Goal: Task Accomplishment & Management: Manage account settings

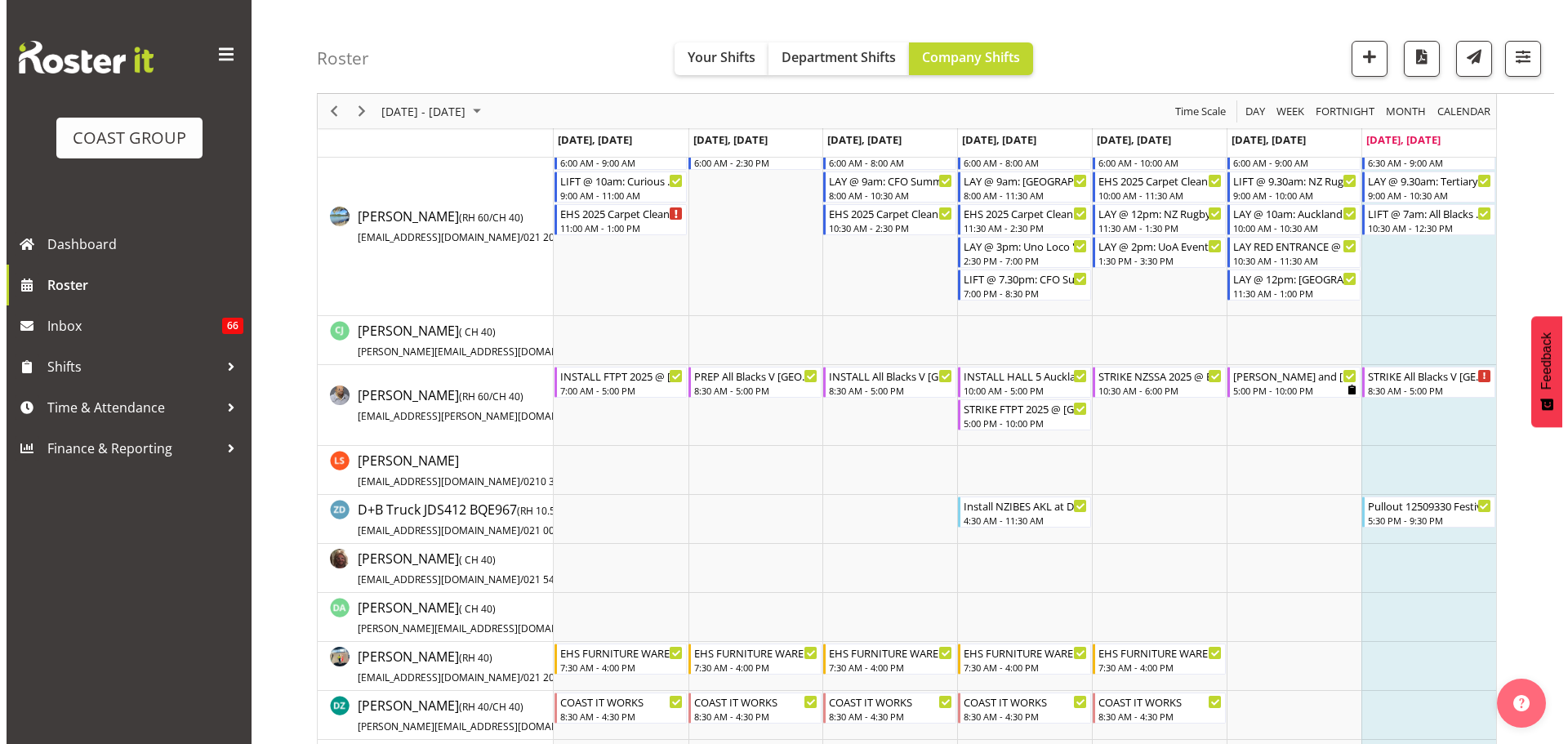
scroll to position [1144, 0]
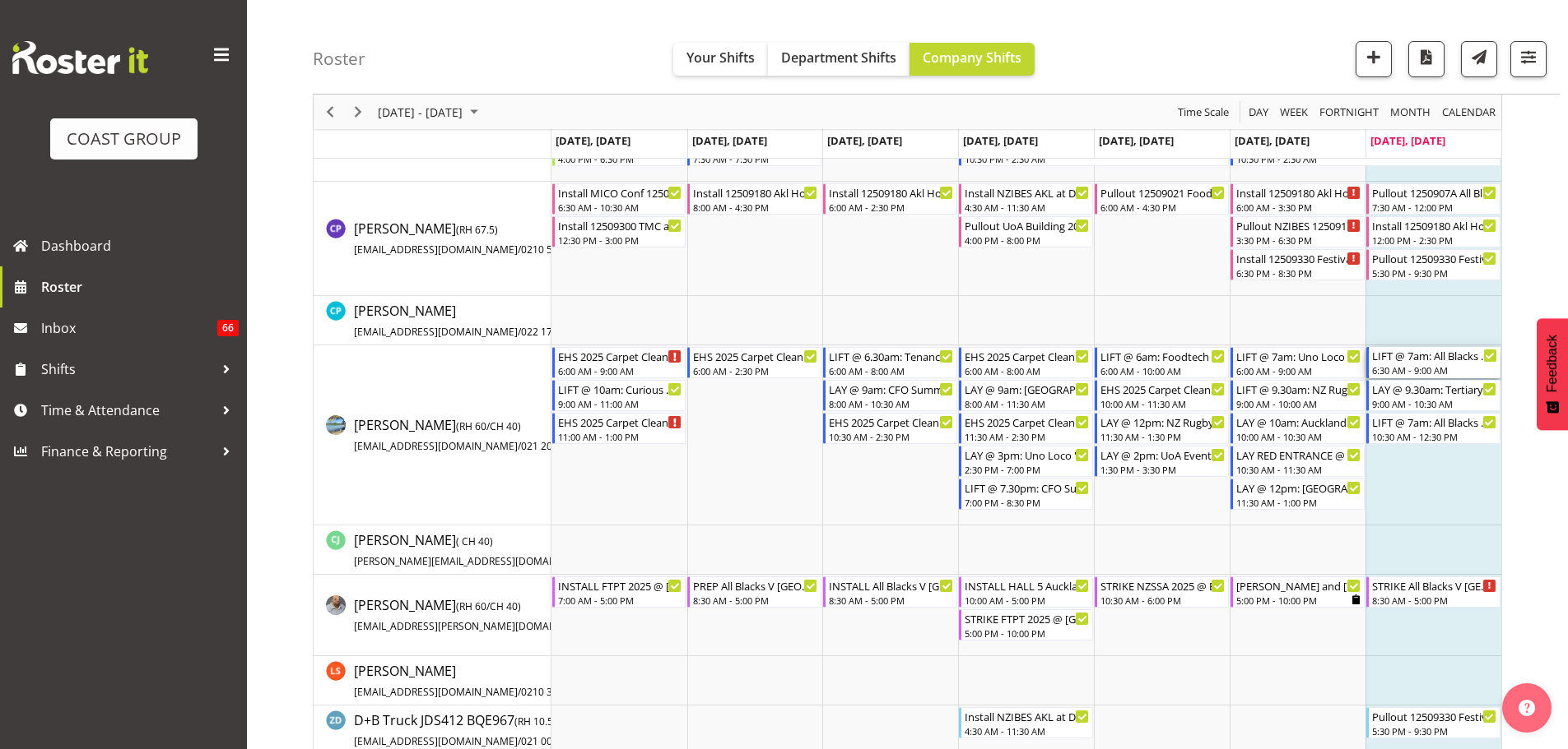
click at [1418, 363] on div "LIFT @ 7am: All Blacks Match Akl 2025 @ [GEOGRAPHIC_DATA]" at bounding box center [1434, 355] width 125 height 16
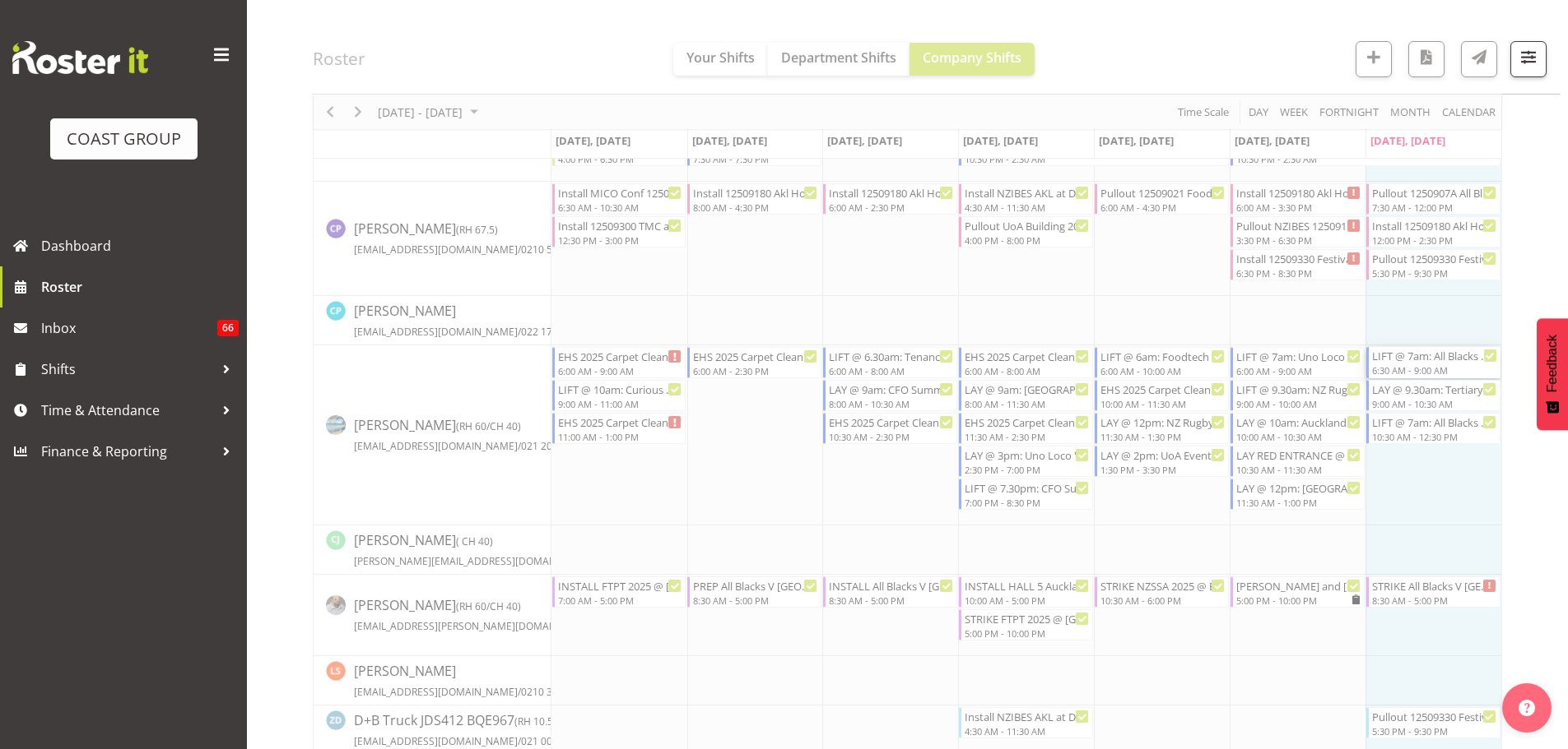
select select
select select "8"
select select "2025"
select select "6"
select select "30"
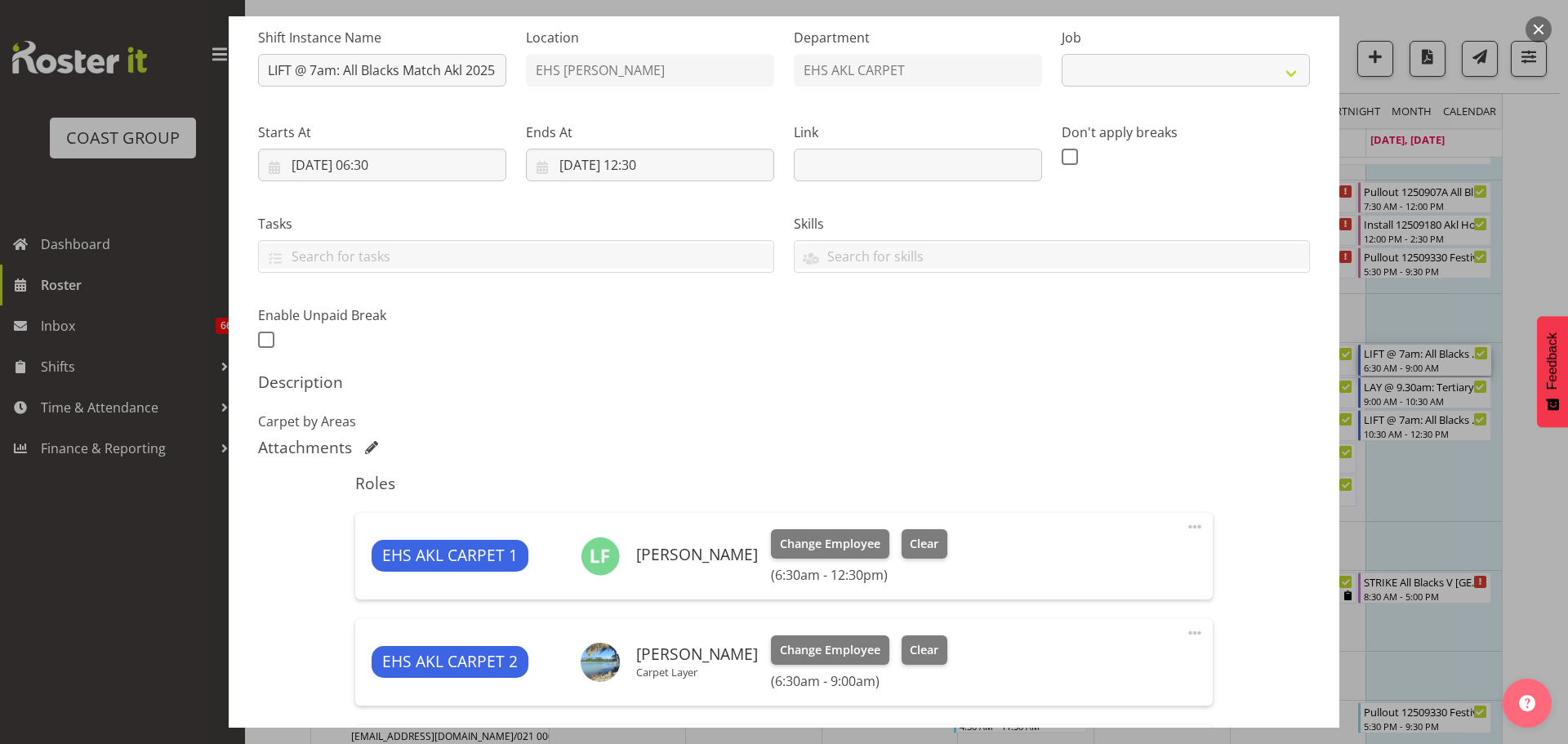
select select "9410"
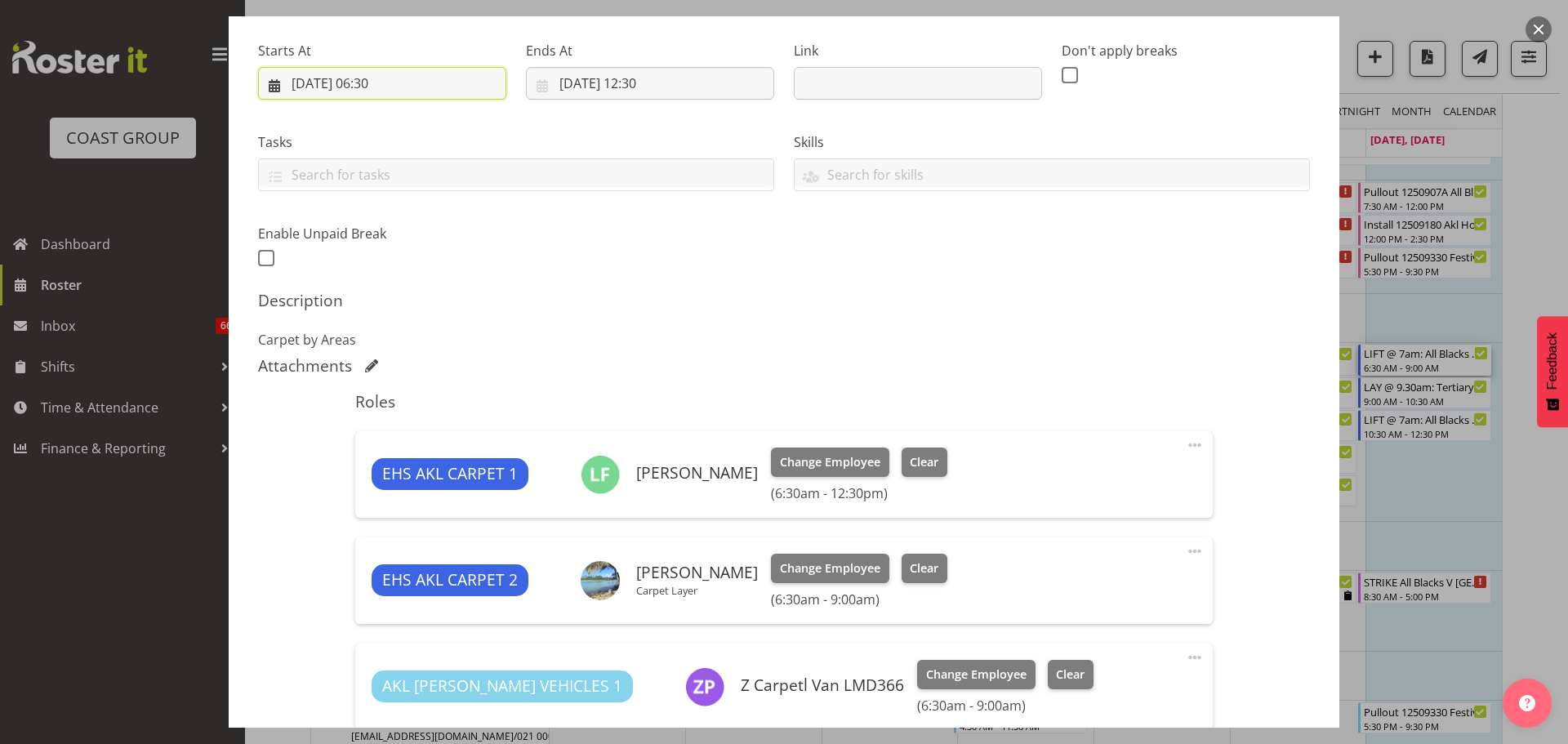
click at [385, 80] on input "07/09/2025, 06:30" at bounding box center [382, 83] width 249 height 33
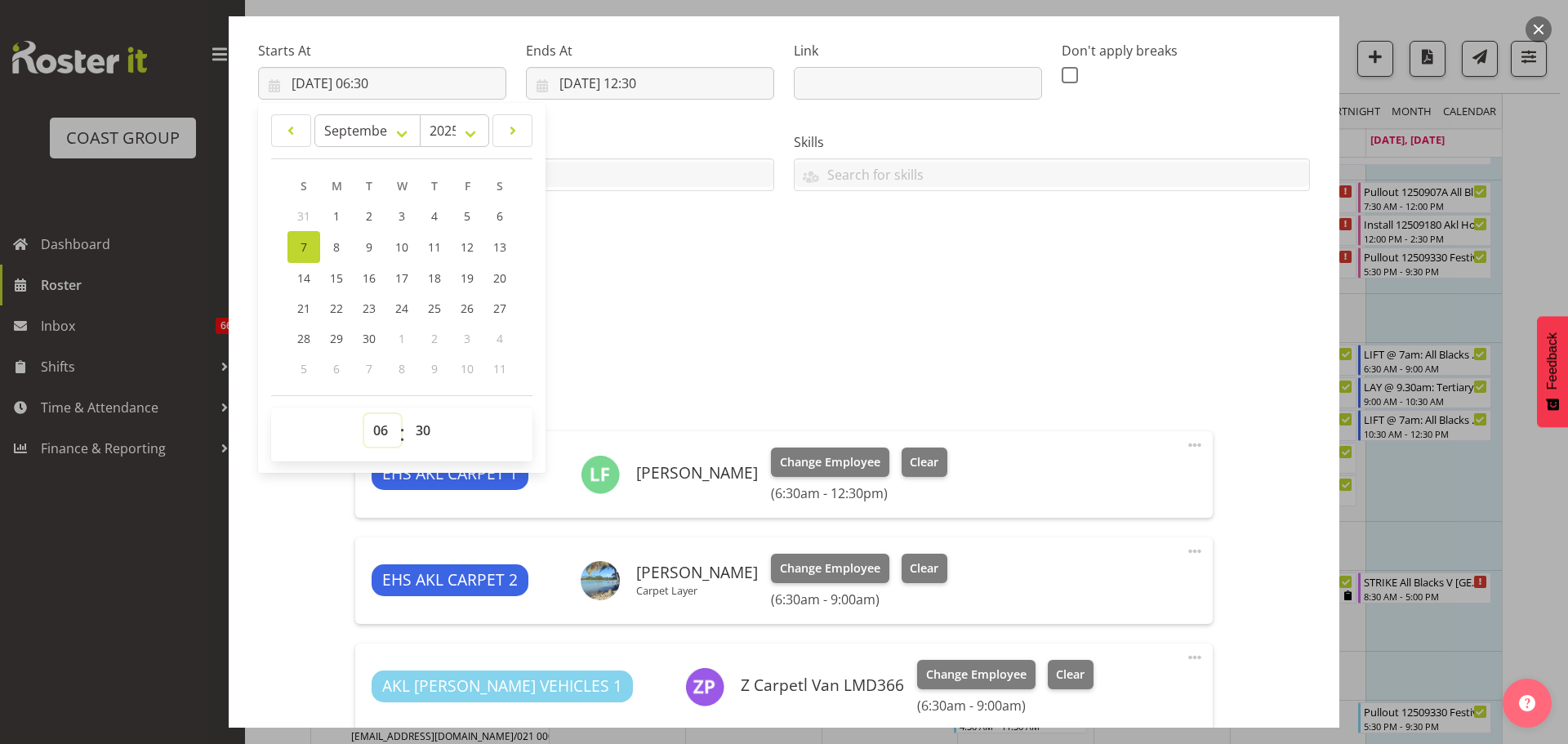
click at [372, 438] on select "00 01 02 03 04 05 06 07 08 09 10 11 12 13 14 15 16 17 18 19 20 21 22 23" at bounding box center [382, 430] width 37 height 33
select select "5"
click at [364, 414] on select "00 01 02 03 04 05 06 07 08 09 10 11 12 13 14 15 16 17 18 19 20 21 22 23" at bounding box center [382, 430] width 37 height 33
type input "07/09/2025, 05:30"
click at [1138, 339] on p "Carpet by Areas" at bounding box center [784, 340] width 1052 height 20
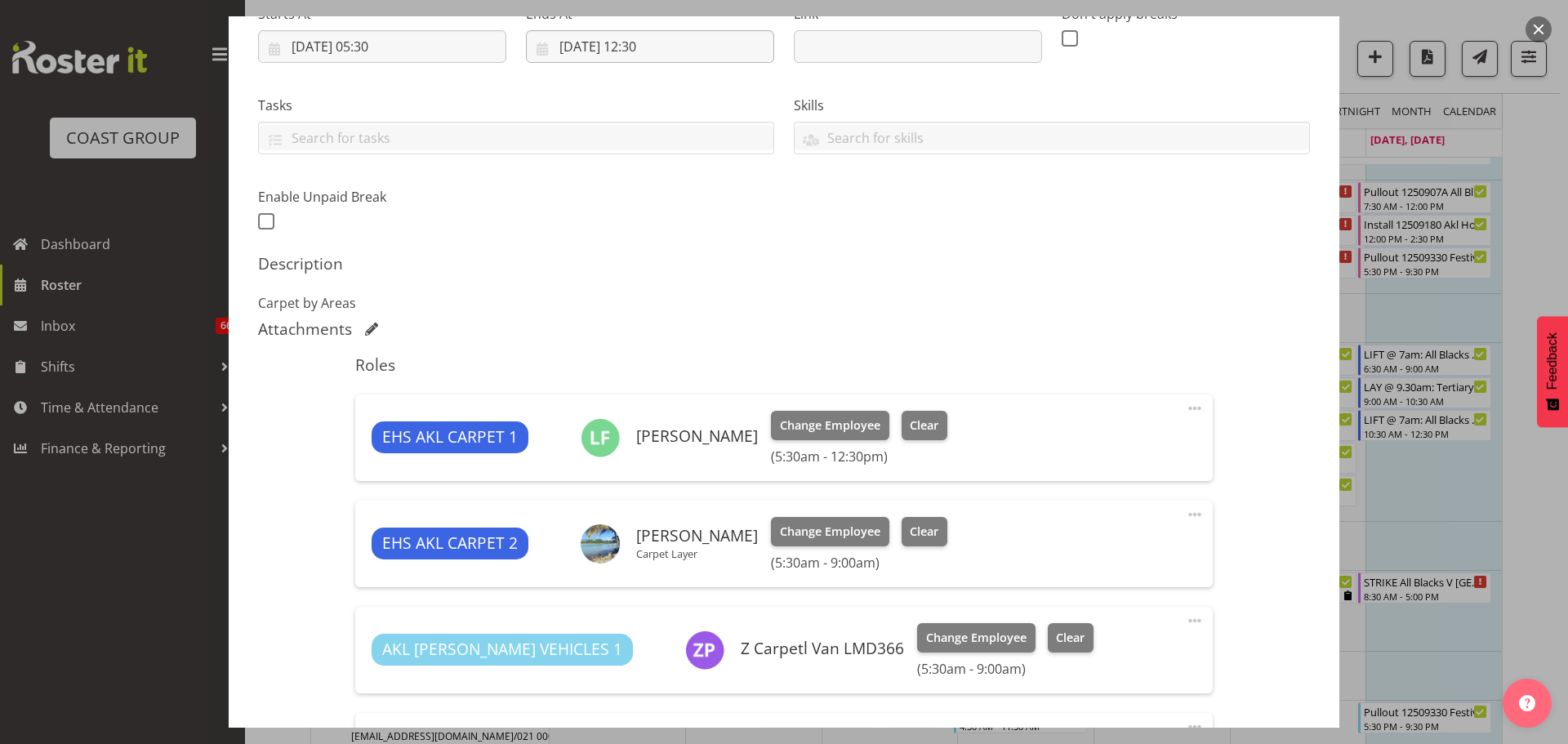
scroll to position [164, 0]
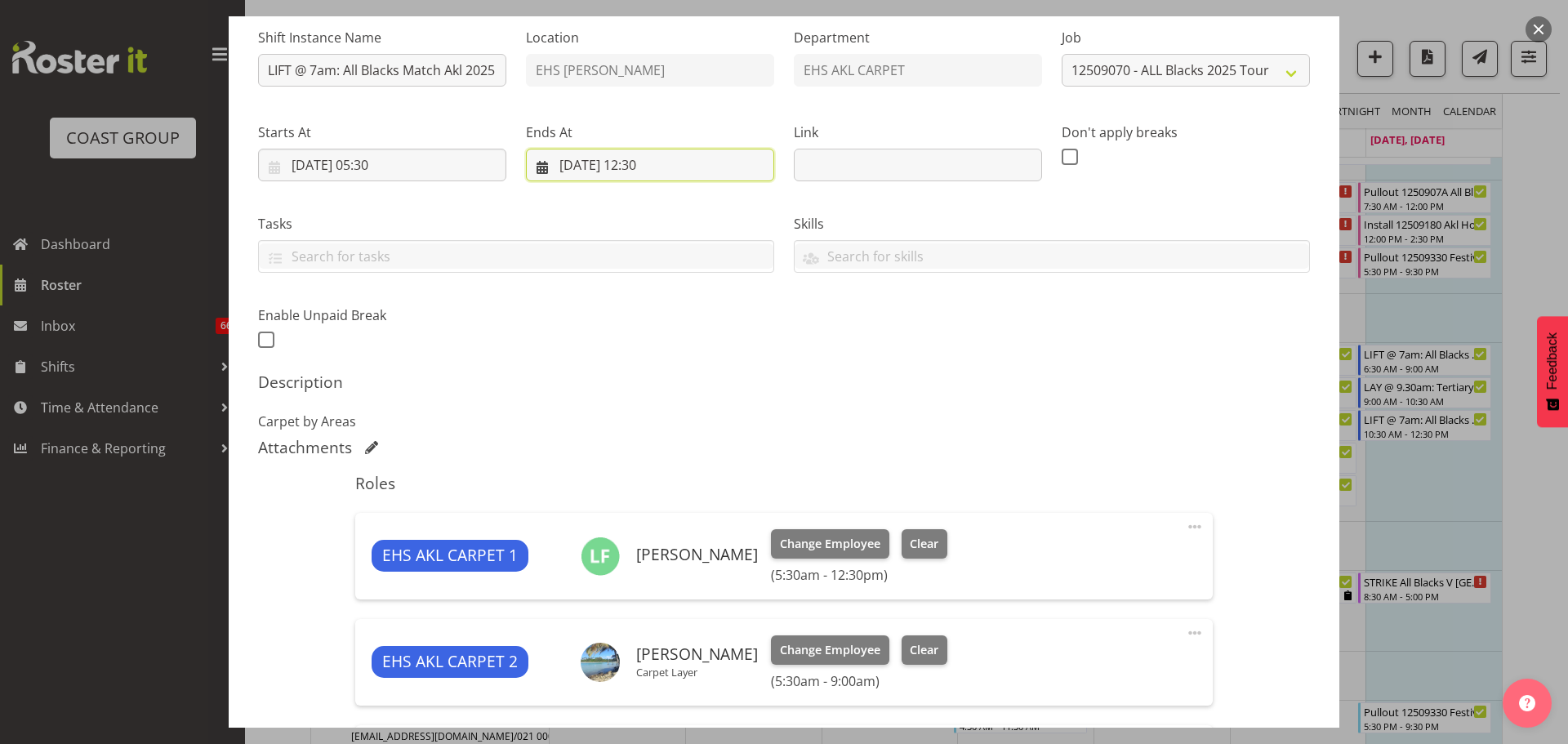
click at [641, 157] on input "07/09/2025, 12:30" at bounding box center [650, 165] width 249 height 33
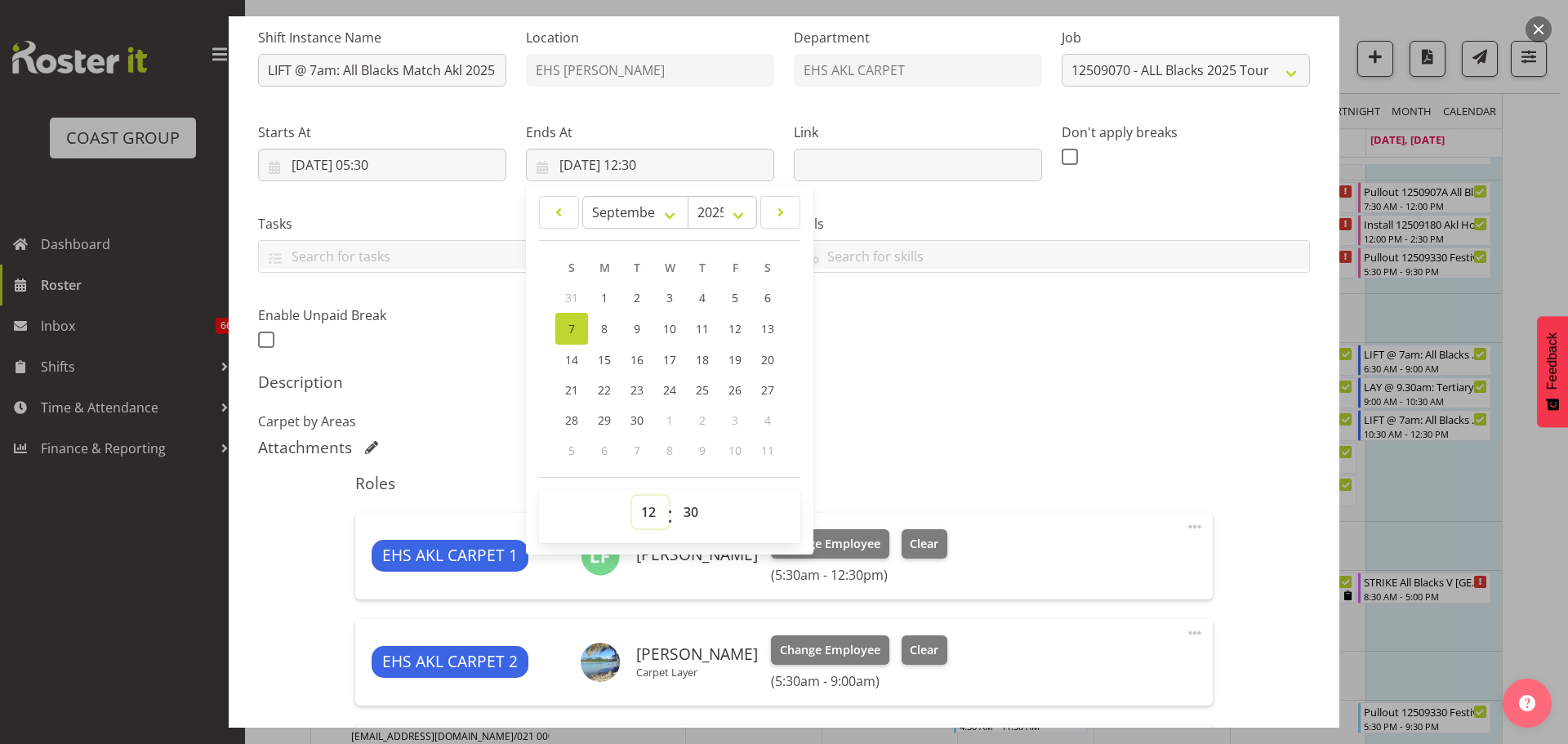
click at [651, 513] on select "00 01 02 03 04 05 06 07 08 09 10 11 12 13 14 15 16 17 18 19 20 21 22 23" at bounding box center [651, 513] width 37 height 33
select select "10"
click at [633, 496] on select "00 01 02 03 04 05 06 07 08 09 10 11 12 13 14 15 16 17 18 19 20 21 22 23" at bounding box center [651, 513] width 37 height 33
type input "07/09/2025, 10:30"
click at [688, 511] on select "00 01 02 03 04 05 06 07 08 09 10 11 12 13 14 15 16 17 18 19 20 21 22 23 24 25 2…" at bounding box center [693, 513] width 37 height 33
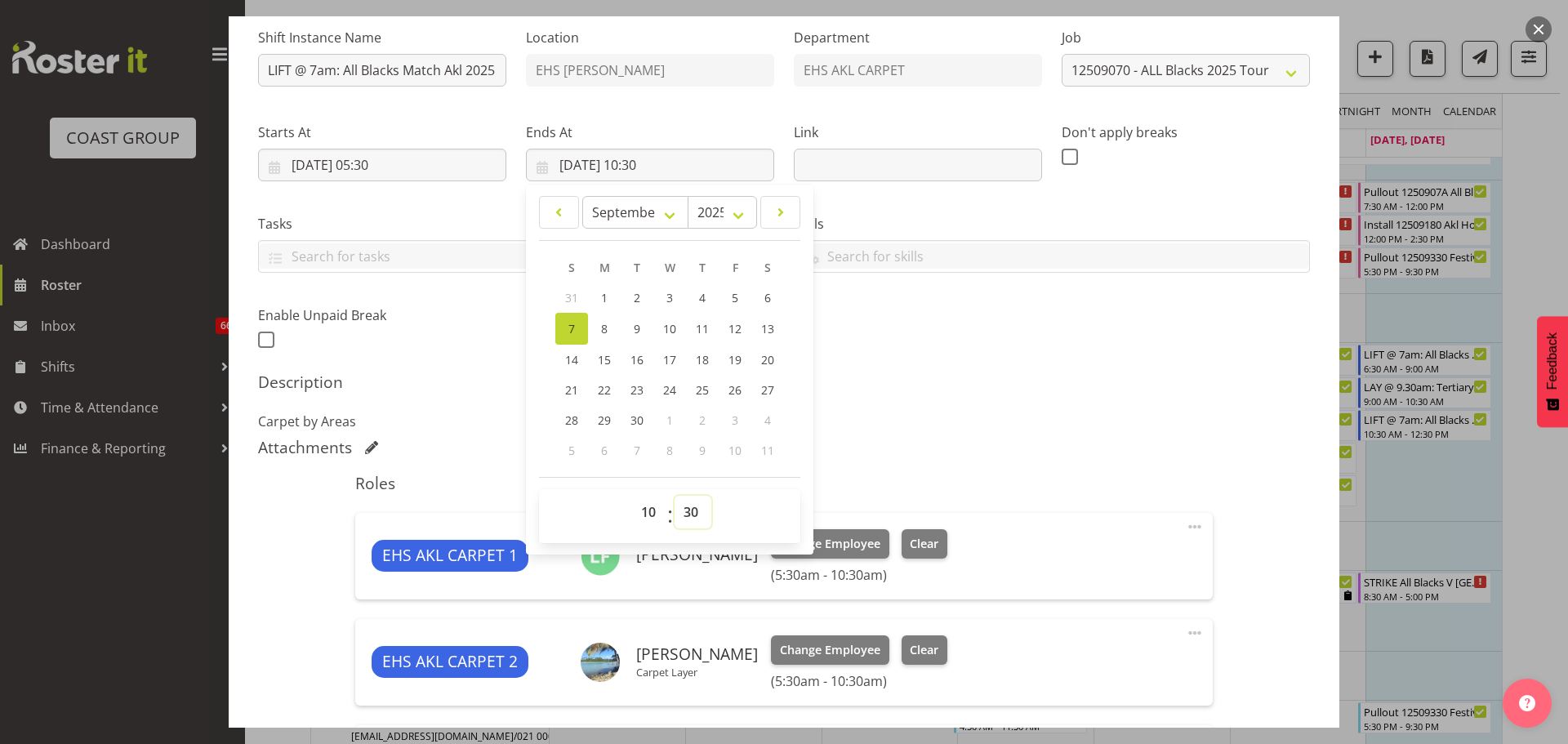
select select "0"
type input "07/09/2025, 10:00"
click at [1101, 366] on div "Shift Instance Name LIFT @ 7am: All Blacks Match Akl 2025 @ Eden Park Location …" at bounding box center [784, 726] width 1052 height 1424
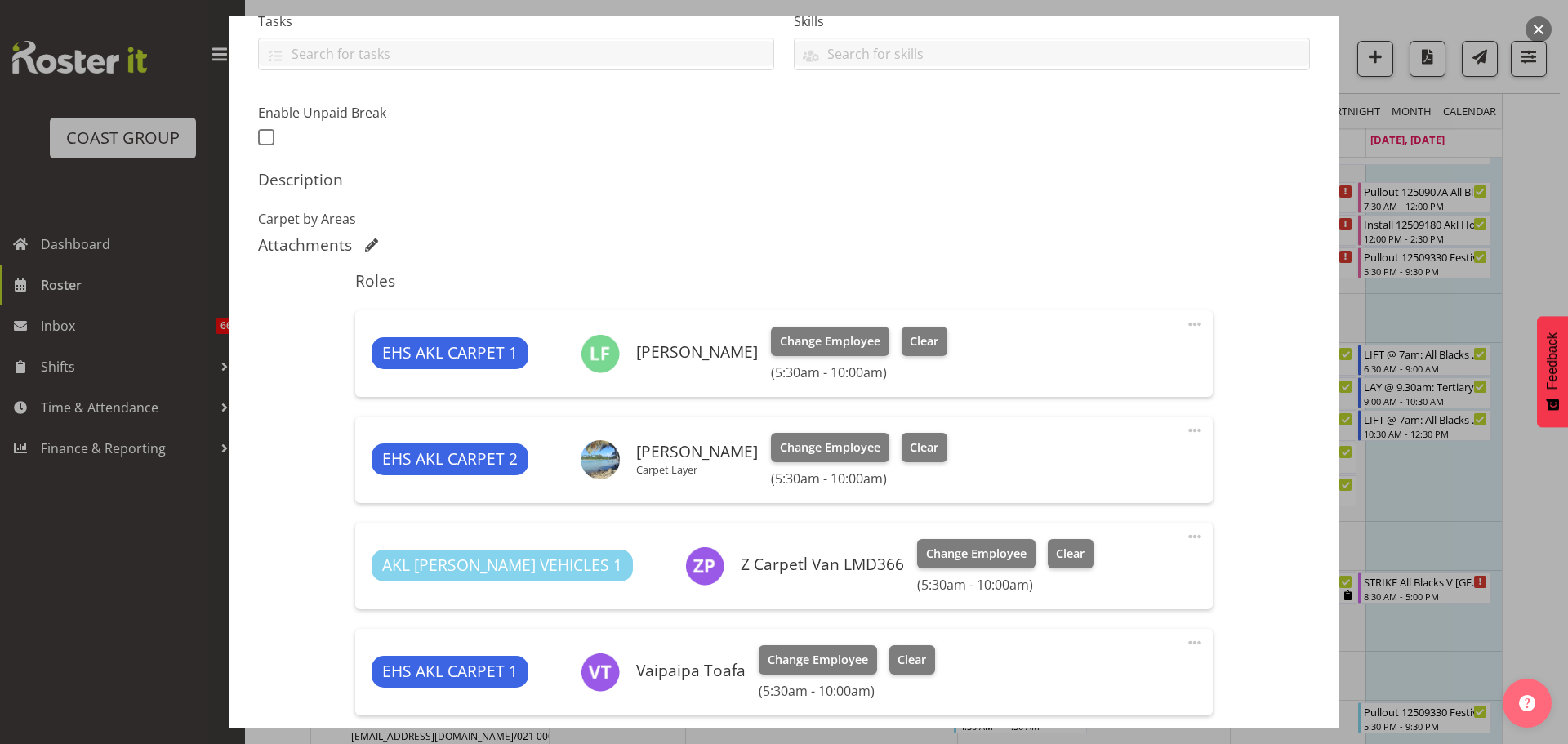
scroll to position [654, 0]
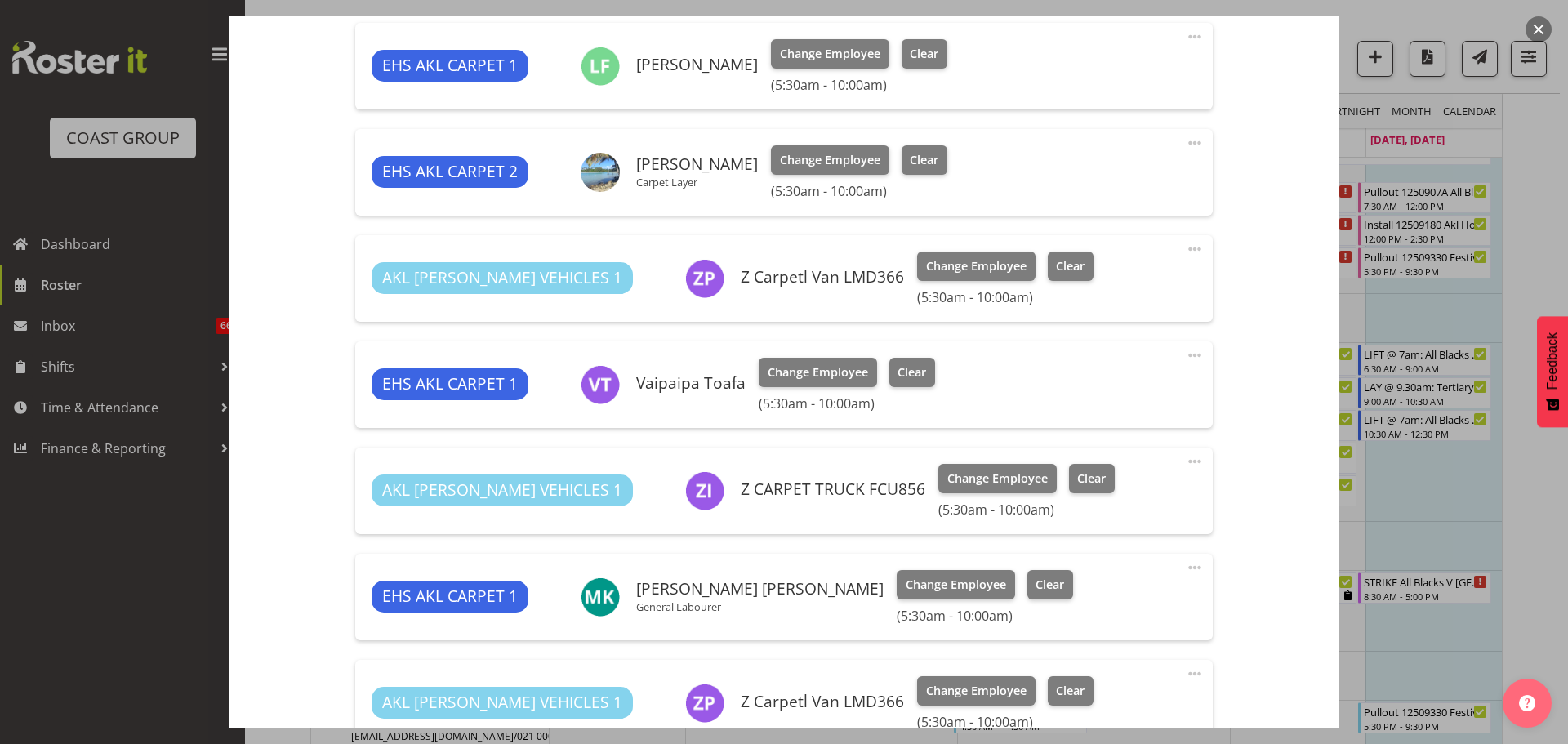
click at [1186, 145] on span at bounding box center [1196, 143] width 20 height 20
click at [1159, 174] on link "Edit" at bounding box center [1127, 182] width 157 height 30
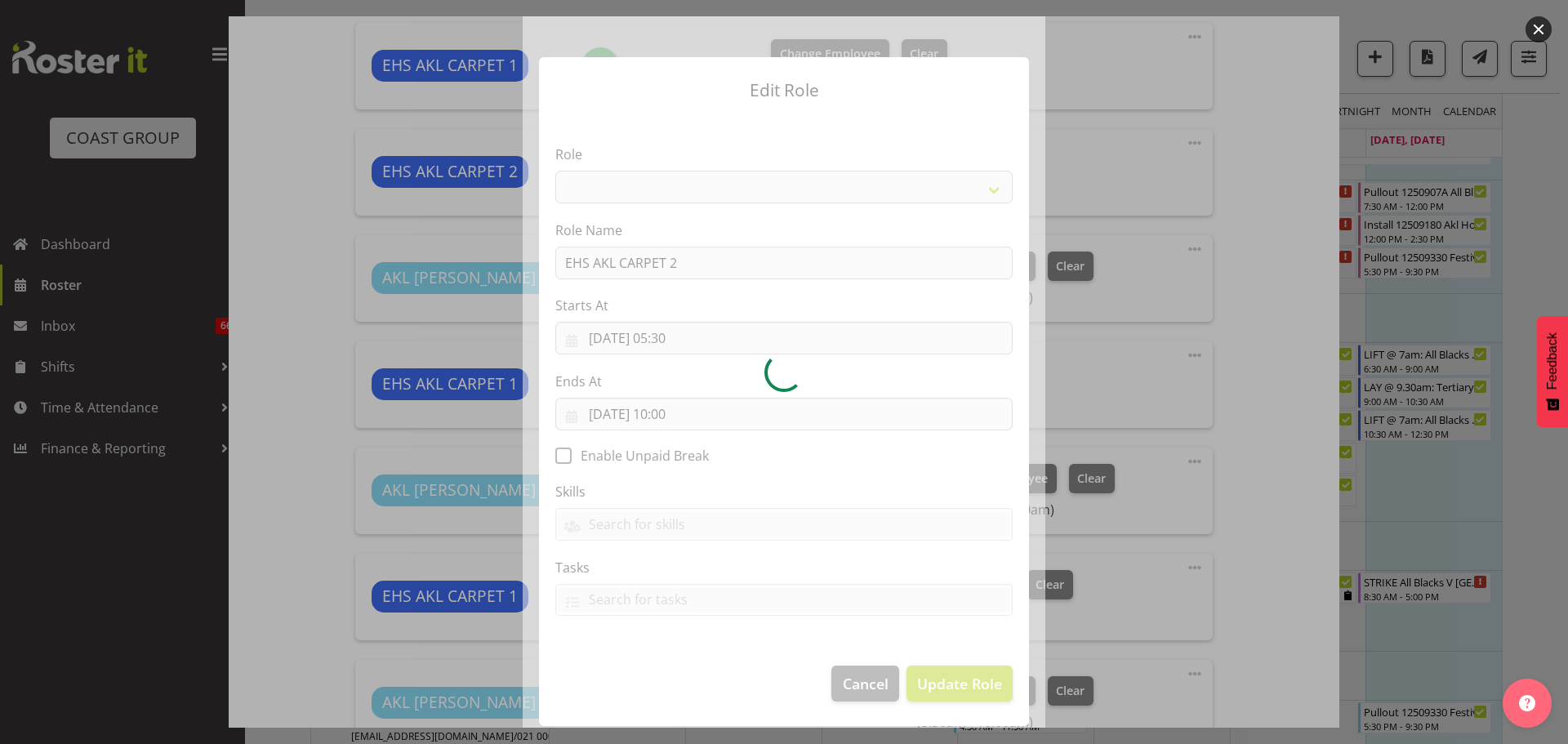
select select "190"
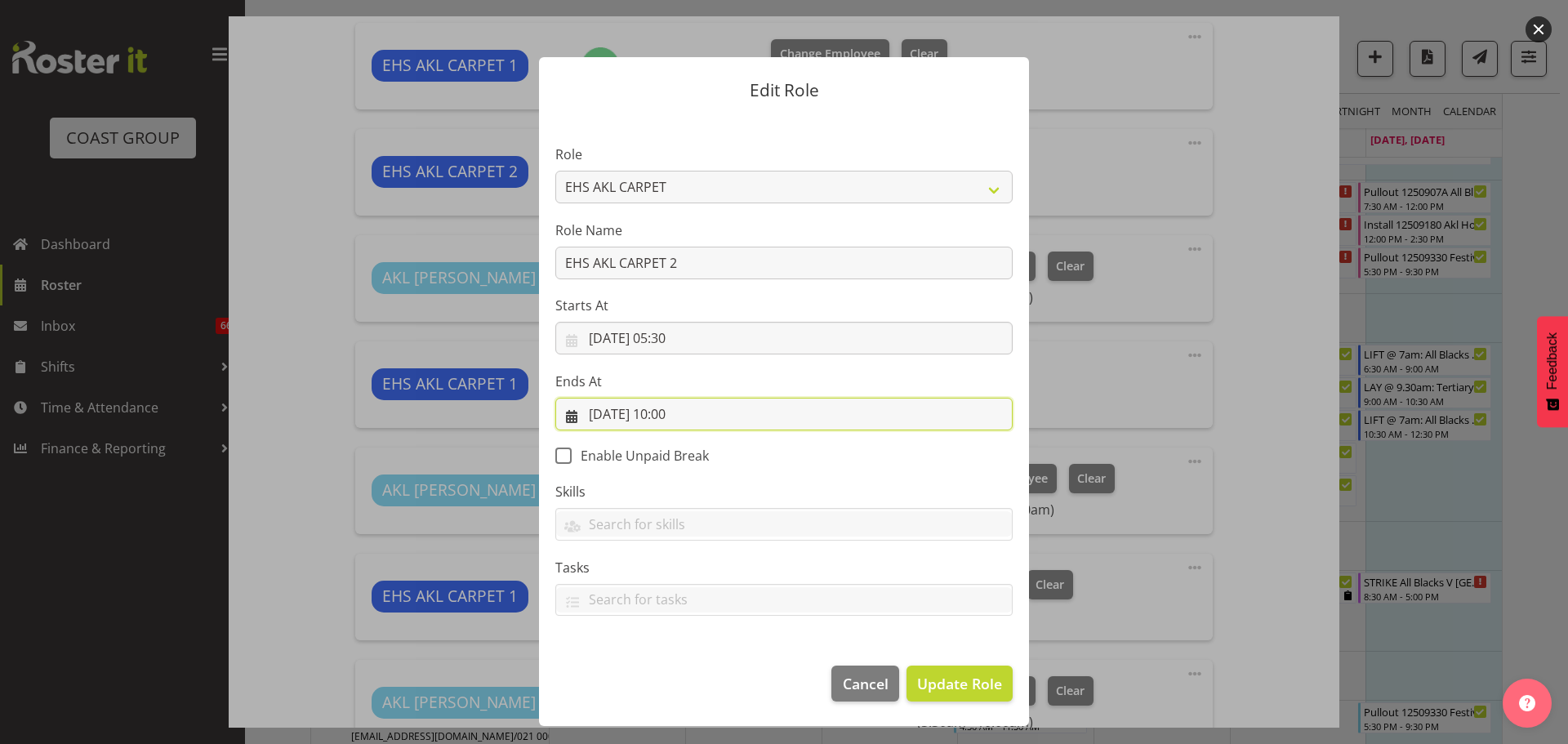
click at [690, 413] on input "07/09/2025, 10:00" at bounding box center [784, 414] width 457 height 33
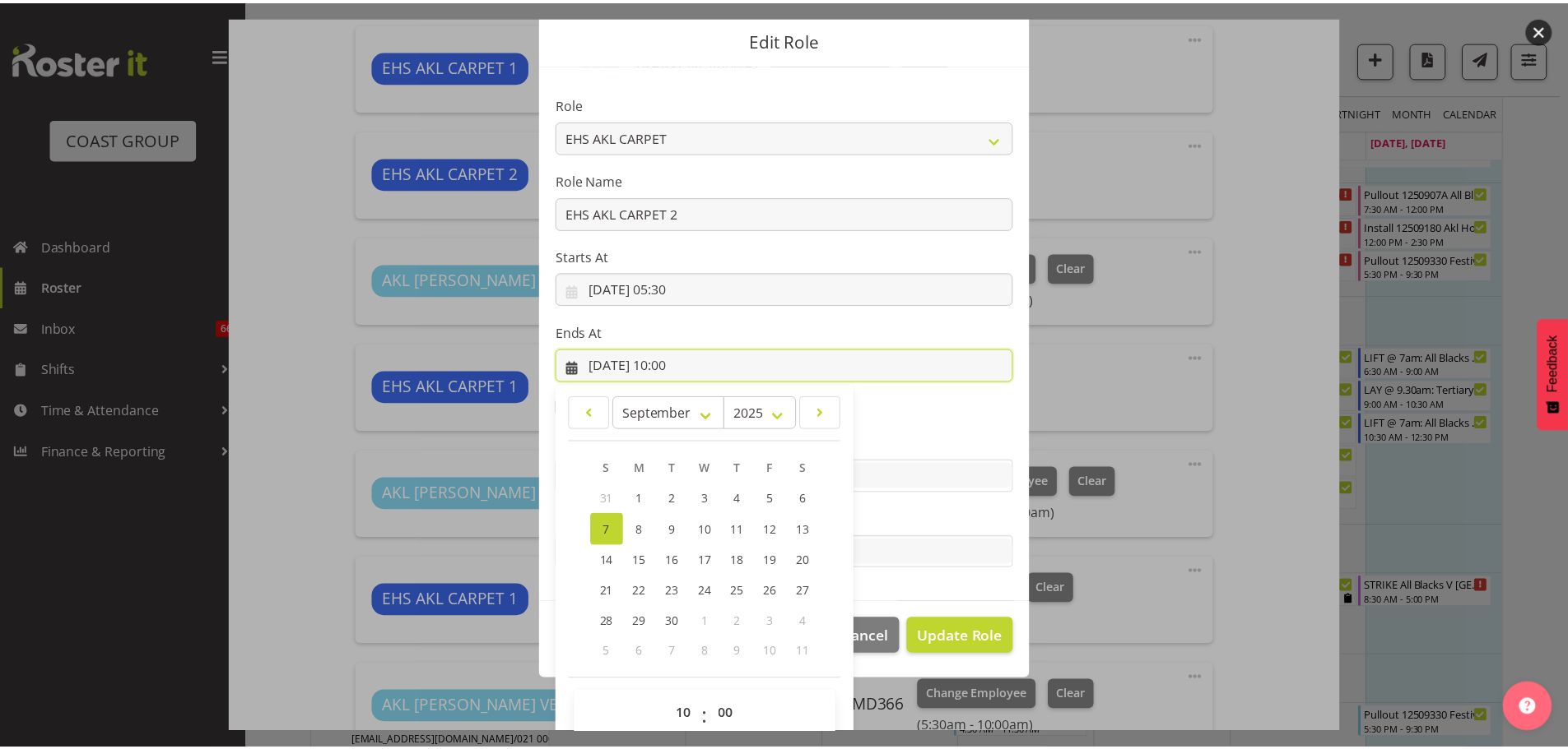
scroll to position [76, 0]
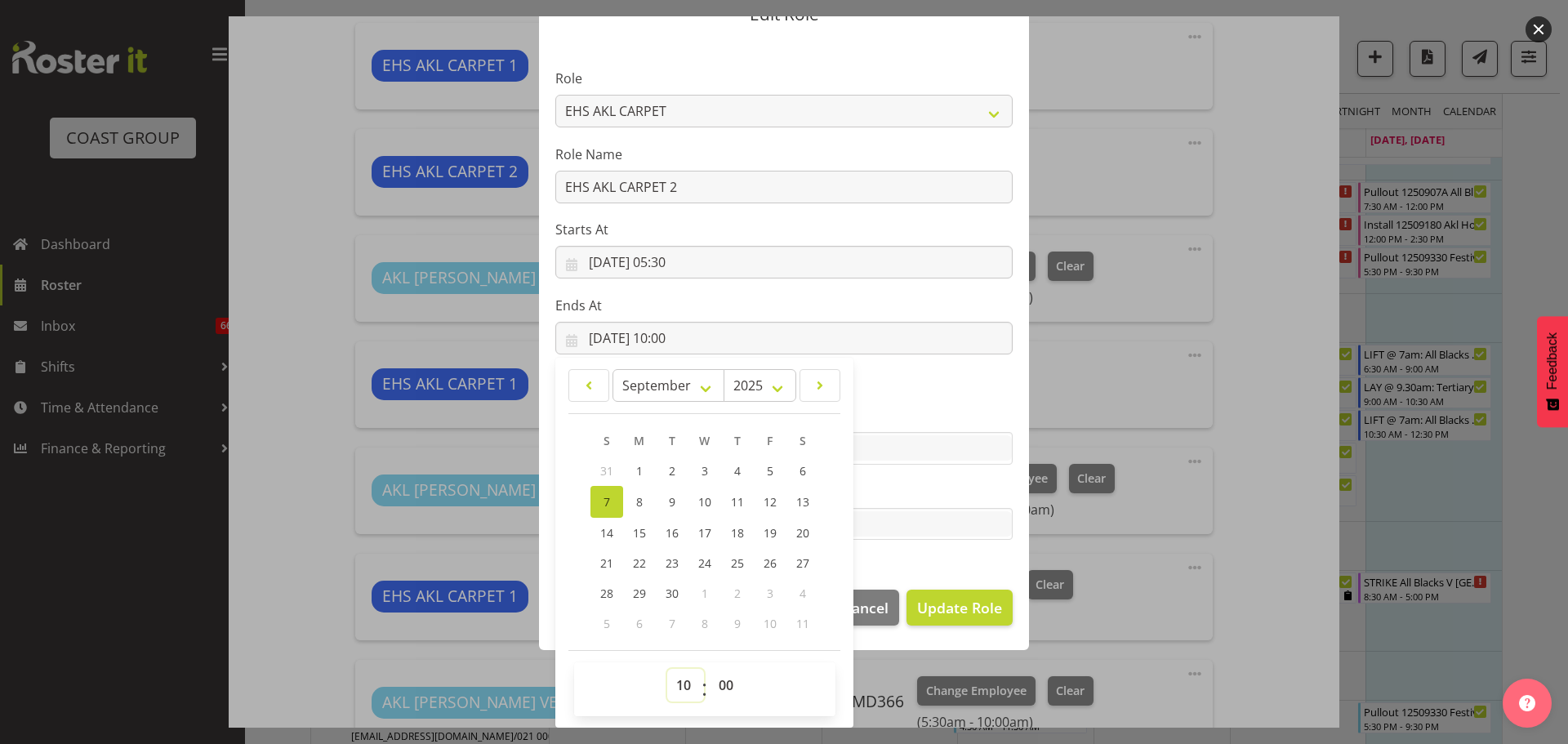
click at [669, 676] on select "00 01 02 03 04 05 06 07 08 09 10 11 12 13 14 15 16 17 18 19 20 21 22 23" at bounding box center [685, 685] width 37 height 33
select select "9"
click at [667, 669] on select "00 01 02 03 04 05 06 07 08 09 10 11 12 13 14 15 16 17 18 19 20 21 22 23" at bounding box center [685, 685] width 37 height 33
type input "07/09/2025, 09:00"
click at [962, 608] on span "Update Role" at bounding box center [960, 608] width 85 height 22
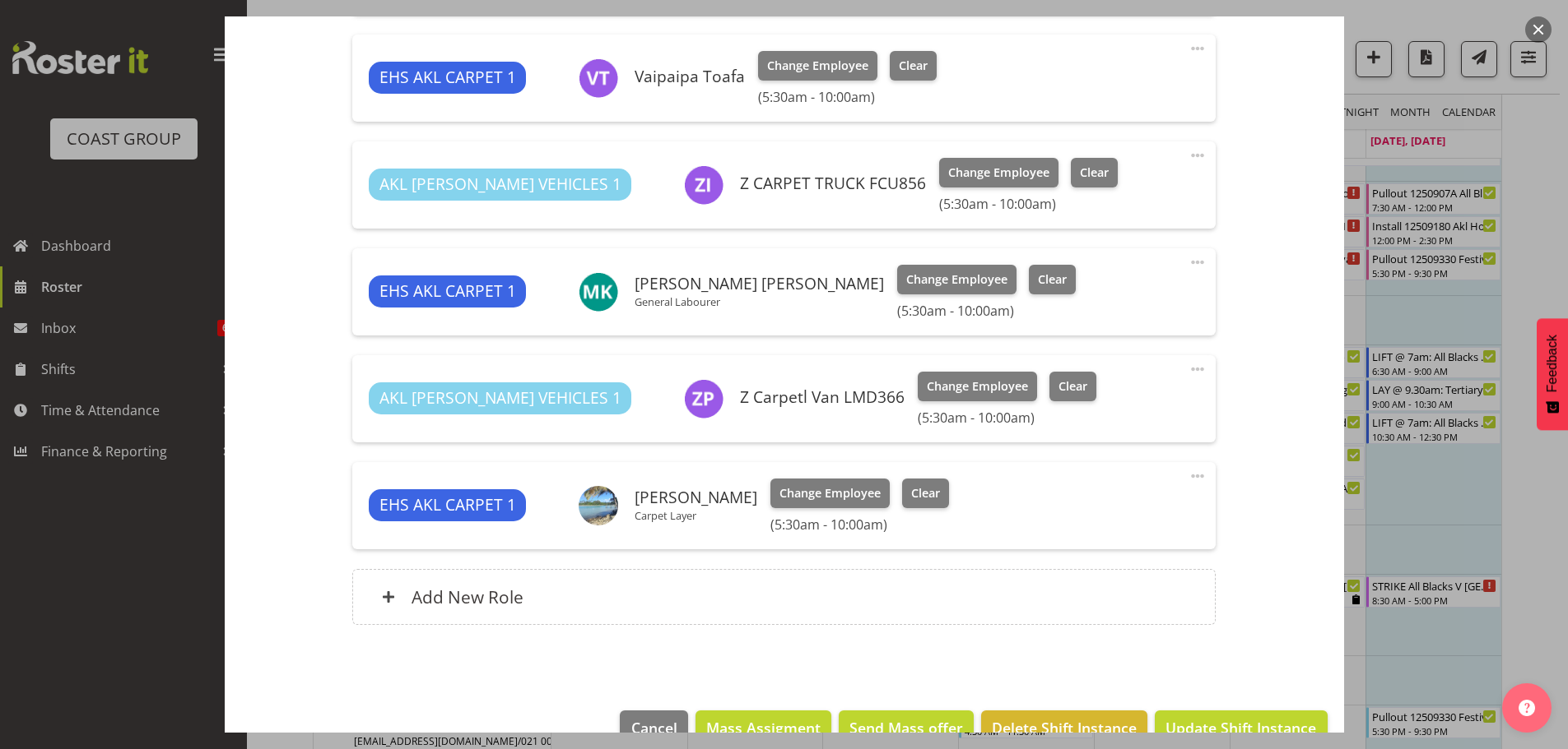
scroll to position [1006, 0]
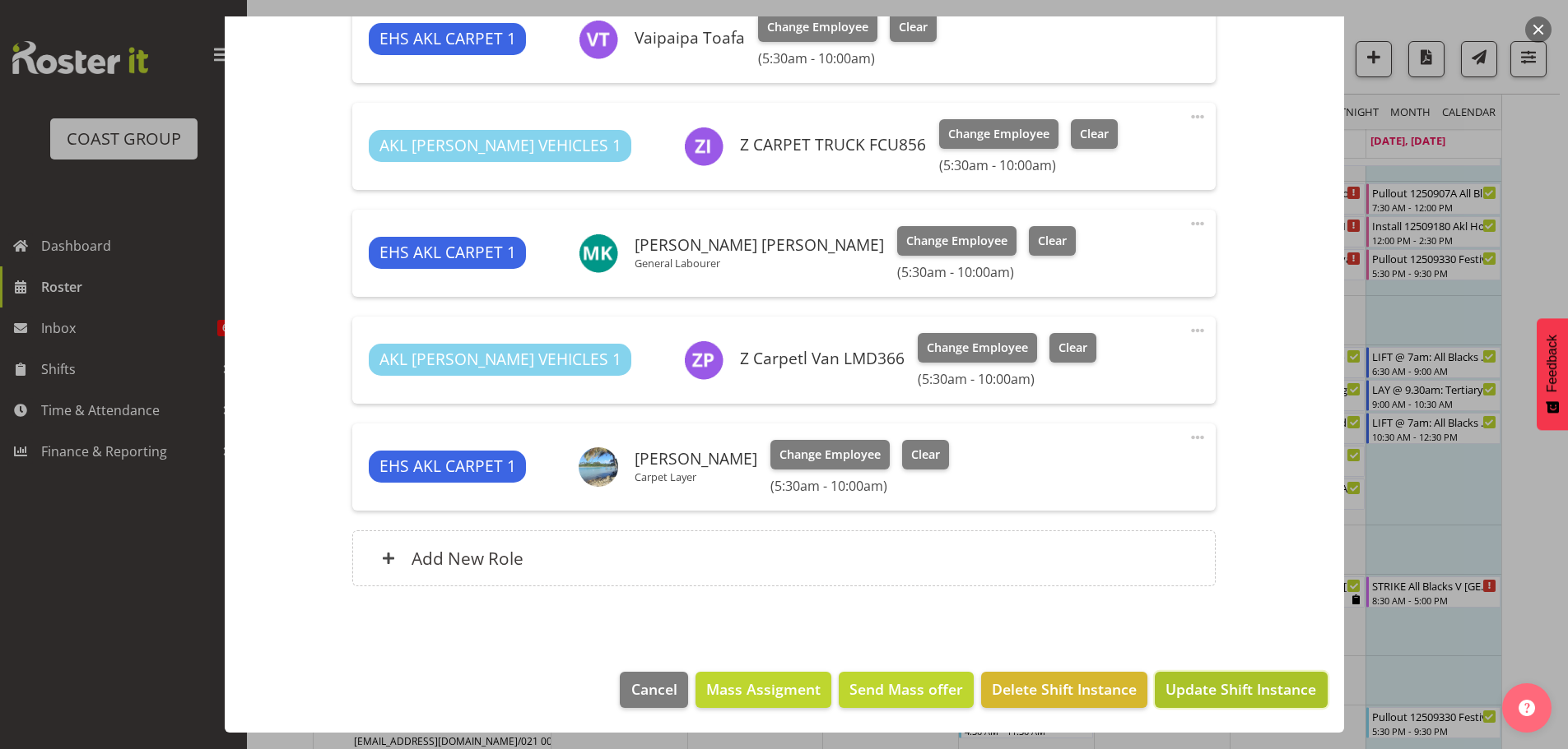
click at [1222, 702] on button "Update Shift Instance" at bounding box center [1240, 690] width 172 height 36
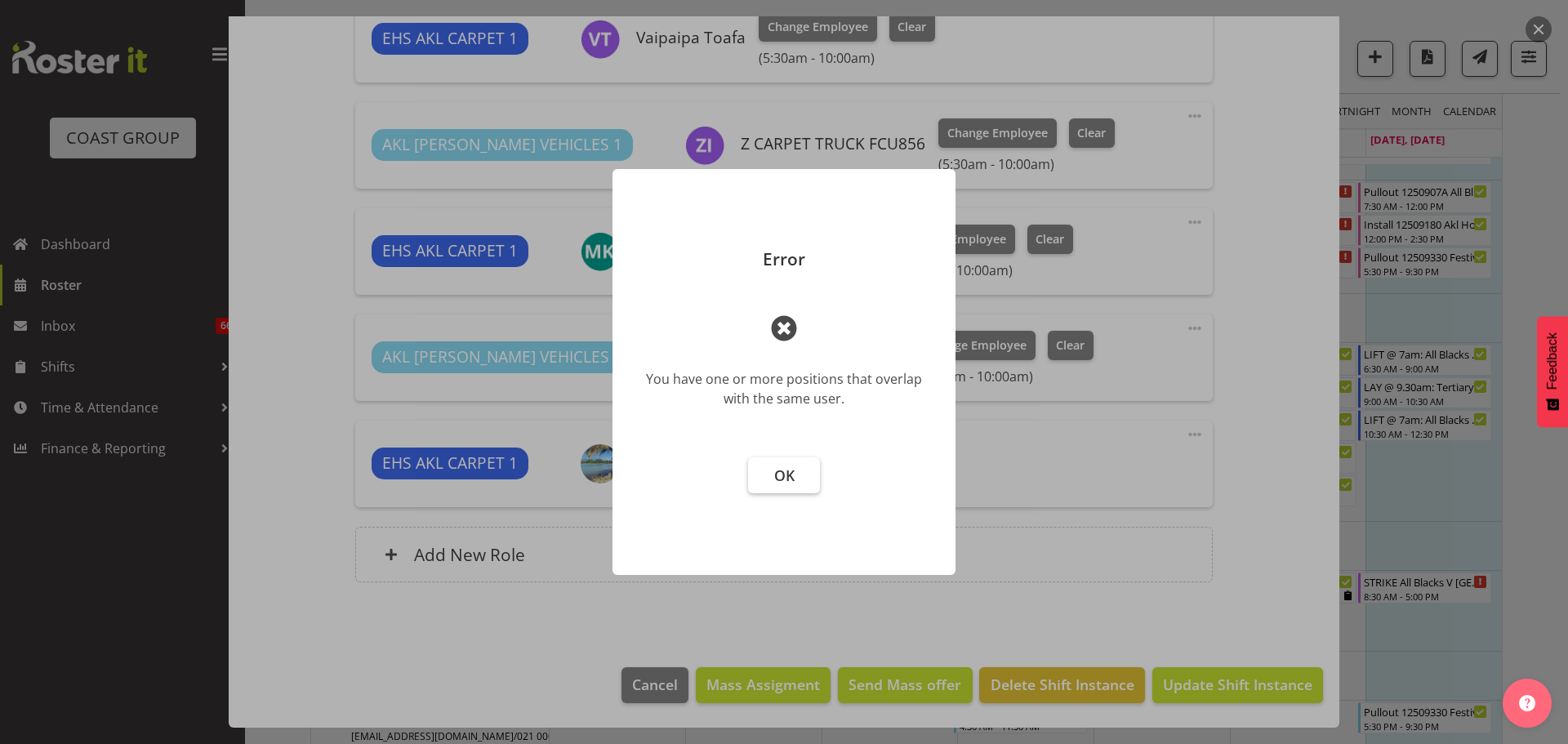
click at [794, 473] on button "OK" at bounding box center [784, 476] width 72 height 36
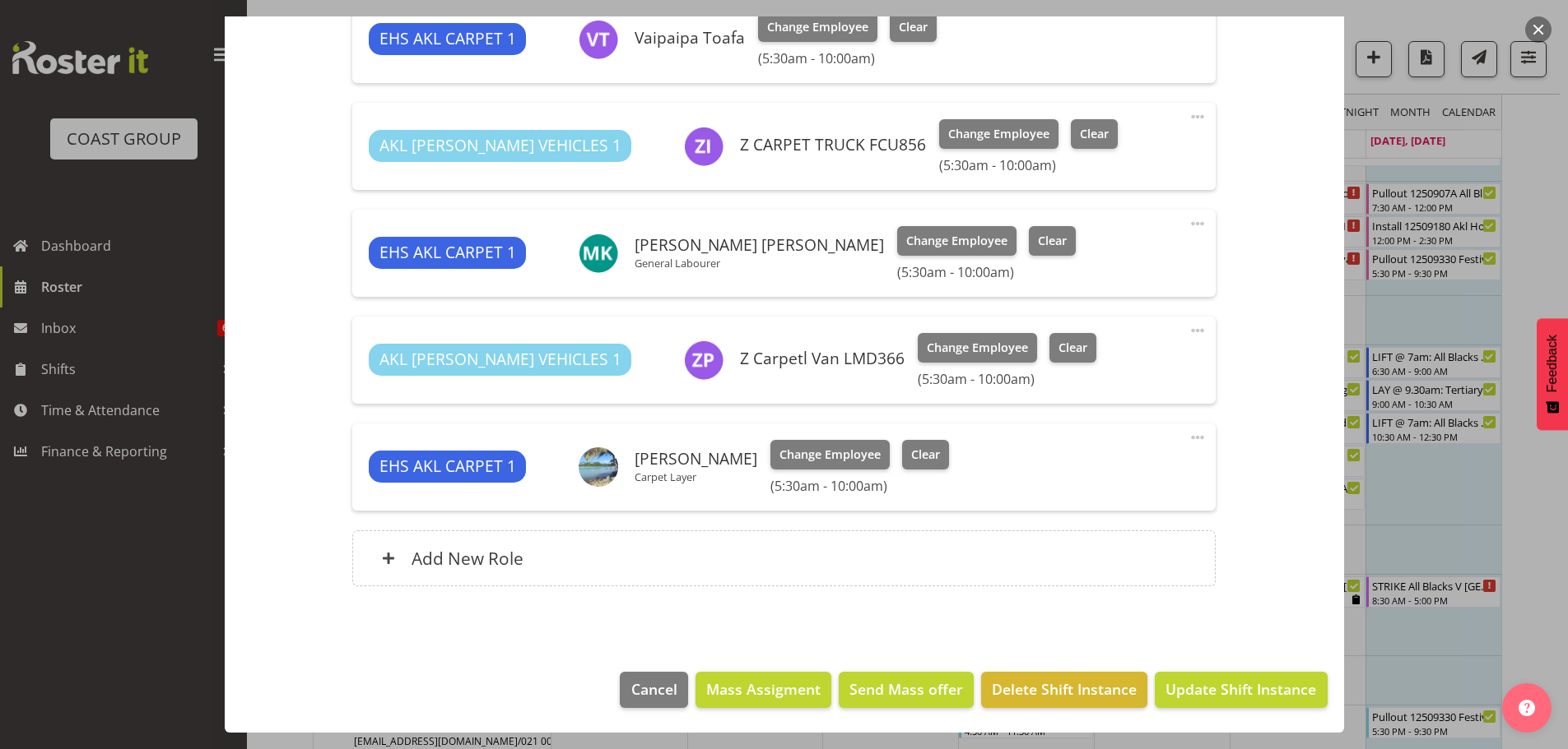
click at [1187, 438] on span at bounding box center [1197, 438] width 20 height 20
click at [1088, 474] on link "Edit" at bounding box center [1128, 477] width 158 height 30
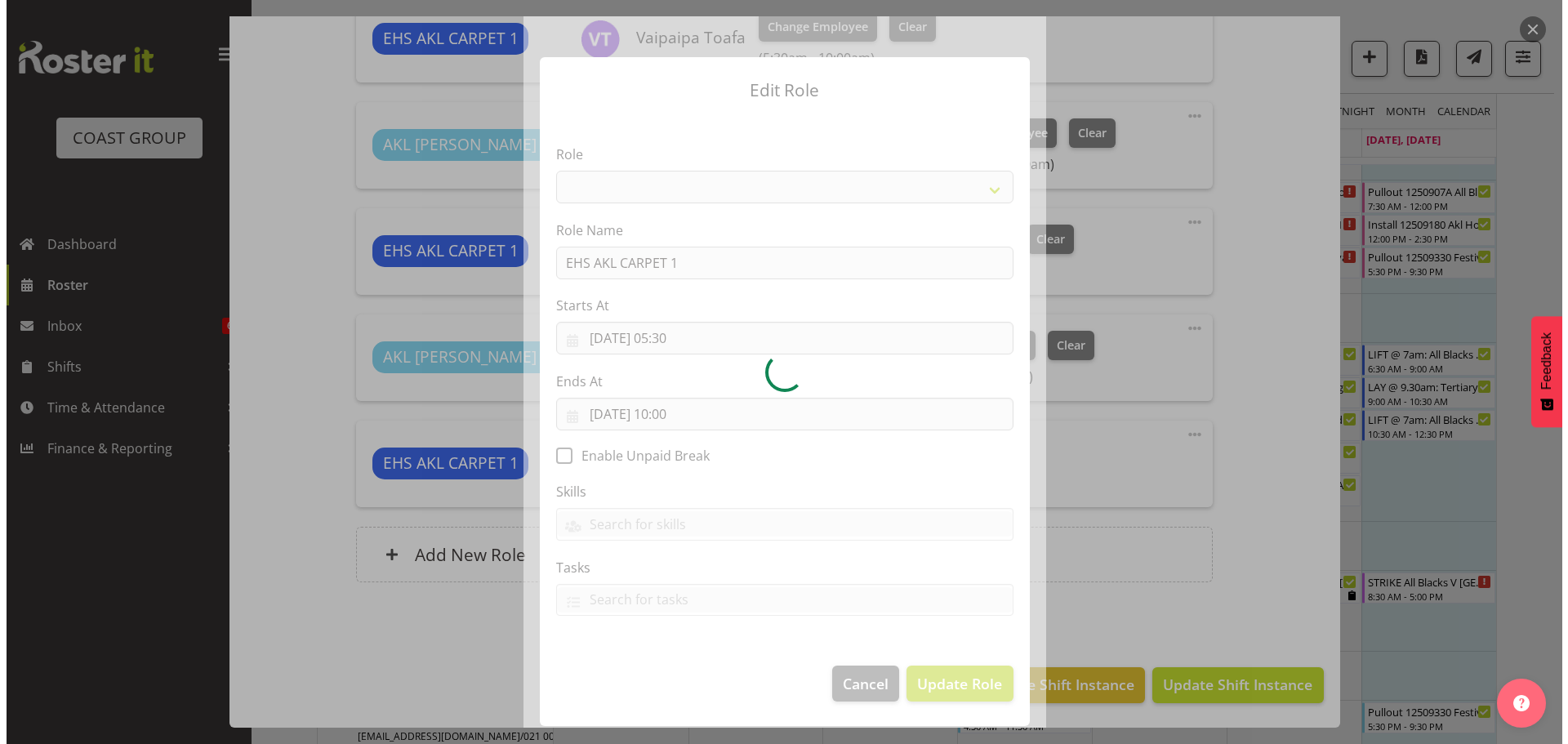
scroll to position [899, 0]
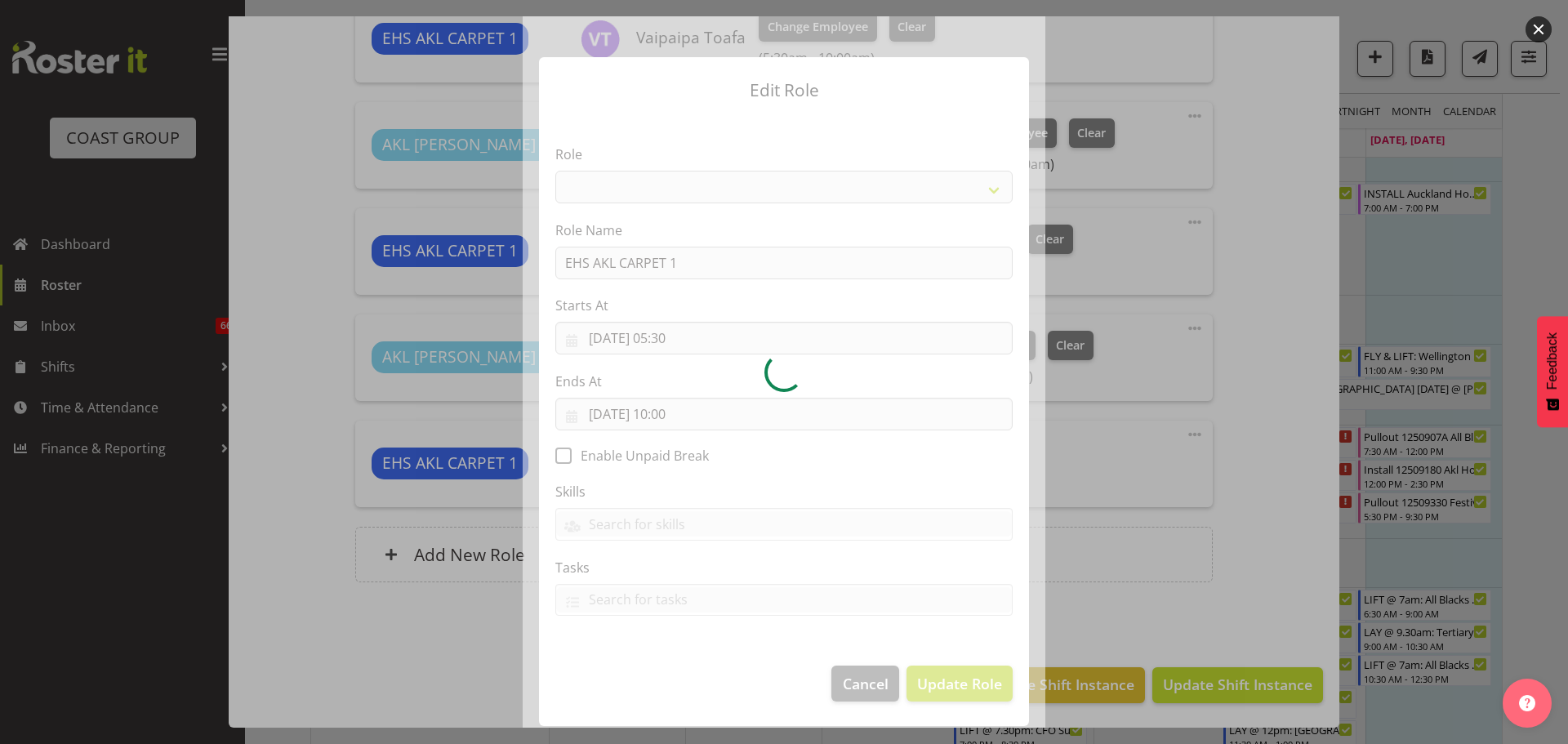
click at [681, 414] on div at bounding box center [784, 372] width 522 height 711
select select "190"
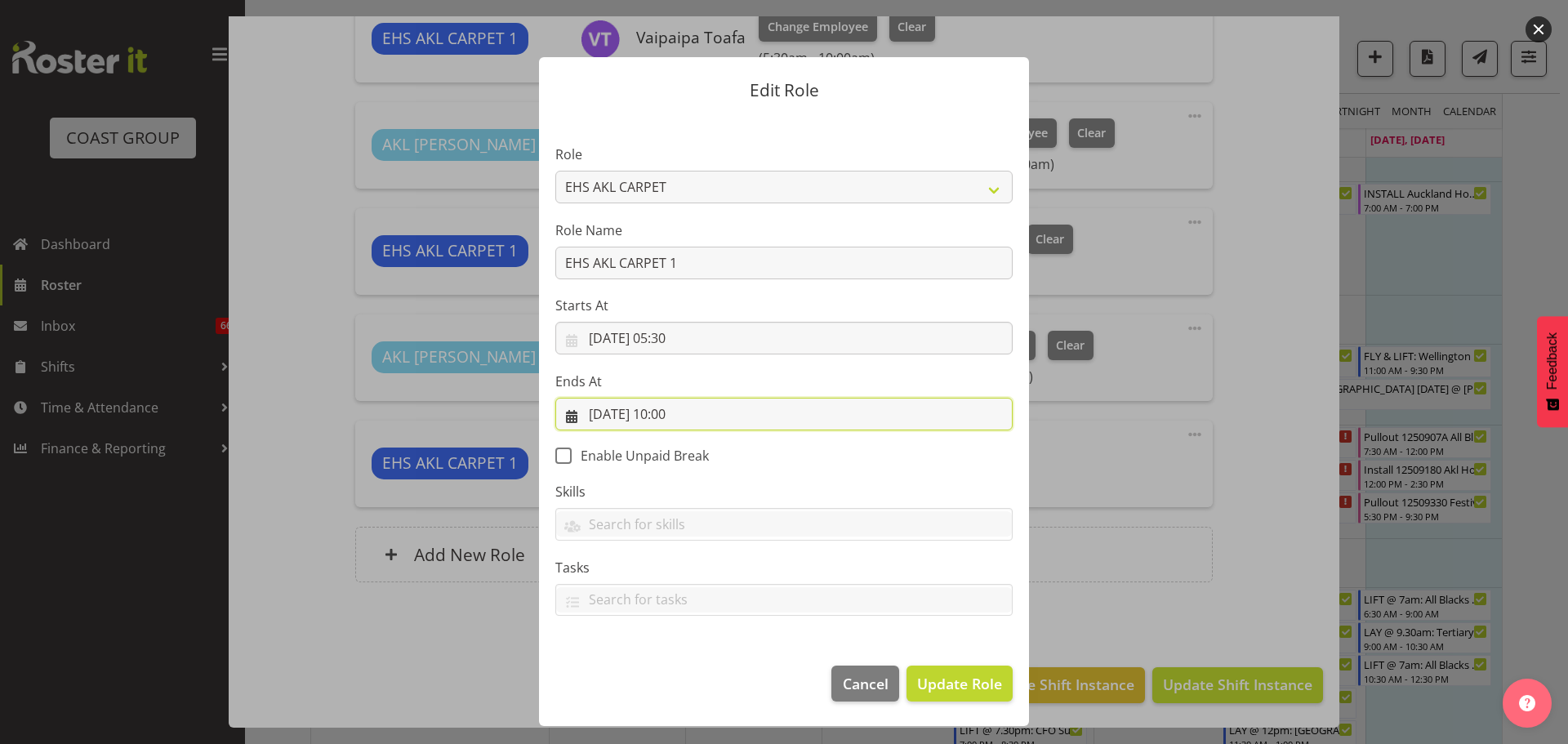
click at [681, 414] on input "07/09/2025, 10:00" at bounding box center [784, 414] width 457 height 33
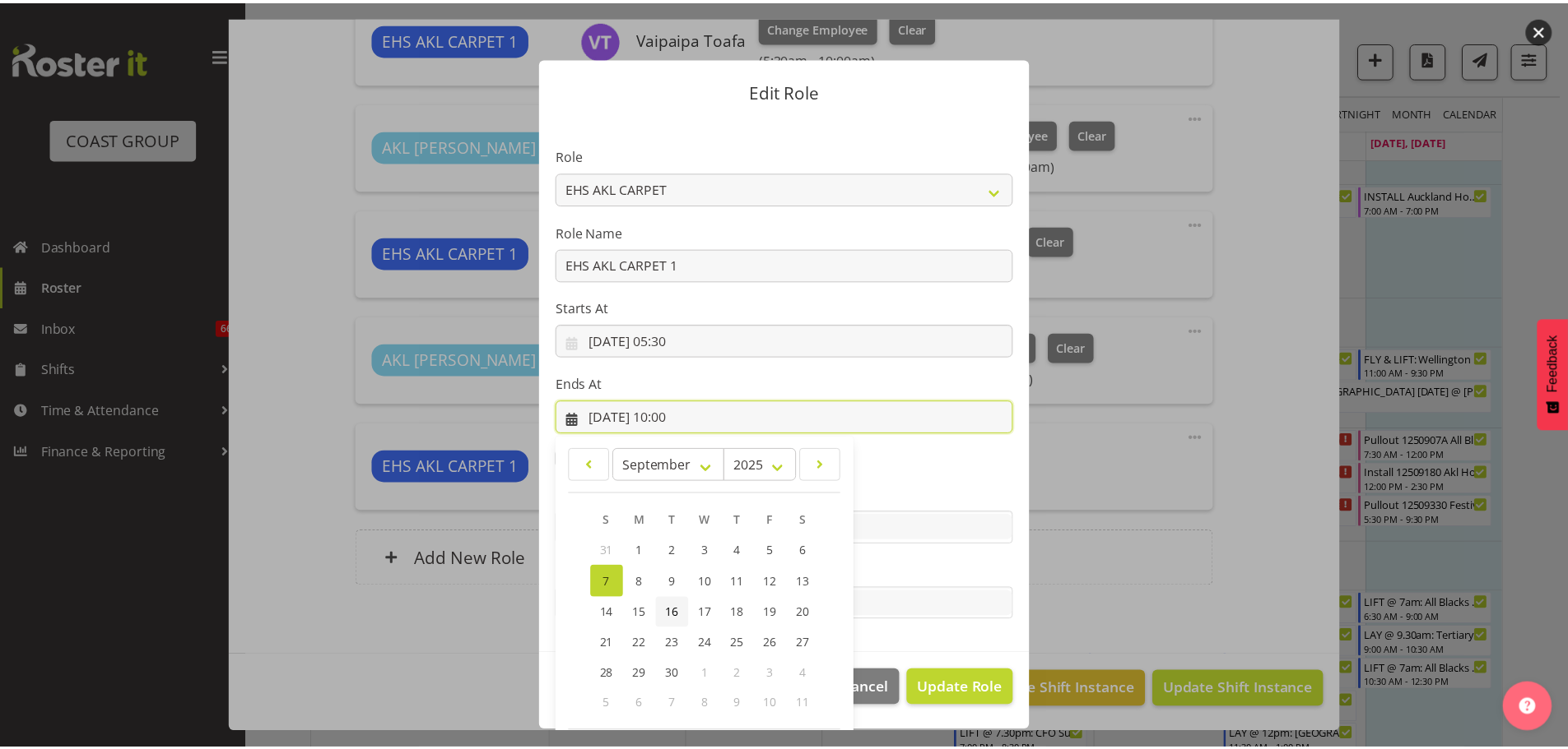
scroll to position [76, 0]
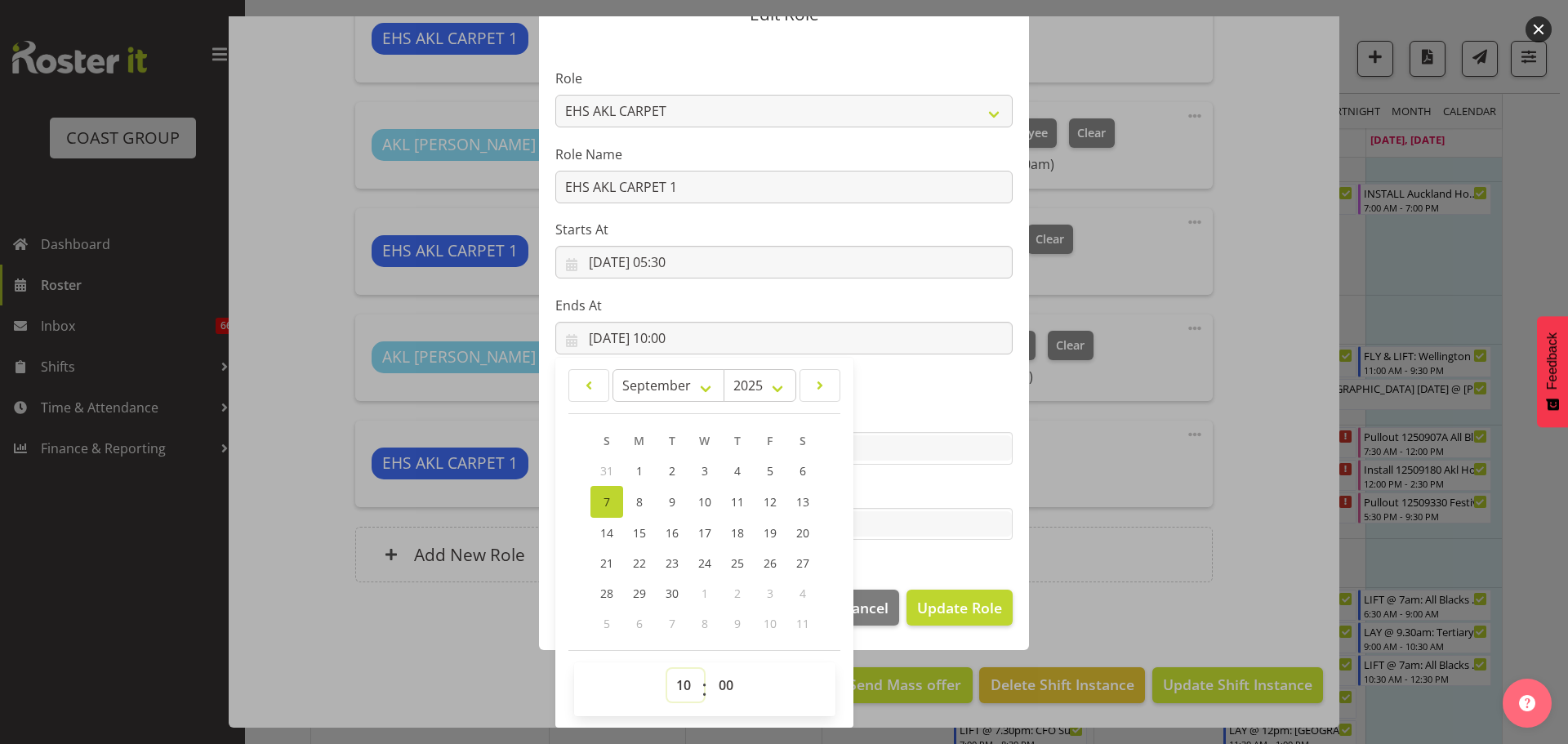
click at [681, 679] on select "00 01 02 03 04 05 06 07 08 09 10 11 12 13 14 15 16 17 18 19 20 21 22 23" at bounding box center [685, 685] width 37 height 33
select select "9"
click at [667, 669] on select "00 01 02 03 04 05 06 07 08 09 10 11 12 13 14 15 16 17 18 19 20 21 22 23" at bounding box center [685, 685] width 37 height 33
type input "07/09/2025, 09:00"
click at [974, 603] on span "Update Role" at bounding box center [960, 608] width 85 height 22
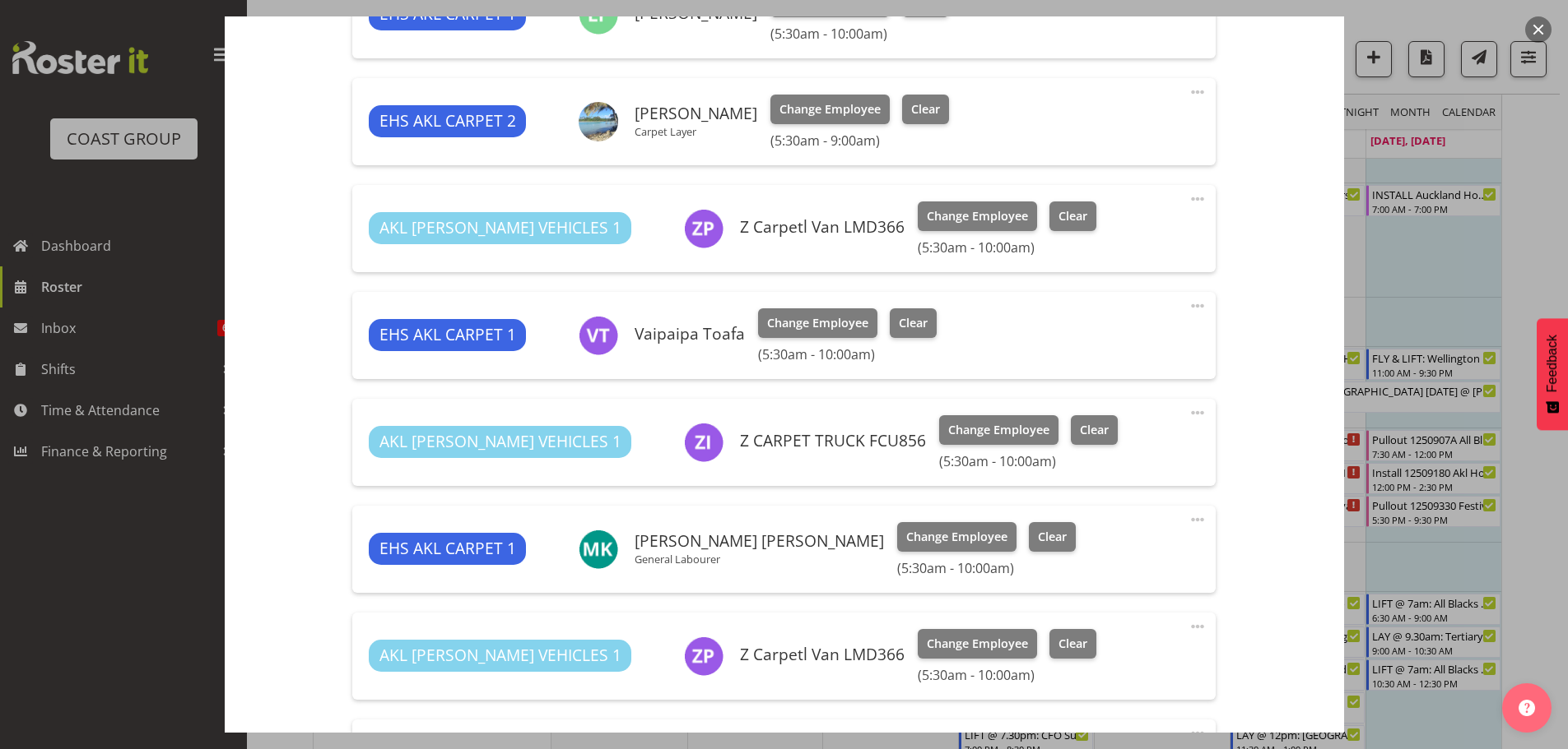
scroll to position [842, 0]
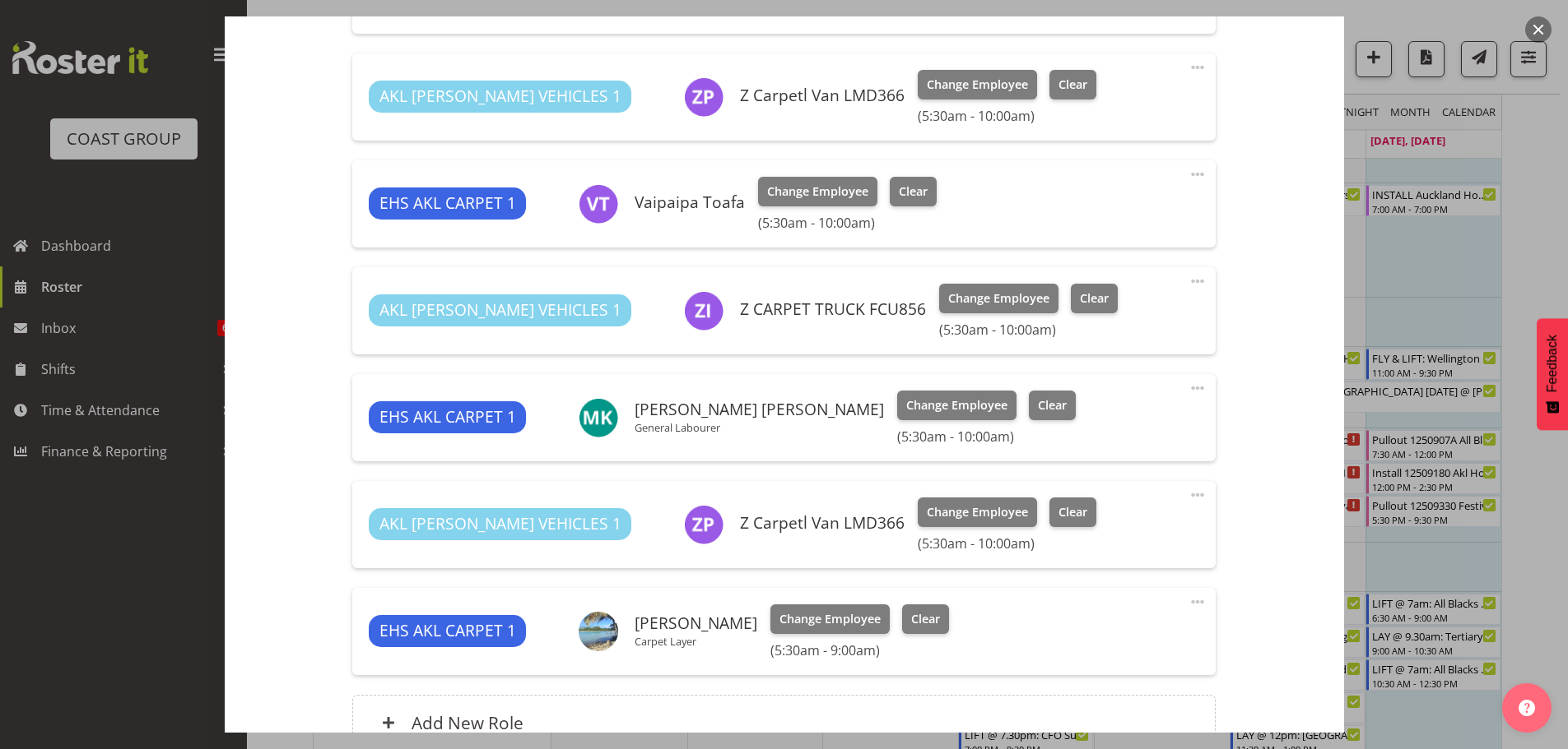
click at [1187, 601] on span at bounding box center [1197, 602] width 20 height 20
click at [1104, 703] on link "Delete" at bounding box center [1128, 701] width 158 height 30
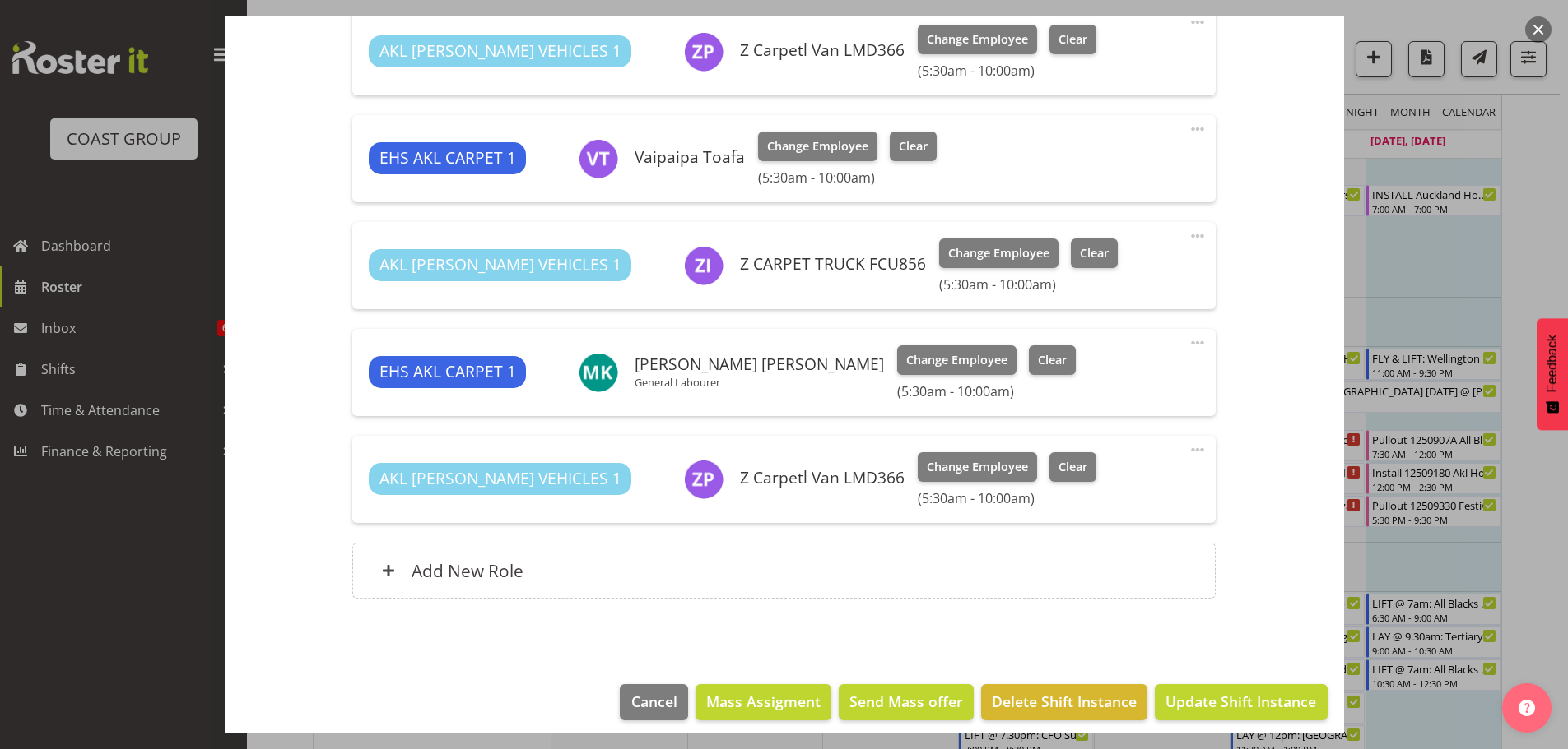
scroll to position [899, 0]
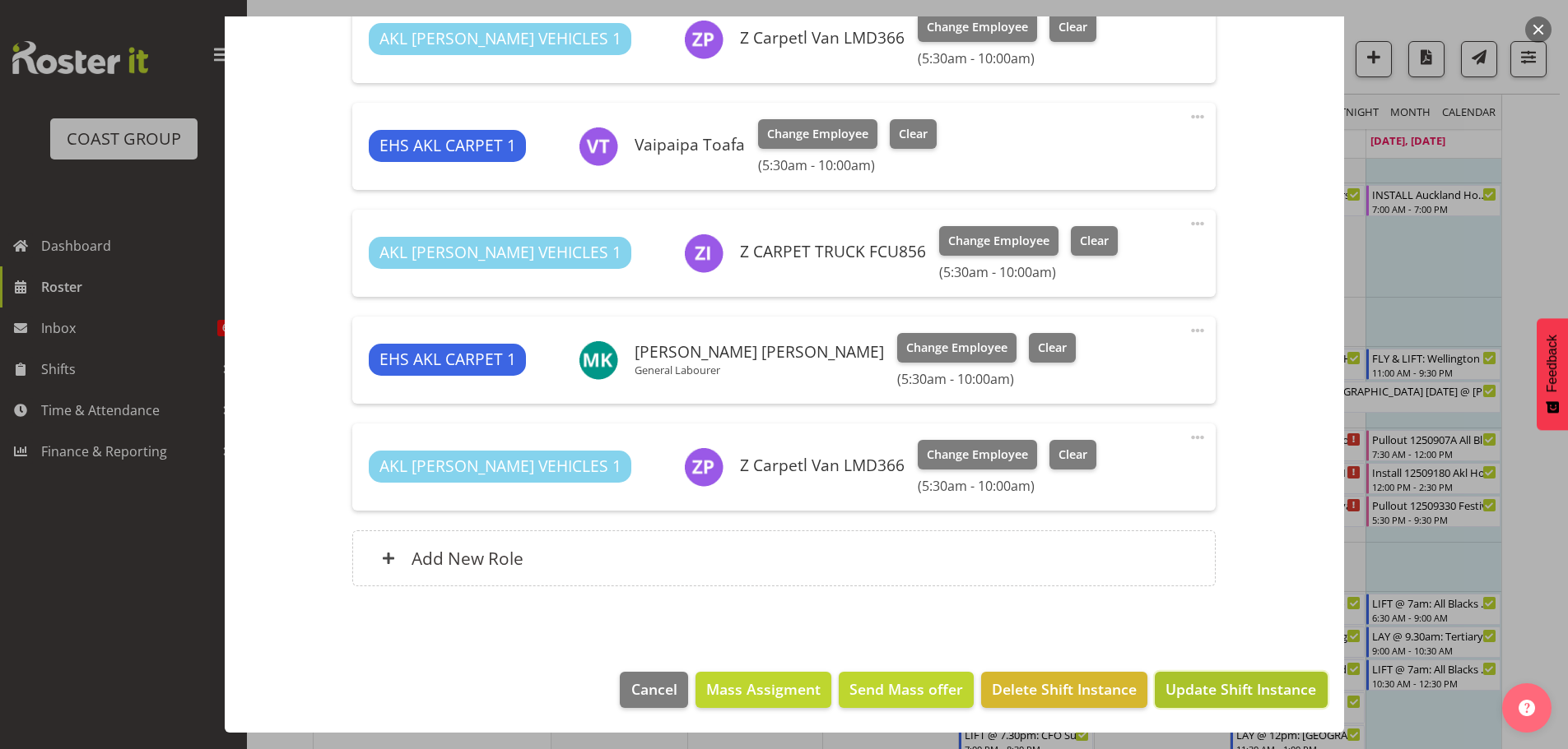
click at [1268, 697] on span "Update Shift Instance" at bounding box center [1240, 690] width 150 height 22
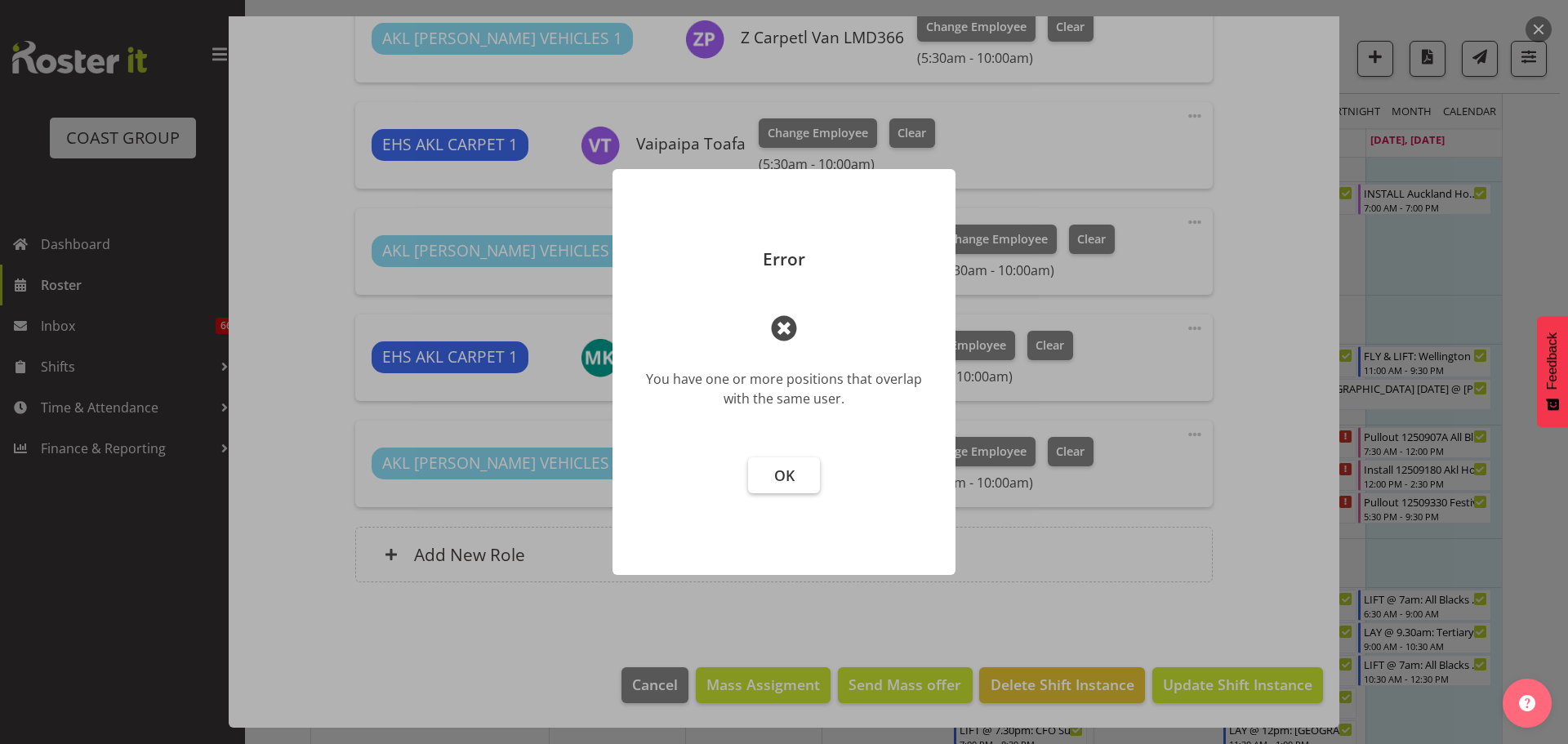
click at [804, 484] on button "OK" at bounding box center [784, 476] width 72 height 36
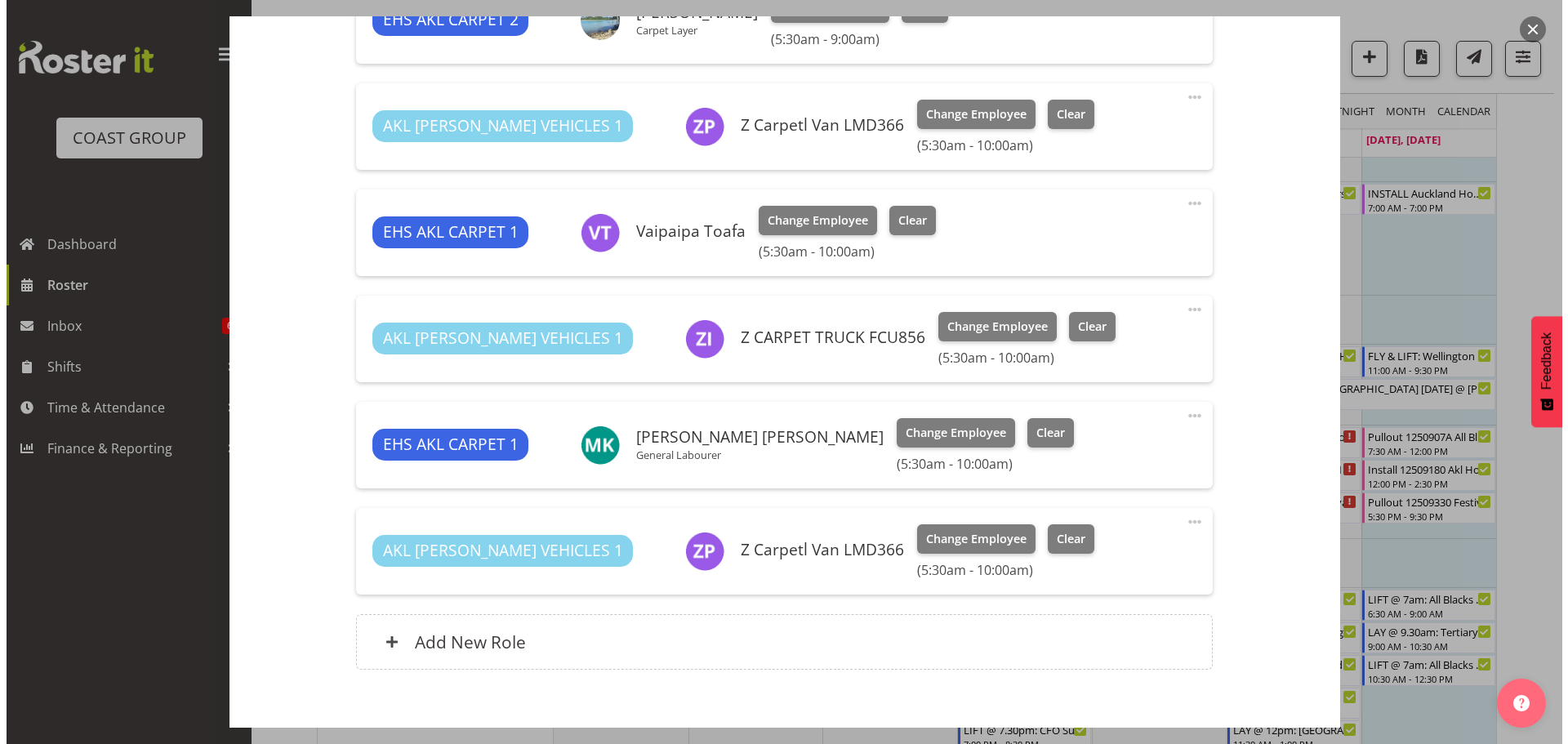
scroll to position [730, 0]
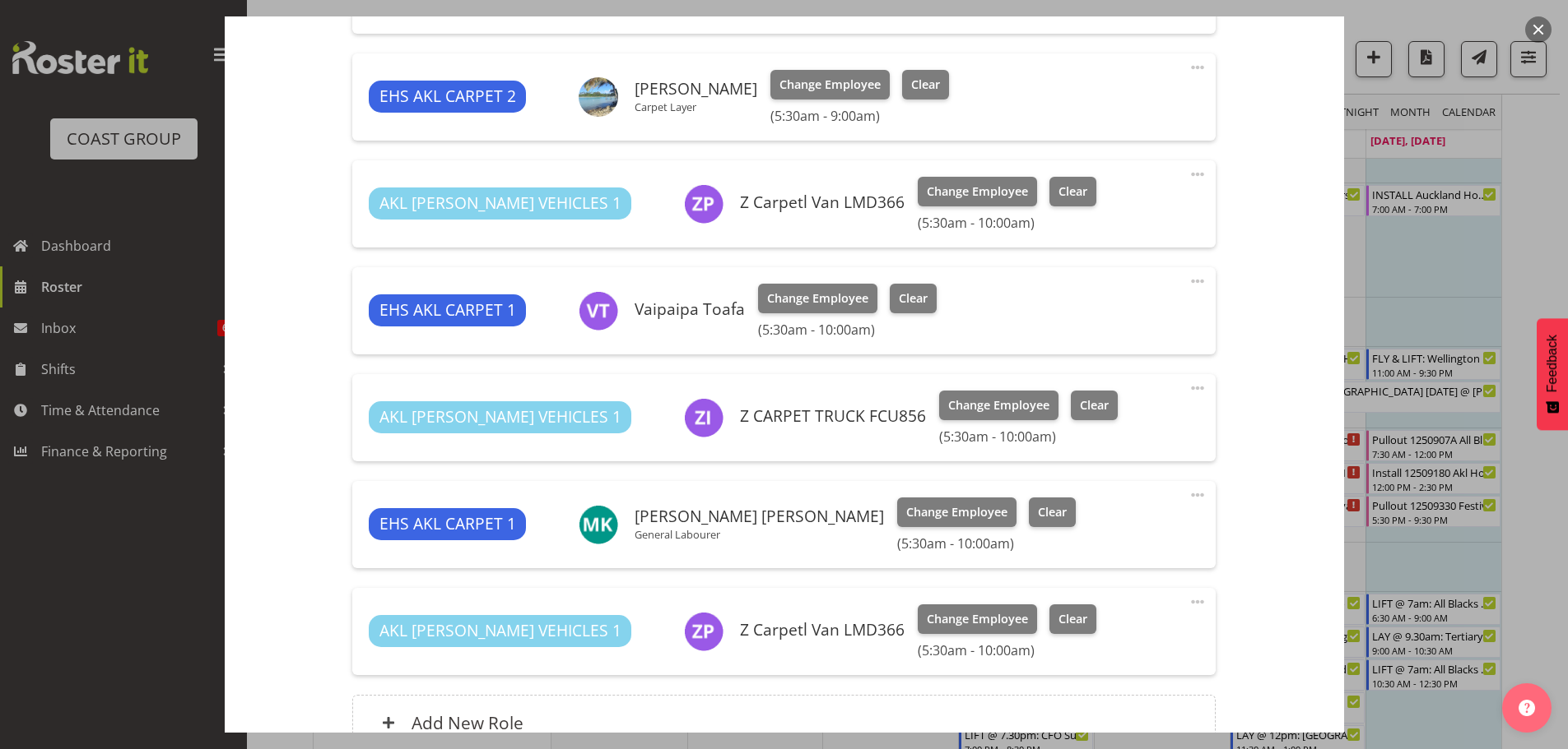
click at [1196, 602] on span at bounding box center [1197, 602] width 20 height 20
click at [1098, 630] on link "Edit" at bounding box center [1128, 642] width 158 height 30
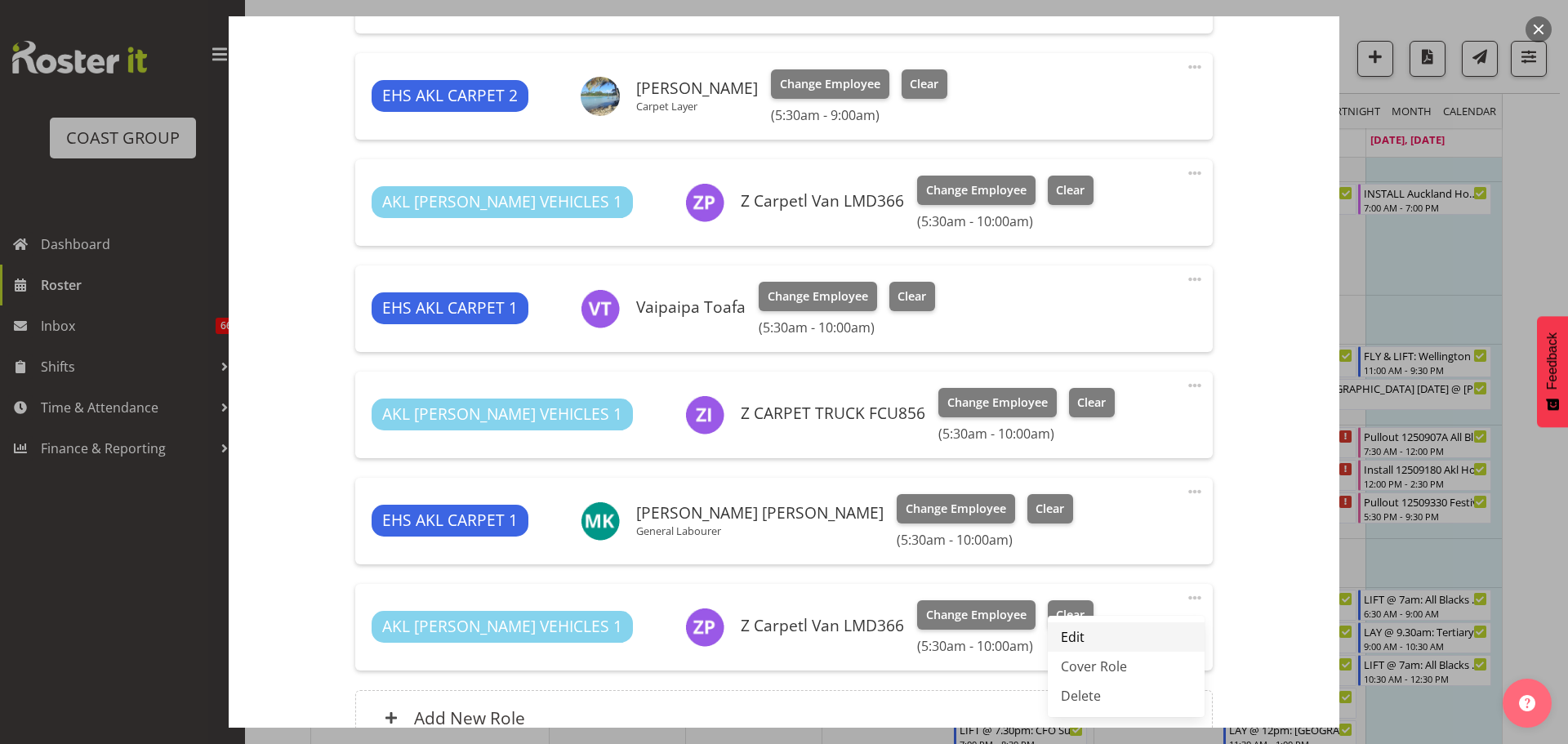
select select "8"
select select "2025"
select select "10"
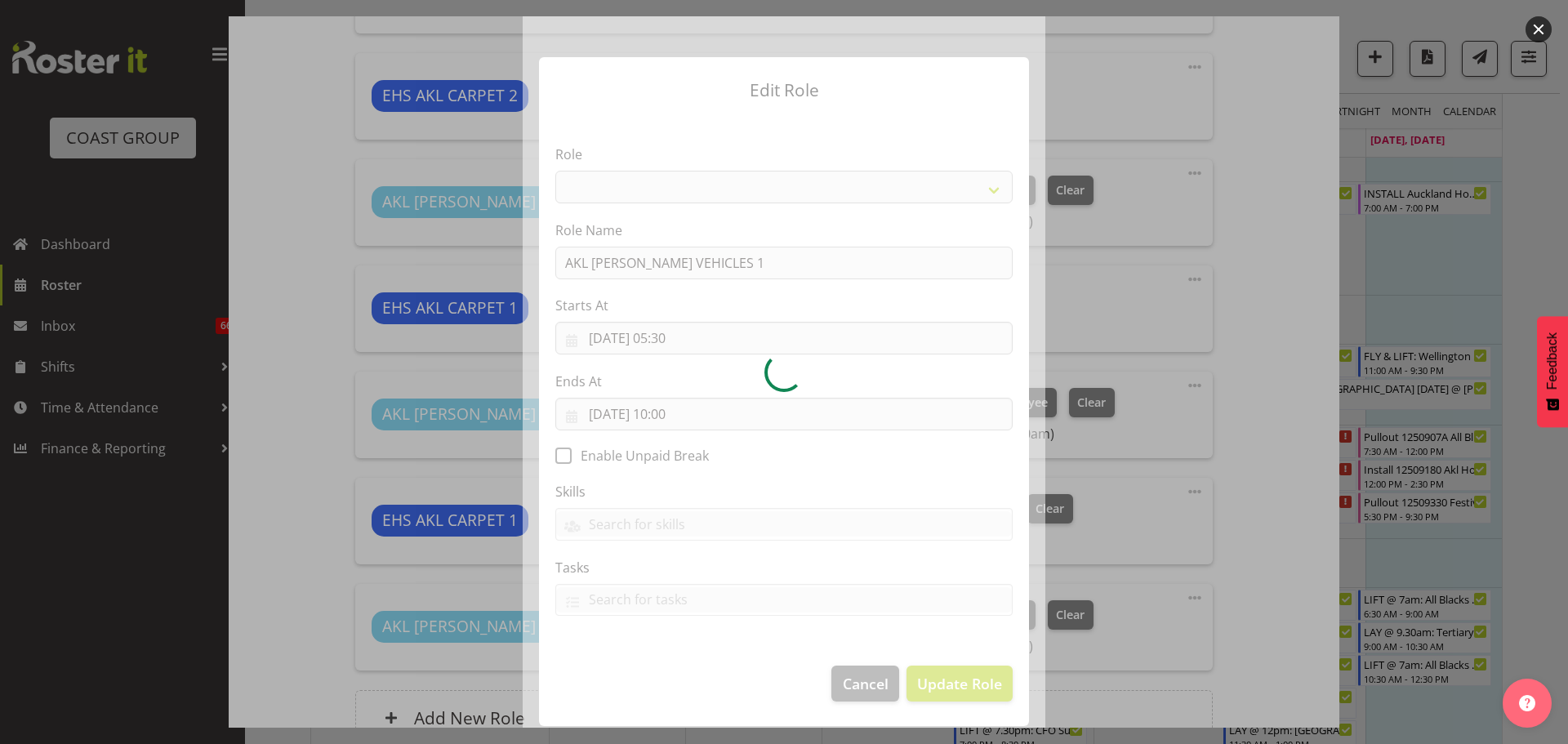
select select "81"
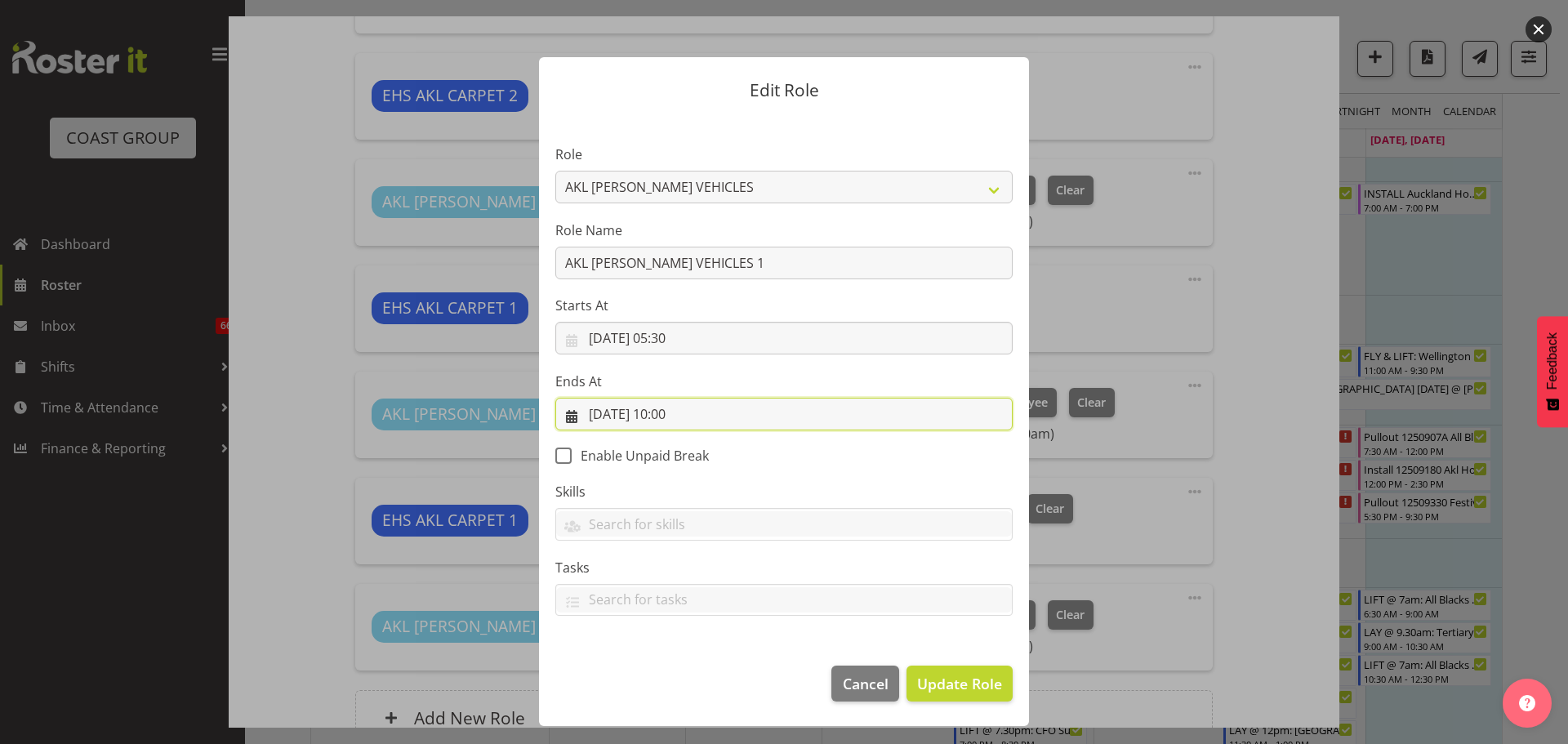
click at [681, 412] on input "07/09/2025, 10:00" at bounding box center [784, 414] width 457 height 33
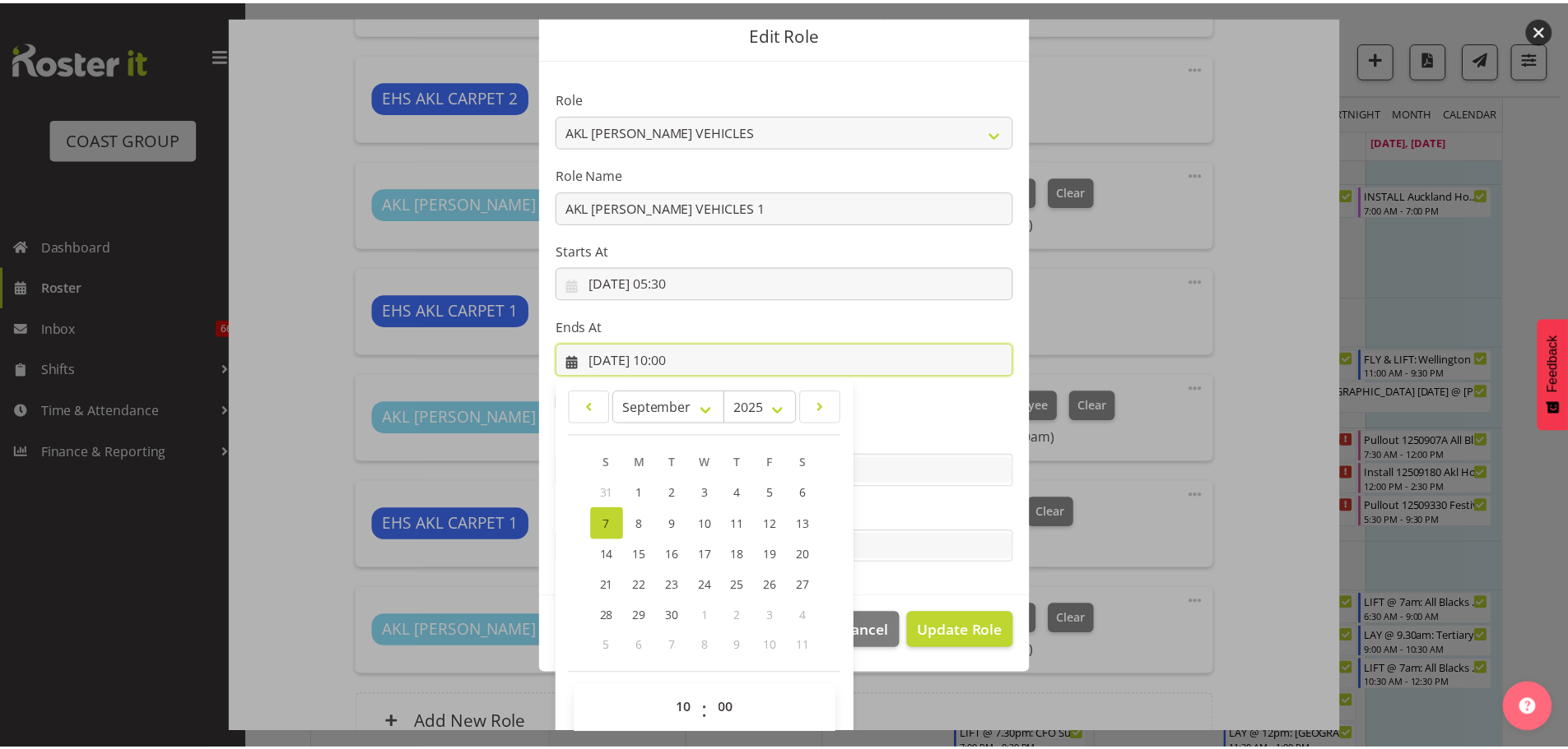
scroll to position [76, 0]
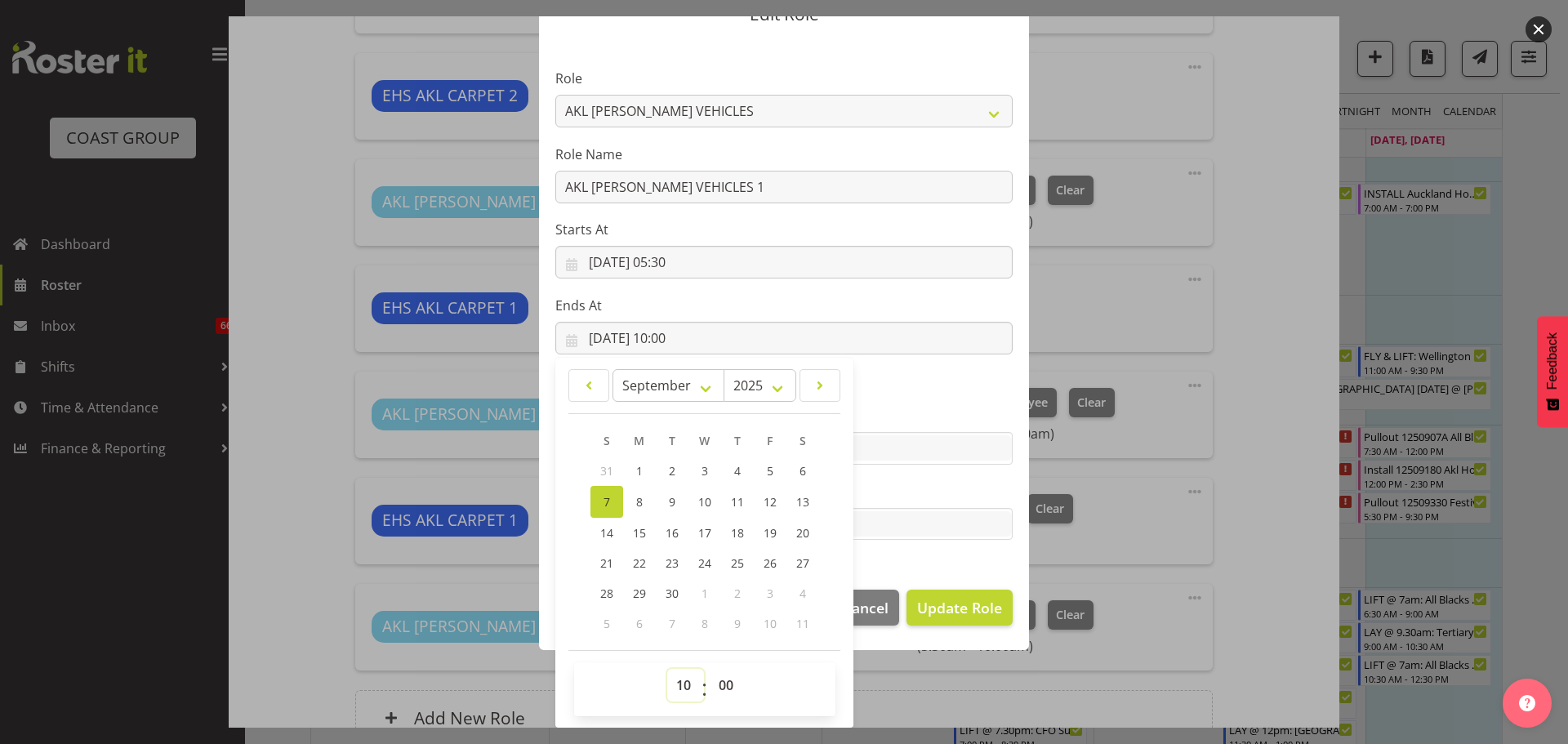
click at [671, 679] on select "00 01 02 03 04 05 06 07 08 09 10 11 12 13 14 15 16 17 18 19 20 21 22 23" at bounding box center [685, 685] width 37 height 33
select select "9"
click at [667, 669] on select "00 01 02 03 04 05 06 07 08 09 10 11 12 13 14 15 16 17 18 19 20 21 22 23" at bounding box center [685, 685] width 37 height 33
type input "07/09/2025, 09:00"
click at [989, 612] on span "Update Role" at bounding box center [960, 608] width 85 height 22
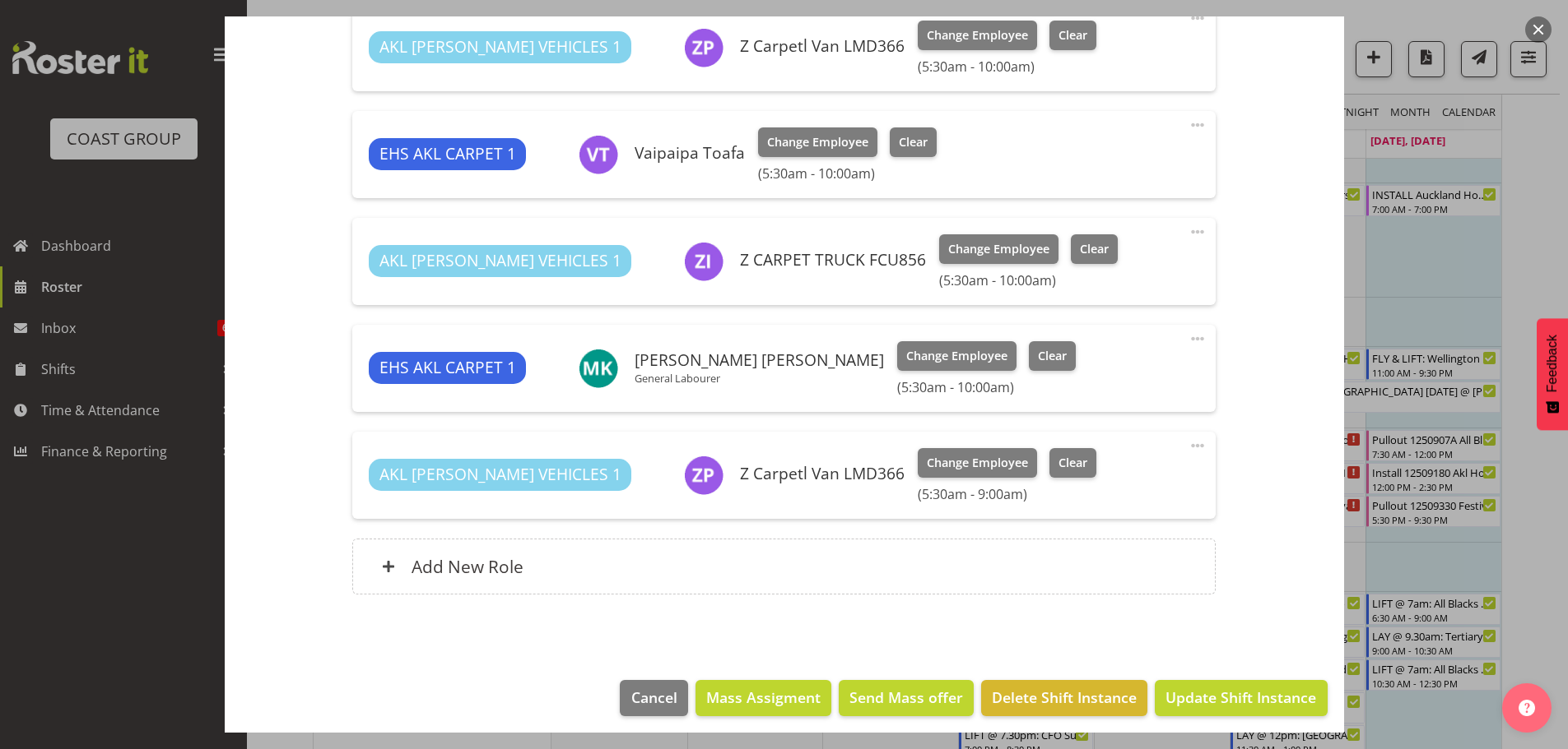
scroll to position [899, 0]
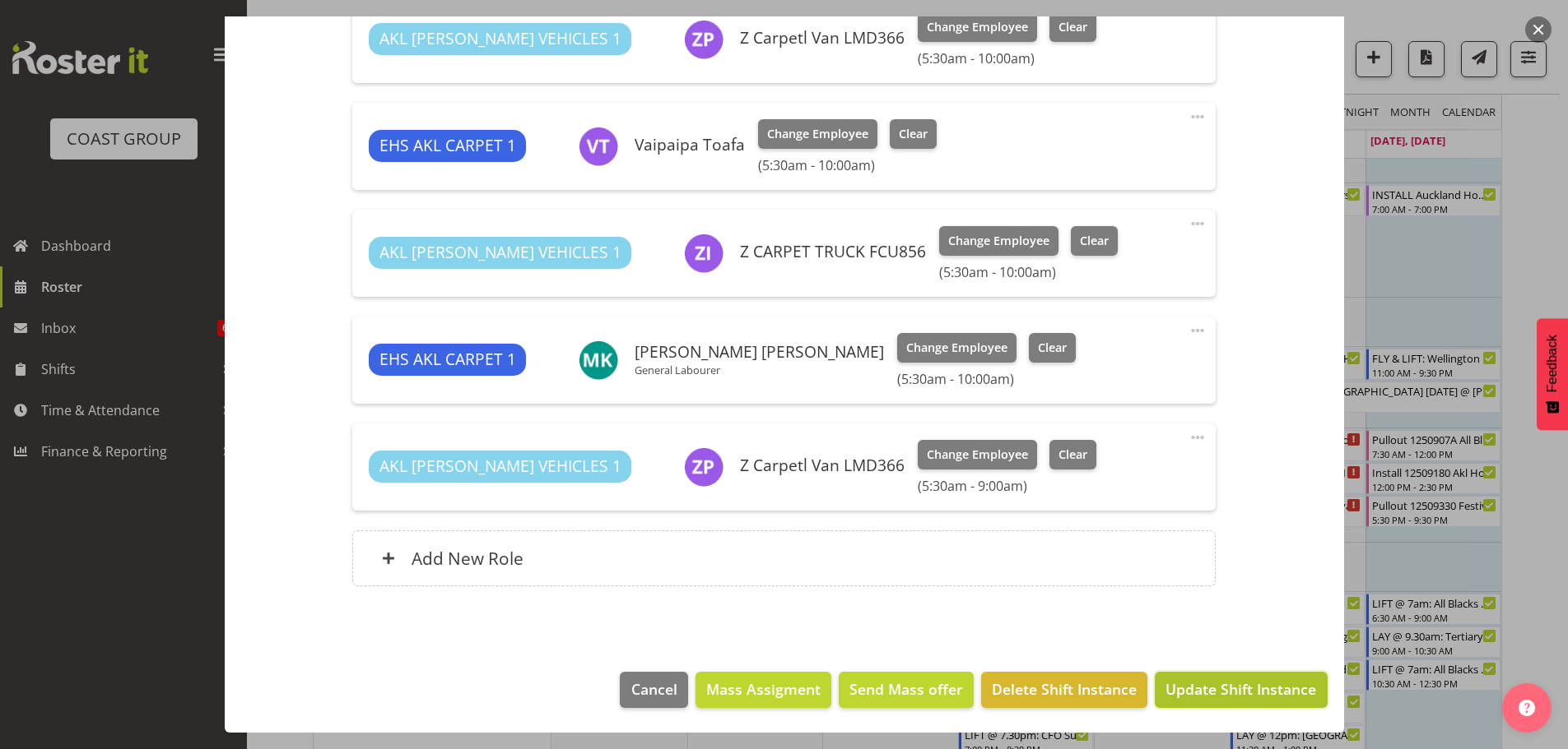
click at [1231, 681] on span "Update Shift Instance" at bounding box center [1240, 690] width 150 height 22
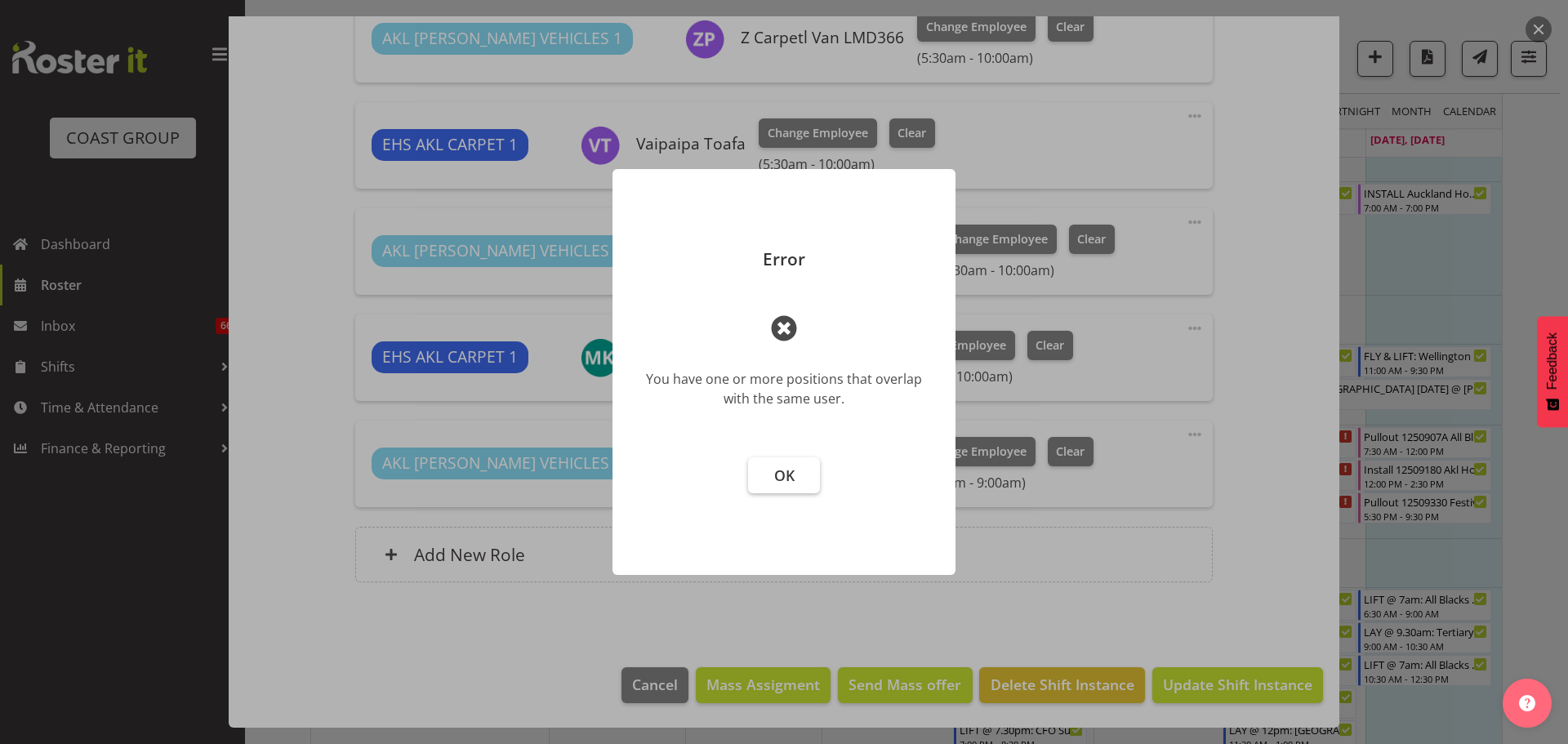
click at [803, 479] on button "OK" at bounding box center [784, 476] width 72 height 36
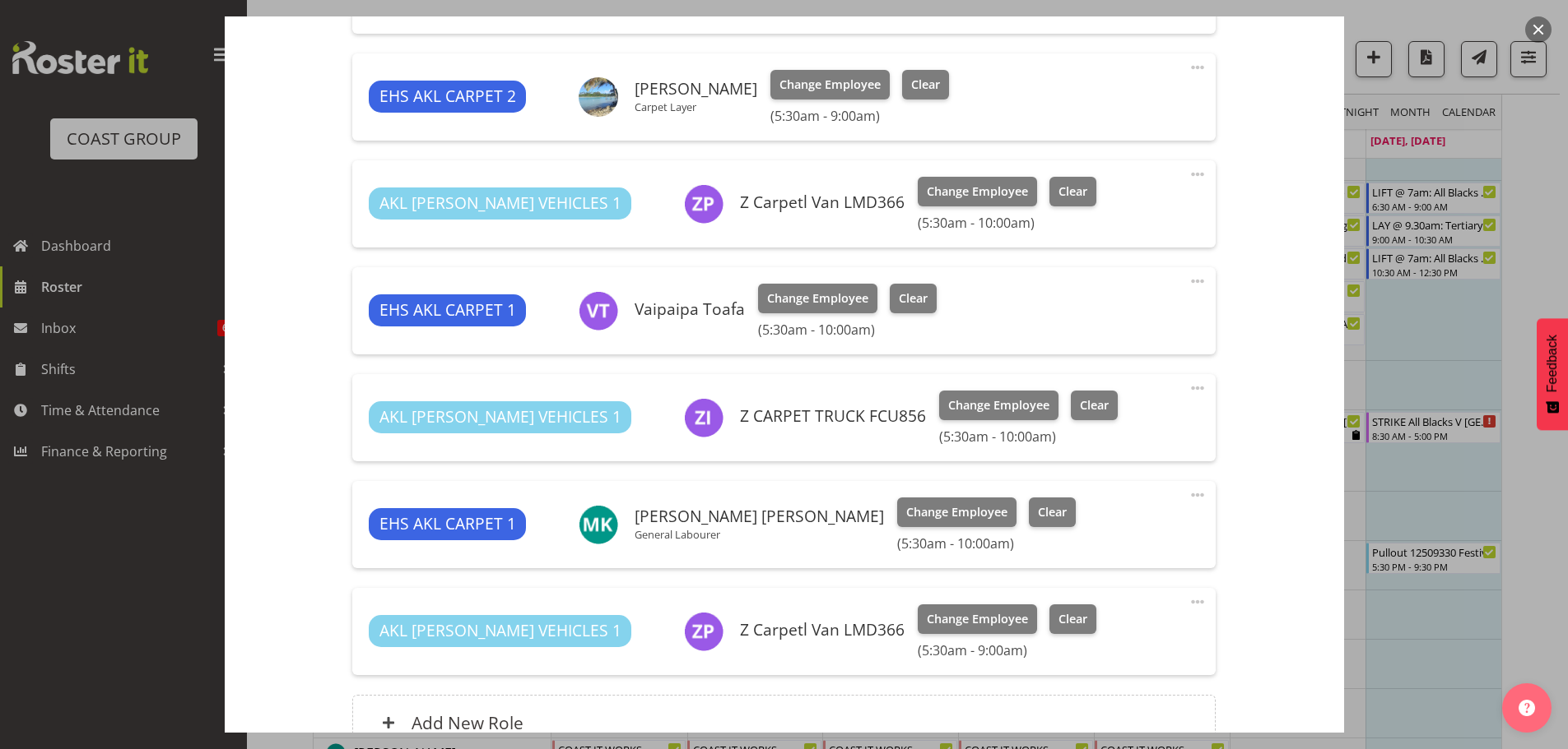
scroll to position [1481, 0]
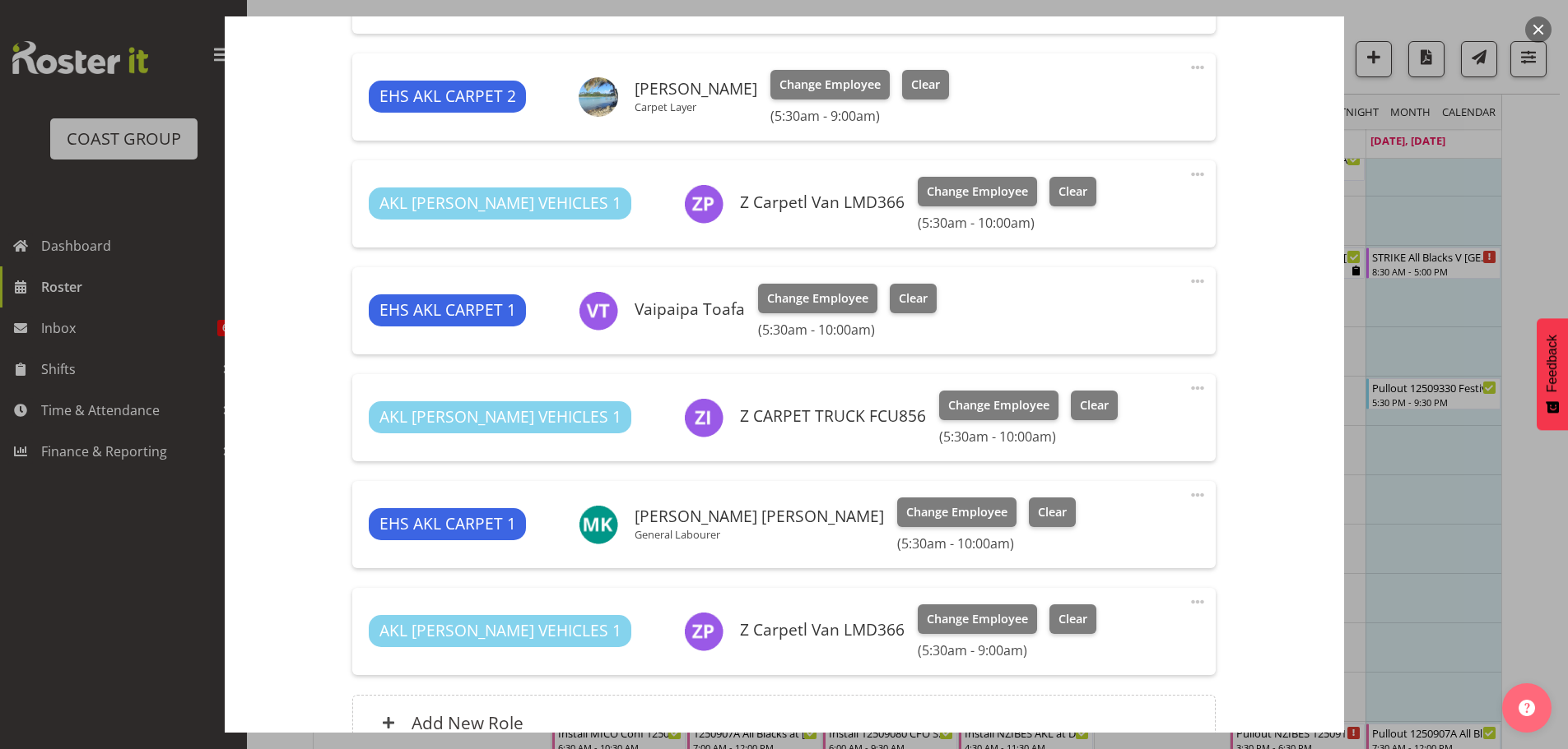
drag, startPoint x: 1188, startPoint y: 603, endPoint x: 1188, endPoint y: 621, distance: 18.0
click at [1188, 603] on span at bounding box center [1197, 602] width 20 height 20
click at [1187, 173] on span at bounding box center [1197, 175] width 20 height 20
click at [1137, 268] on link "Delete" at bounding box center [1128, 273] width 158 height 30
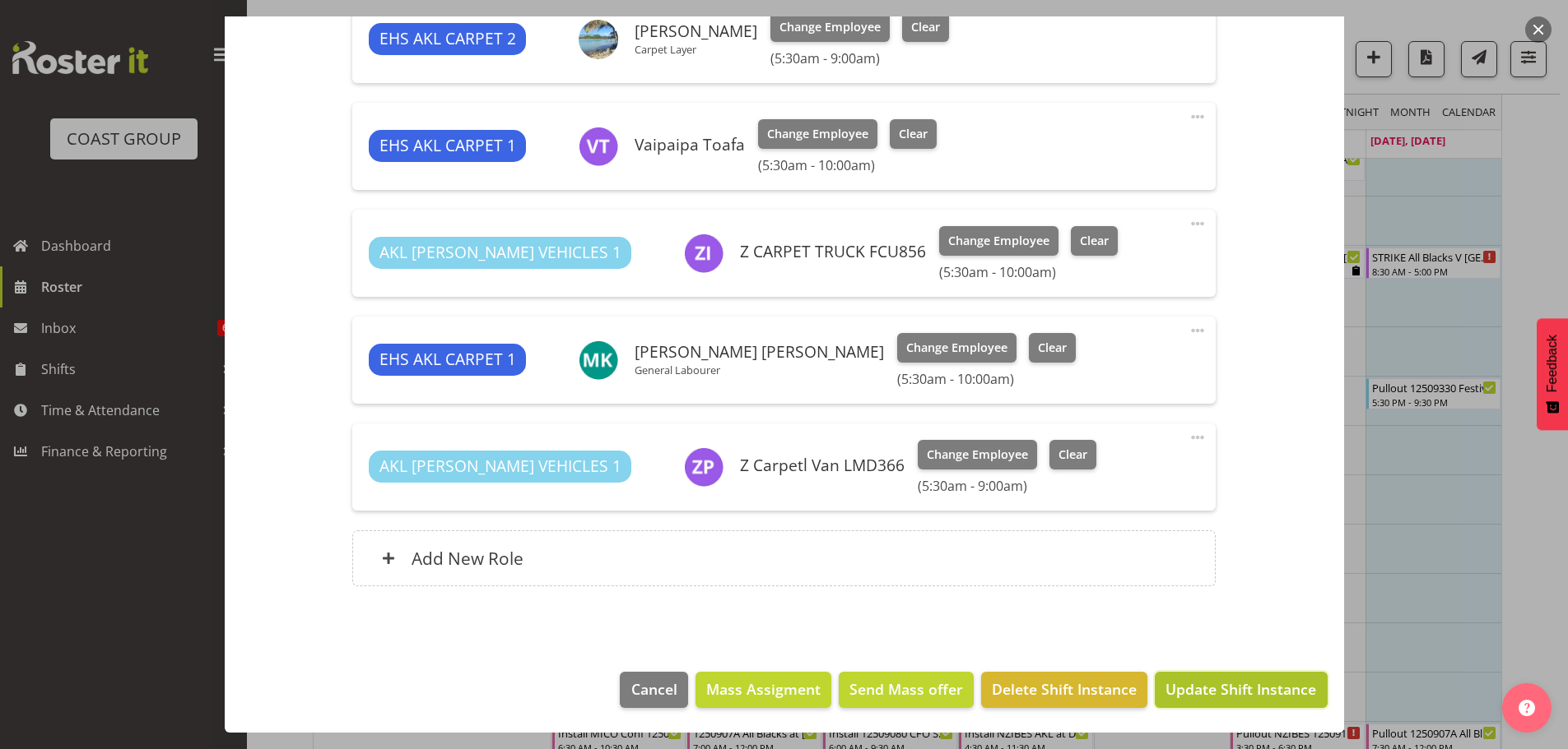
click at [1252, 688] on span "Update Shift Instance" at bounding box center [1240, 690] width 150 height 22
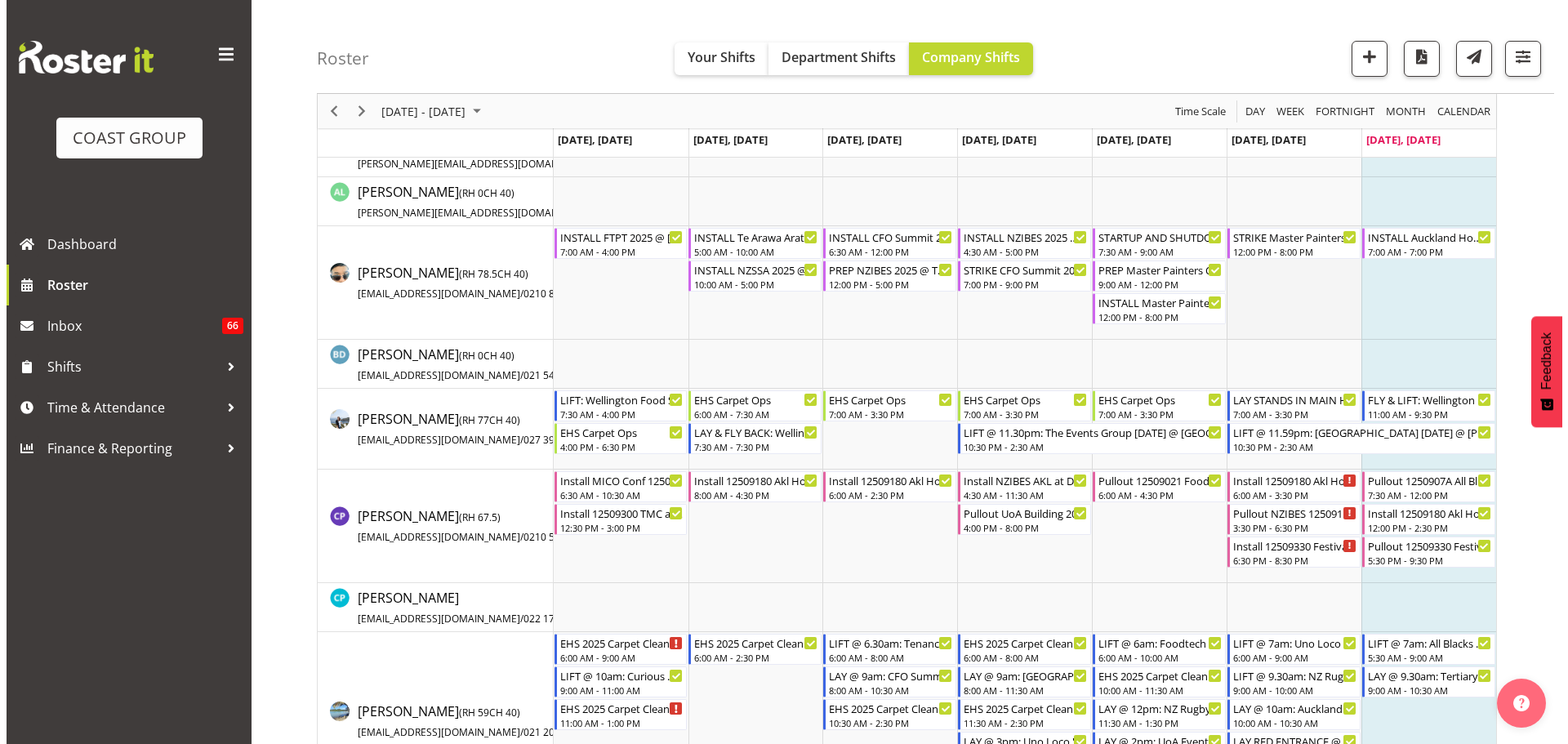
scroll to position [937, 0]
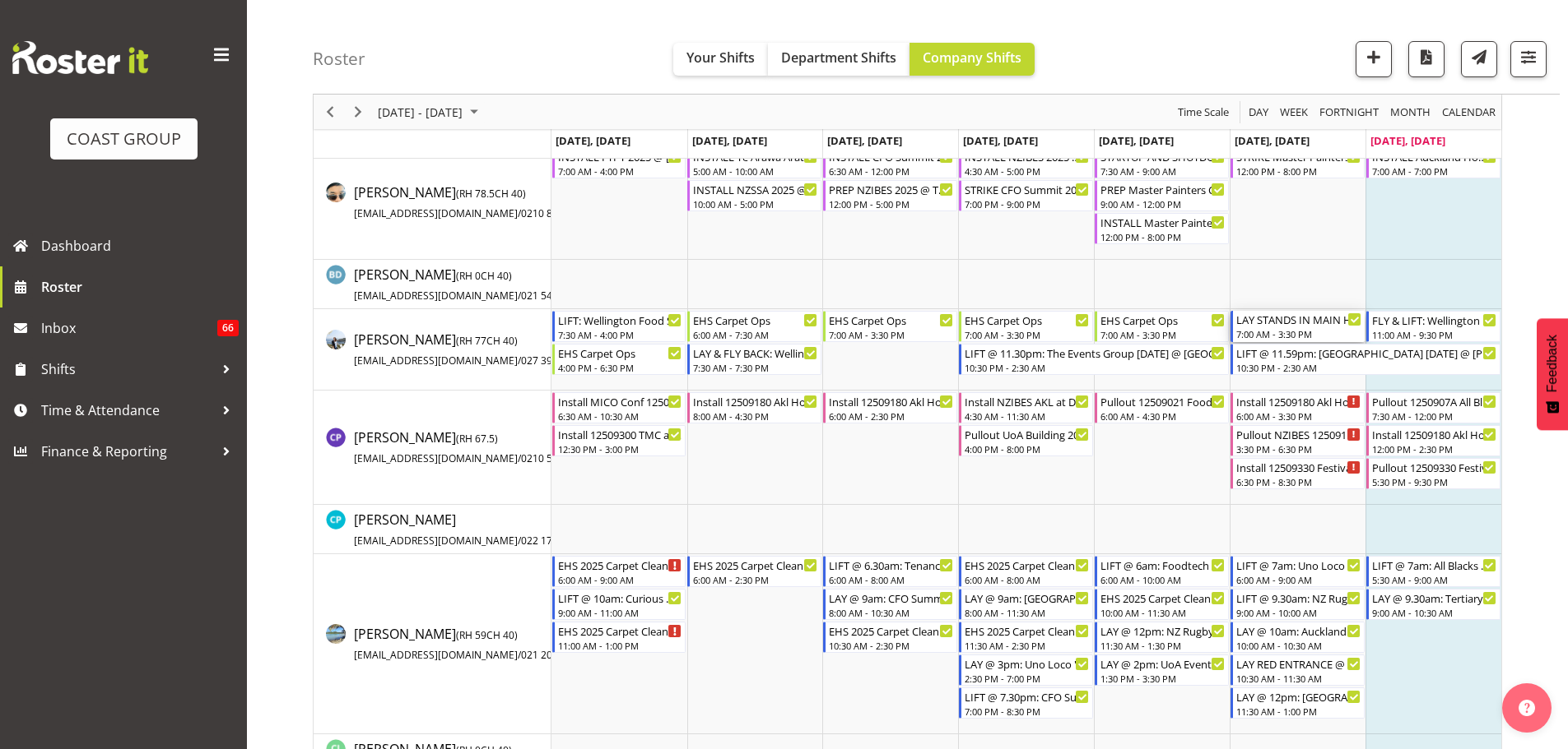
click at [1318, 319] on div "LAY STANDS IN MAIN HALL: Auckland Home Show 2025 @ Akl Showgrounds" at bounding box center [1298, 319] width 125 height 16
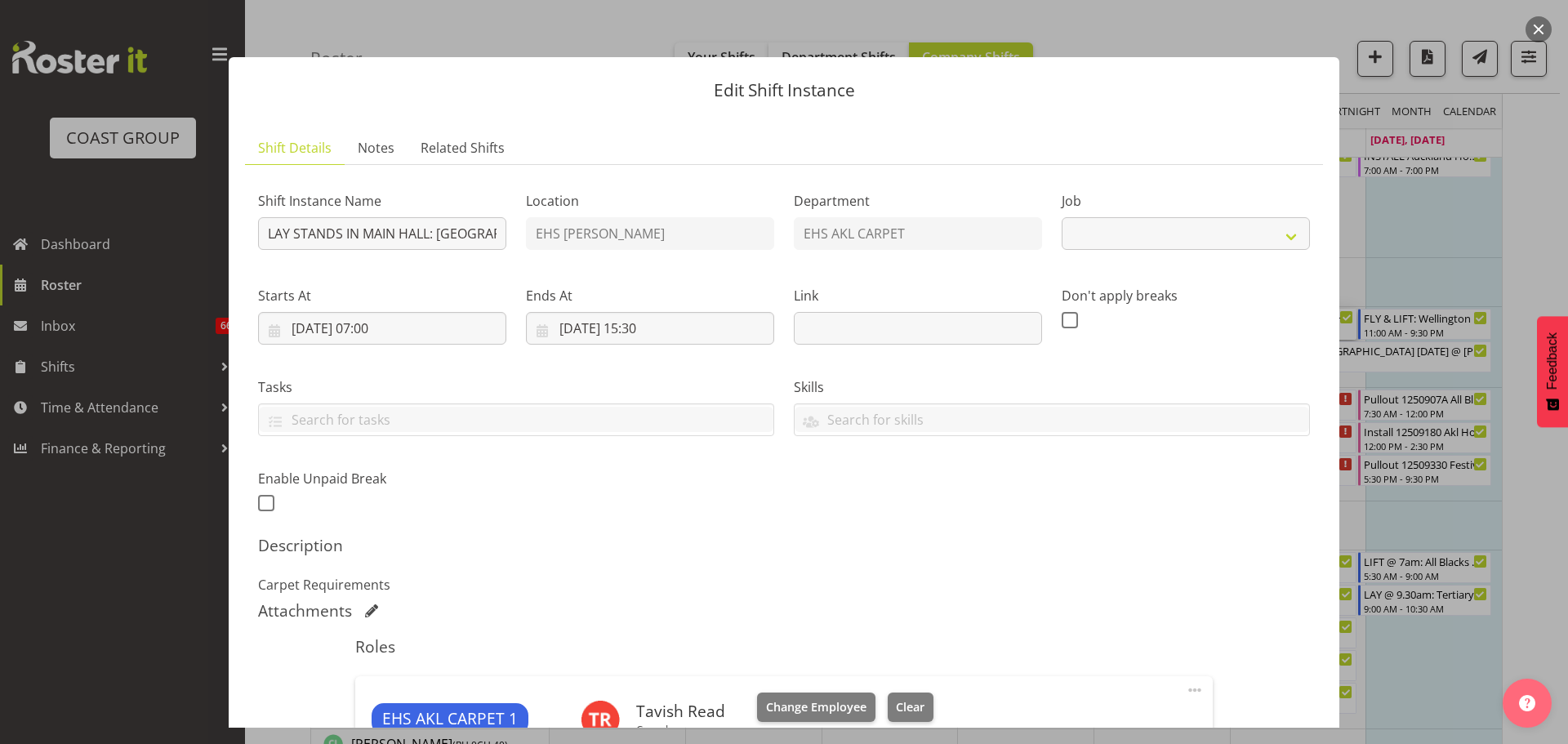
select select "9932"
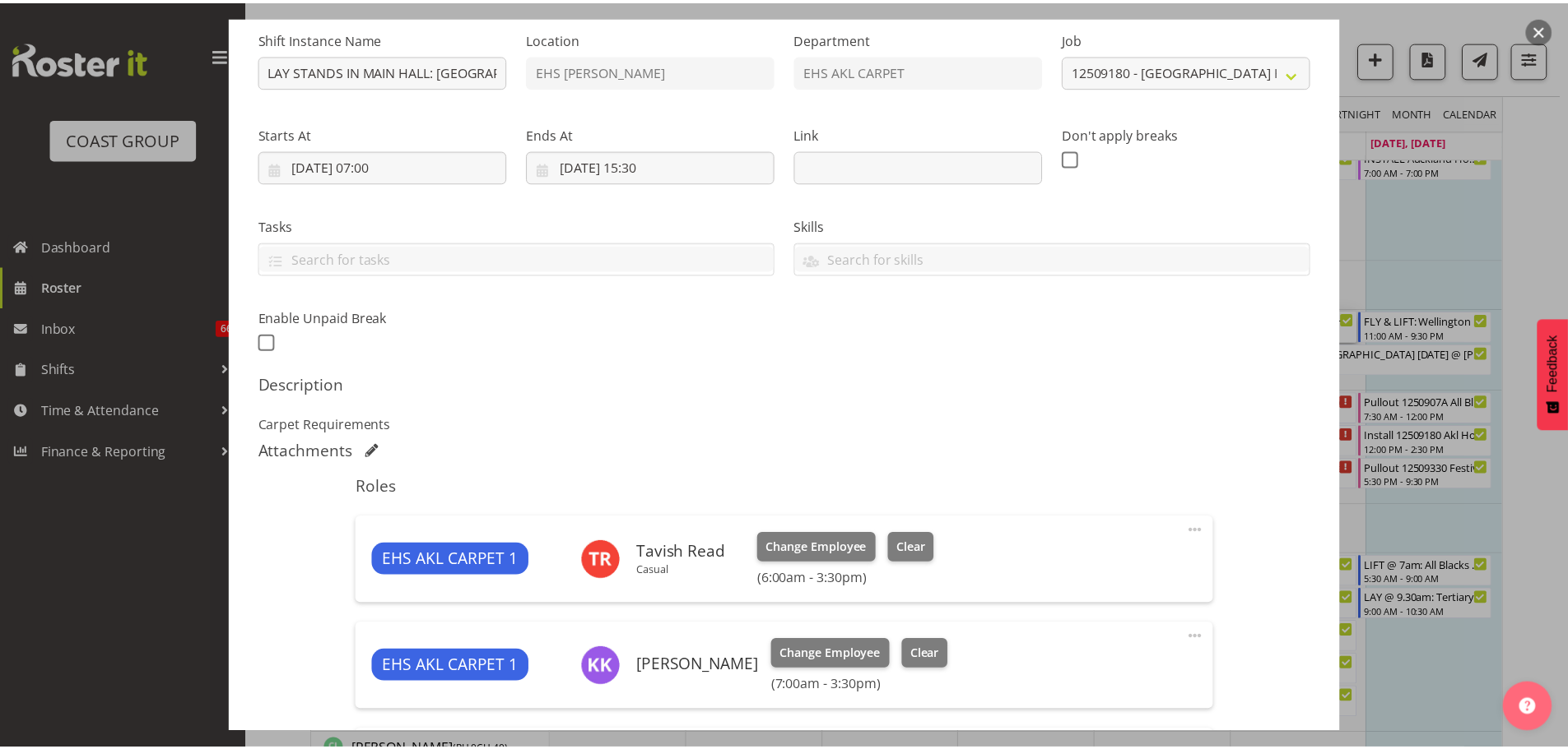
scroll to position [411, 0]
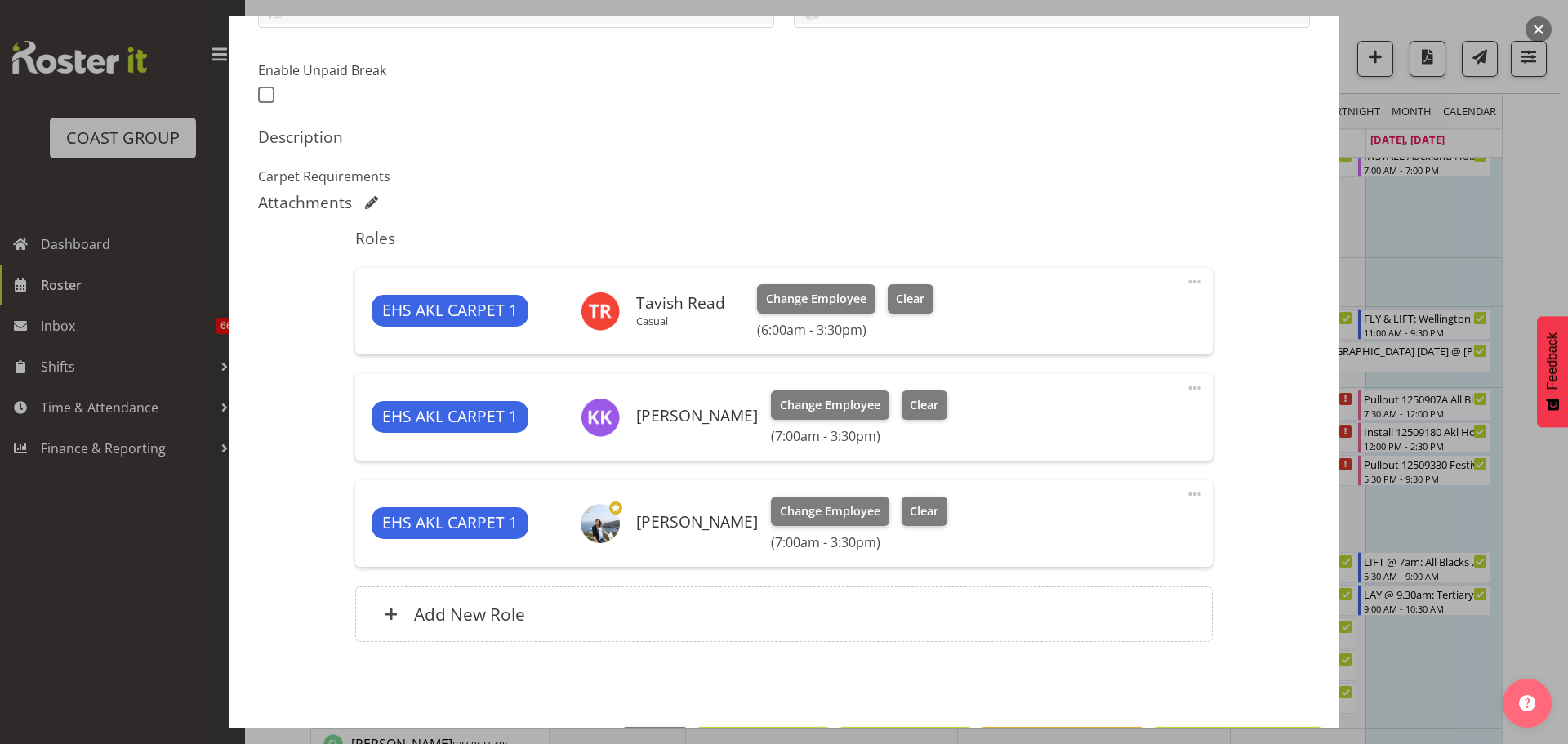
click at [1517, 248] on div at bounding box center [784, 372] width 1568 height 744
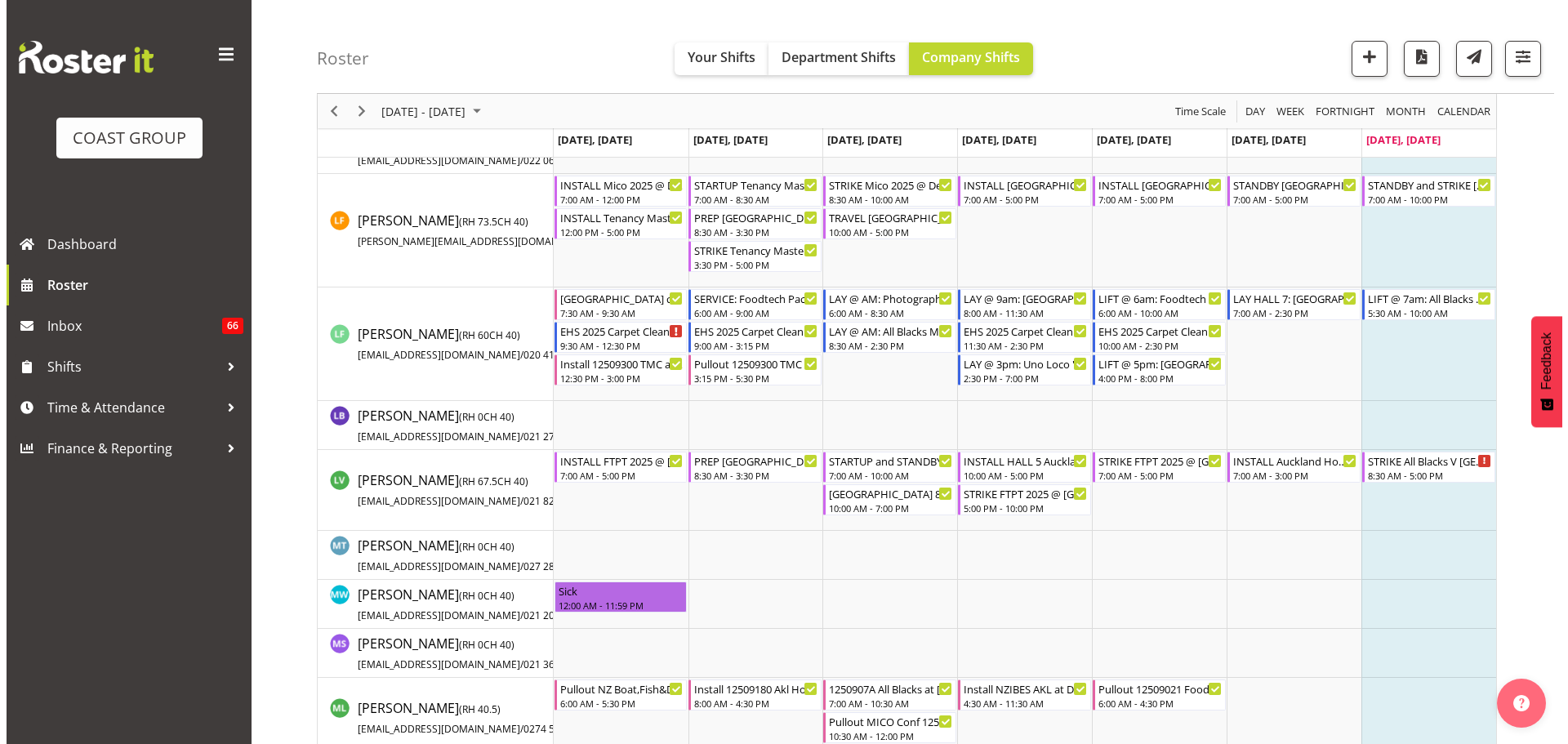
scroll to position [4205, 0]
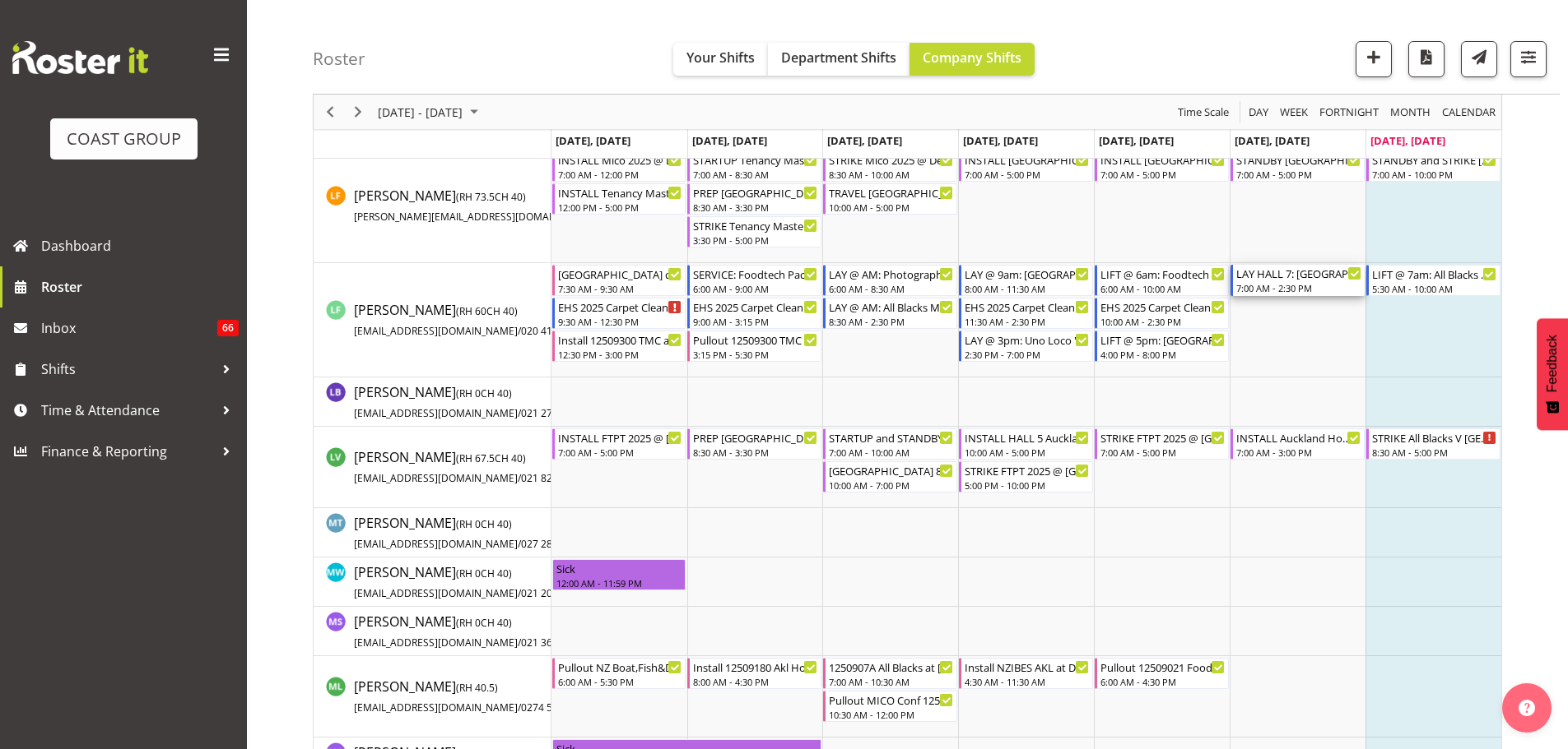
click at [1292, 280] on div "LAY HALL 7: Auckland Home Show 2025 @ Akl Showgrounds" at bounding box center [1298, 273] width 125 height 16
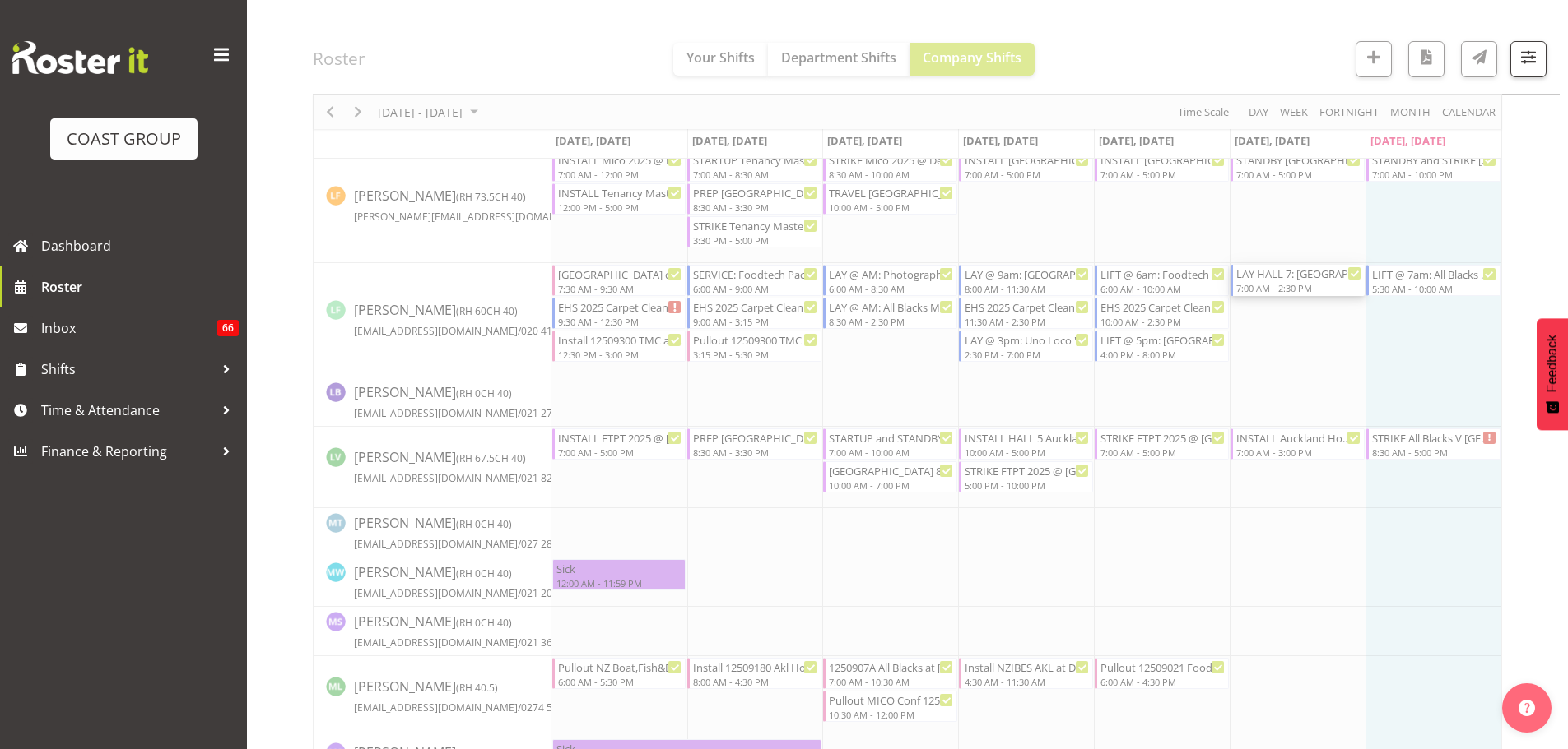
select select
select select "8"
select select "2025"
select select "7"
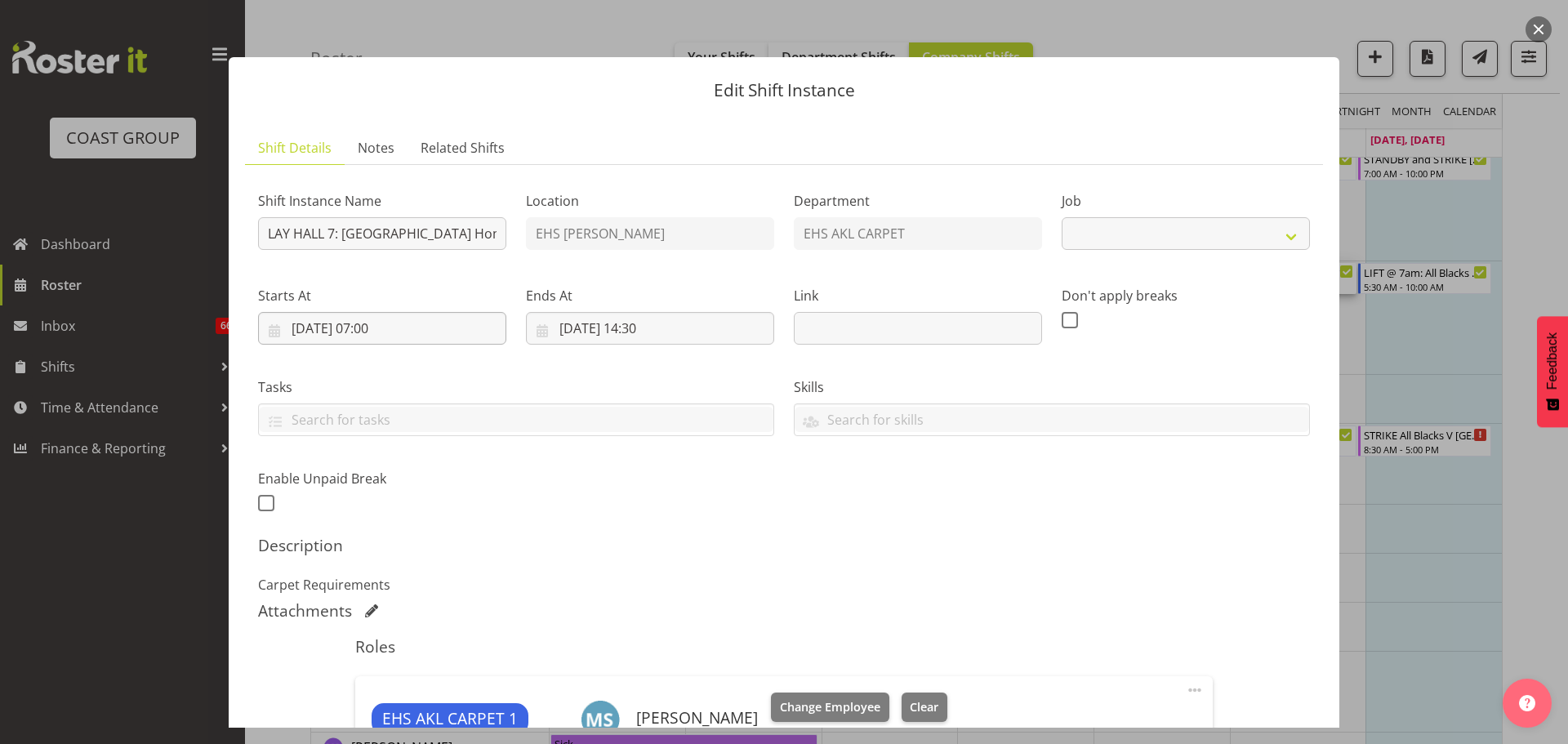
select select "9932"
click at [393, 324] on input "06/09/2025, 07:00" at bounding box center [382, 328] width 249 height 33
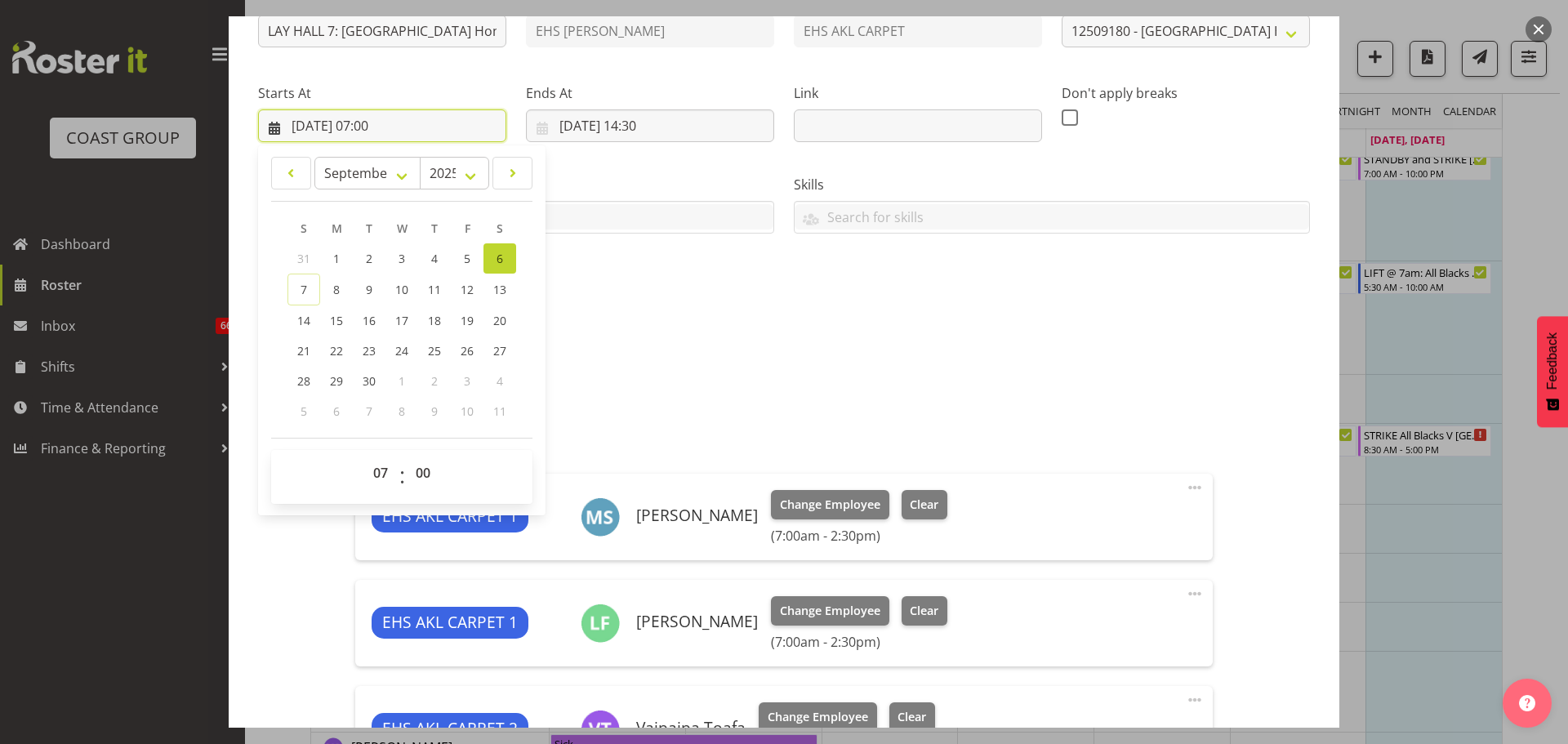
scroll to position [327, 0]
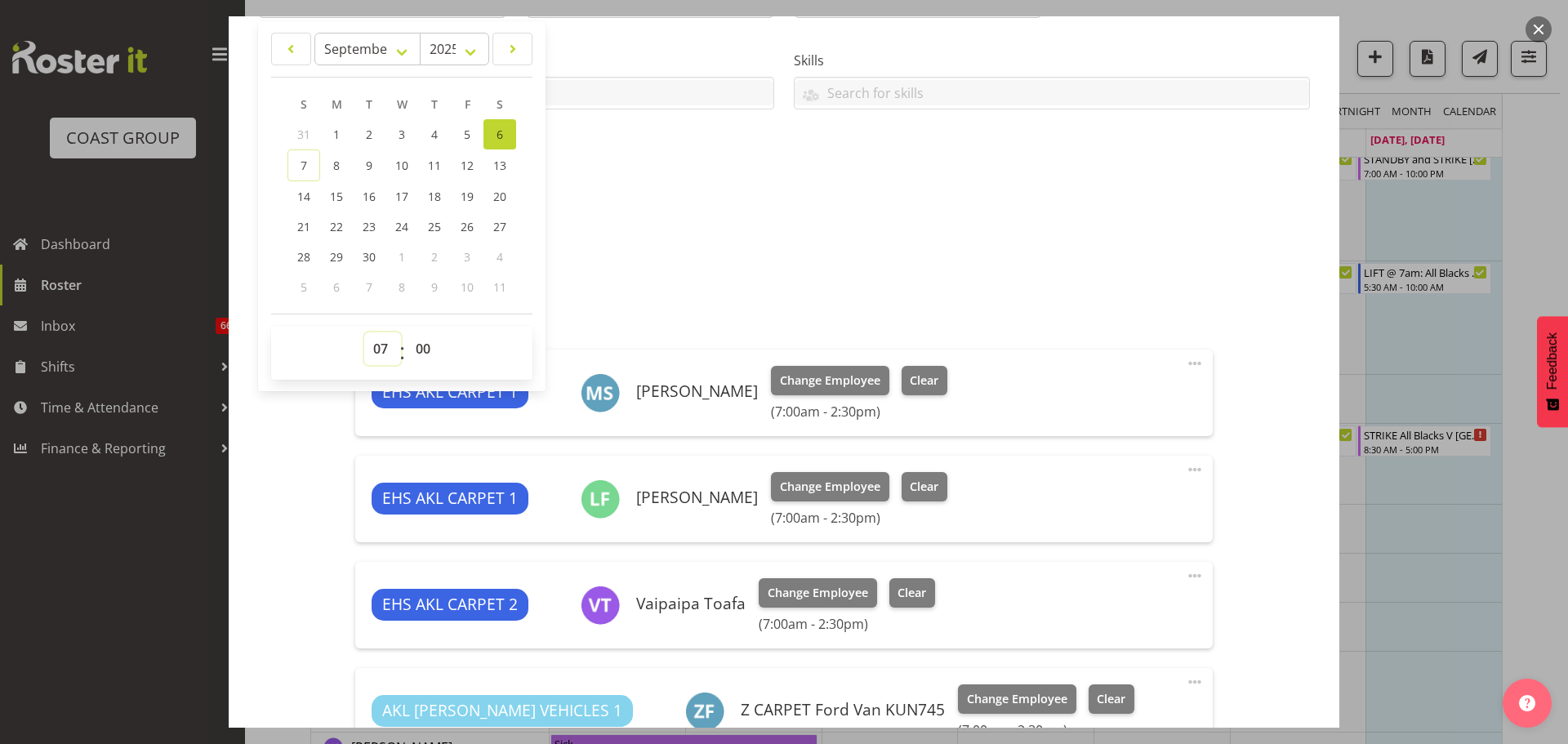
click at [375, 344] on select "00 01 02 03 04 05 06 07 08 09 10 11 12 13 14 15 16 17 18 19 20 21 22 23" at bounding box center [382, 349] width 37 height 33
select select "6"
click at [364, 333] on select "00 01 02 03 04 05 06 07 08 09 10 11 12 13 14 15 16 17 18 19 20 21 22 23" at bounding box center [382, 349] width 37 height 33
type input "06/09/2025, 06:00"
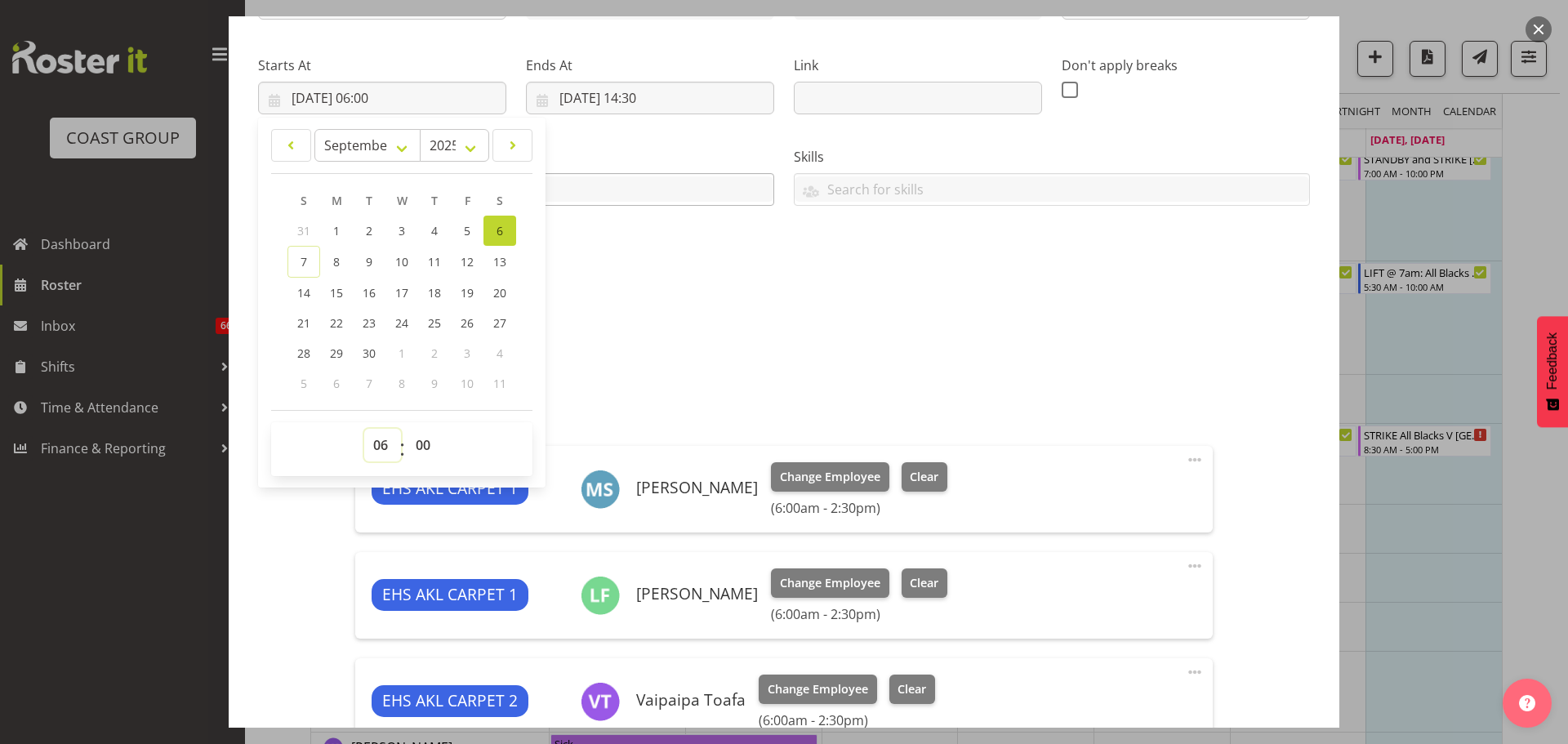
scroll to position [81, 0]
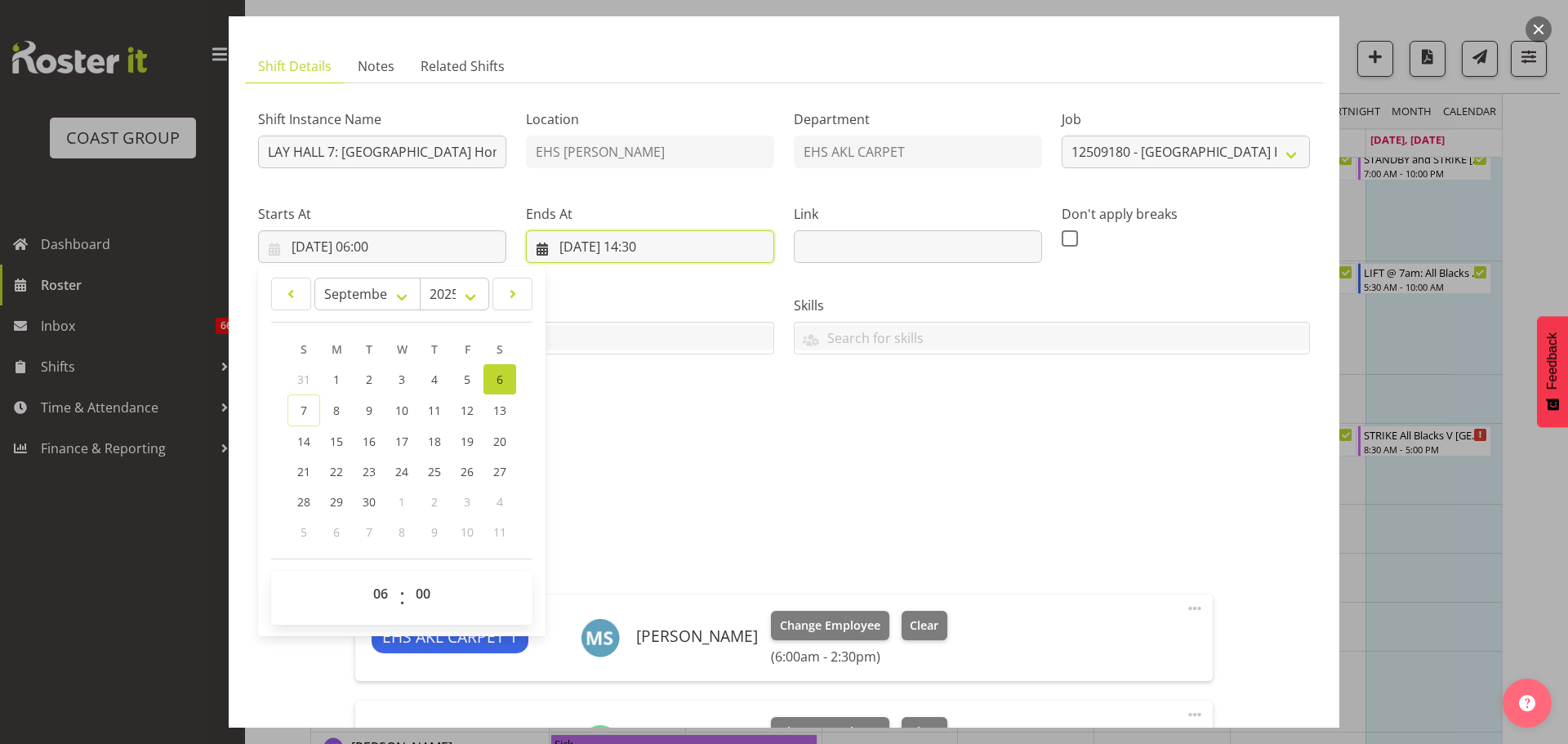
click at [657, 250] on input "06/09/2025, 14:30" at bounding box center [650, 247] width 249 height 33
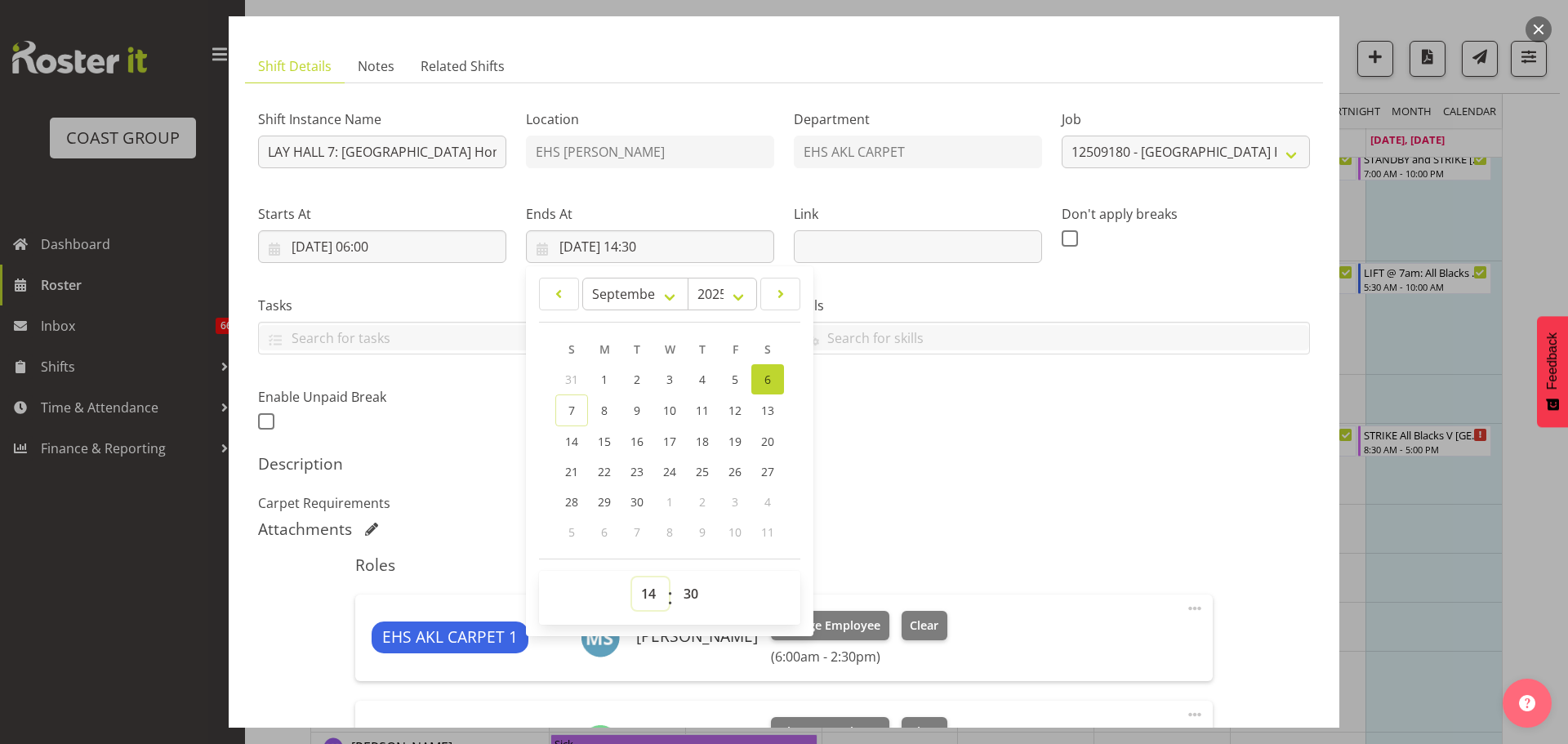
click at [646, 589] on select "00 01 02 03 04 05 06 07 08 09 10 11 12 13 14 15 16 17 18 19 20 21 22 23" at bounding box center [651, 594] width 37 height 33
select select "13"
click at [633, 578] on select "00 01 02 03 04 05 06 07 08 09 10 11 12 13 14 15 16 17 18 19 20 21 22 23" at bounding box center [651, 594] width 37 height 33
type input "06/09/2025, 13:30"
drag, startPoint x: 659, startPoint y: 592, endPoint x: 671, endPoint y: 591, distance: 12.0
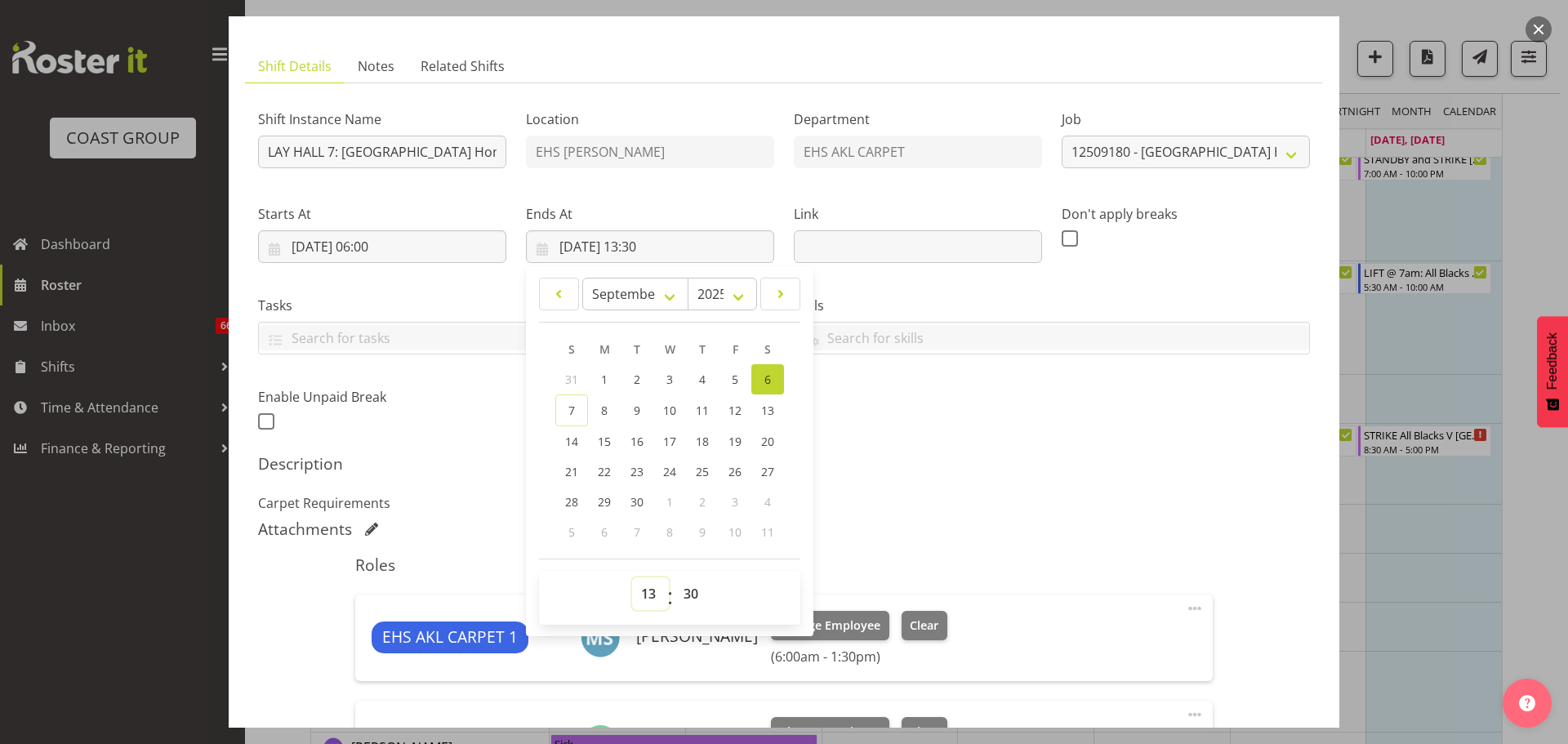
click at [659, 591] on select "00 01 02 03 04 05 06 07 08 09 10 11 12 13 14 15 16 17 18 19 20 21 22 23" at bounding box center [651, 594] width 37 height 33
click at [684, 587] on select "00 01 02 03 04 05 06 07 08 09 10 11 12 13 14 15 16 17 18 19 20 21 22 23 24 25 2…" at bounding box center [693, 594] width 37 height 33
click at [1029, 405] on div "Shift Instance Name LAY HALL 7: Auckland Home Show 2025 @ Akl Showgrounds Locat…" at bounding box center [784, 266] width 1072 height 358
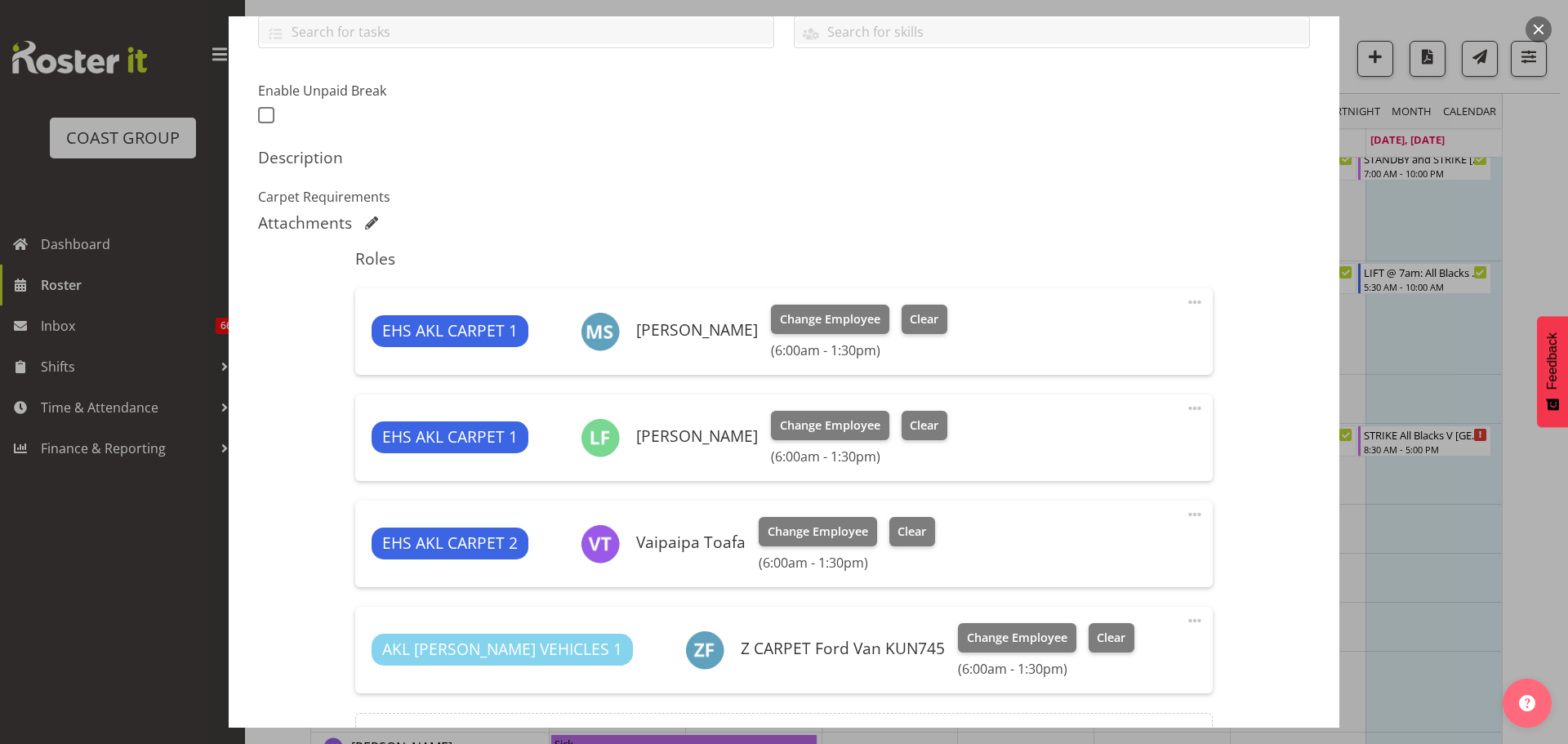
scroll to position [572, 0]
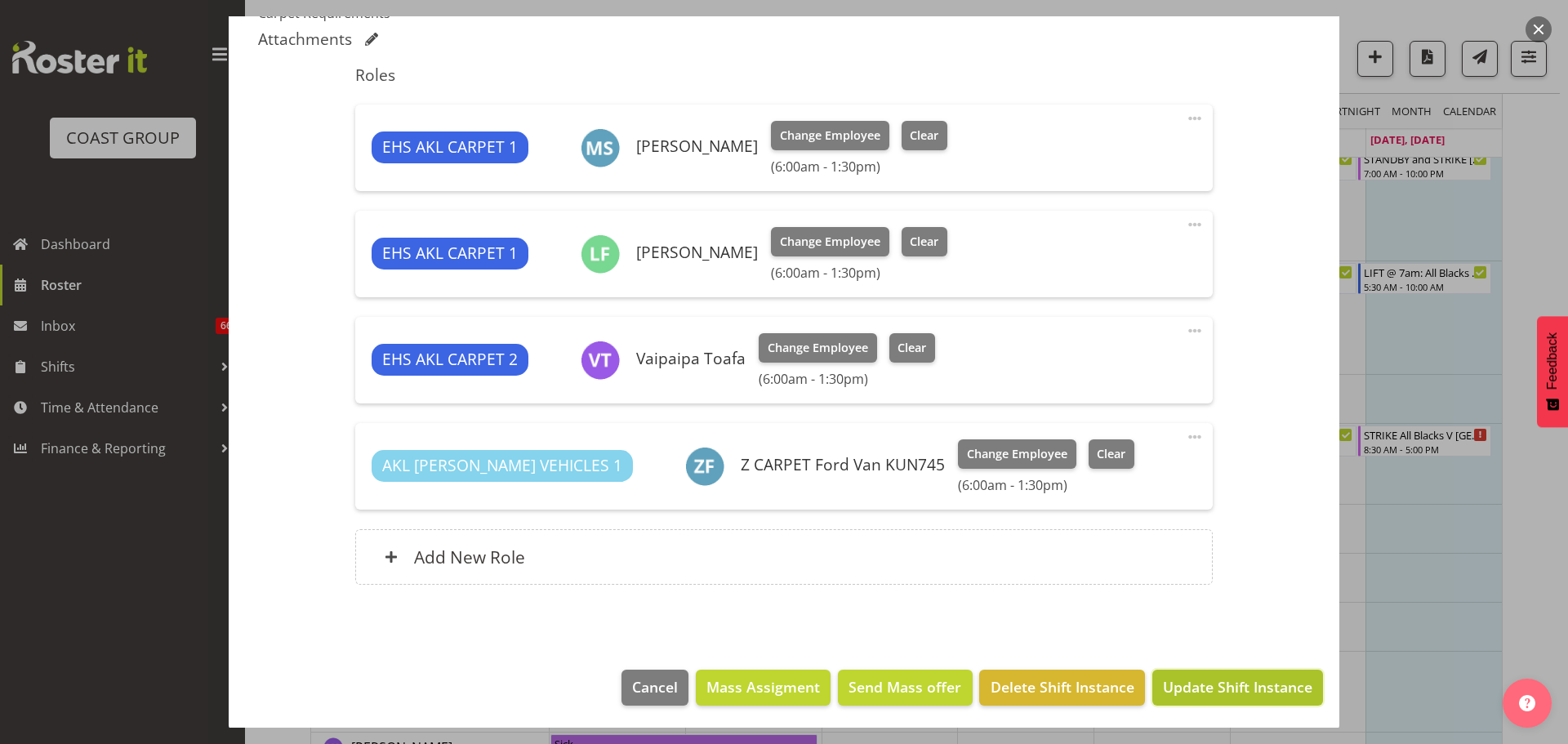
click at [1238, 695] on span "Update Shift Instance" at bounding box center [1237, 687] width 149 height 22
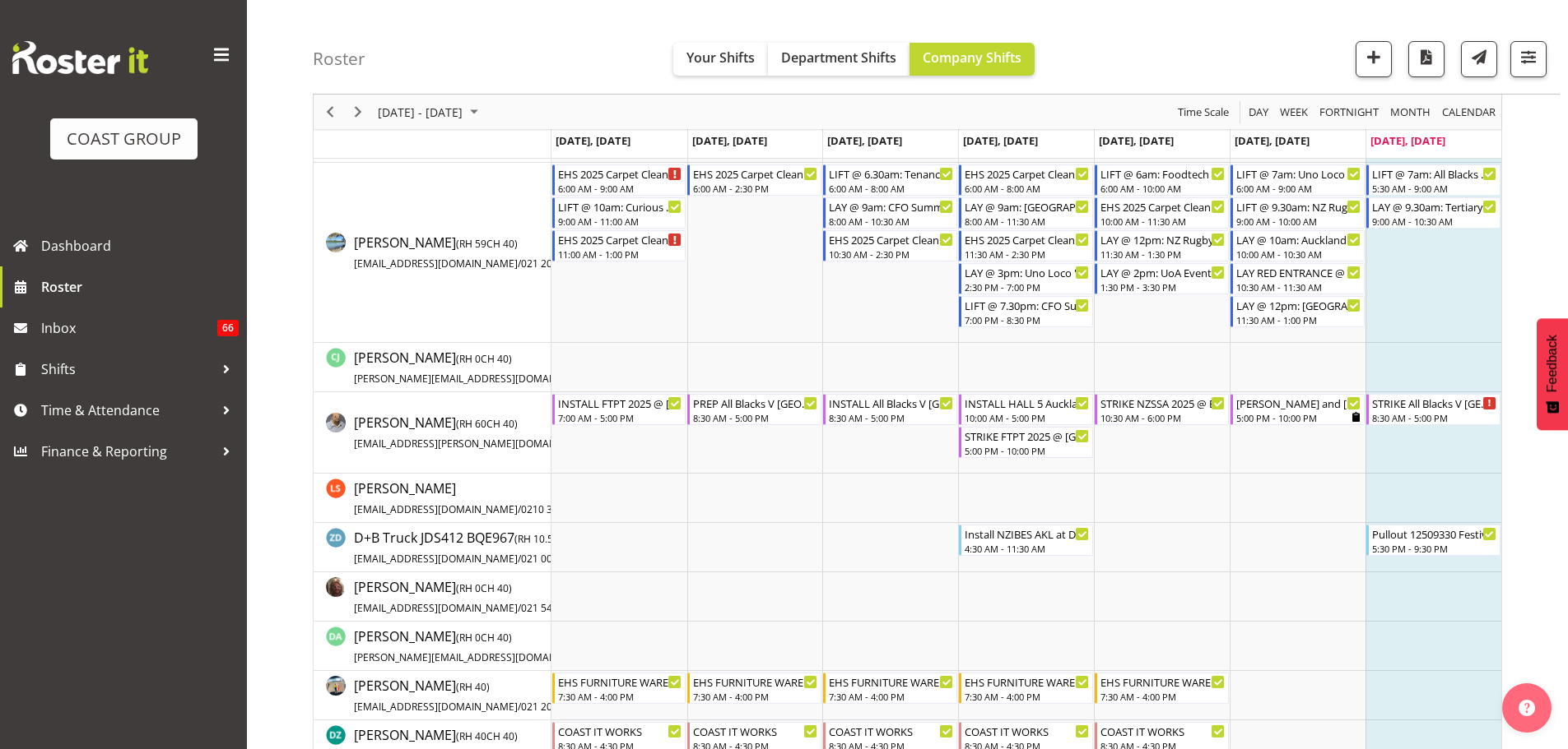
scroll to position [1271, 0]
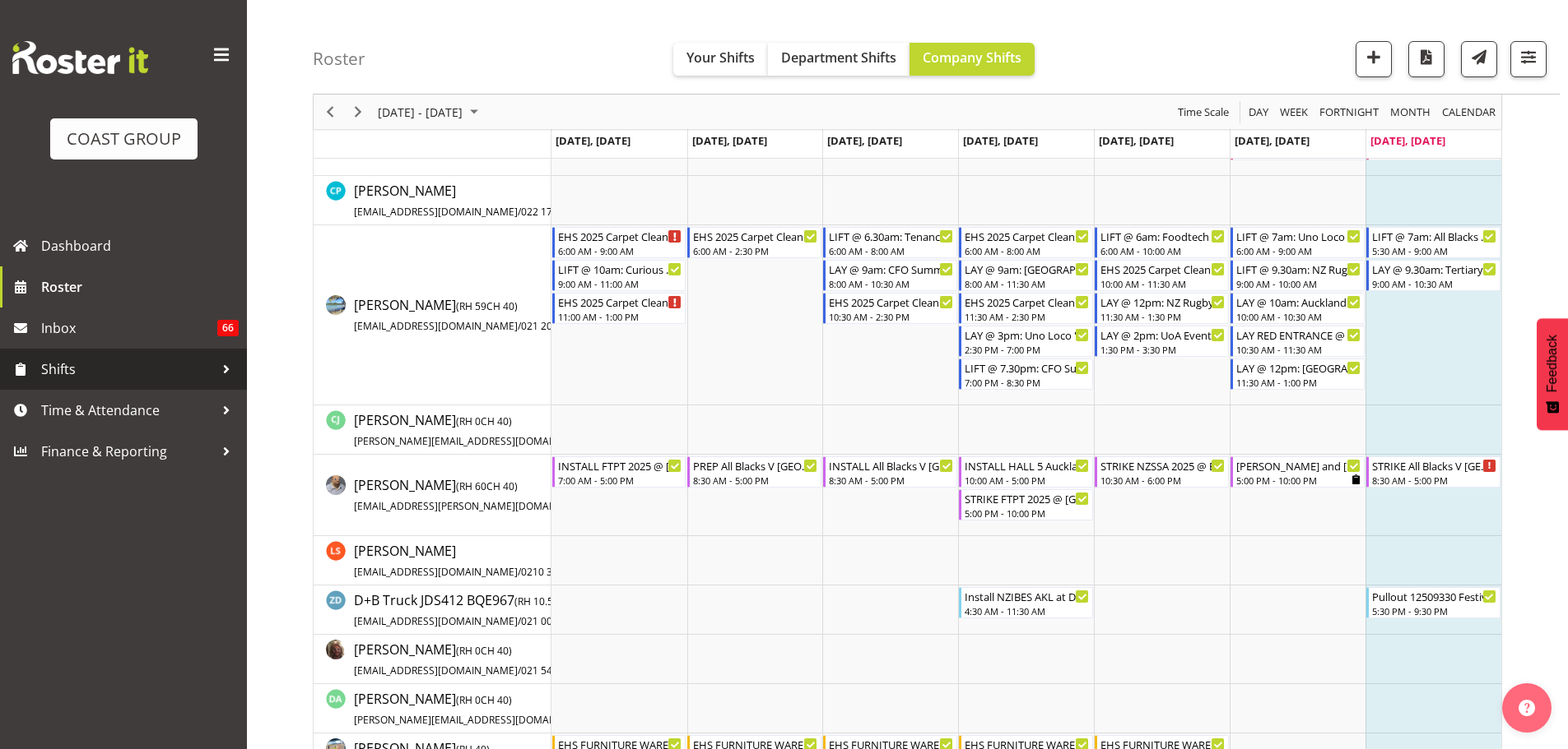
click at [73, 359] on span "Shifts" at bounding box center [127, 369] width 173 height 25
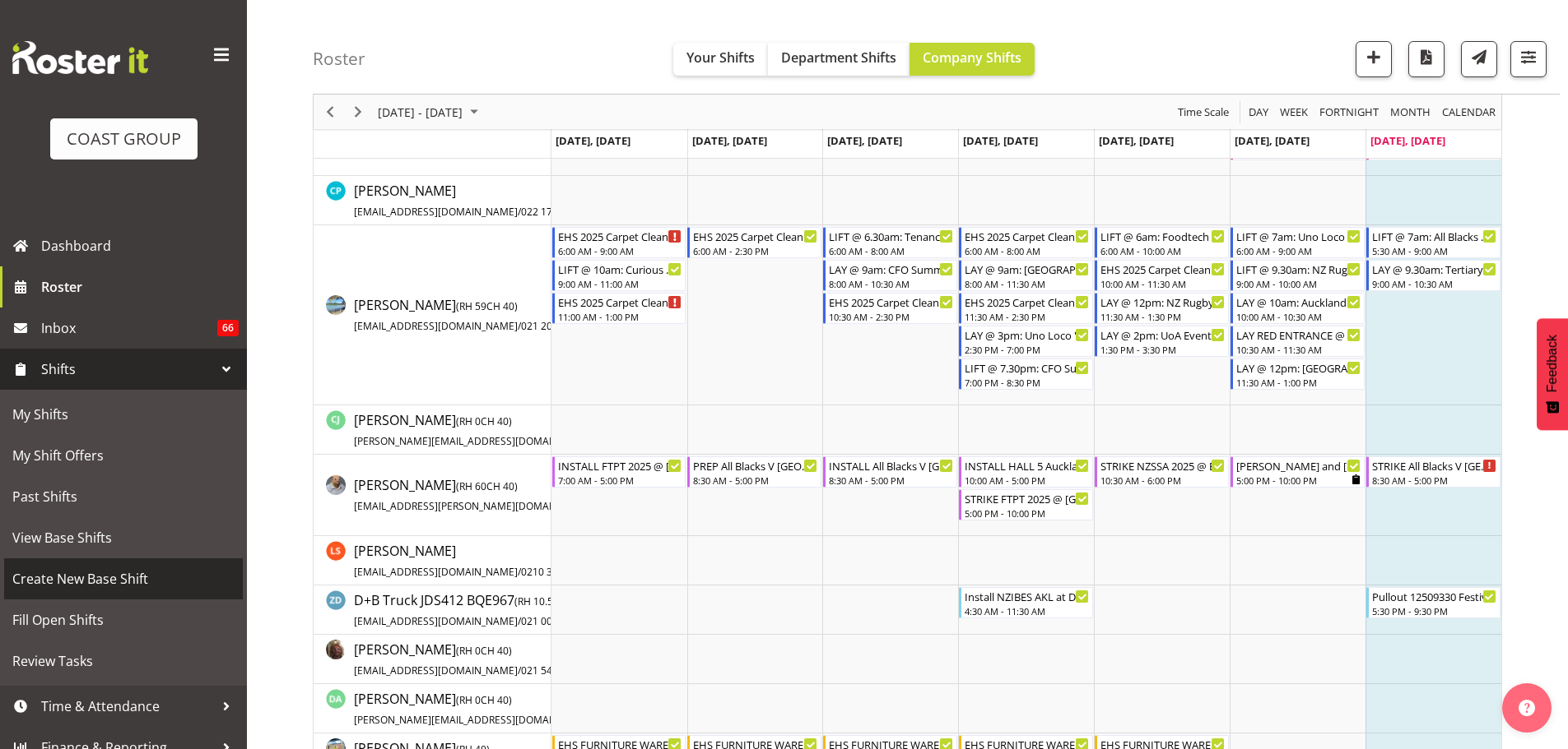
click at [83, 573] on span "Create New Base Shift" at bounding box center [124, 579] width 222 height 25
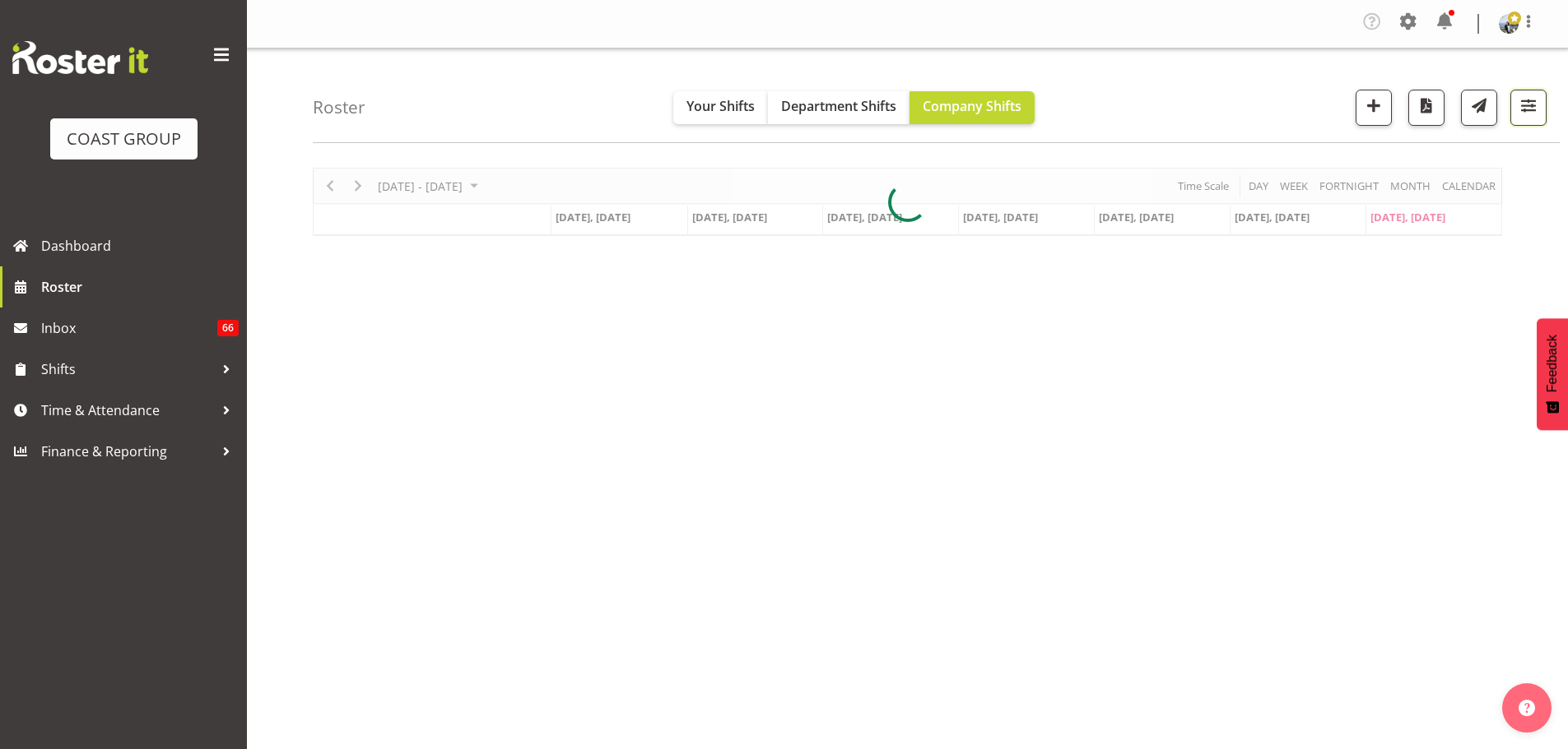
drag, startPoint x: 1522, startPoint y: 117, endPoint x: 1498, endPoint y: 146, distance: 37.6
click at [1522, 117] on button "button" at bounding box center [1529, 108] width 36 height 36
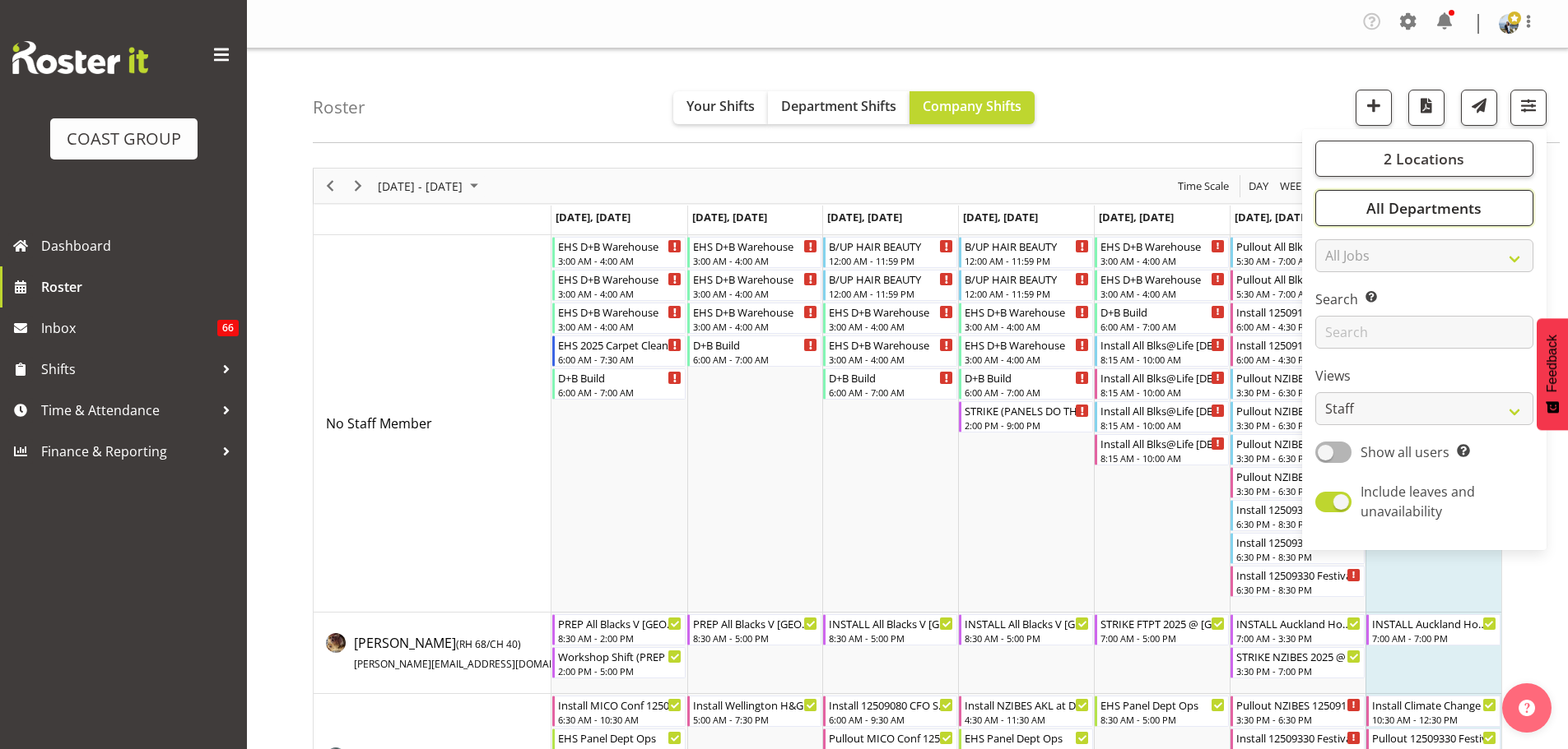
click at [1490, 208] on button "All Departments" at bounding box center [1424, 208] width 219 height 36
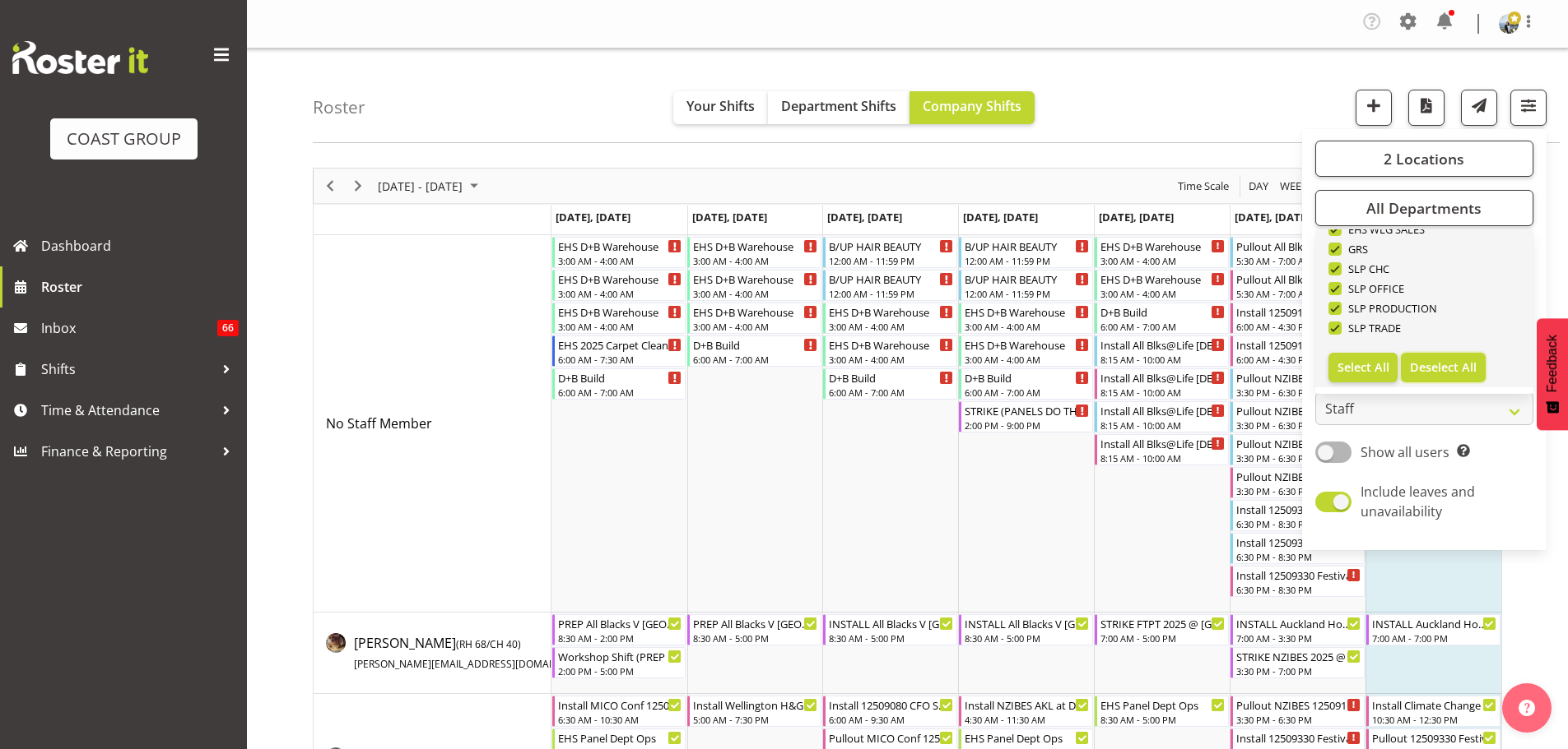
click at [1466, 371] on span "Deselect All" at bounding box center [1442, 367] width 66 height 15
checkbox input "false"
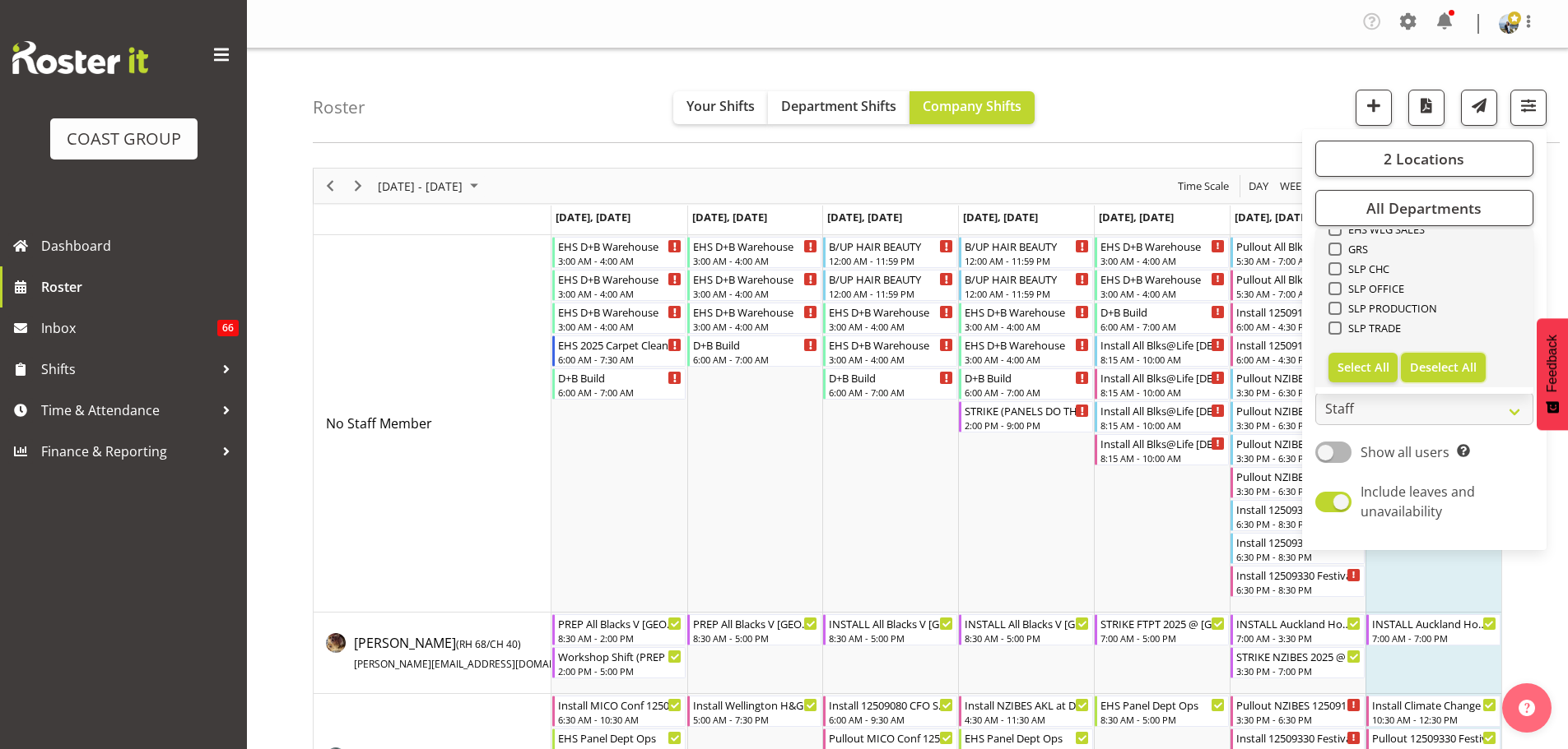
checkbox input "false"
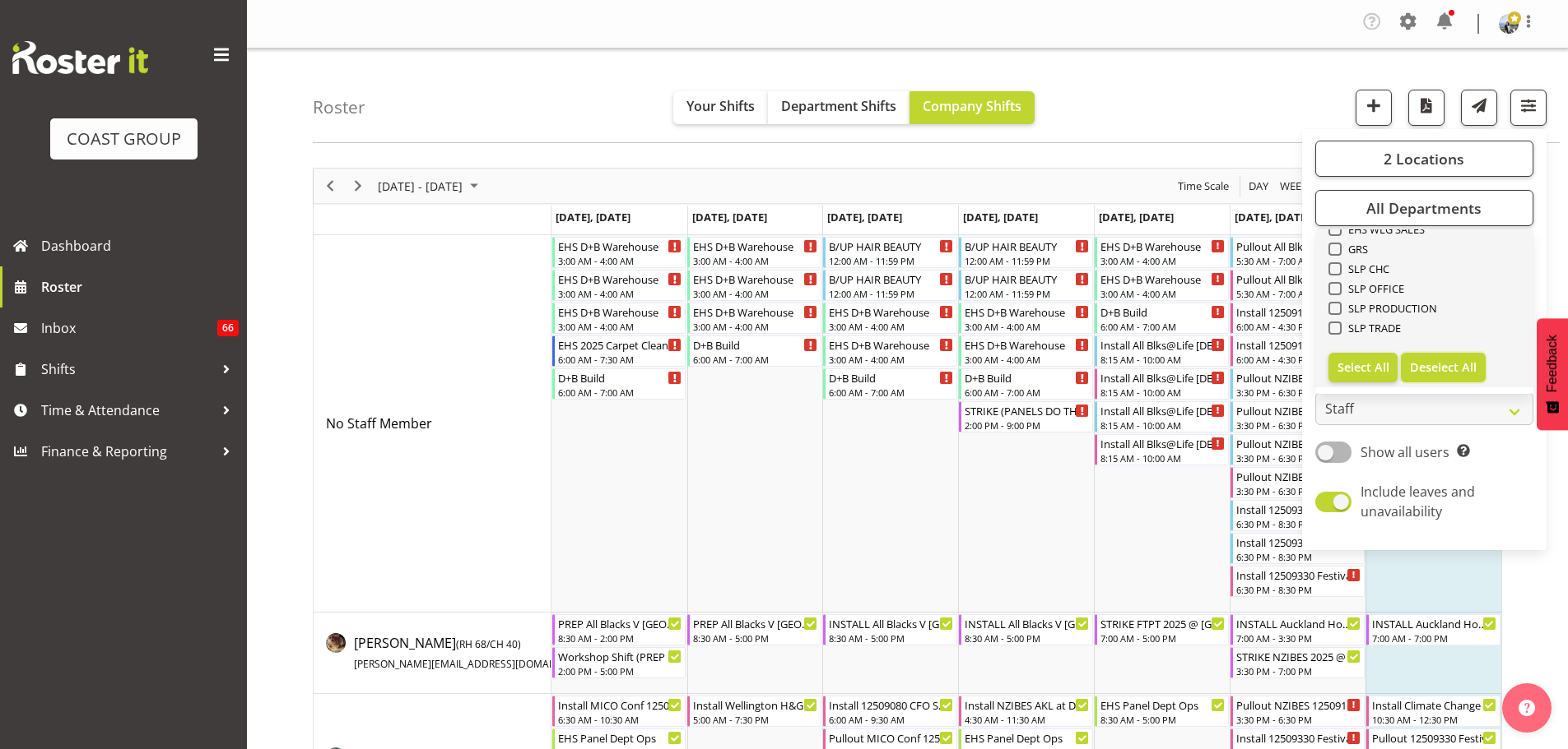
checkbox input "false"
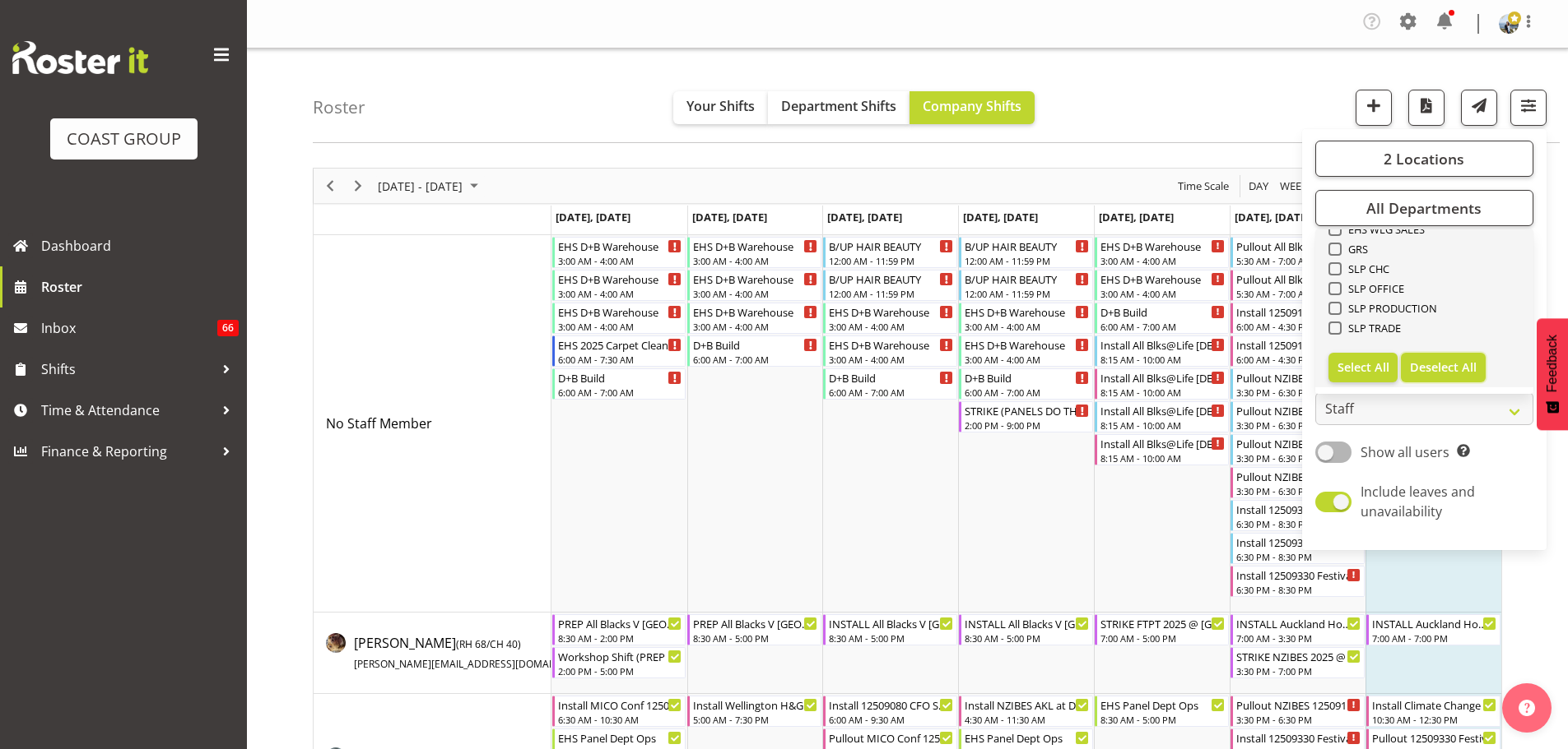
checkbox input "false"
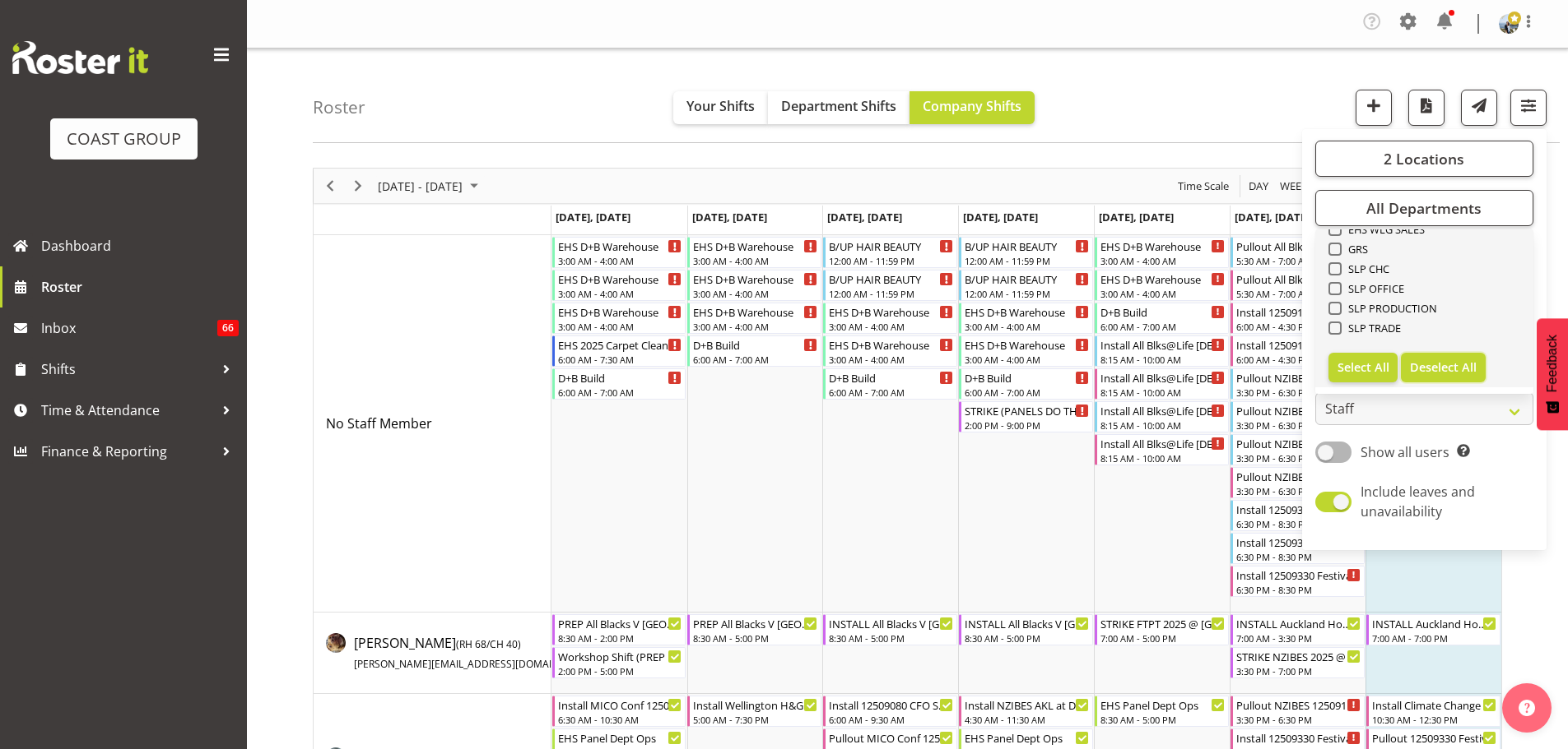
checkbox input "false"
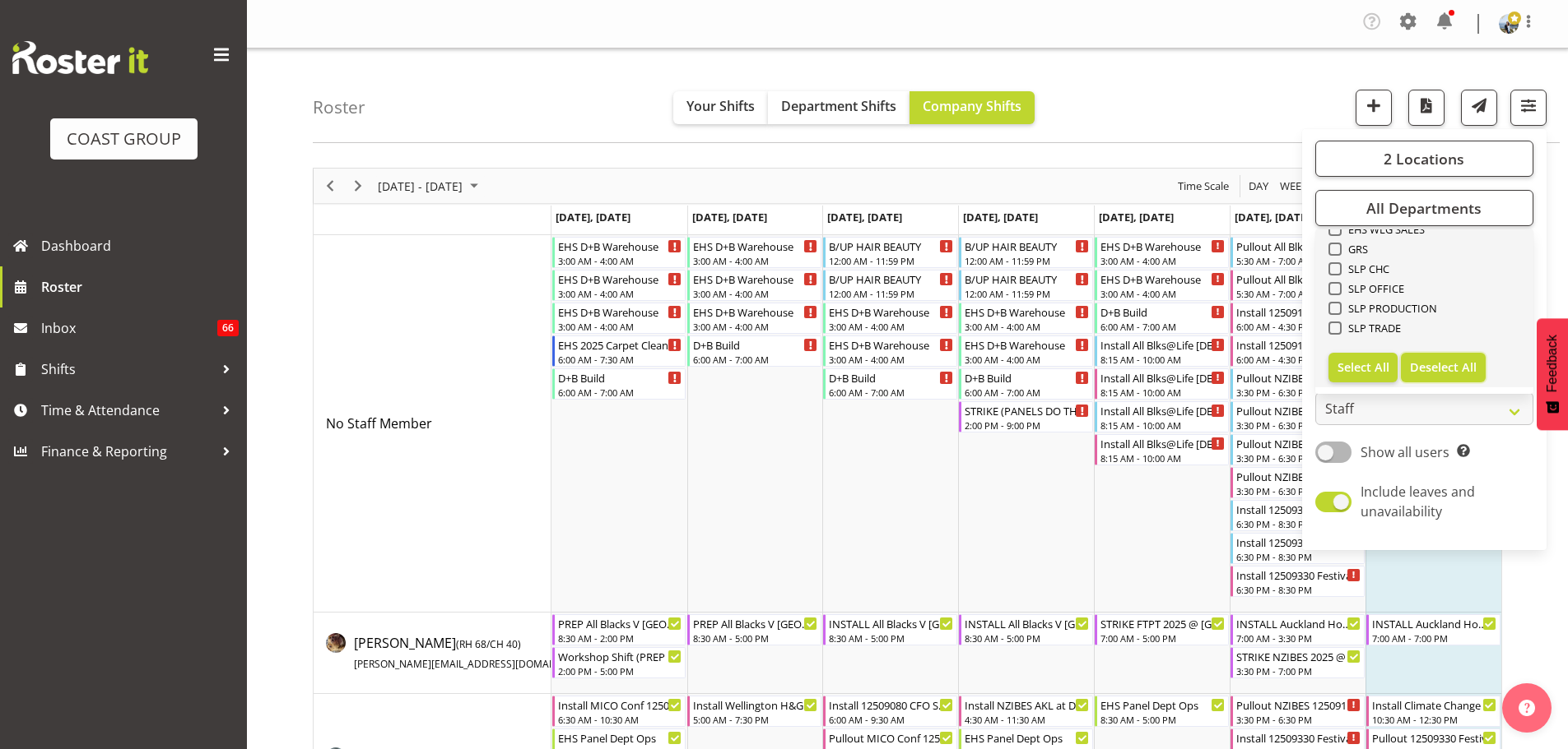
checkbox input "false"
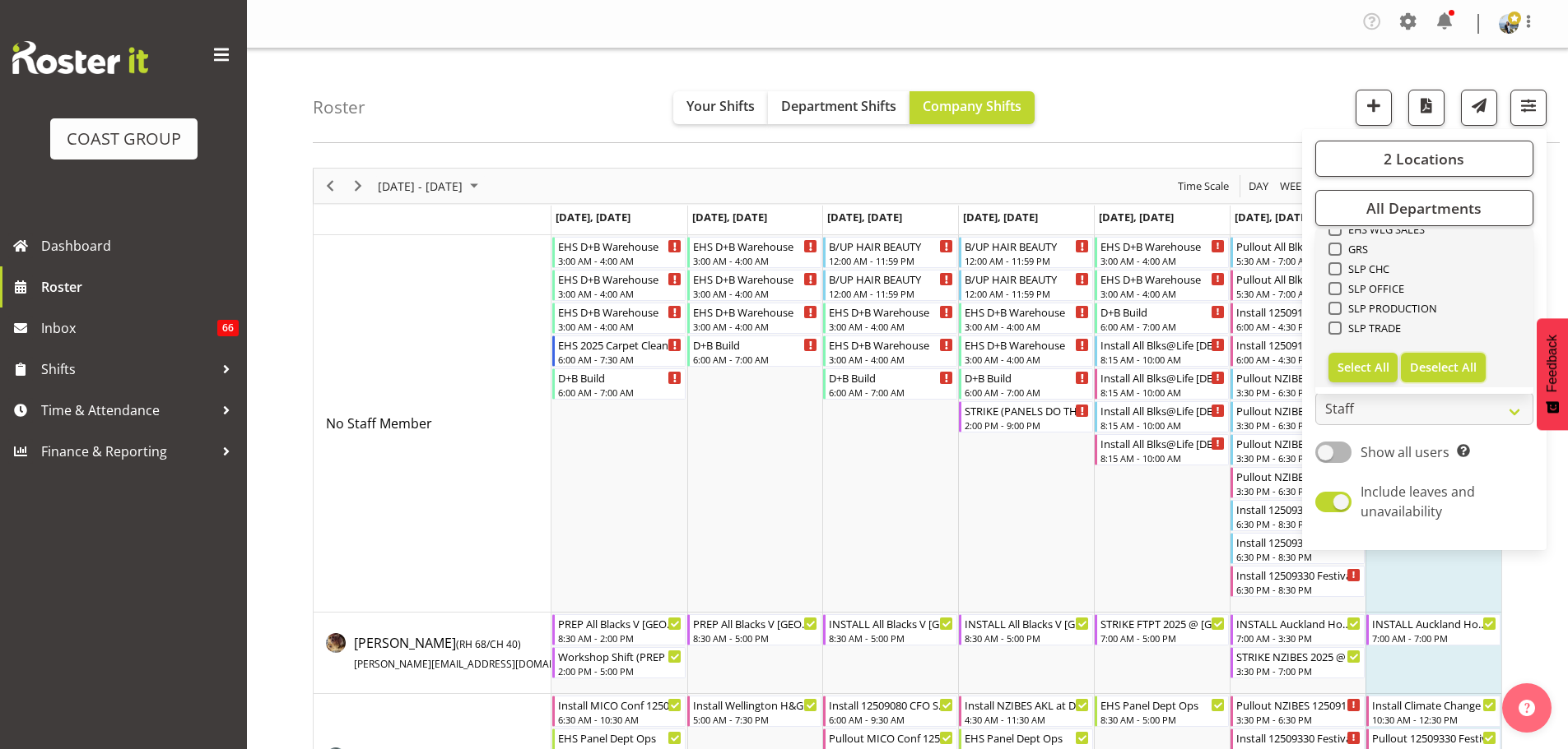
checkbox input "false"
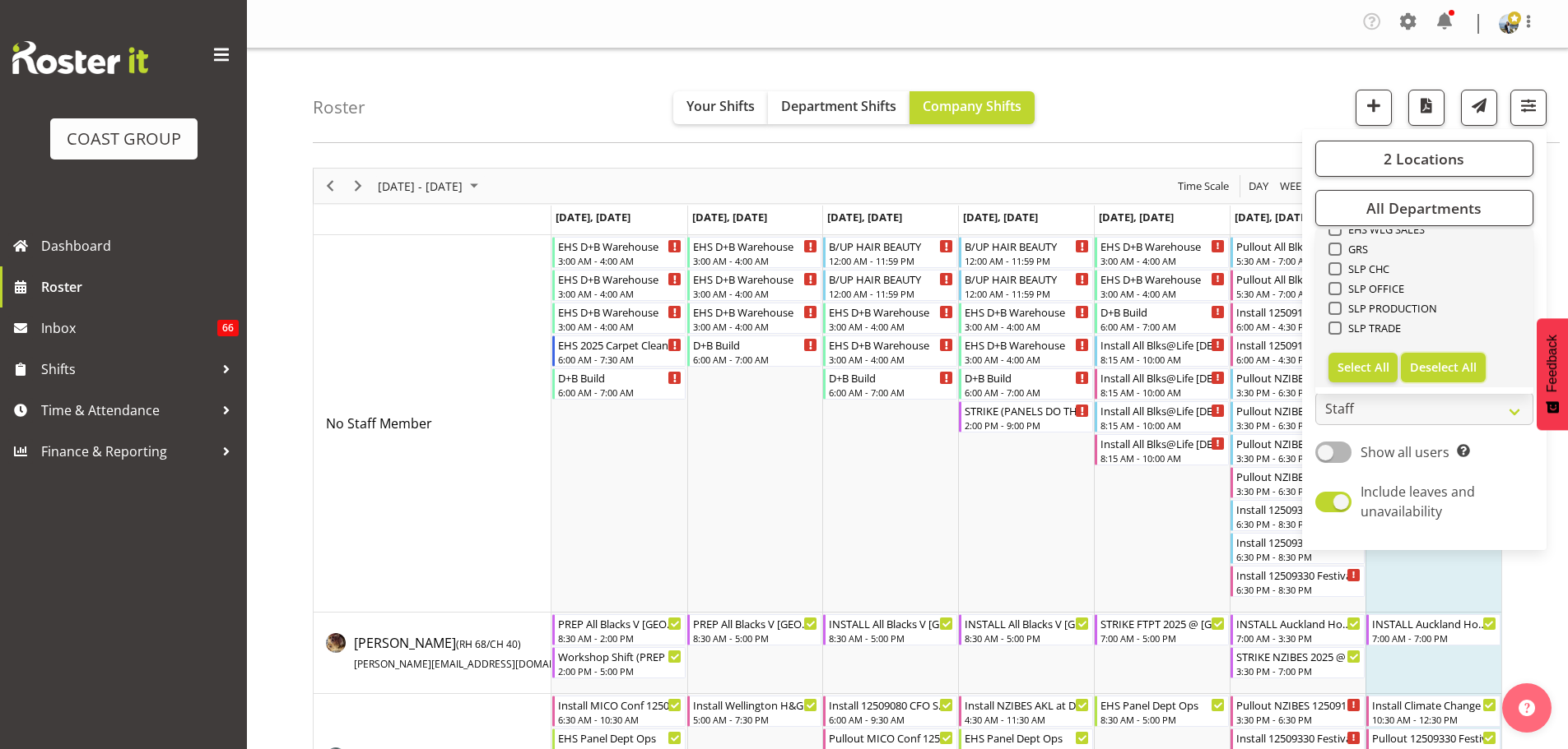
checkbox input "false"
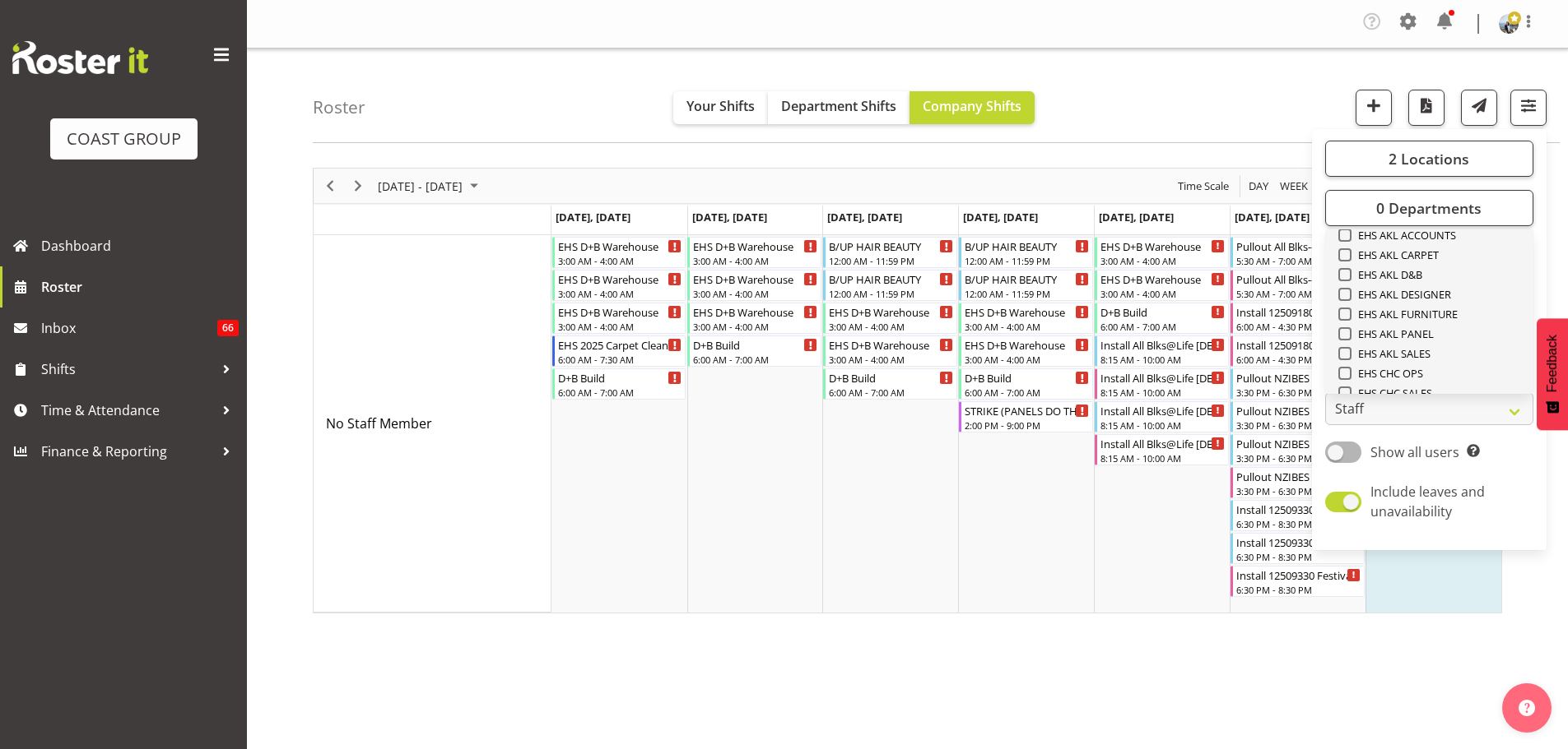
scroll to position [385, 0]
click at [1427, 265] on span "EHS AKL CARPET" at bounding box center [1395, 258] width 88 height 13
click at [1349, 265] on input "EHS AKL CARPET" at bounding box center [1344, 259] width 11 height 11
checkbox input "true"
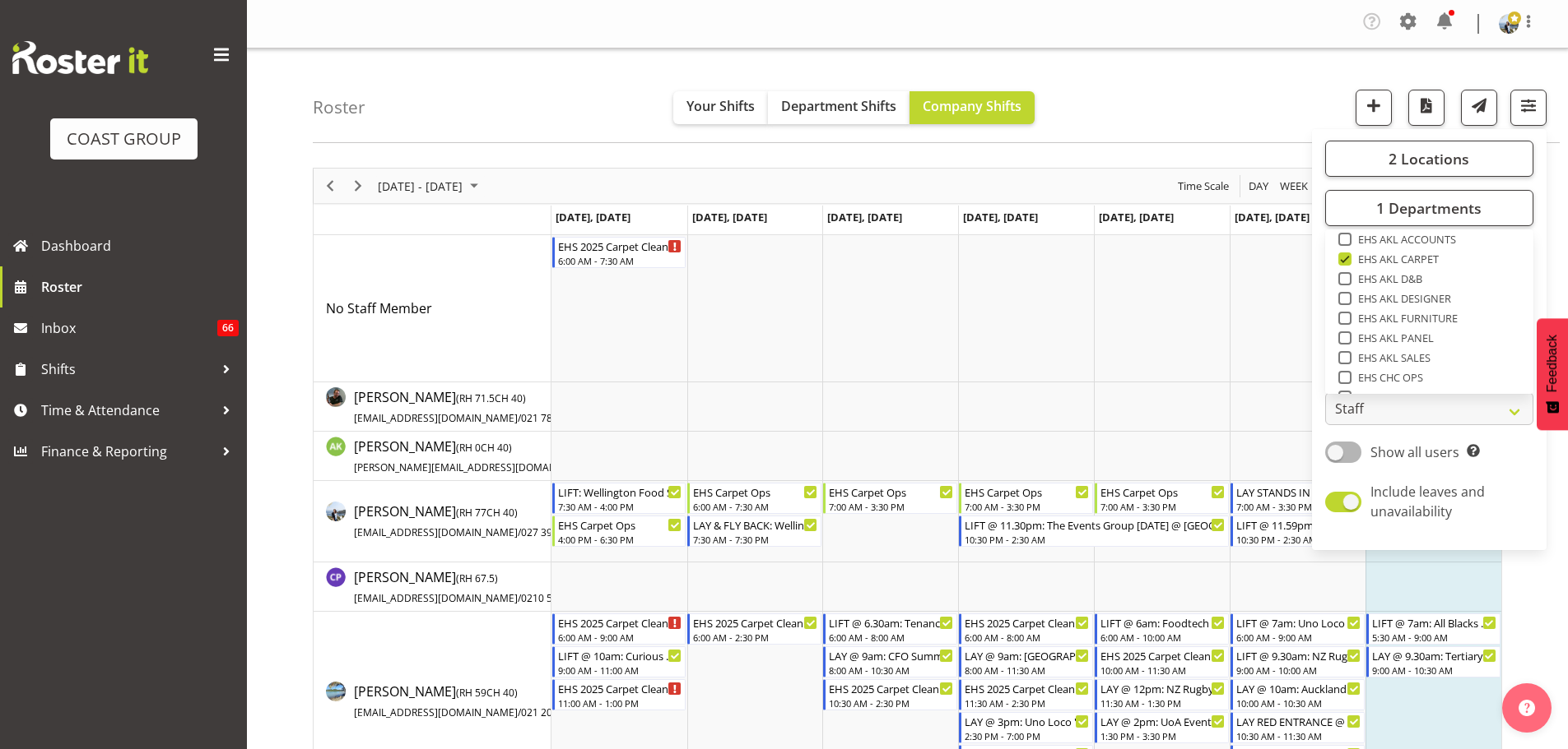
click at [1145, 120] on div "Roster Your Shifts Department Shifts Company Shifts 2 Locations Clear CARLTON E…" at bounding box center [935, 96] width 1247 height 95
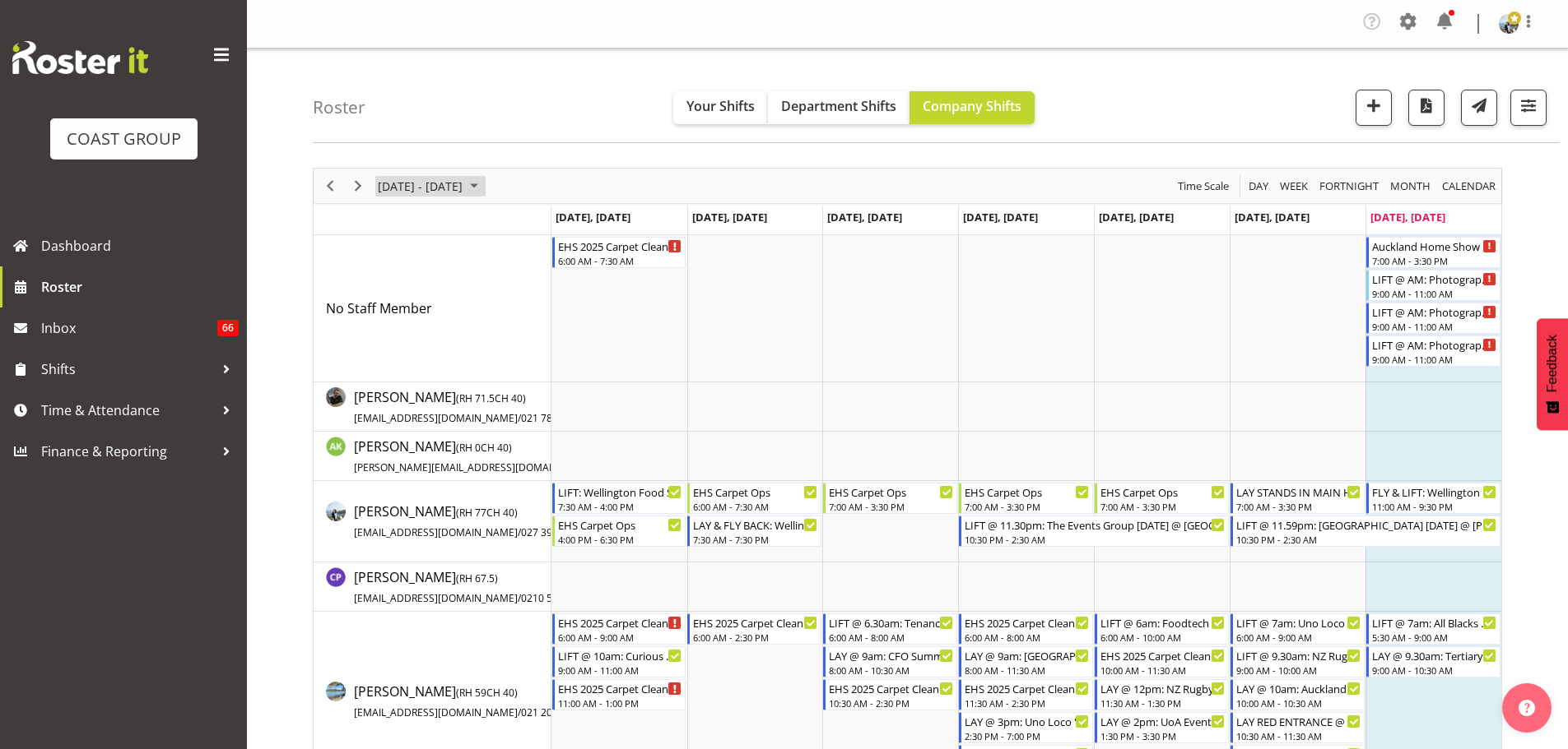
click at [464, 192] on span "September 01 - 07, 2025" at bounding box center [420, 186] width 88 height 21
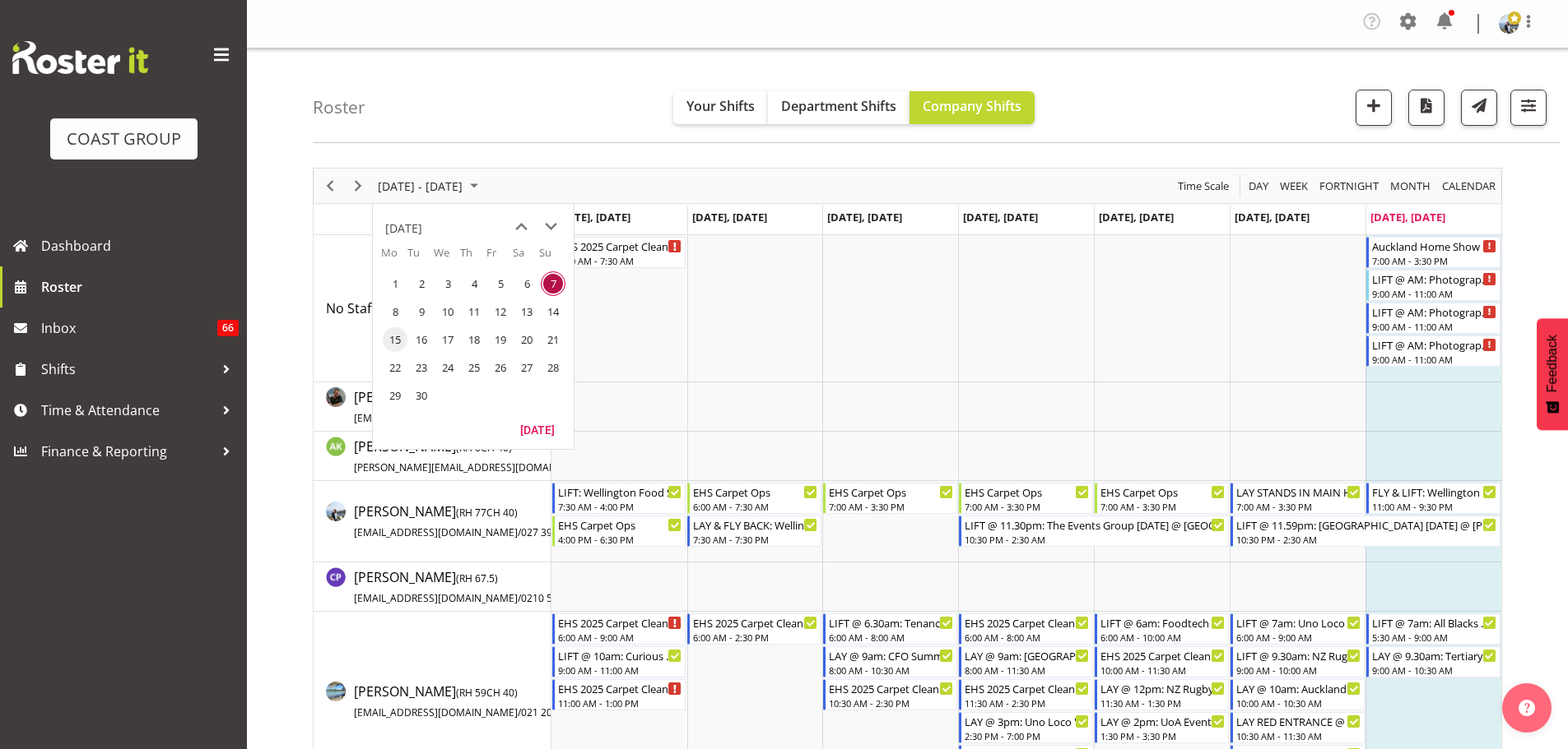
click at [393, 341] on span "15" at bounding box center [394, 339] width 25 height 25
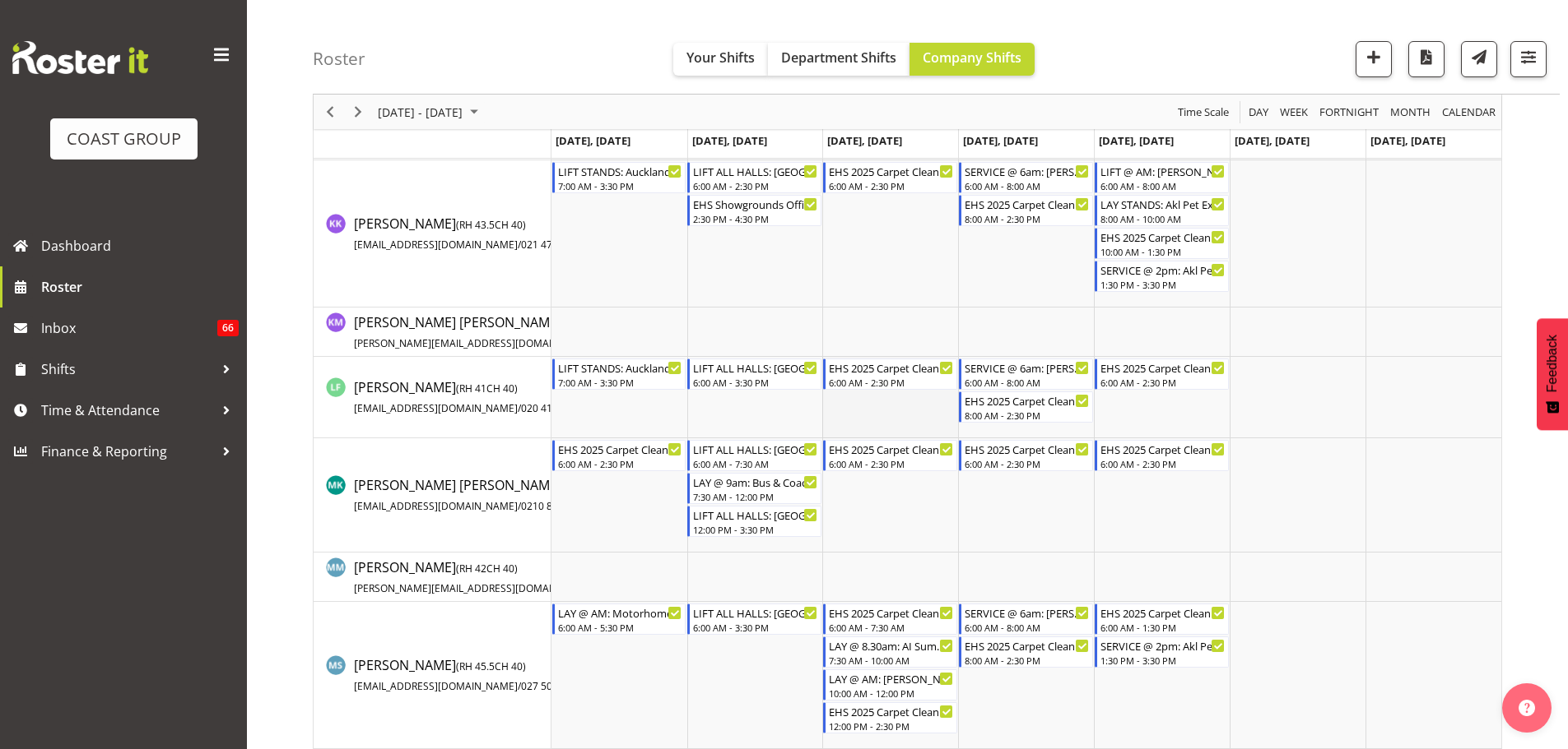
scroll to position [1151, 0]
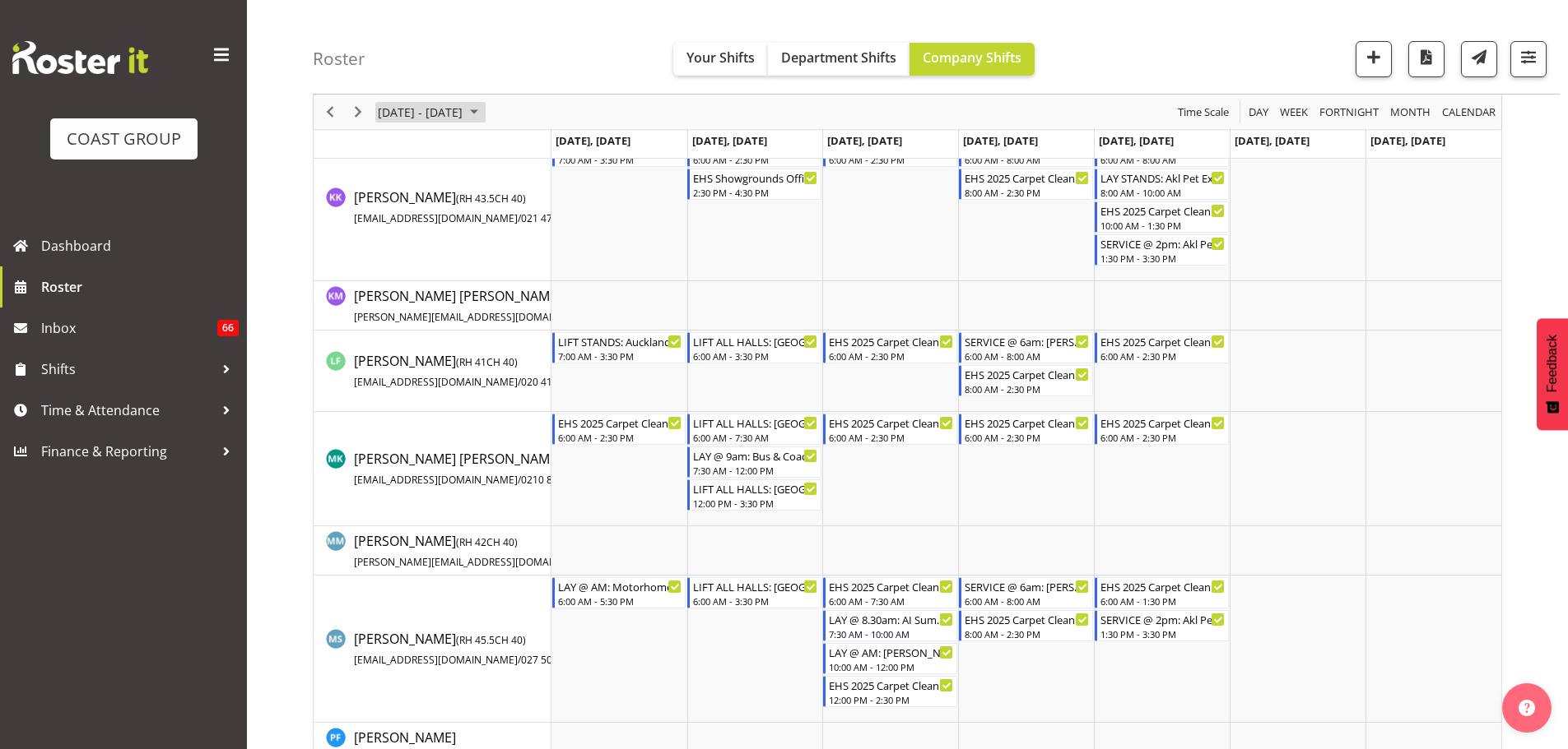
click at [420, 106] on span "September 15 - 21, 2025" at bounding box center [420, 112] width 88 height 21
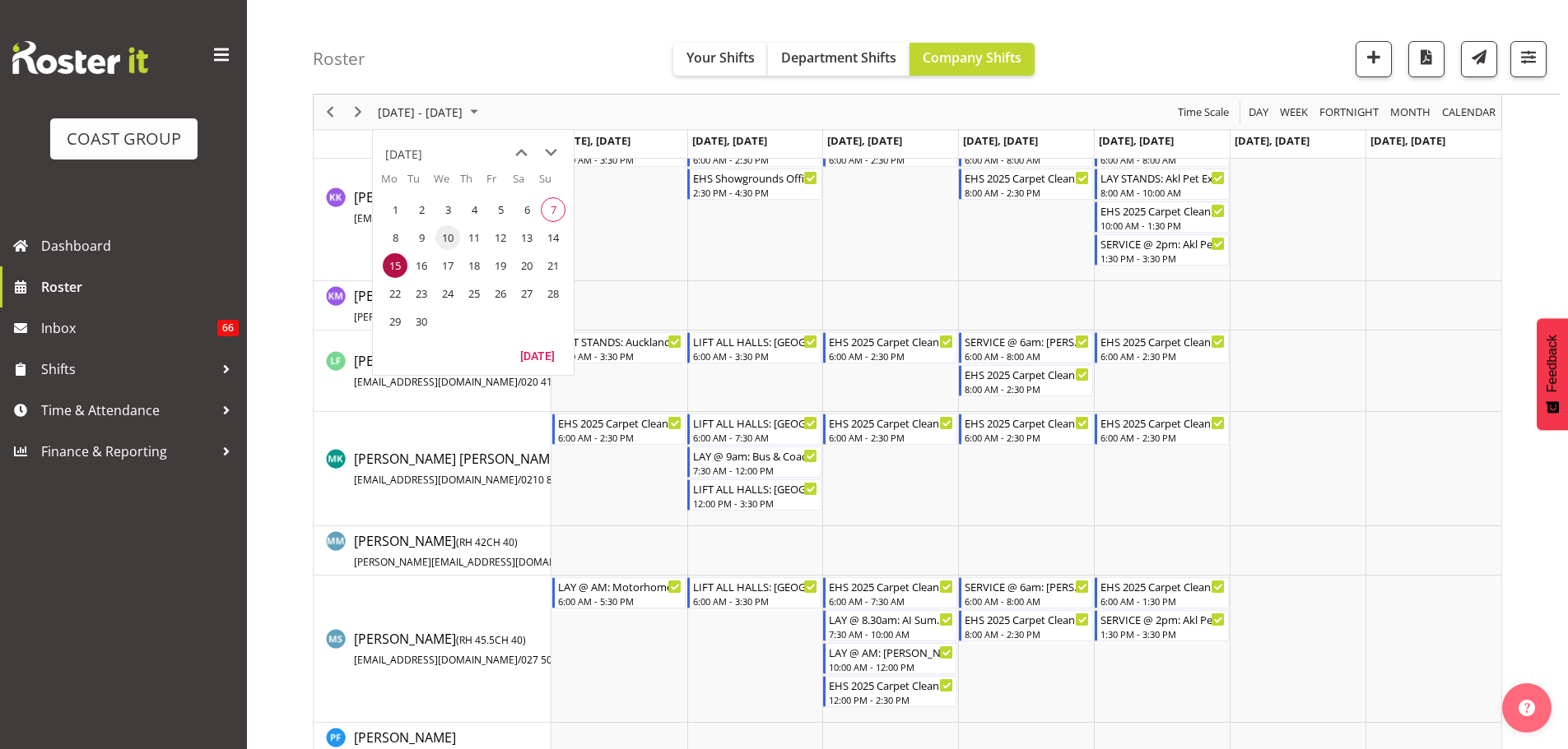
click at [457, 238] on span "10" at bounding box center [447, 238] width 25 height 25
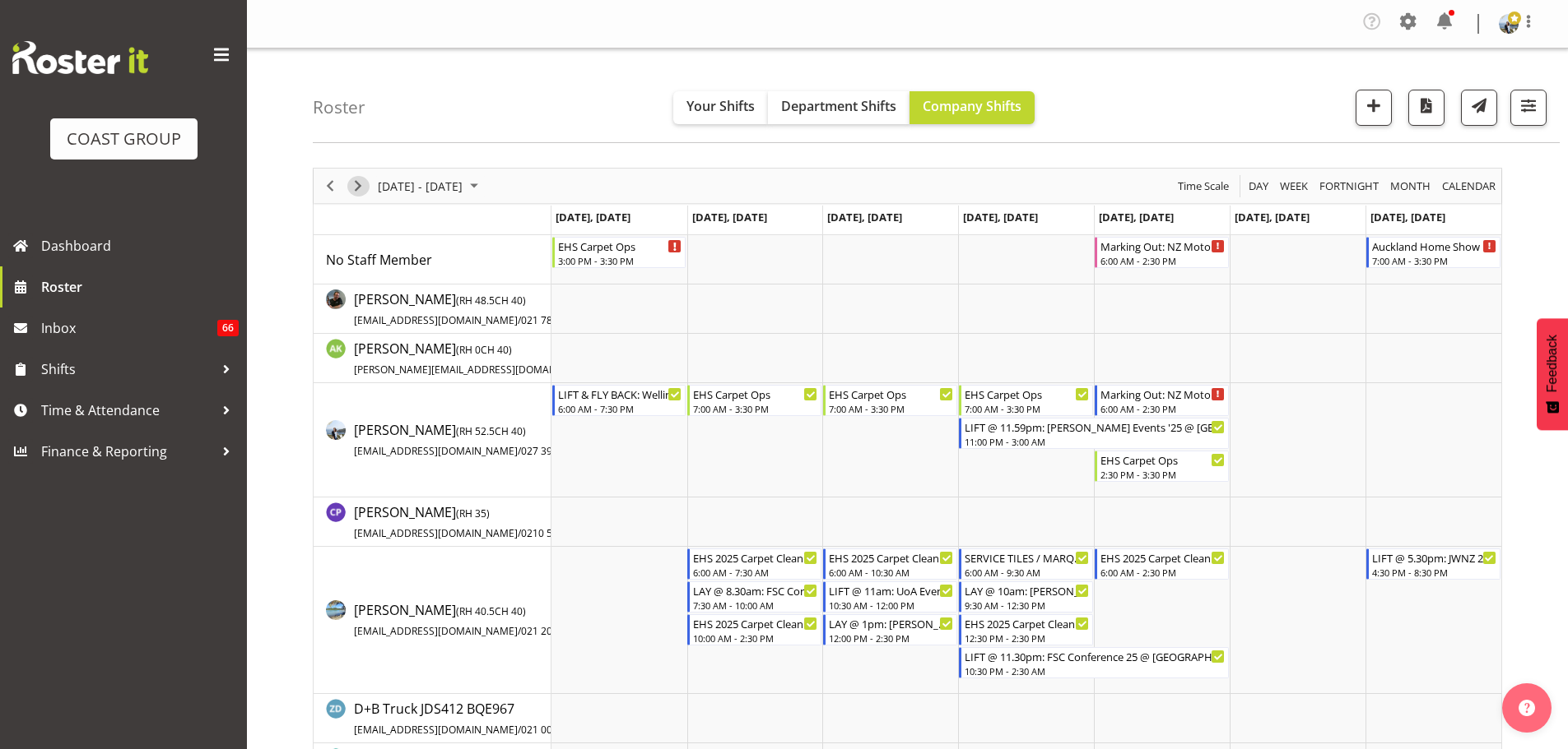
drag, startPoint x: 351, startPoint y: 185, endPoint x: 327, endPoint y: 188, distance: 24.2
click at [351, 185] on span "Next" at bounding box center [358, 186] width 20 height 21
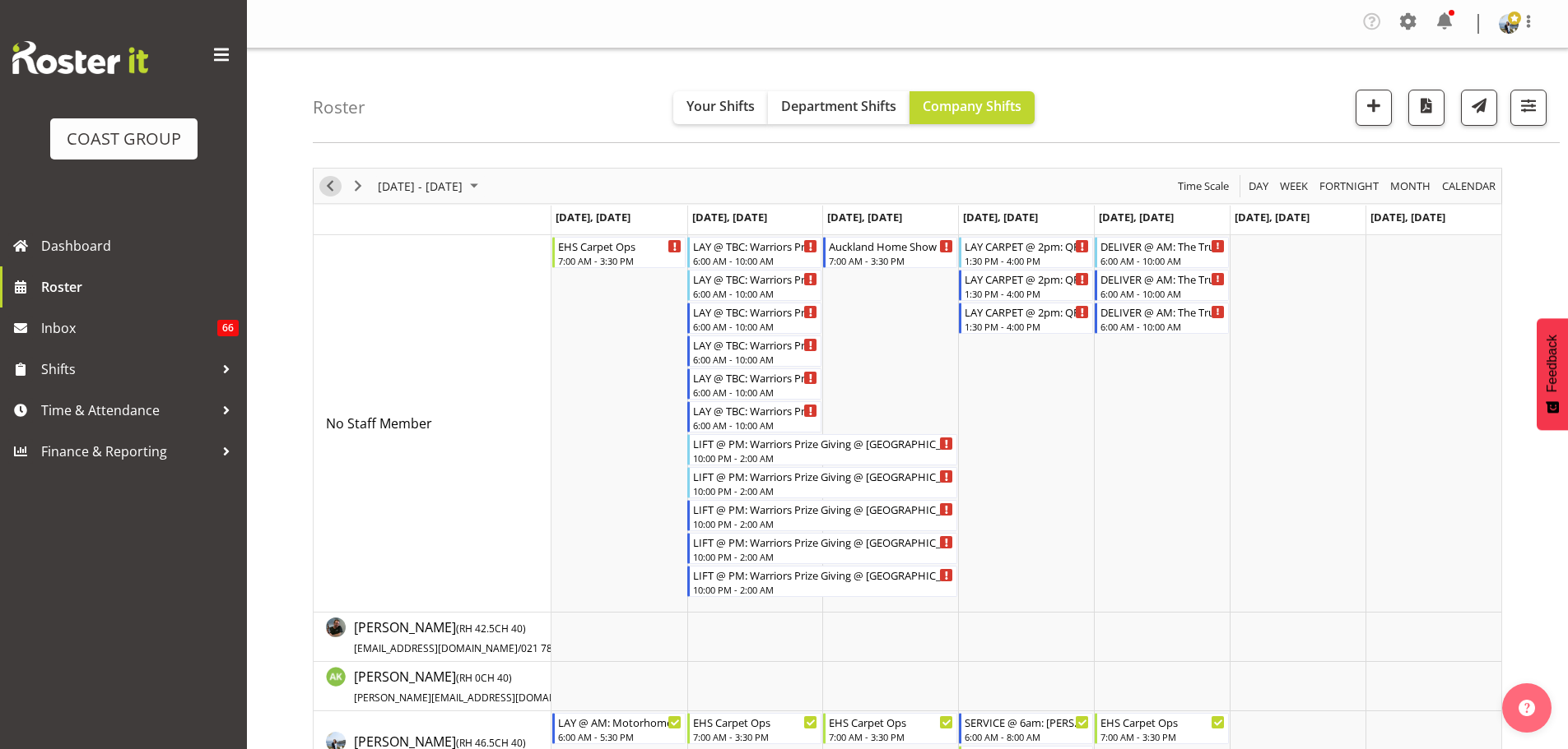
click at [334, 184] on span "Previous" at bounding box center [331, 186] width 20 height 21
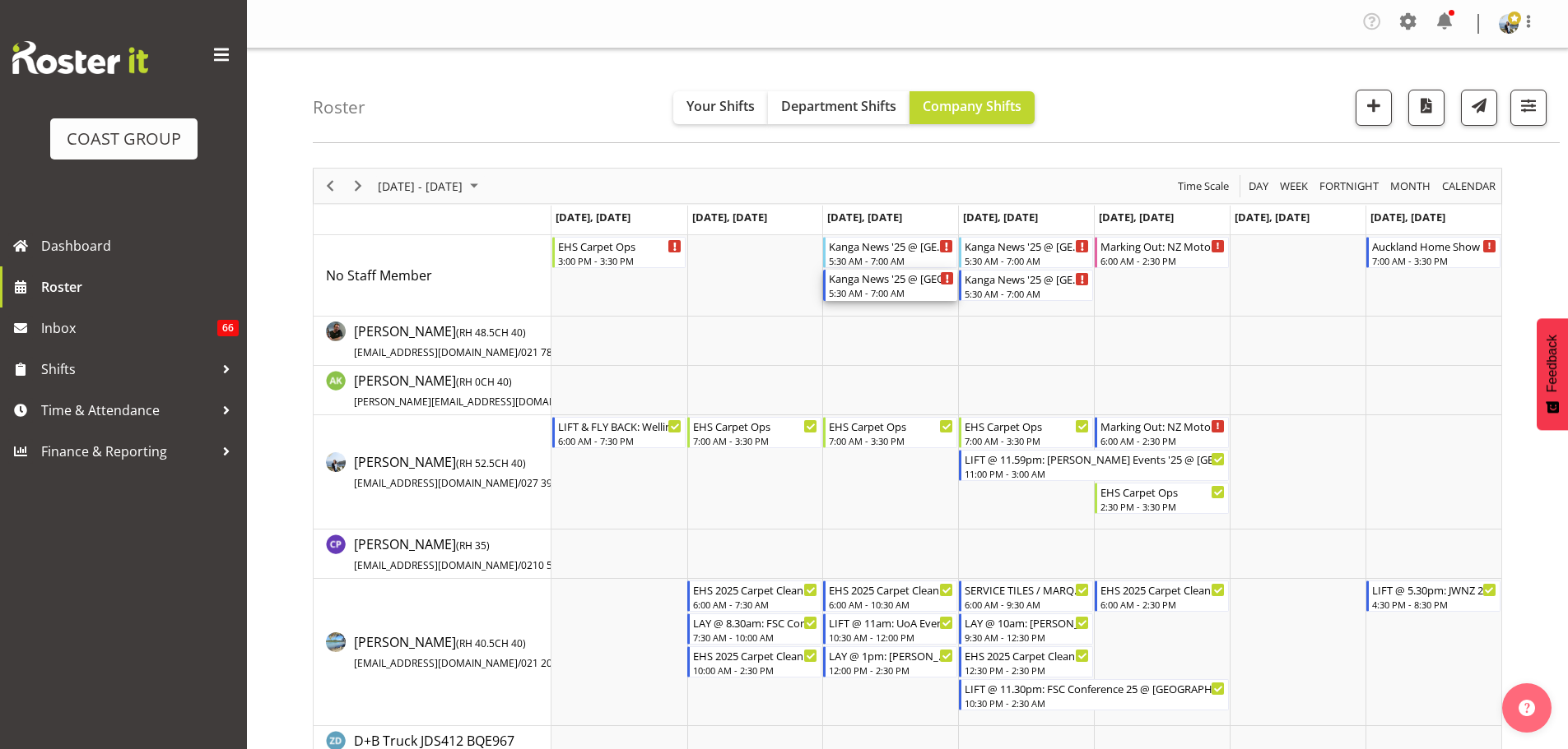
click at [903, 288] on div "5:30 AM - 7:00 AM" at bounding box center [891, 293] width 125 height 13
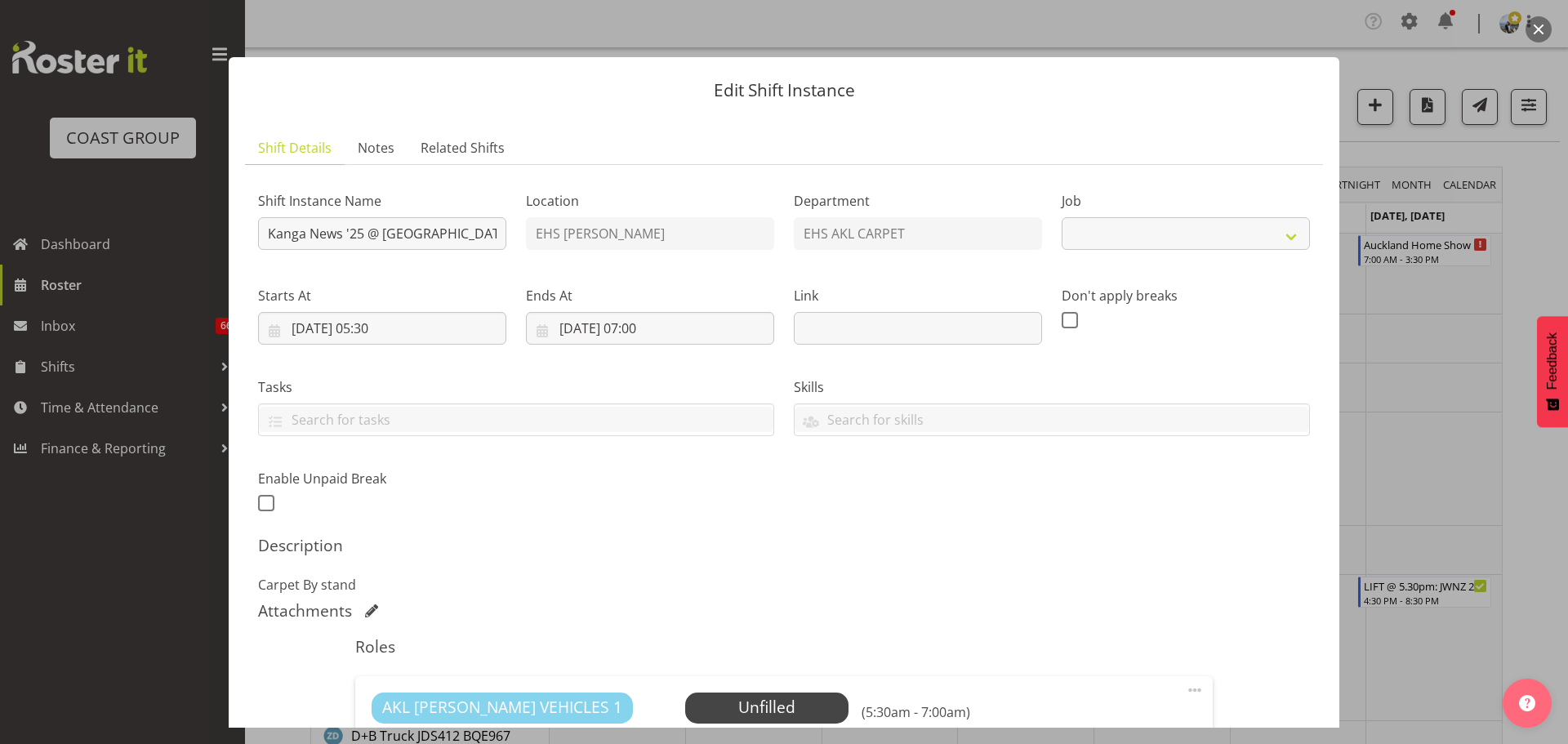
click at [1456, 515] on div at bounding box center [784, 372] width 1568 height 744
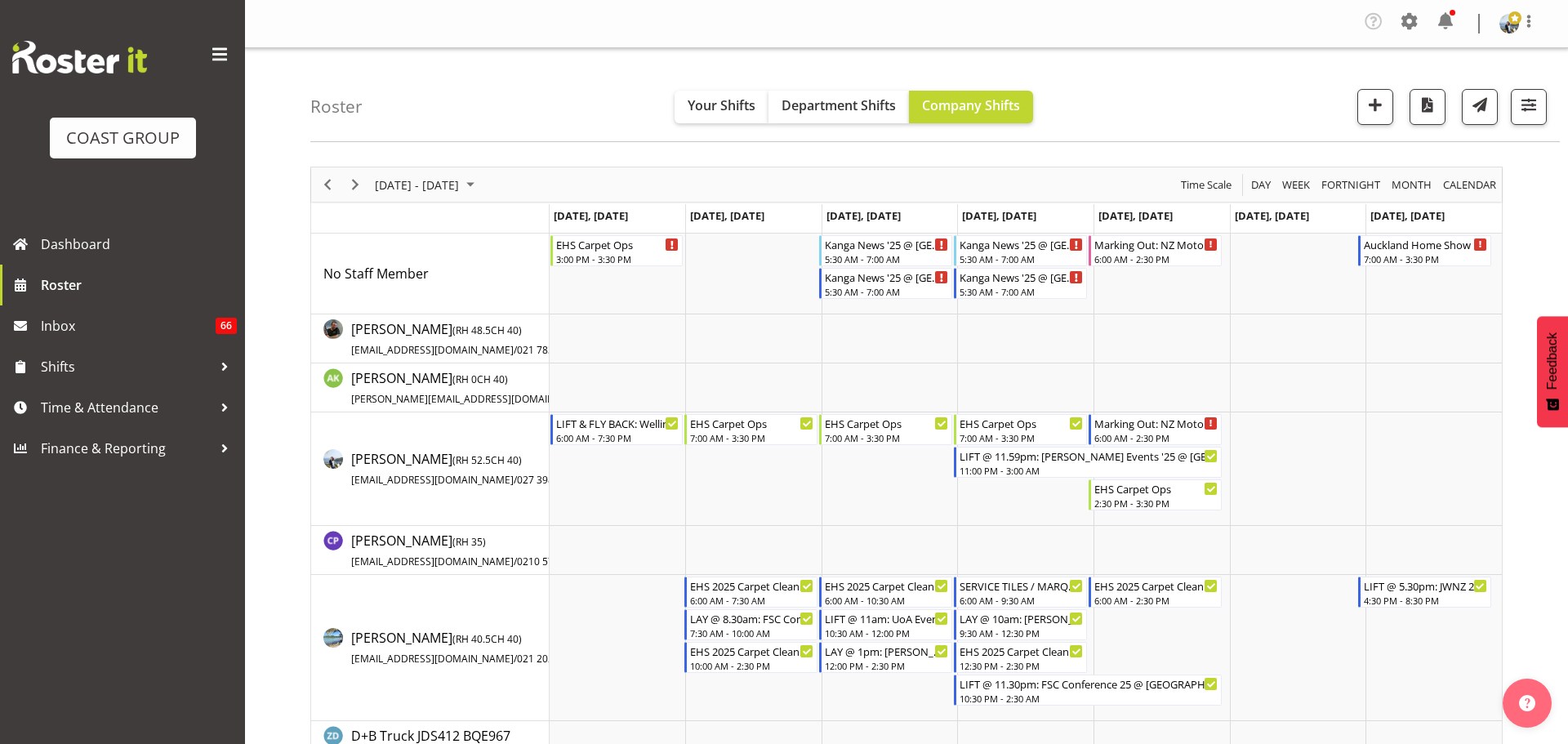
select select "10228"
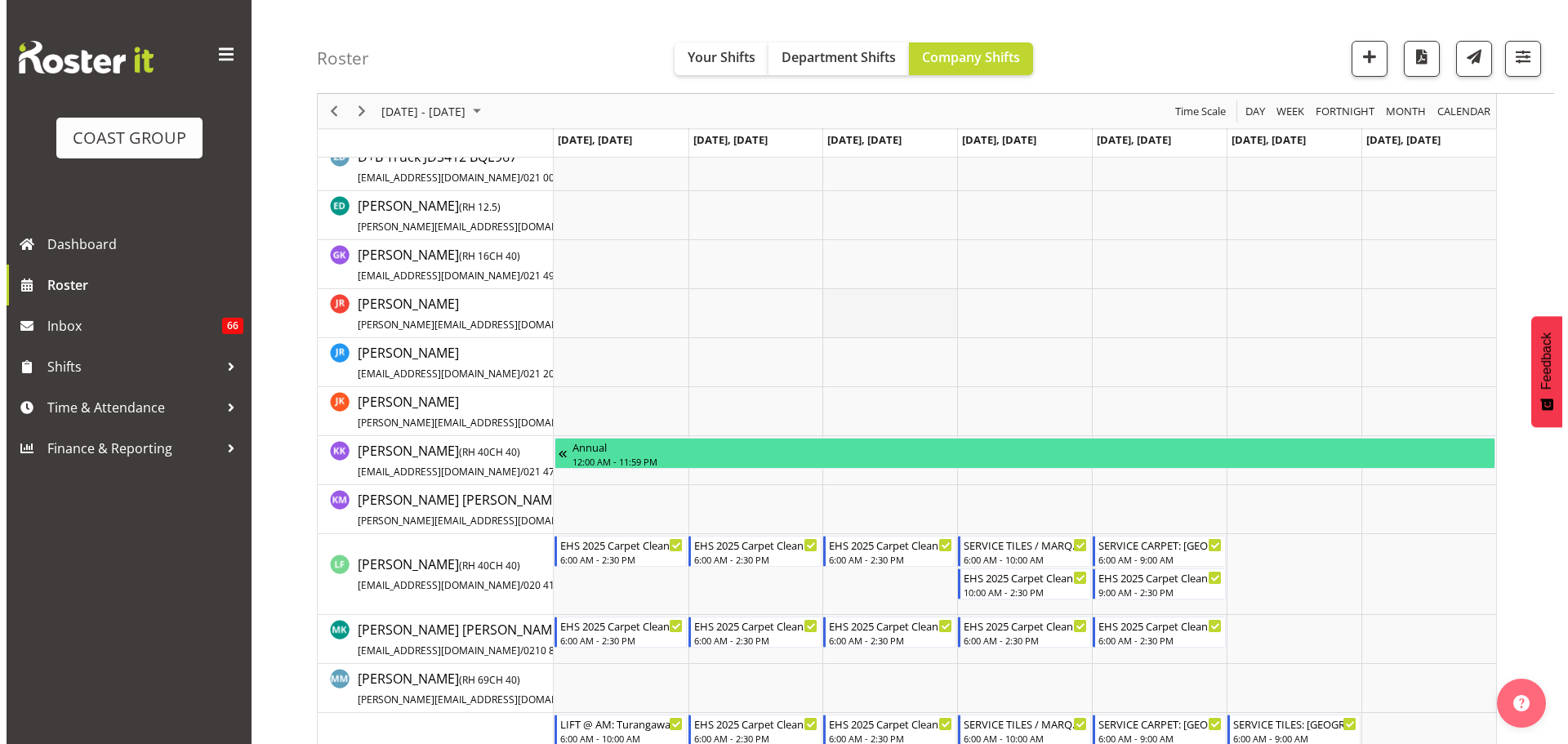
scroll to position [735, 0]
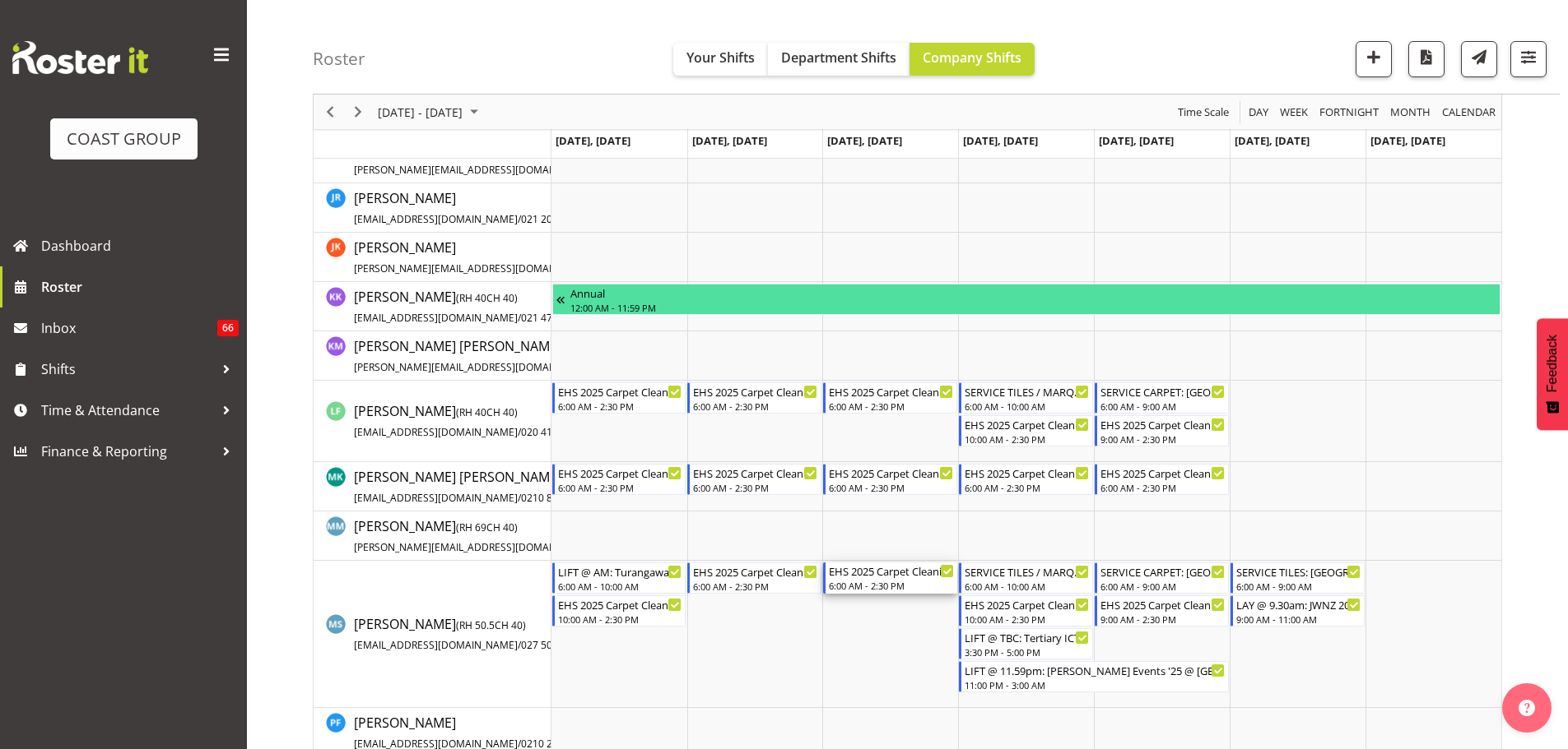
click at [896, 572] on div "EHS 2025 Carpet Cleaning, Maintenance, etc" at bounding box center [891, 571] width 125 height 16
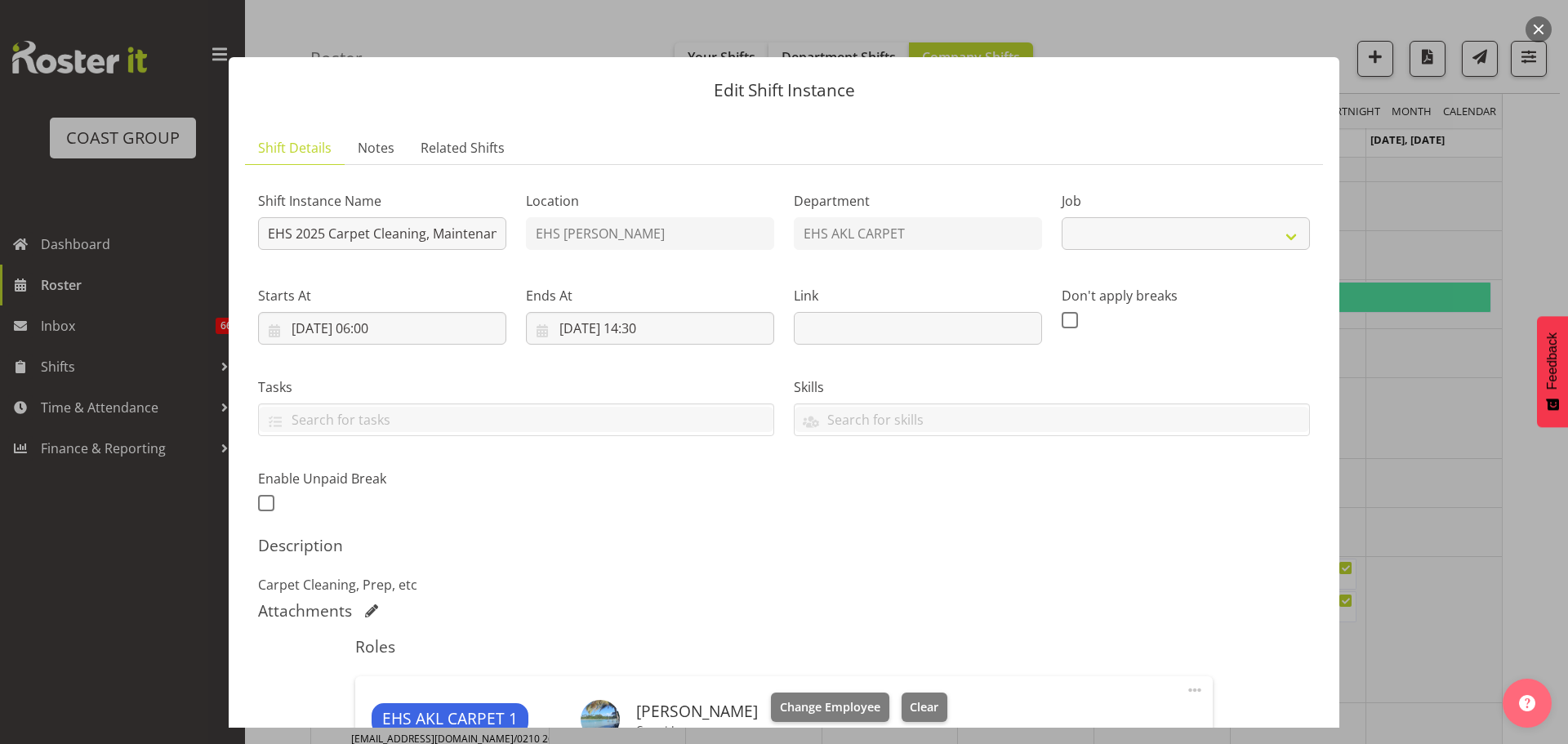
select select "69"
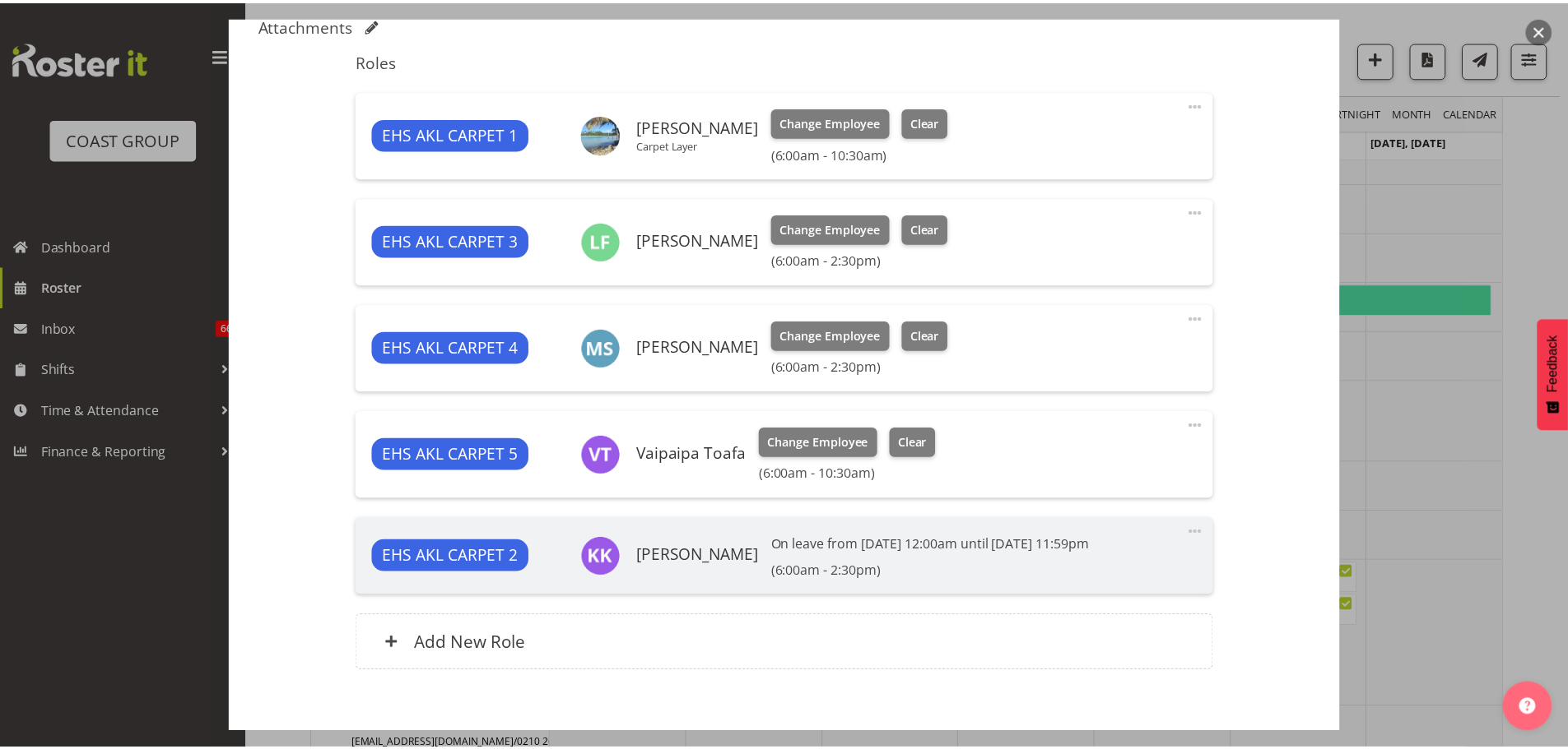
scroll to position [675, 0]
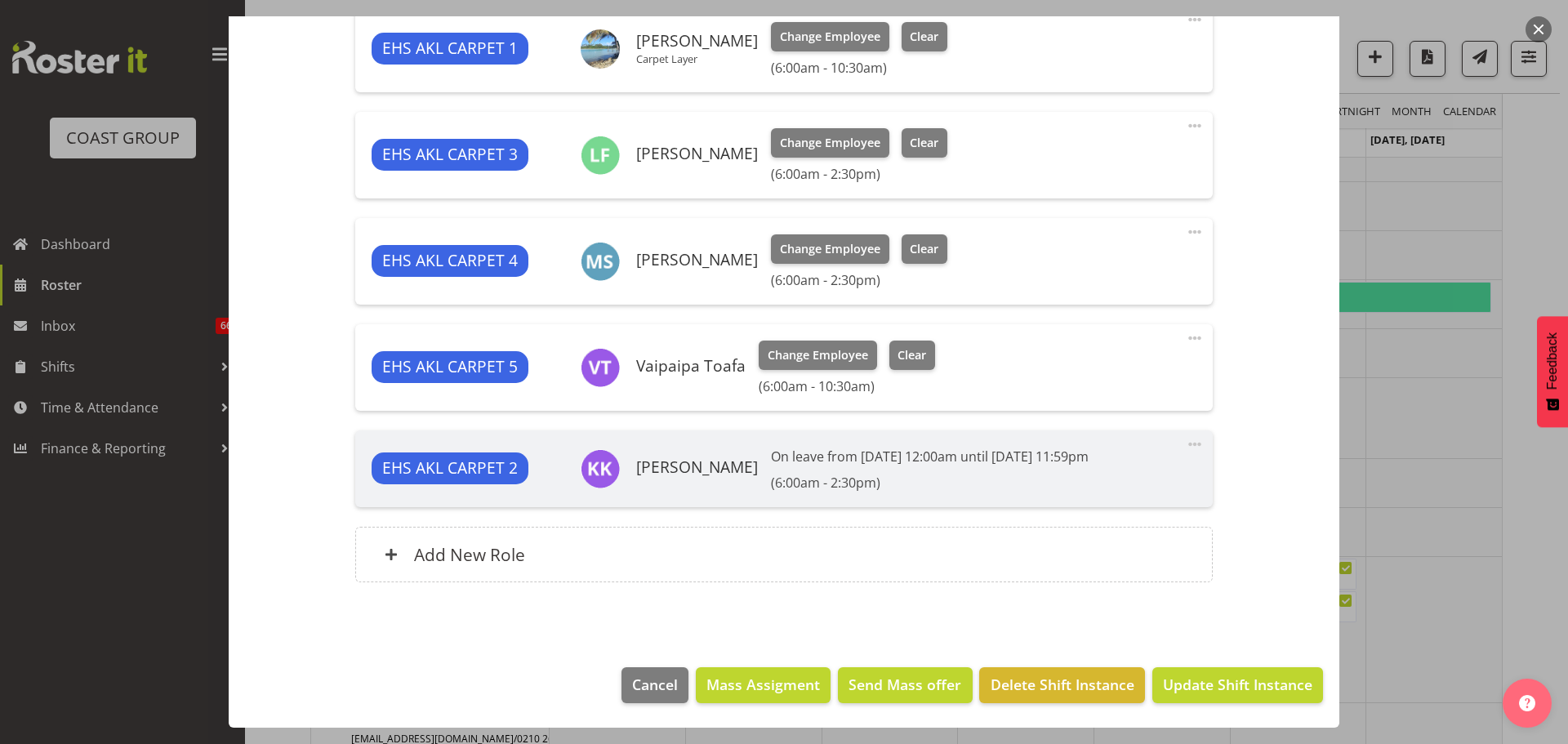
click at [1186, 233] on span at bounding box center [1196, 232] width 20 height 20
click at [1092, 260] on link "Edit" at bounding box center [1127, 271] width 157 height 30
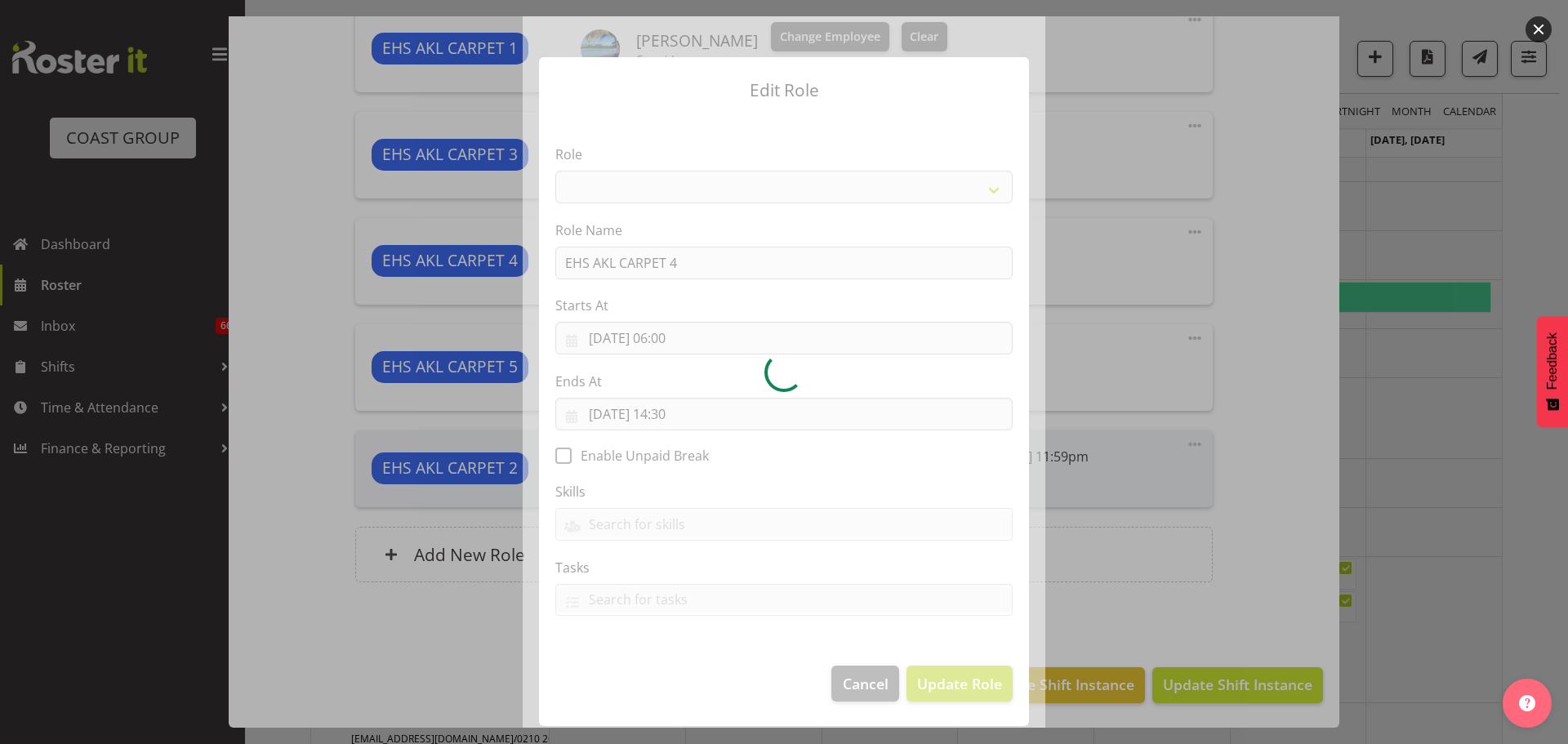
select select "190"
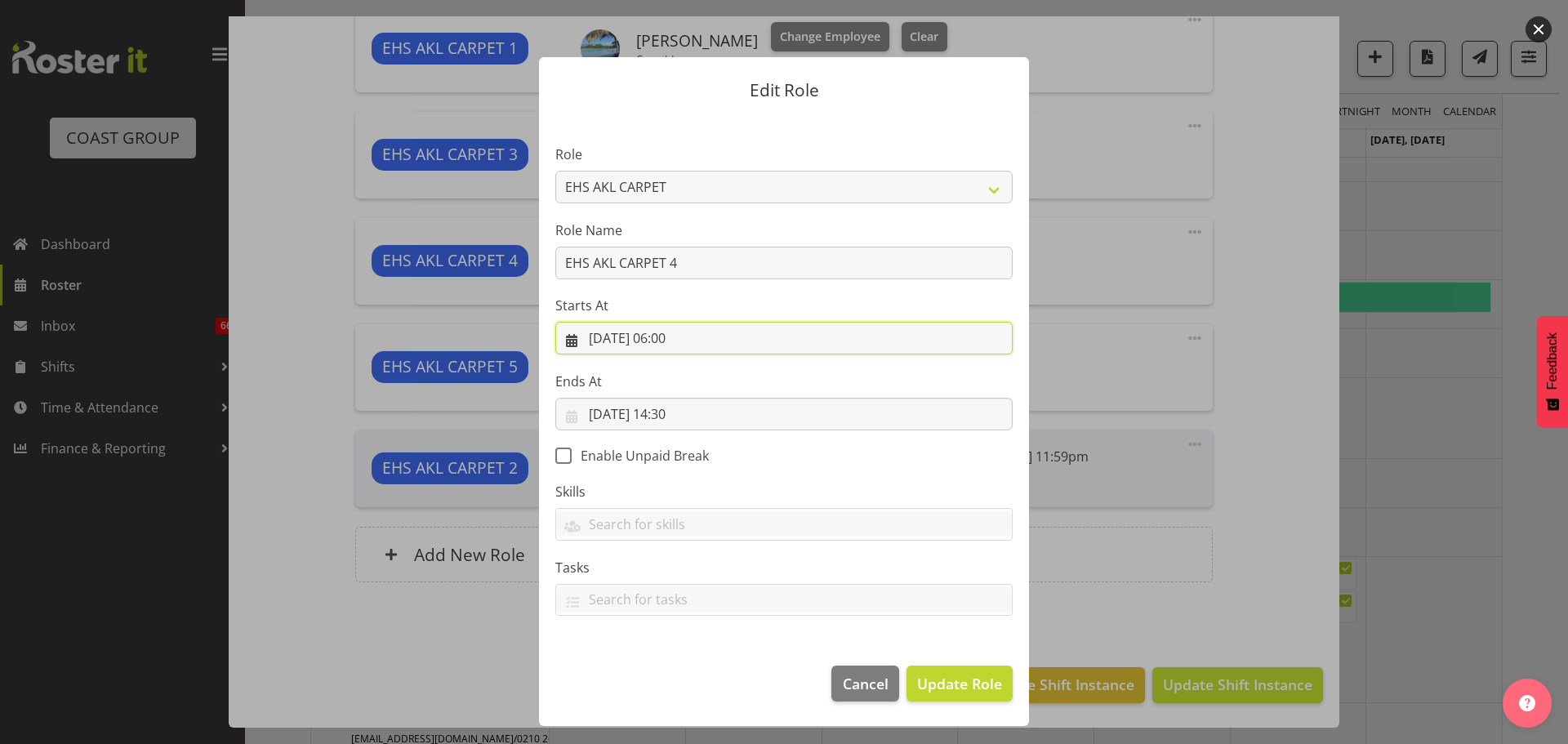
click at [702, 338] on input "10/09/2025, 06:00" at bounding box center [784, 338] width 457 height 33
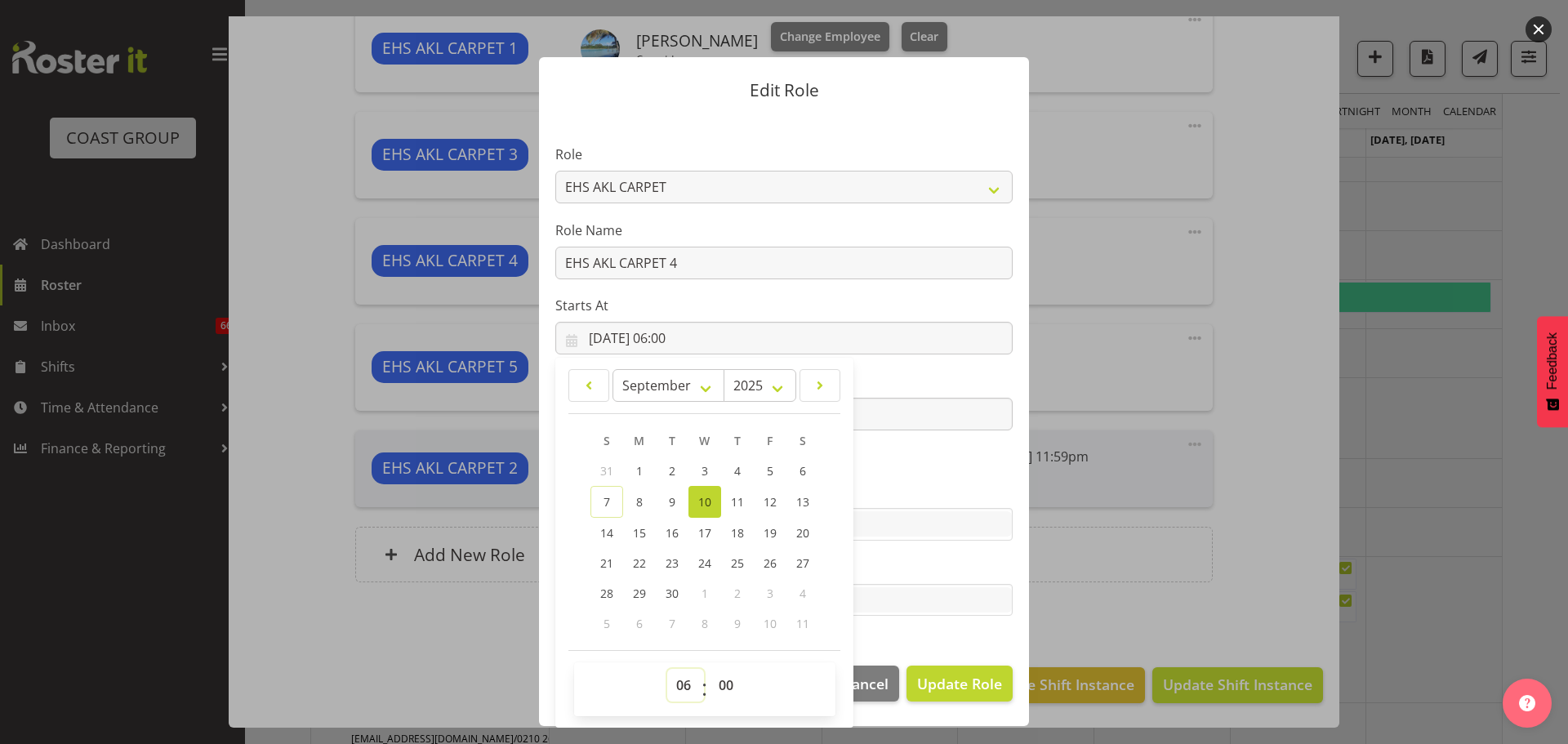
click at [681, 673] on select "00 01 02 03 04 05 06 07 08 09 10 11 12 13 14 15 16 17 18 19 20 21 22 23" at bounding box center [685, 685] width 37 height 33
select select "7"
click at [667, 669] on select "00 01 02 03 04 05 06 07 08 09 10 11 12 13 14 15 16 17 18 19 20 21 22 23" at bounding box center [685, 685] width 37 height 33
type input "10/09/2025, 07:00"
click at [950, 692] on span "Update Role" at bounding box center [960, 684] width 85 height 22
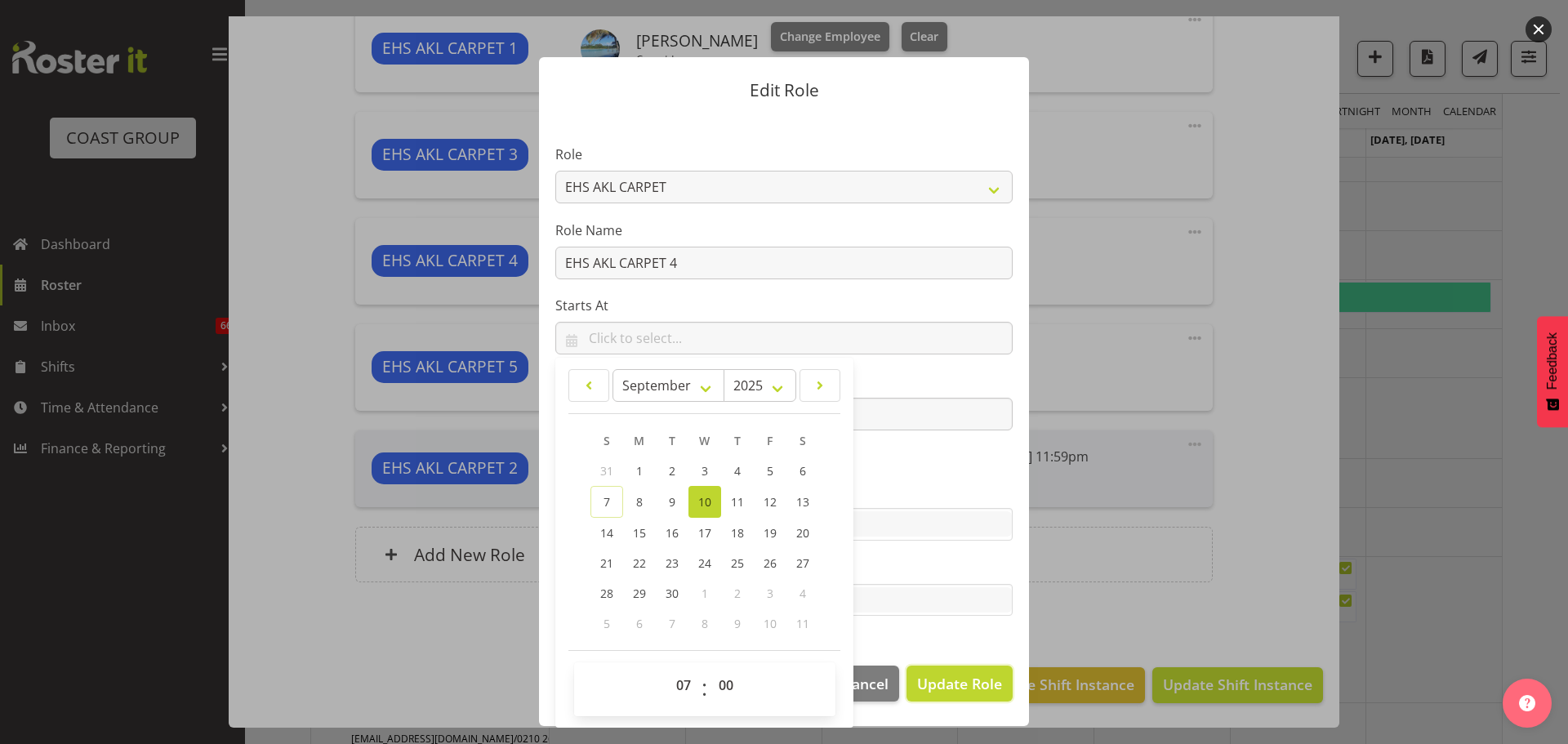
select select
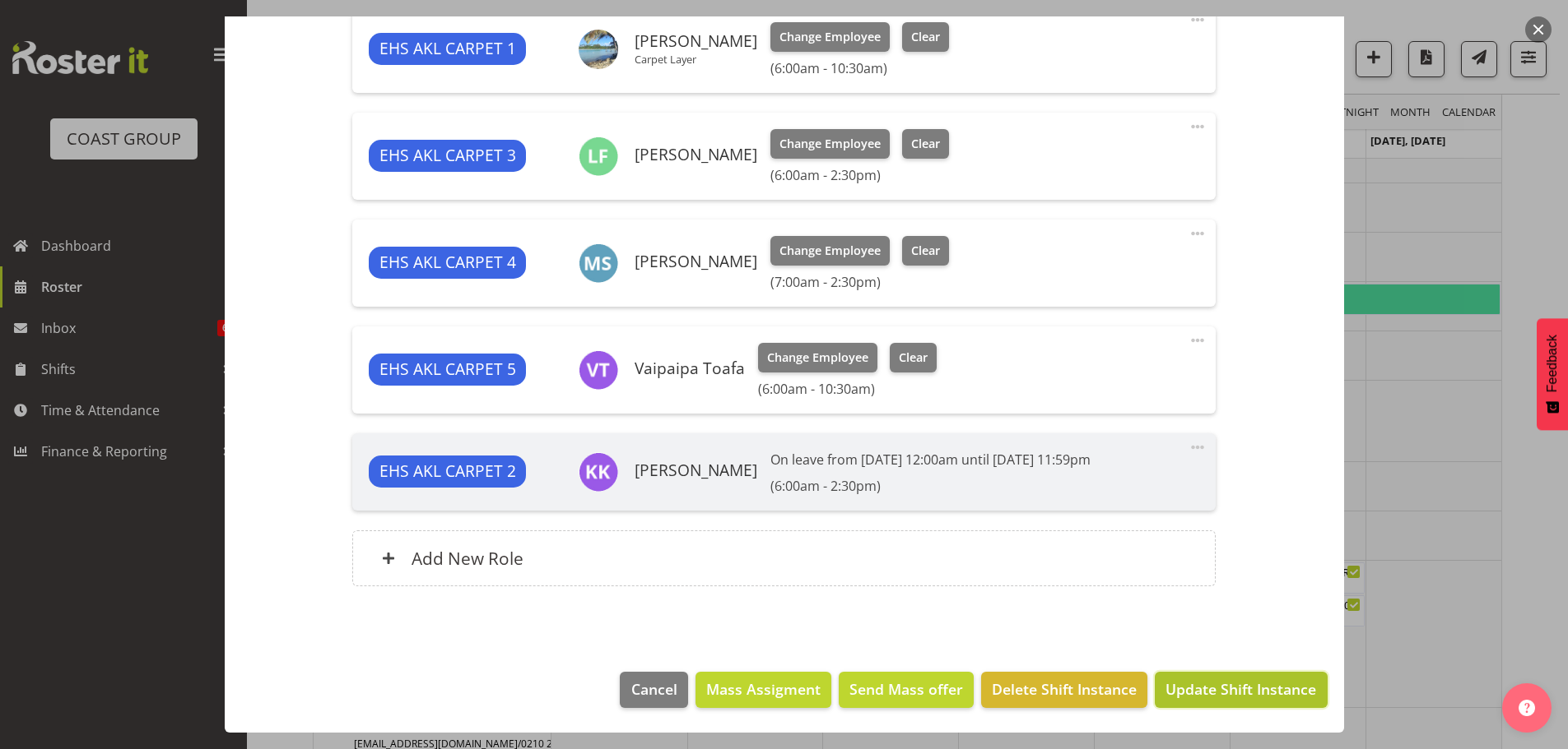
click at [1297, 689] on span "Update Shift Instance" at bounding box center [1240, 690] width 150 height 22
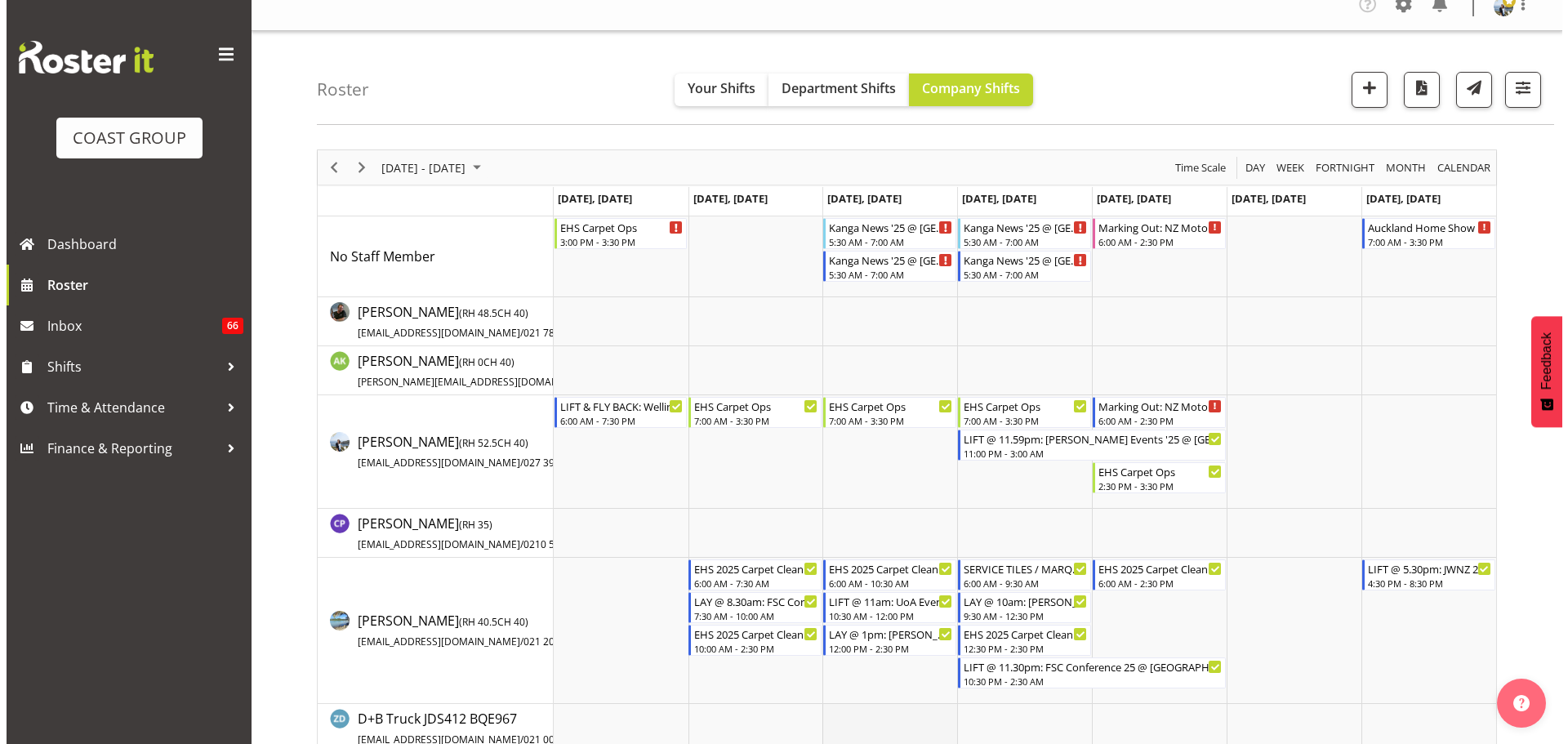
scroll to position [0, 0]
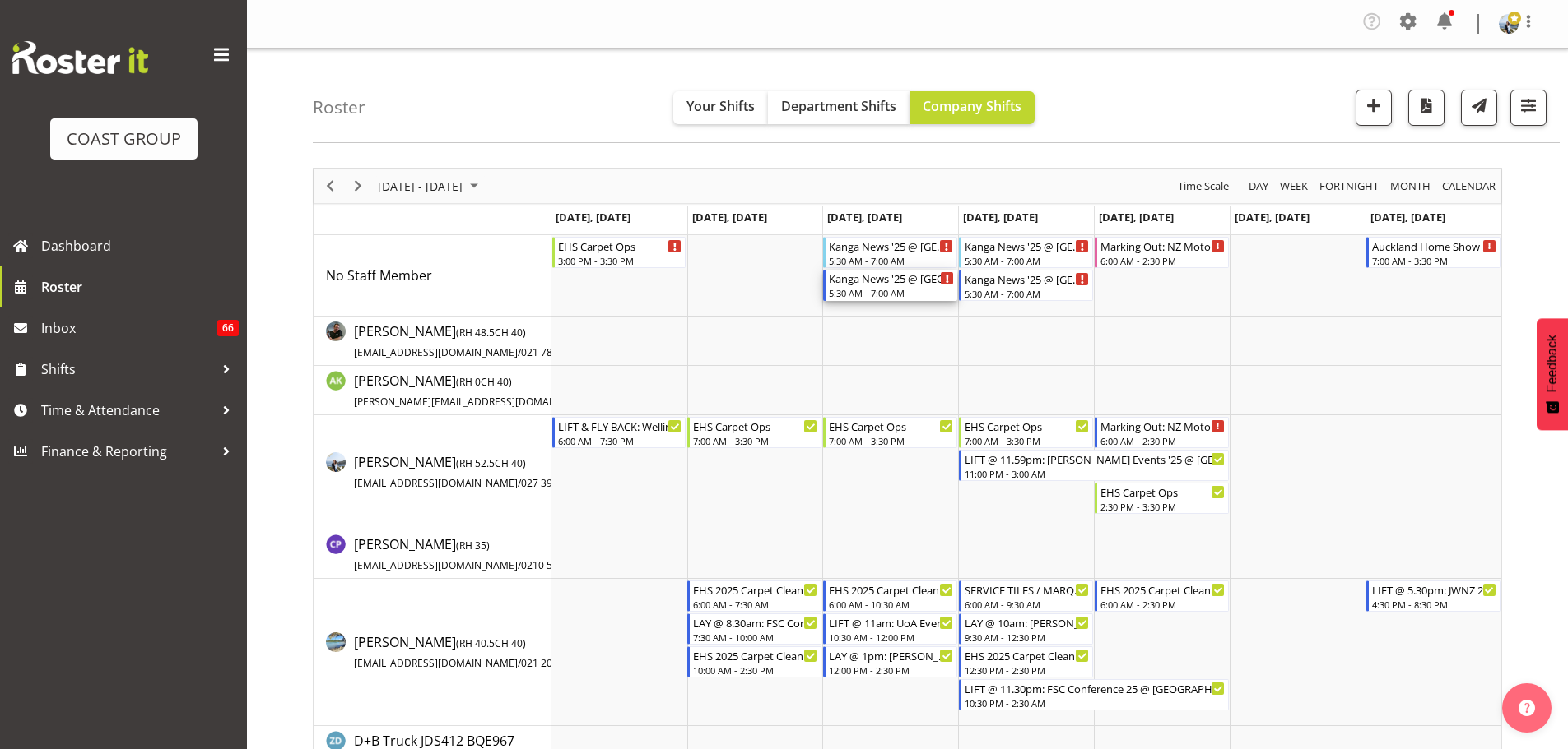
click at [878, 289] on div "5:30 AM - 7:00 AM" at bounding box center [891, 293] width 125 height 13
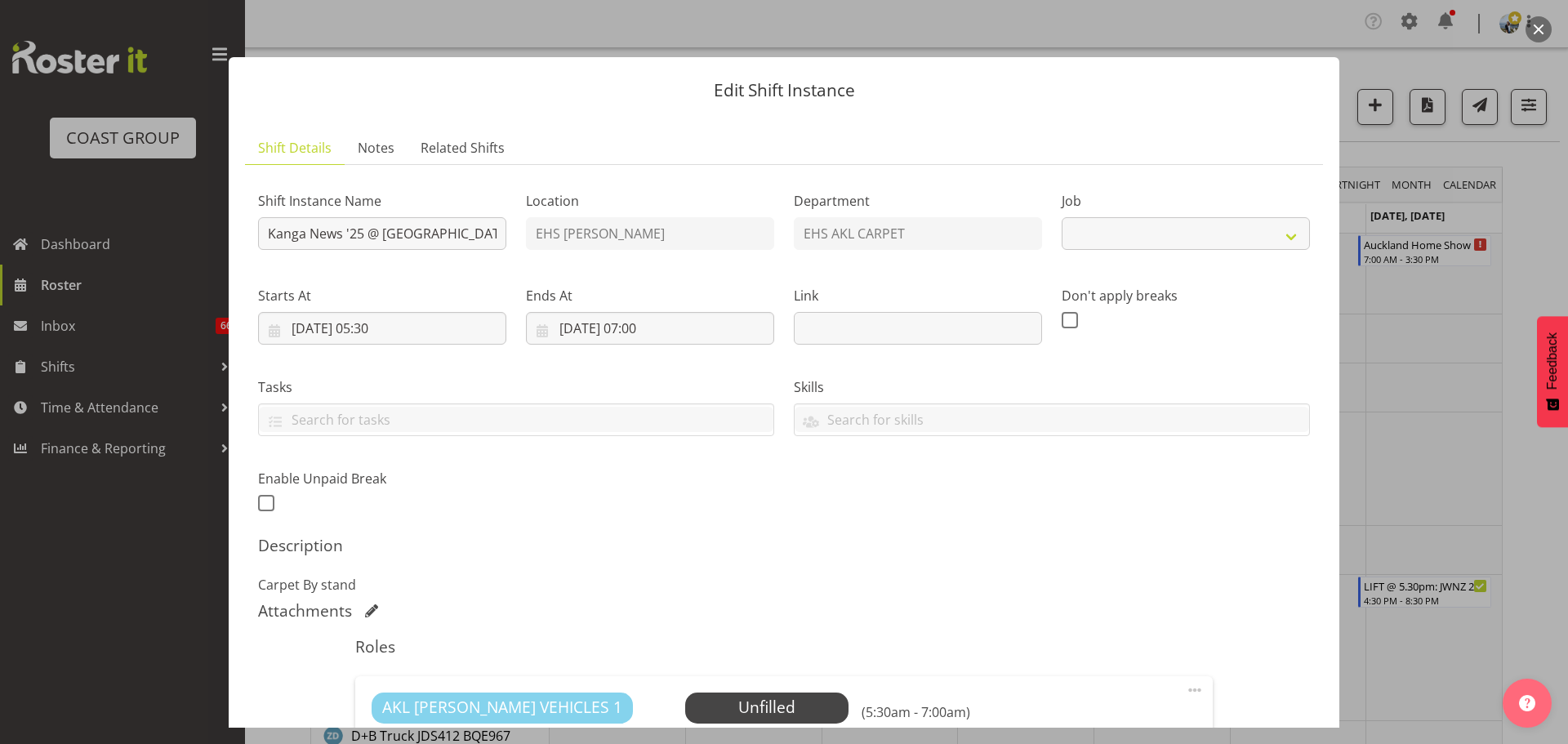
select select "10228"
click at [262, 234] on input "Kanga News '25 @ Hilton Hotel" at bounding box center [382, 233] width 249 height 33
click at [315, 229] on input "LAY @ 7am: Kanga News '25 @ Hilton Hotel" at bounding box center [382, 233] width 249 height 33
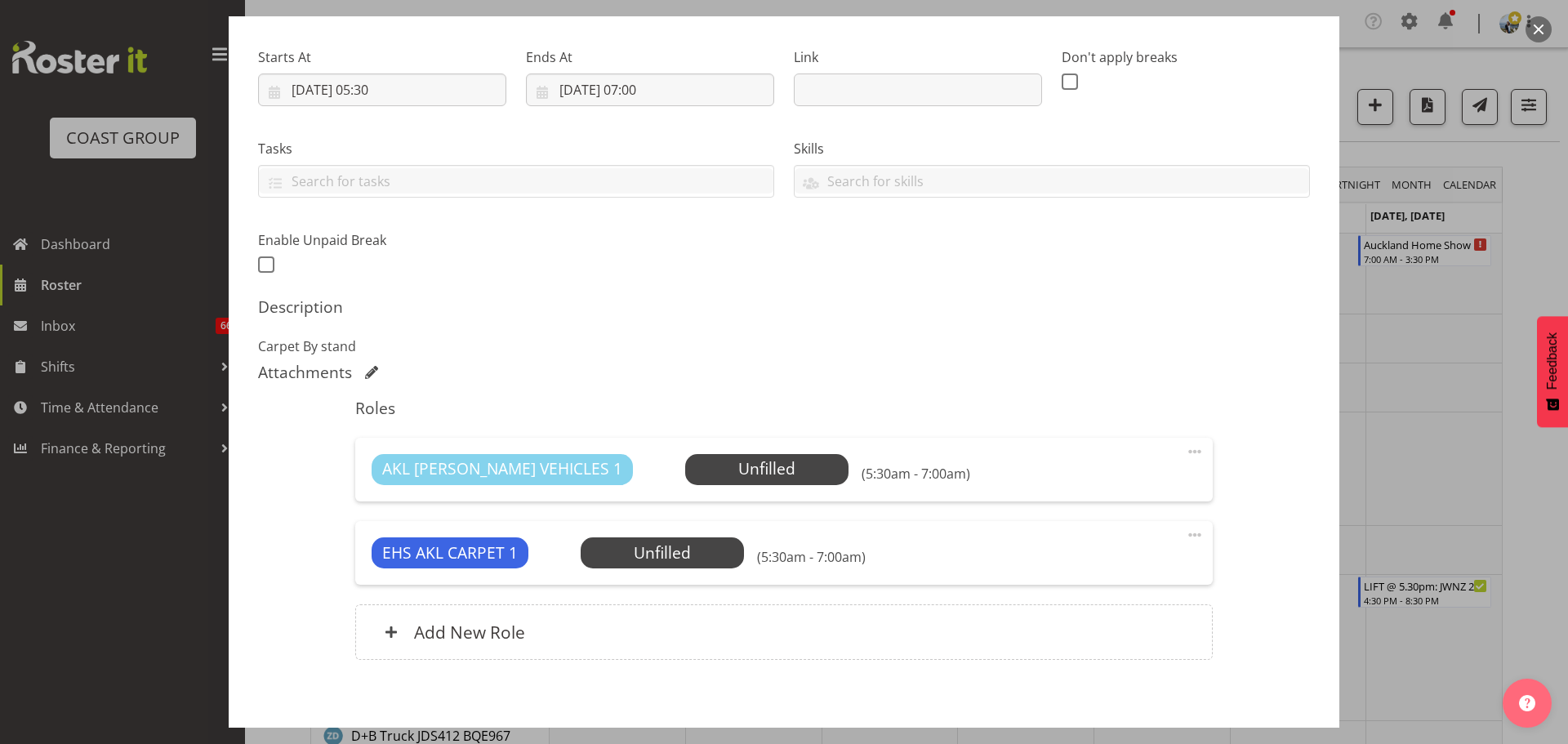
scroll to position [316, 0]
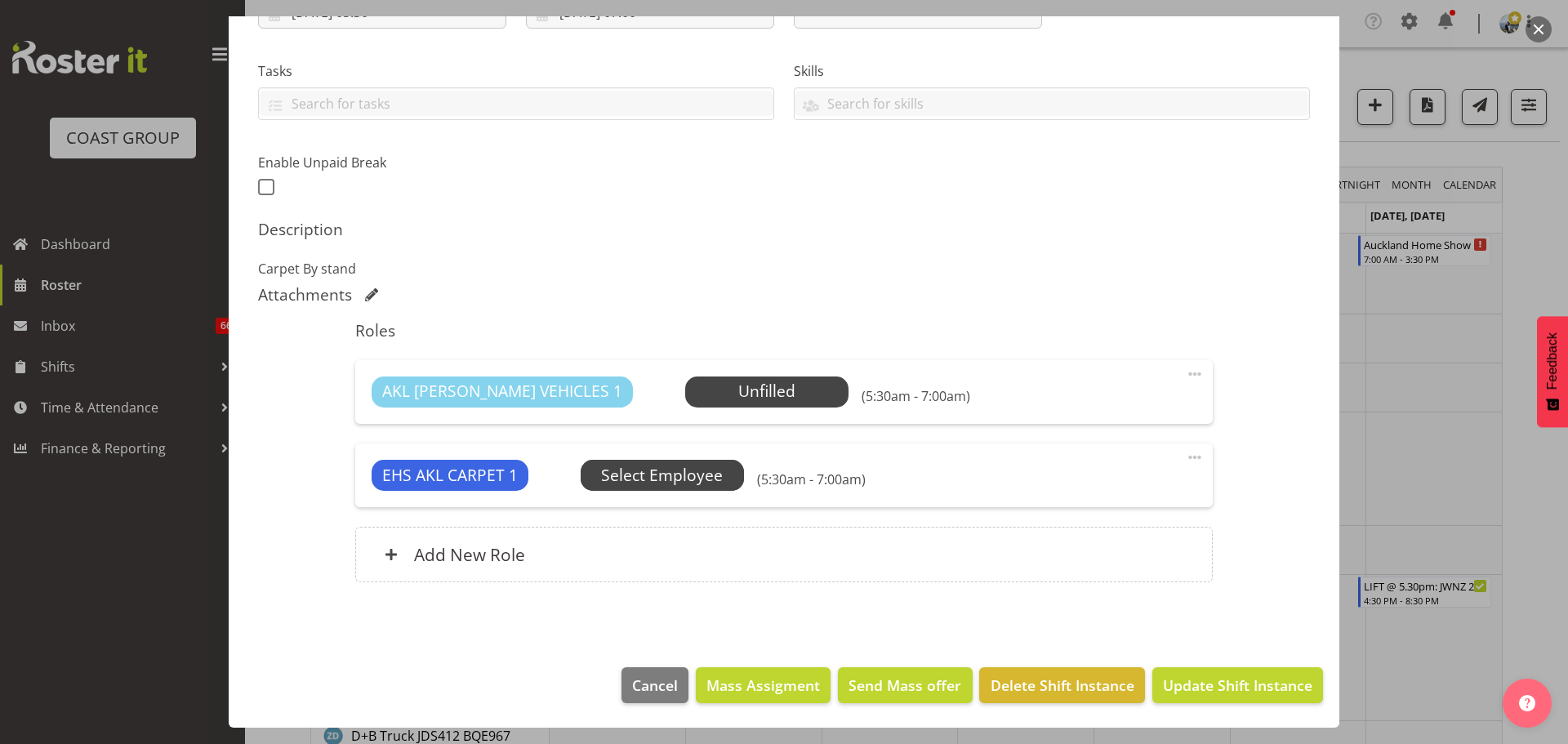
type input "LAY @ 6am: Kanga News '25 @ Hilton Hotel"
click at [655, 477] on span "Select Employee" at bounding box center [662, 476] width 122 height 24
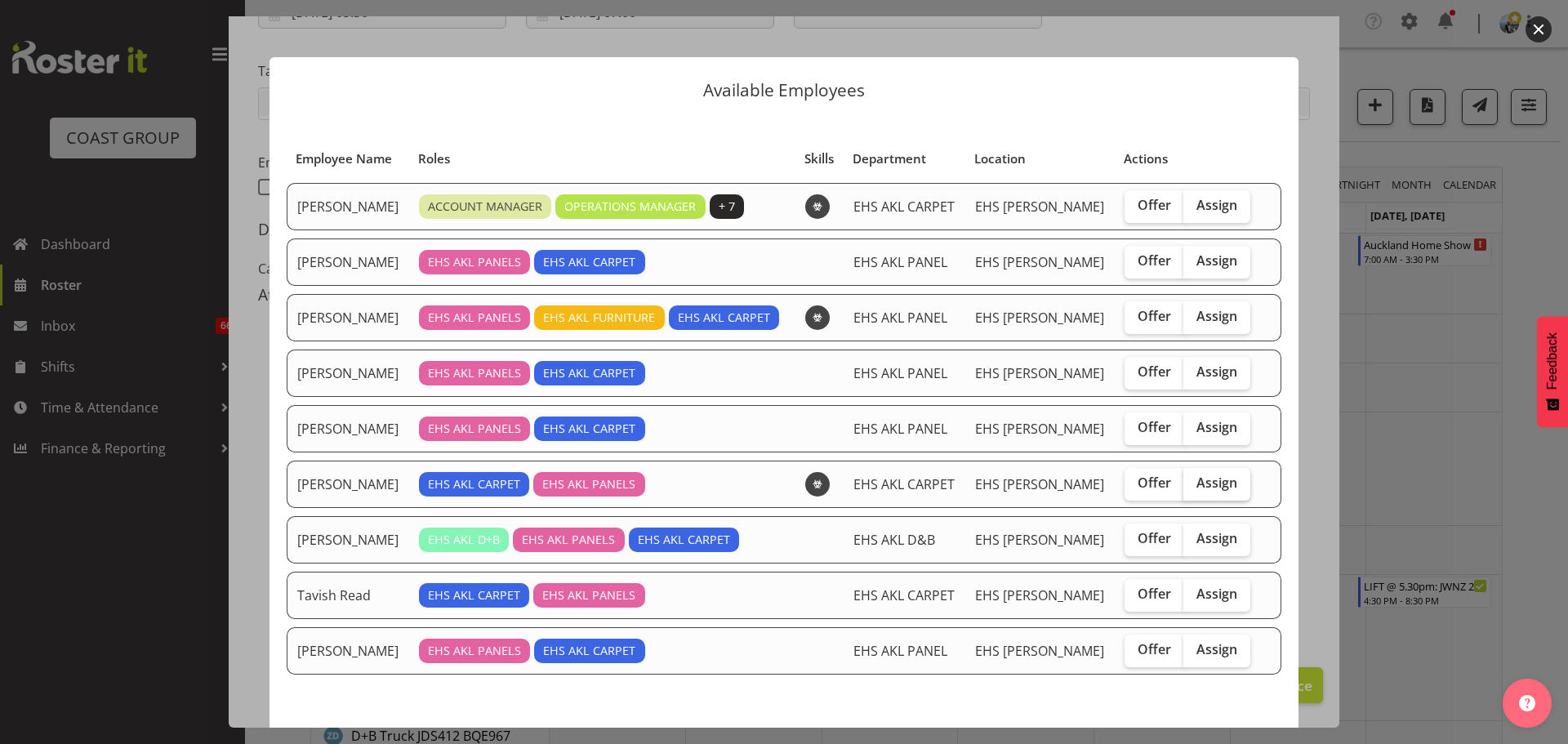
click at [1197, 487] on span "Assign" at bounding box center [1216, 483] width 41 height 16
click at [1191, 487] on input "Assign" at bounding box center [1189, 484] width 11 height 11
checkbox input "true"
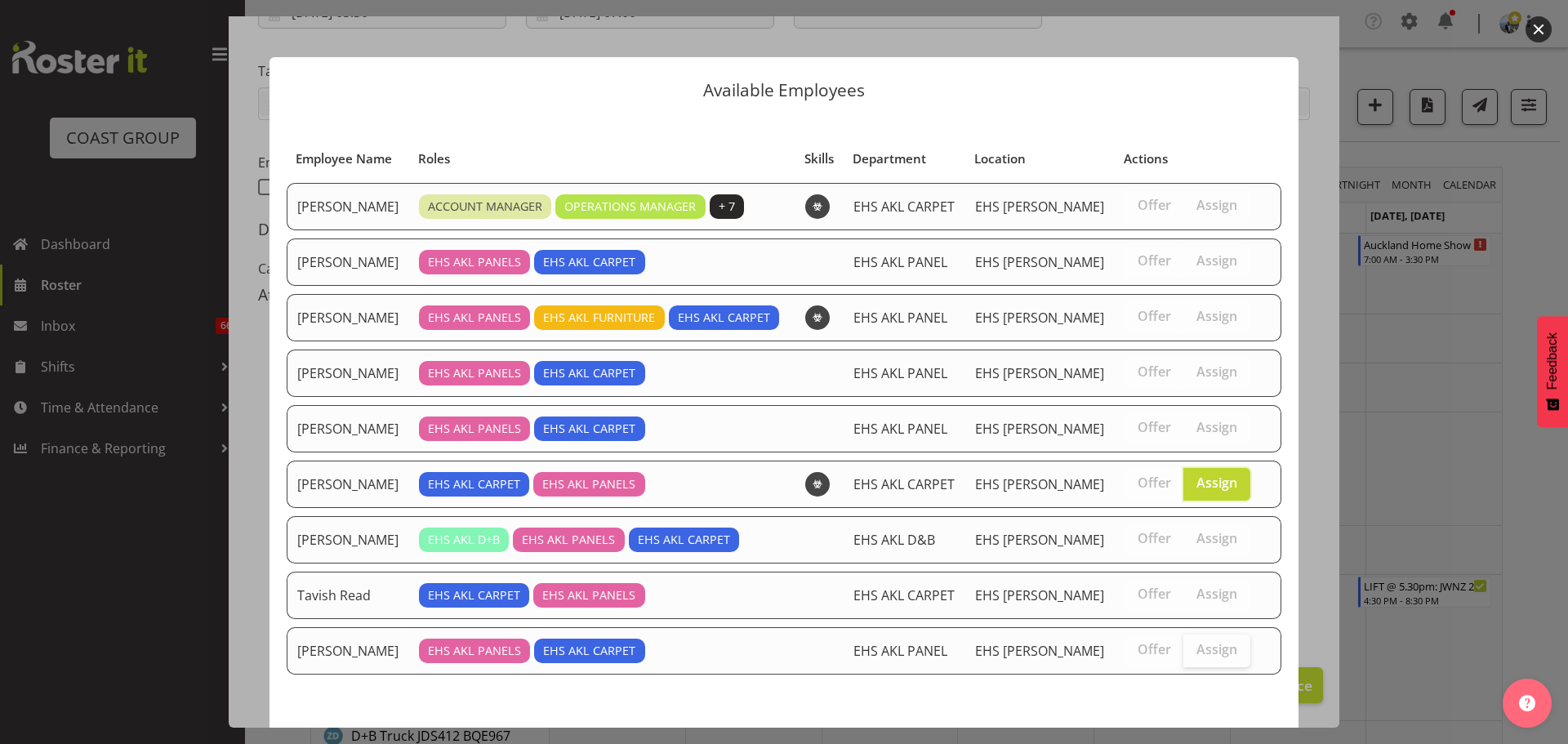
scroll to position [69, 0]
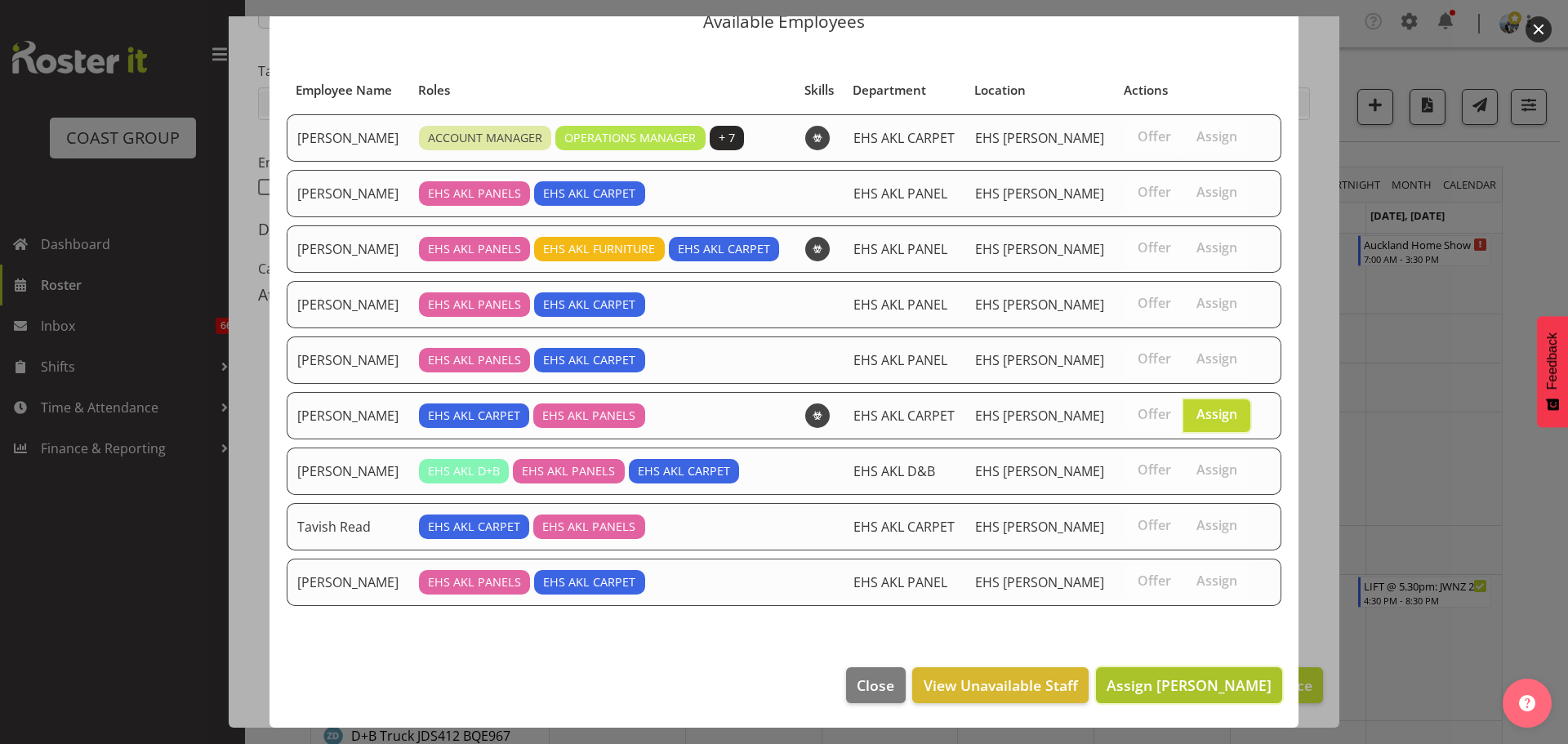
click at [1201, 682] on span "Assign Mike Schaumkell" at bounding box center [1189, 686] width 165 height 20
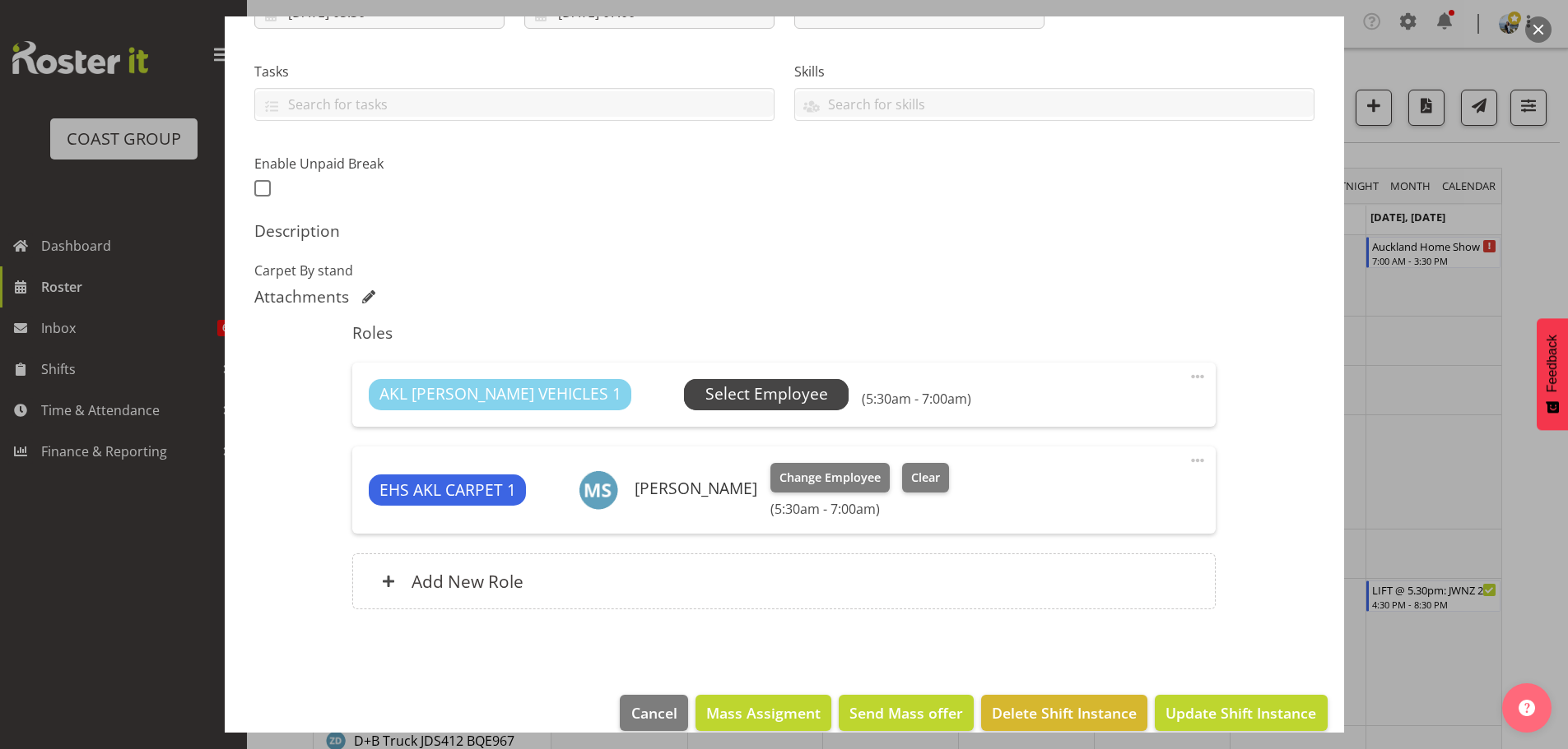
click at [706, 401] on span "Select Employee" at bounding box center [767, 394] width 123 height 24
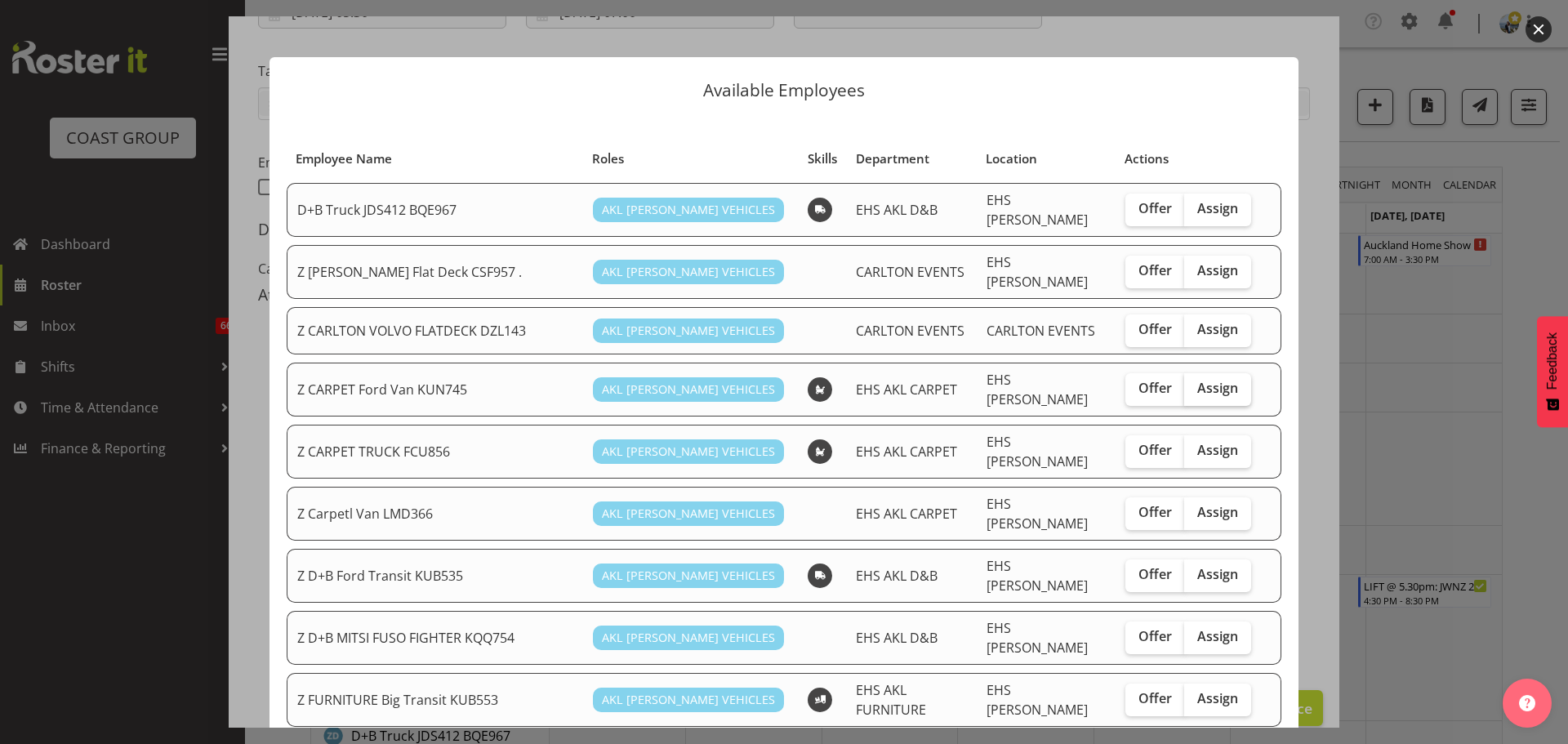
click at [1220, 382] on span "Assign" at bounding box center [1217, 388] width 41 height 16
click at [1195, 383] on input "Assign" at bounding box center [1190, 389] width 11 height 11
checkbox input "true"
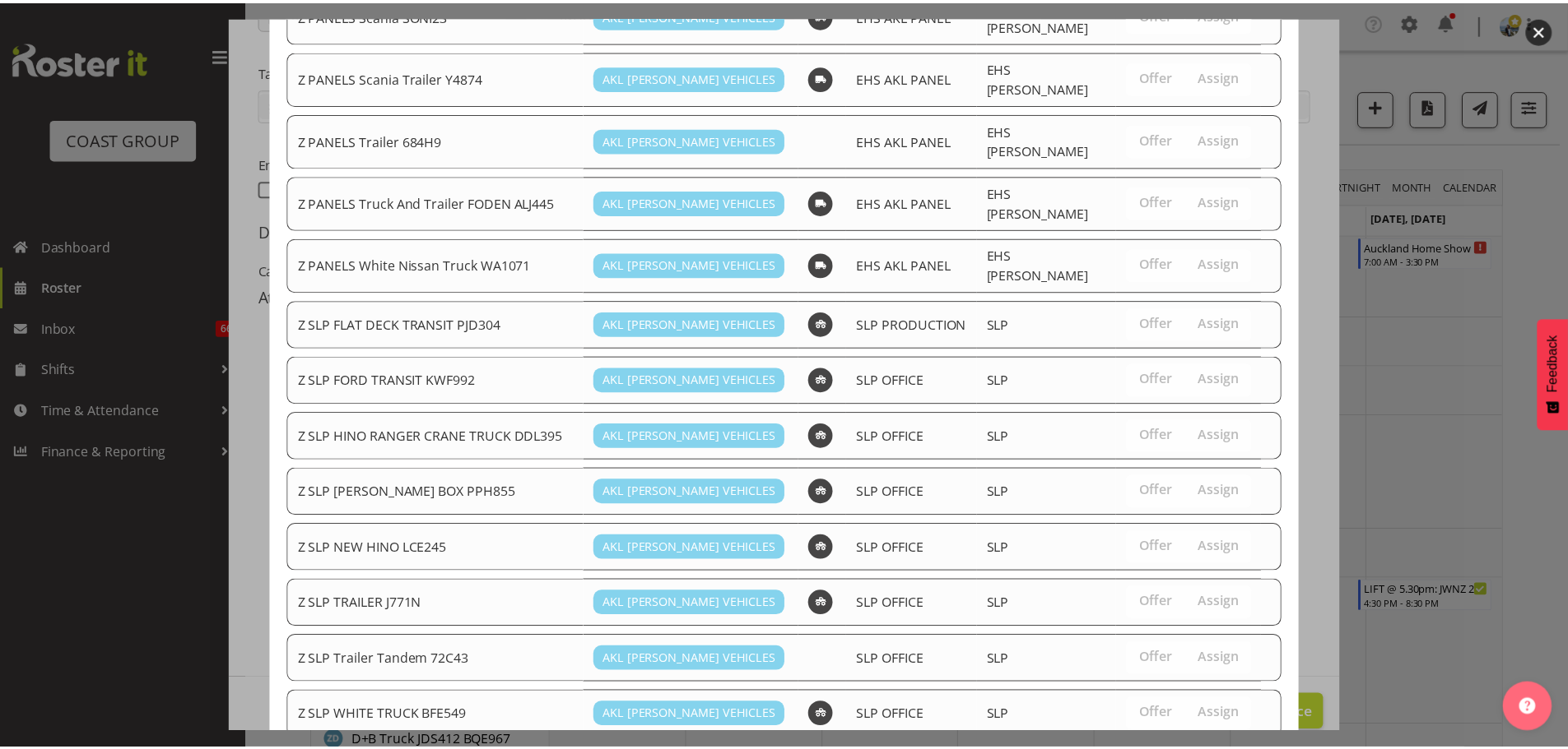
scroll to position [1220, 0]
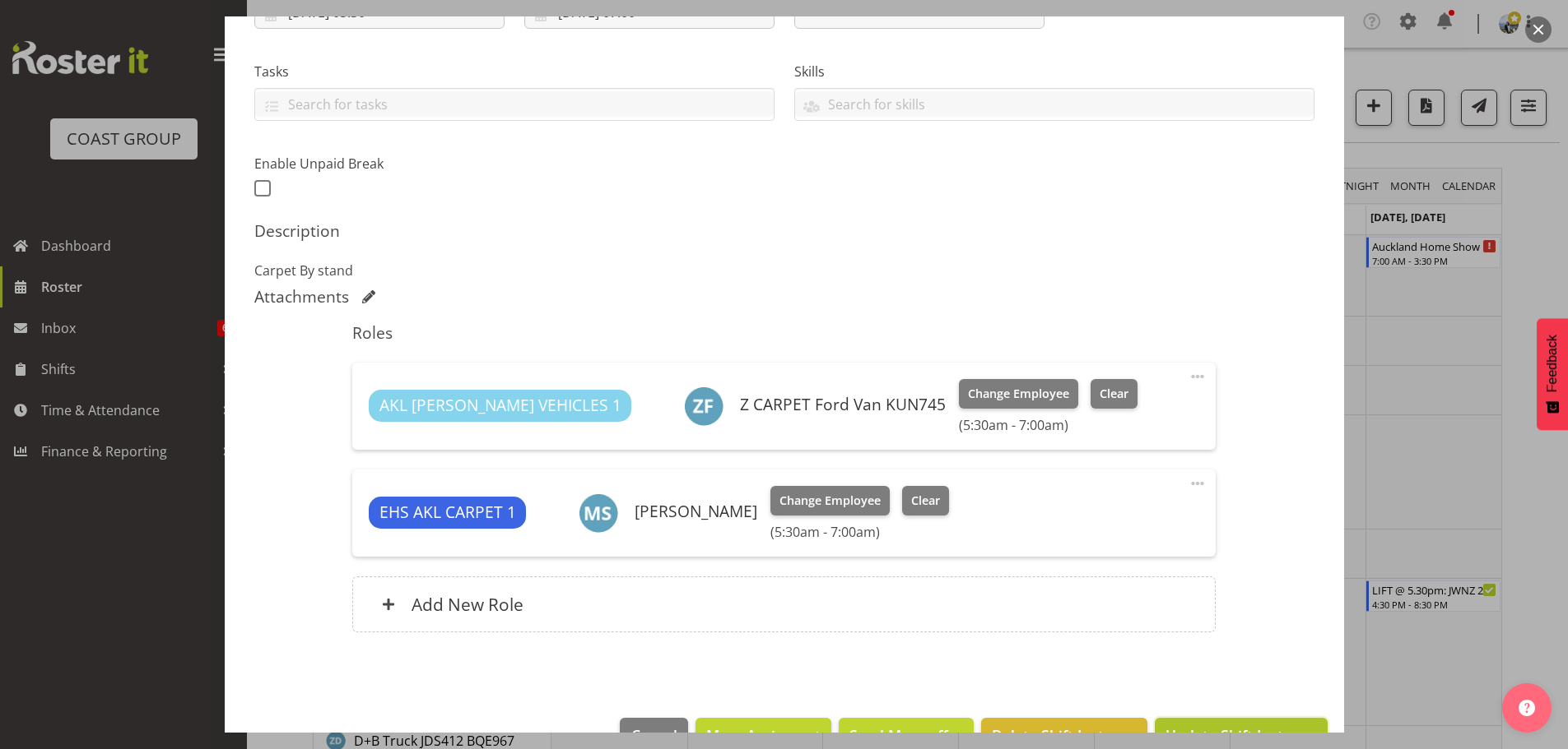
click at [1228, 724] on button "Update Shift Instance" at bounding box center [1240, 736] width 172 height 36
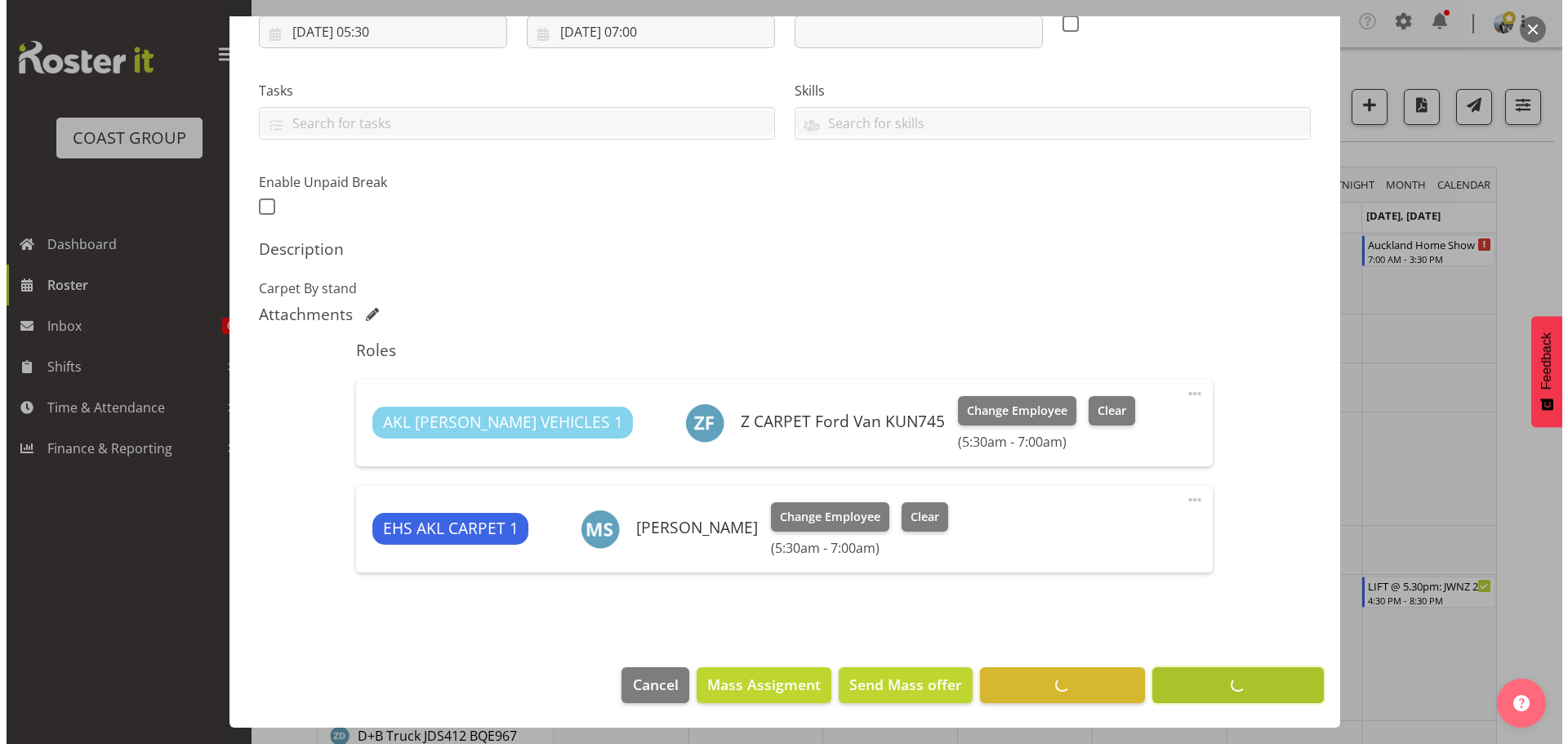
scroll to position [297, 0]
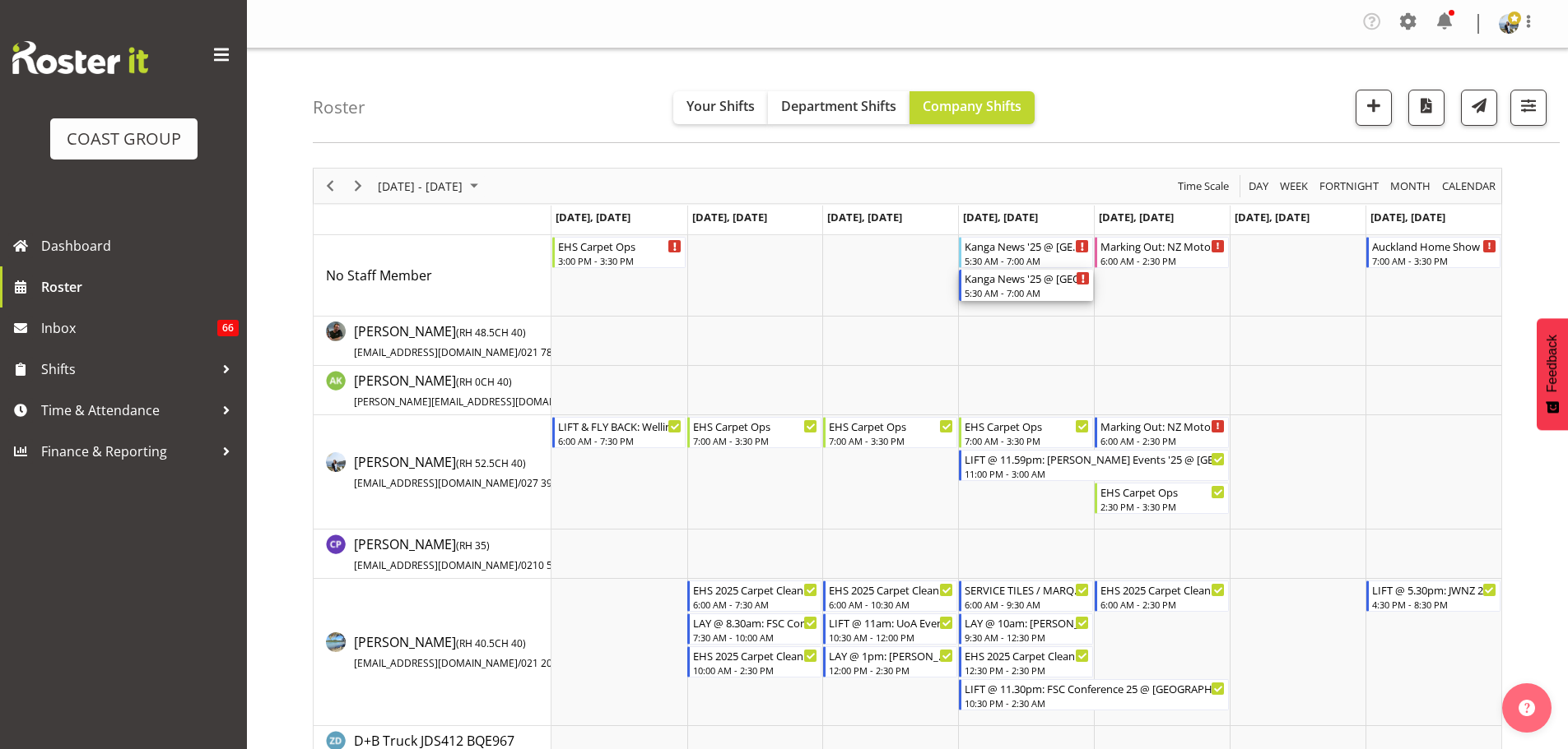
click at [1023, 292] on div "5:30 AM - 7:00 AM" at bounding box center [1026, 293] width 125 height 13
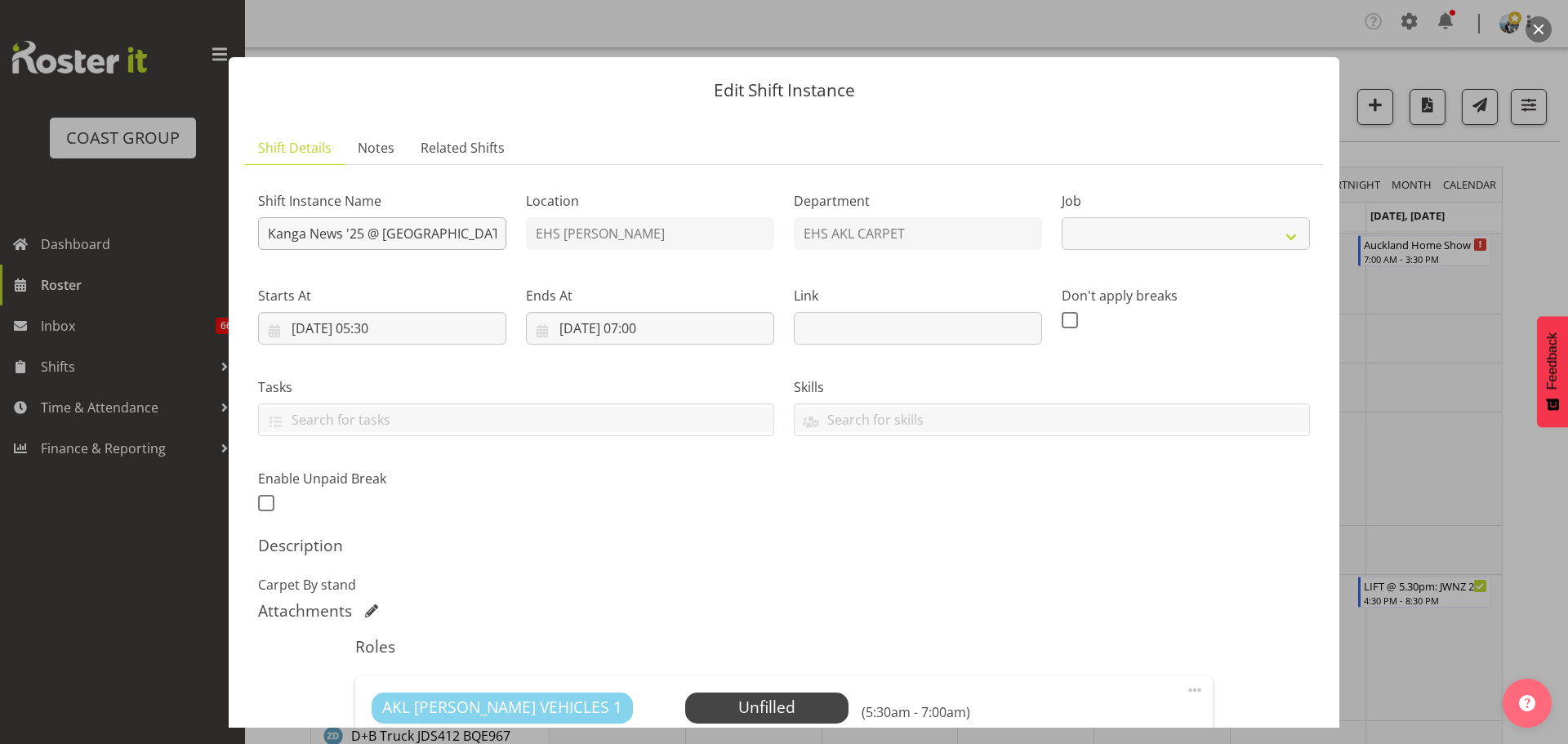
drag, startPoint x: 258, startPoint y: 230, endPoint x: 276, endPoint y: 239, distance: 20.1
click at [264, 230] on div "Shift Instance Name Kanga News '25 @ Hilton Hotel" at bounding box center [382, 215] width 268 height 95
select select "10228"
click at [259, 242] on input "Kanga News '25 @ Hilton Hotel" at bounding box center [382, 233] width 249 height 33
type input "LIFT @ 3pm: Kanga News '25 @ Hilton Hotel"
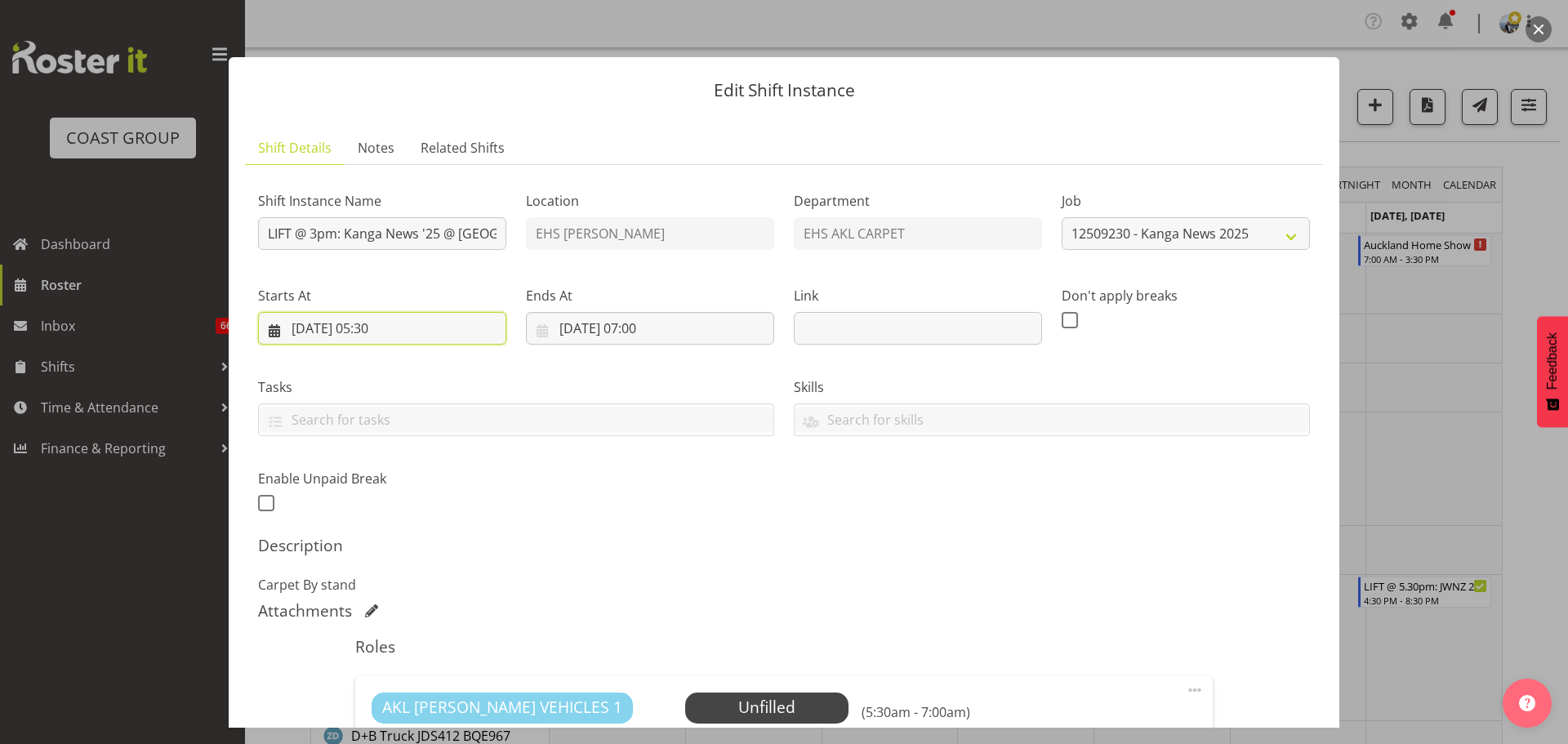
click at [381, 329] on input "11/09/2025, 05:30" at bounding box center [382, 328] width 249 height 33
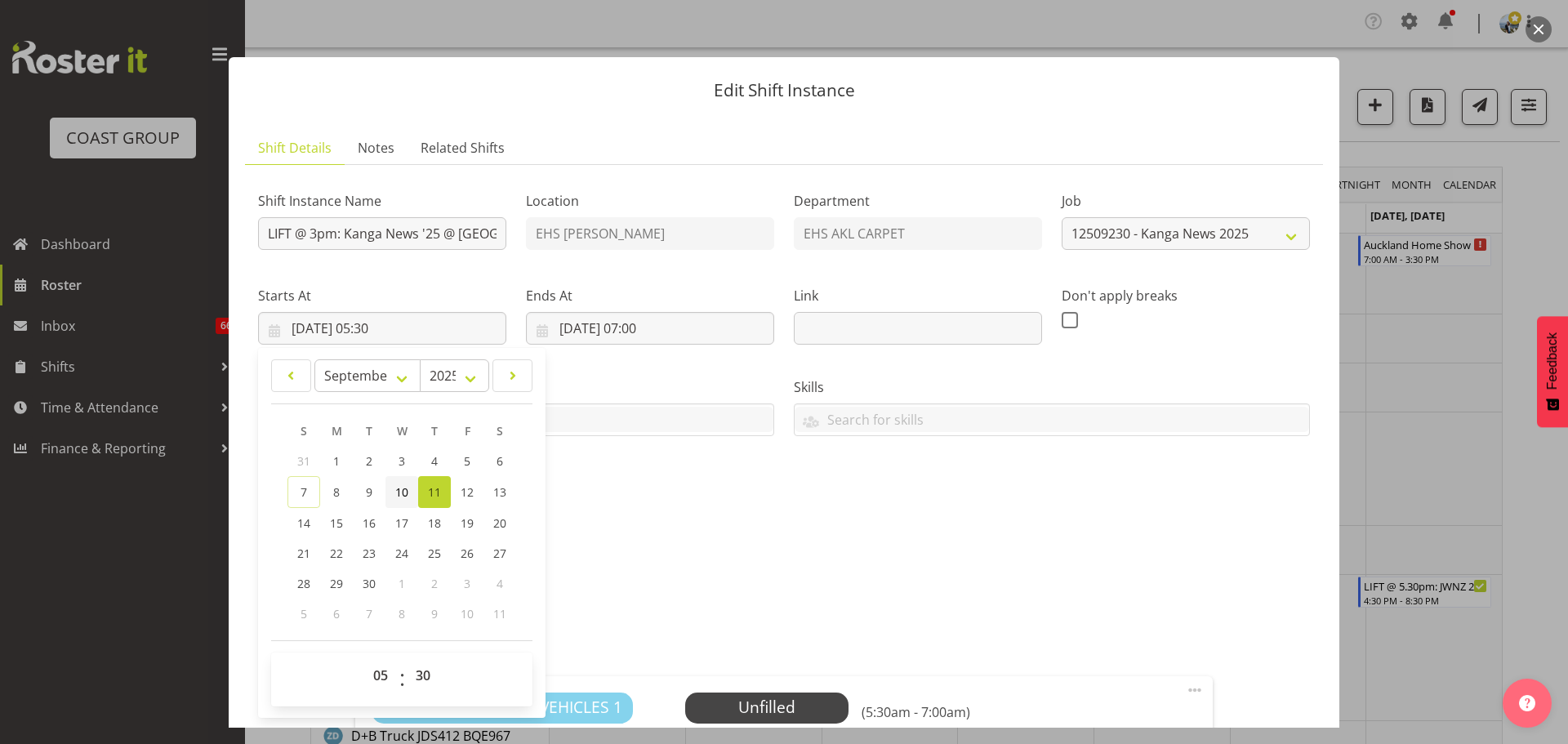
click at [413, 500] on link "10" at bounding box center [402, 492] width 33 height 32
type input "10/09/2025, 05:30"
click at [382, 678] on select "00 01 02 03 04 05 06 07 08 09 10 11 12 13 14 15 16 17 18 19 20 21 22 23" at bounding box center [382, 675] width 37 height 33
select select "14"
click at [364, 659] on select "00 01 02 03 04 05 06 07 08 09 10 11 12 13 14 15 16 17 18 19 20 21 22 23" at bounding box center [382, 675] width 37 height 33
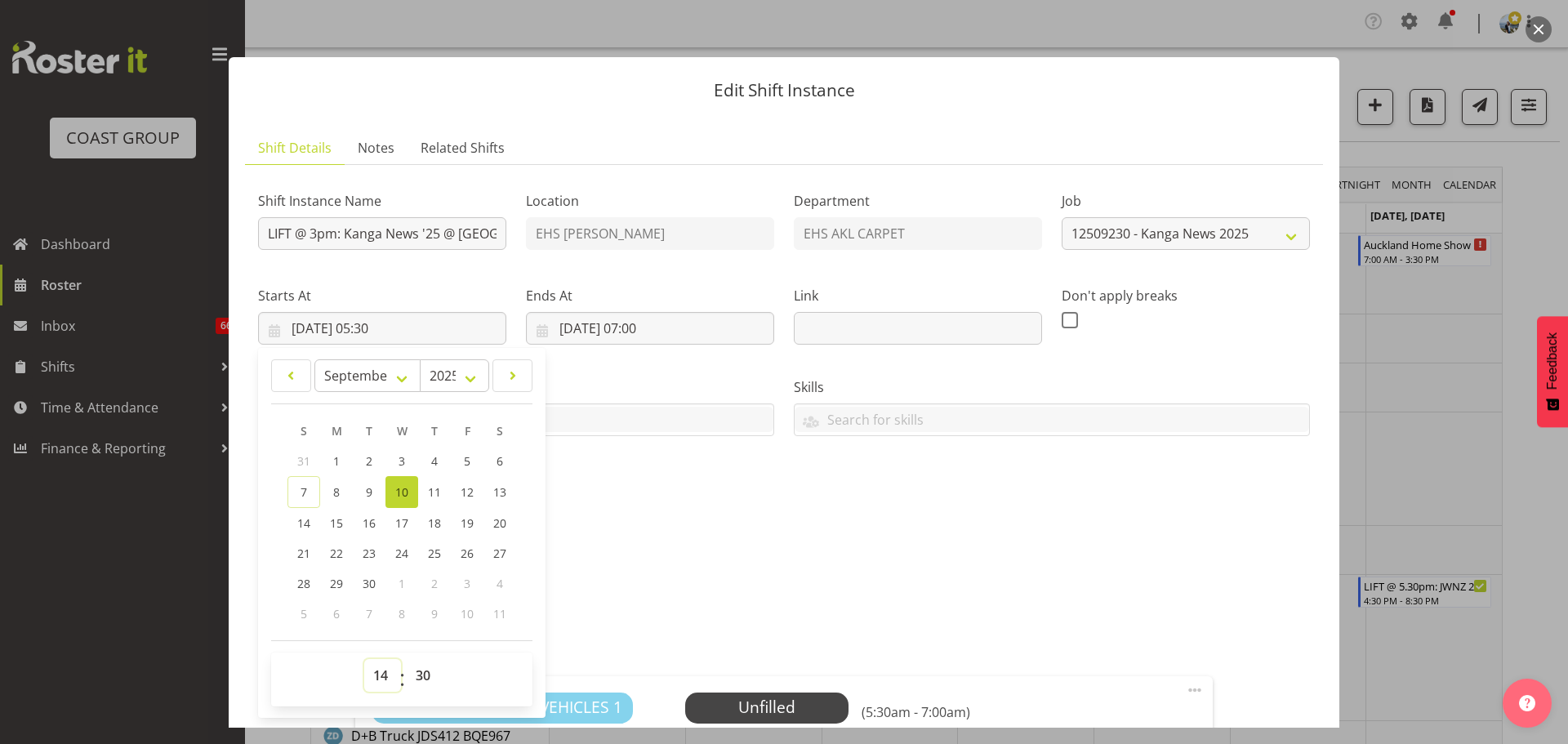
type input "10/09/2025, 14:30"
click at [583, 326] on input "11/09/2025, 07:00" at bounding box center [650, 328] width 249 height 33
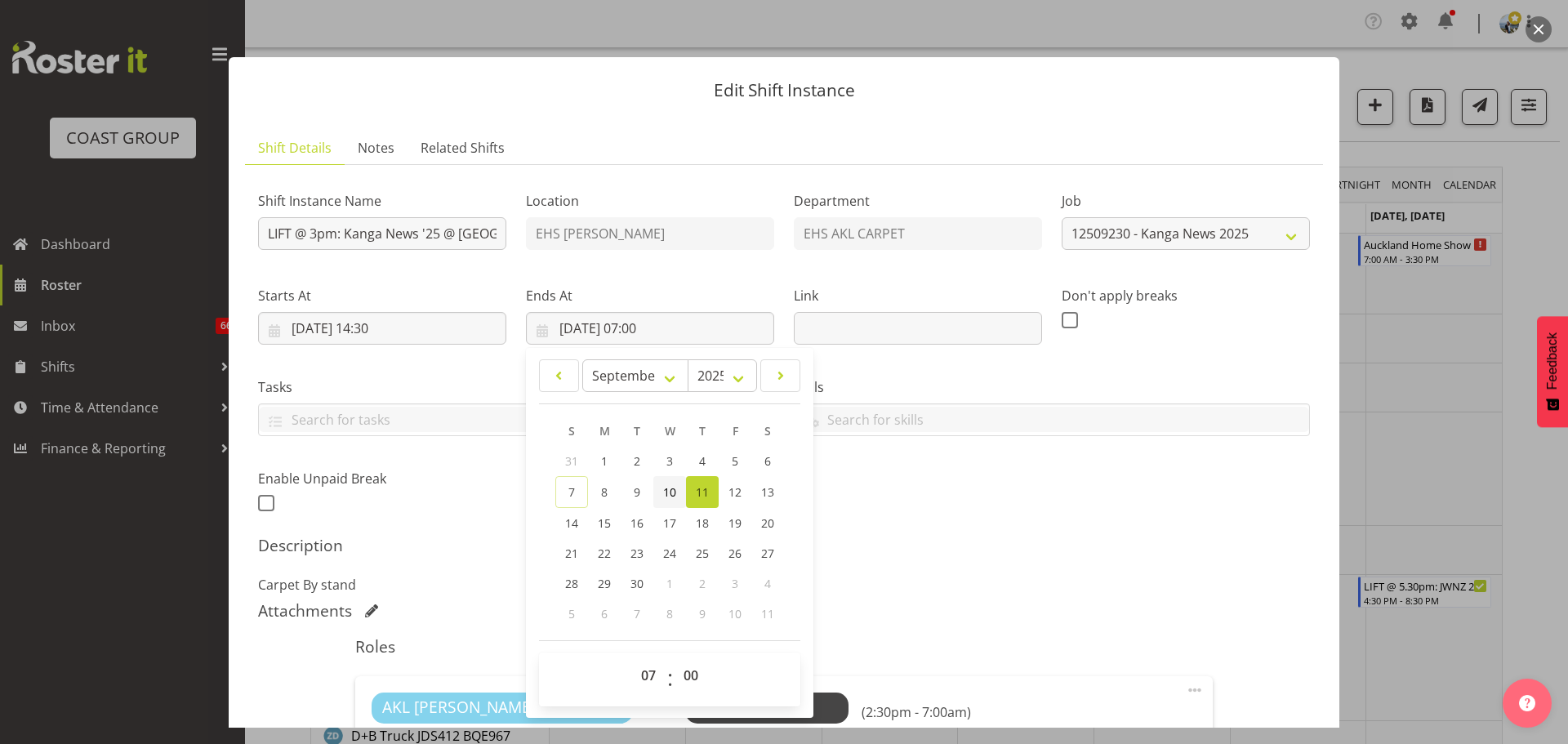
click at [671, 497] on span "10" at bounding box center [670, 492] width 13 height 15
type input "10/09/2025, 07:00"
click at [643, 684] on select "00 01 02 03 04 05 06 07 08 09 10 11 12 13 14 15 16 17 18 19 20 21 22 23" at bounding box center [651, 675] width 37 height 33
select select "16"
click at [633, 659] on select "00 01 02 03 04 05 06 07 08 09 10 11 12 13 14 15 16 17 18 19 20 21 22 23" at bounding box center [651, 675] width 37 height 33
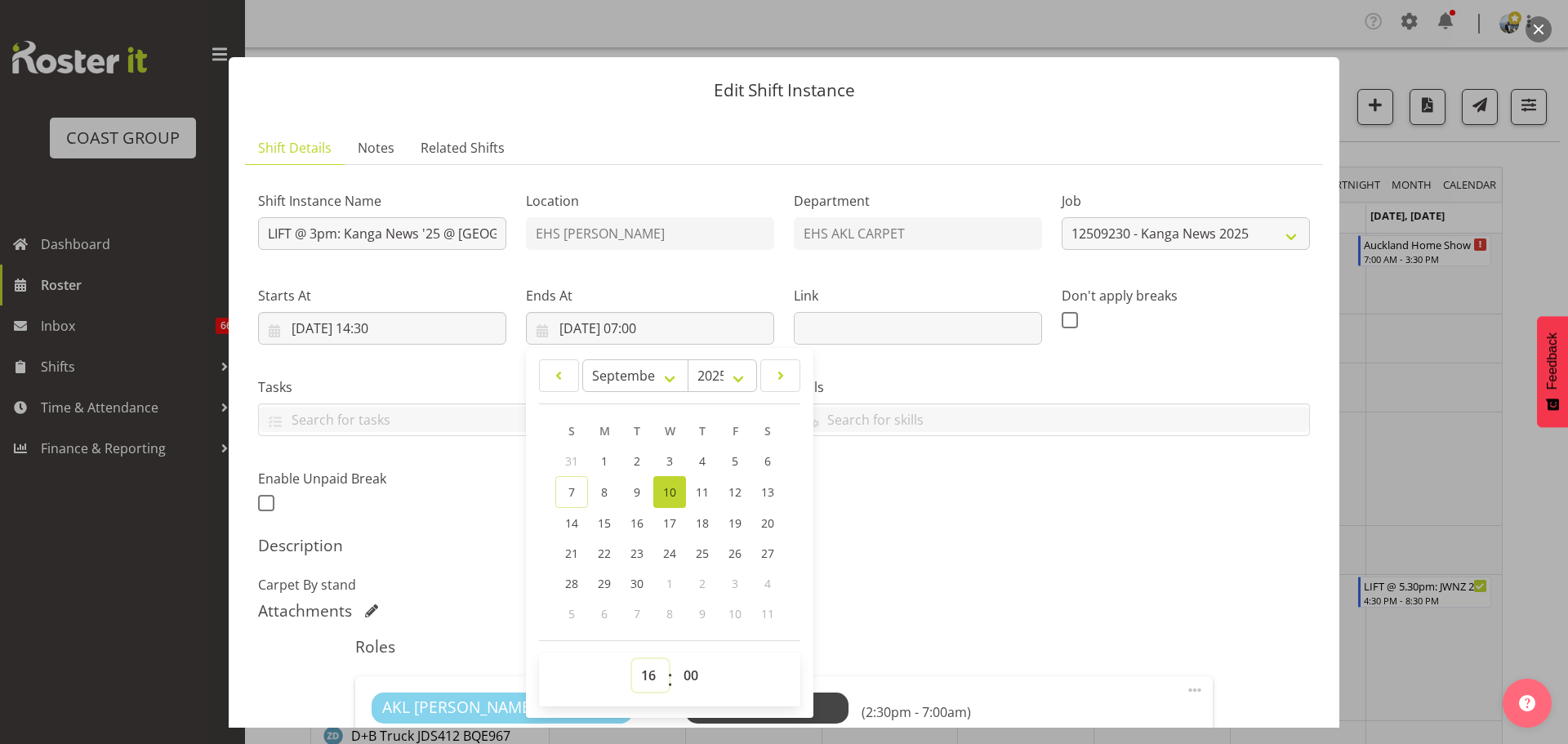
type input "10/09/2025, 16:00"
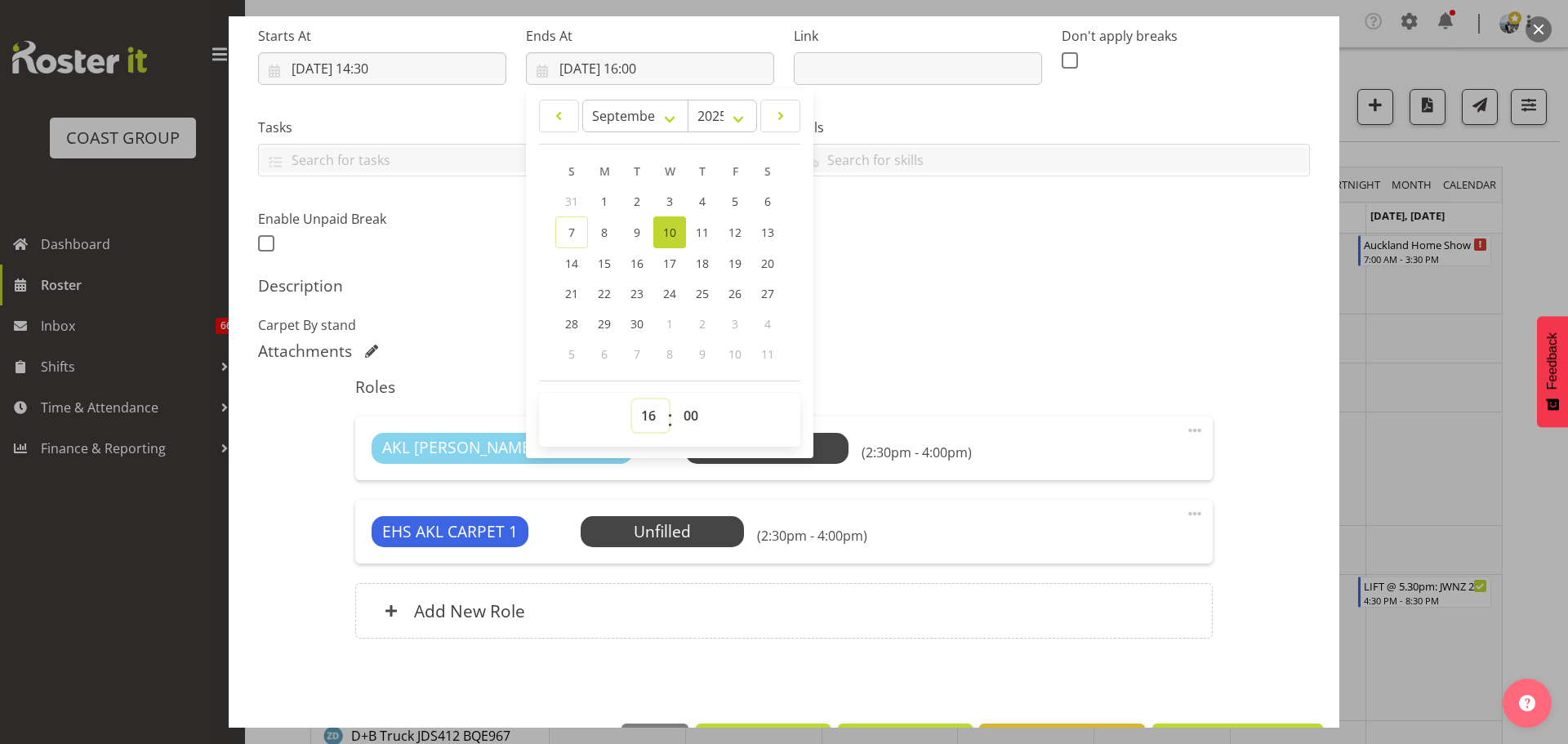
scroll to position [316, 0]
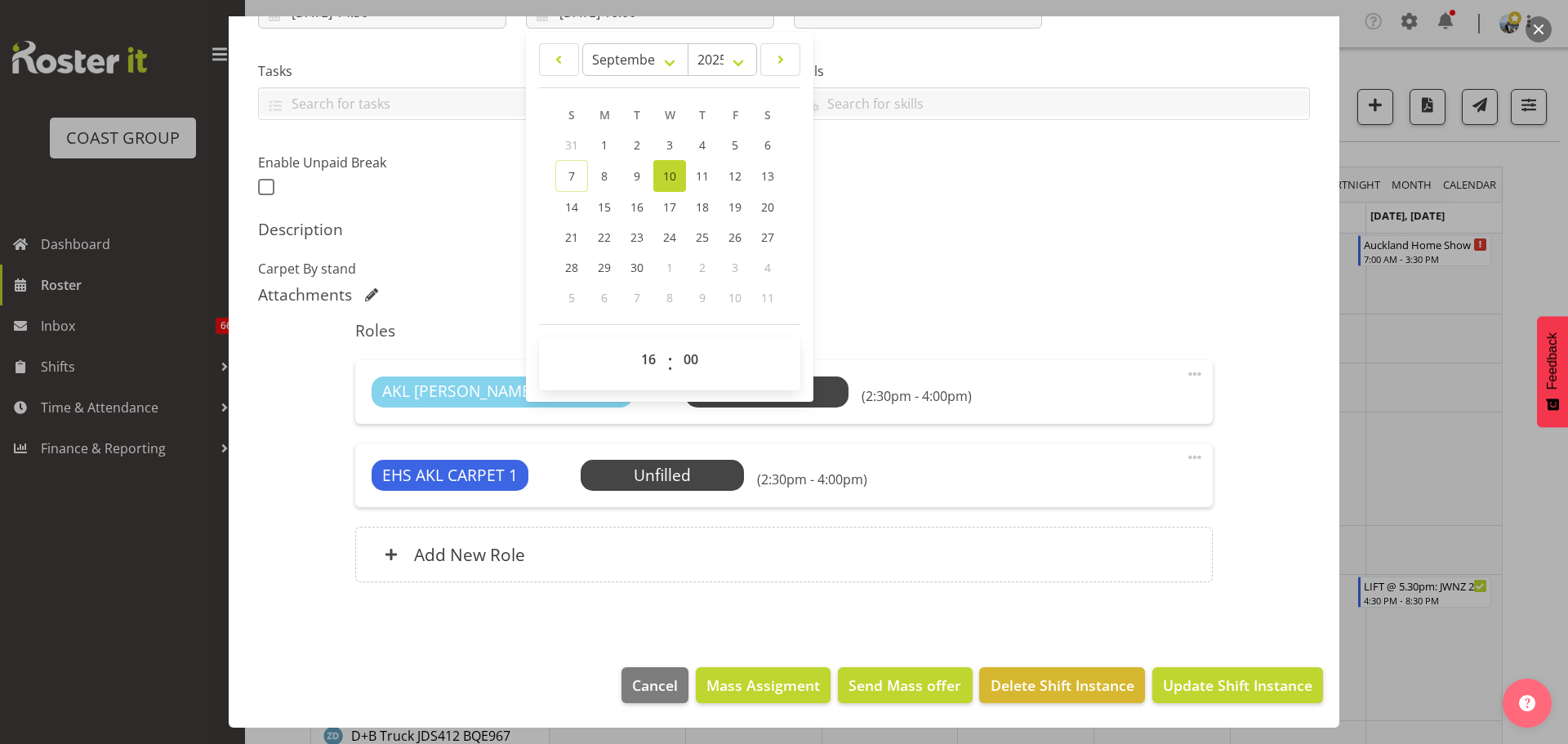
click at [1022, 252] on div "Description Carpet By stand" at bounding box center [784, 249] width 1052 height 59
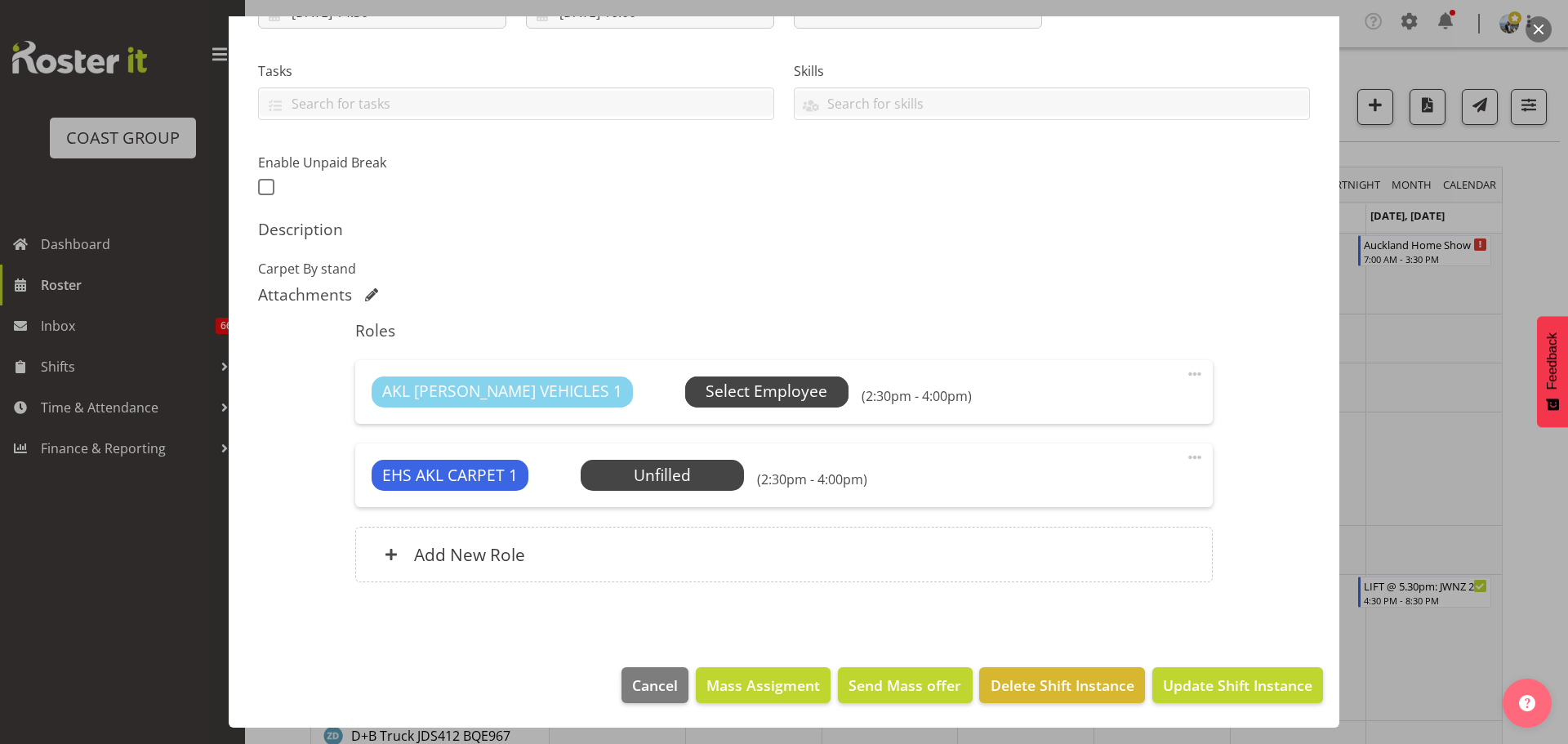
click at [724, 404] on span "Select Employee" at bounding box center [766, 392] width 164 height 31
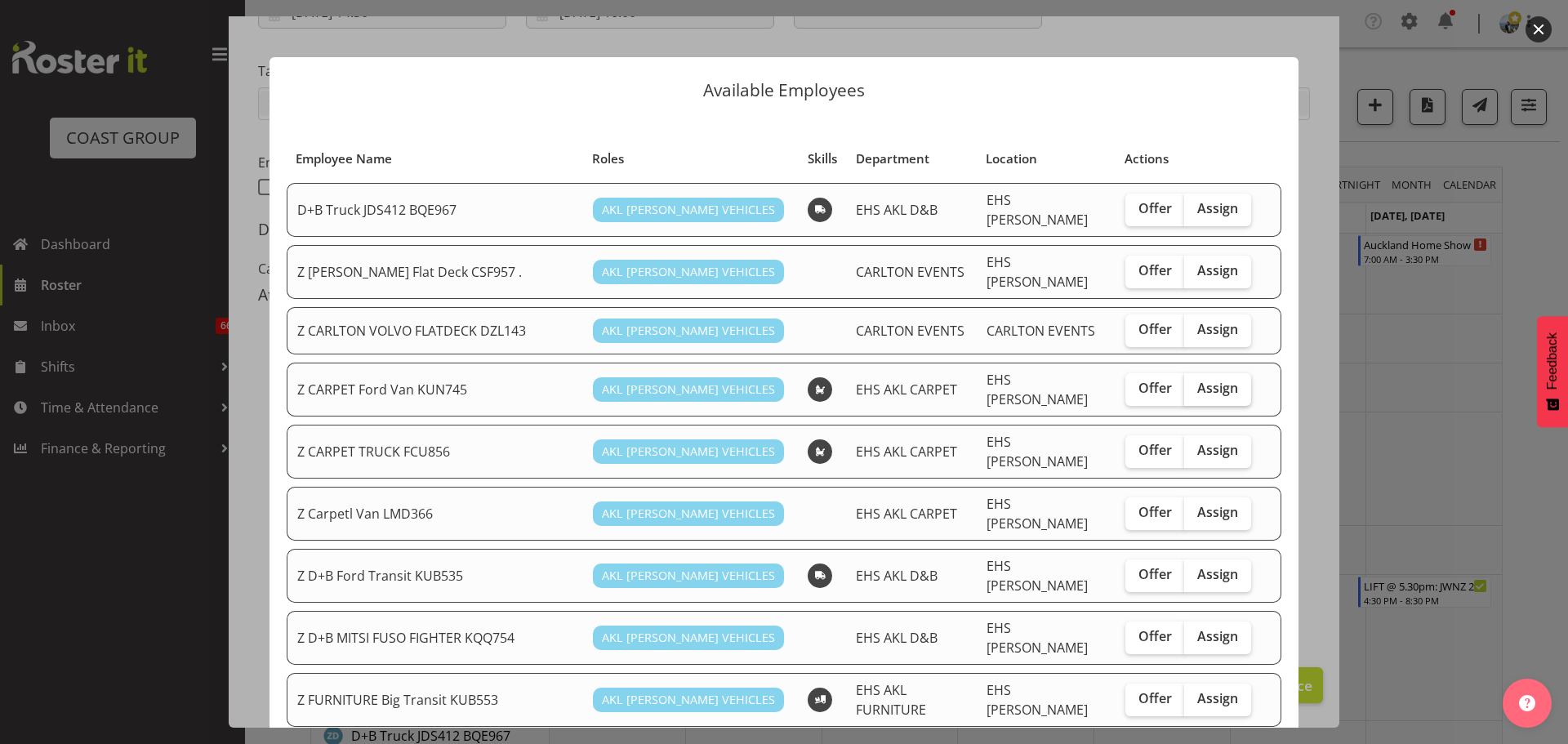
click at [1226, 389] on label "Assign" at bounding box center [1218, 390] width 67 height 33
click at [1195, 389] on input "Assign" at bounding box center [1190, 389] width 11 height 11
checkbox input "true"
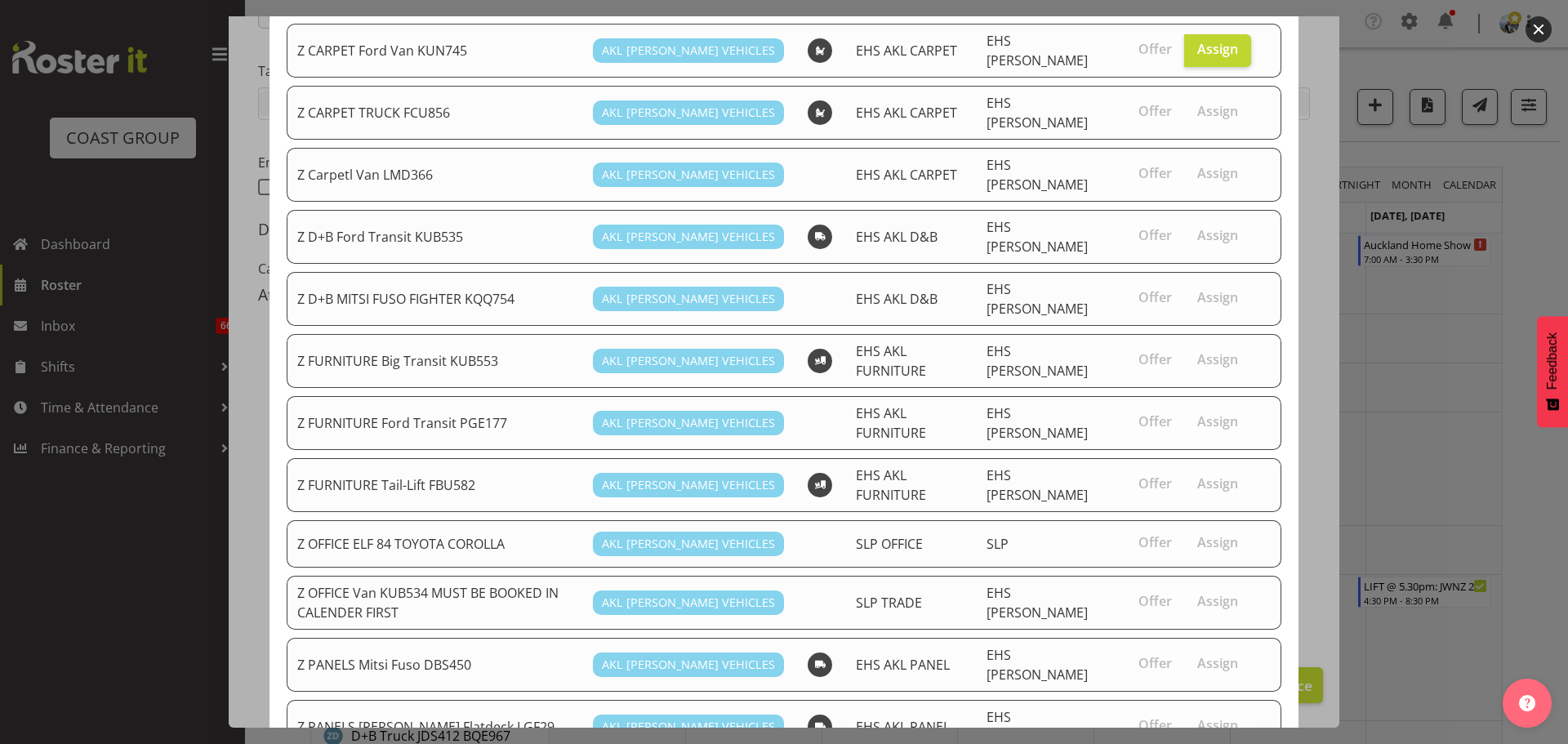
scroll to position [1323, 0]
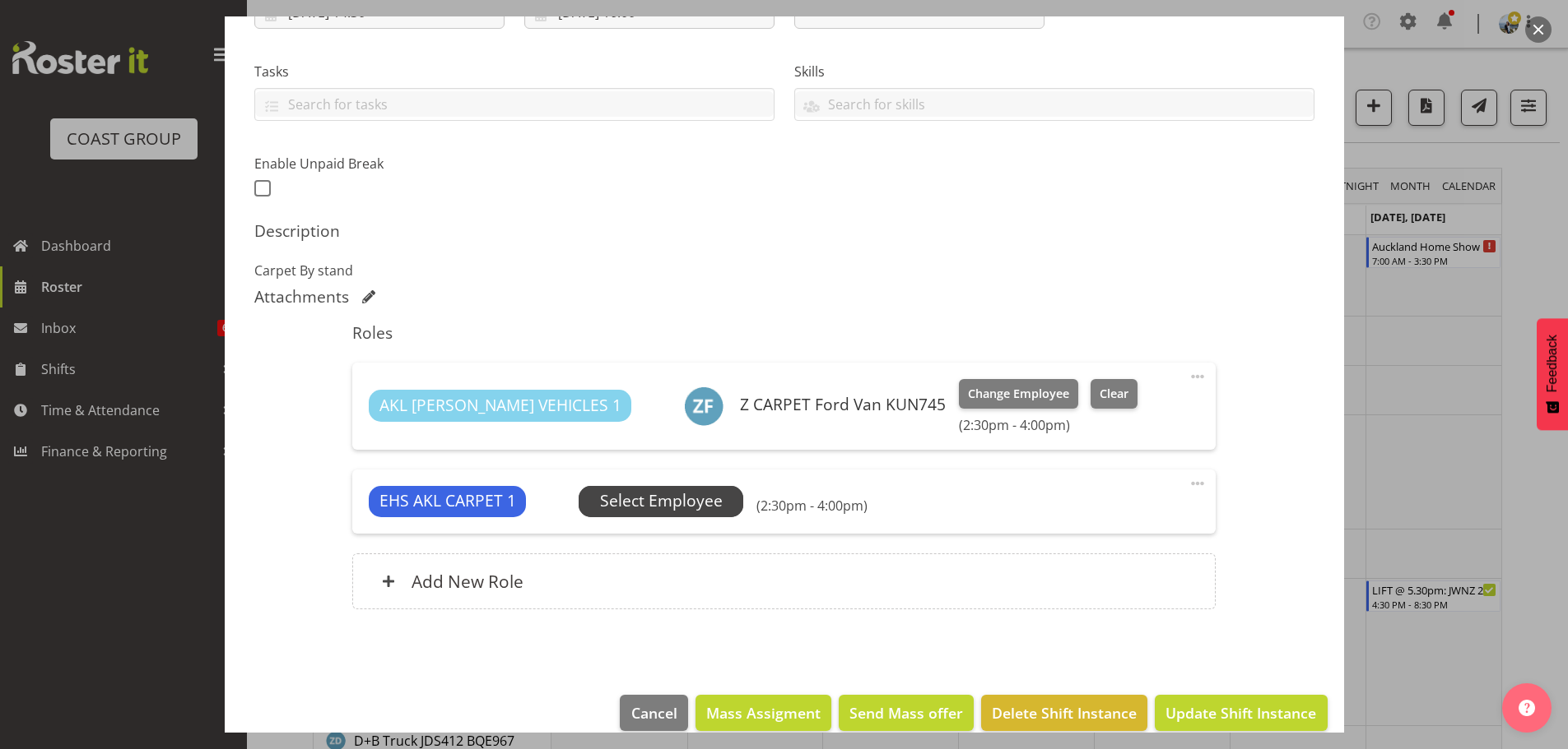
click at [686, 509] on span "Select Employee" at bounding box center [661, 501] width 123 height 24
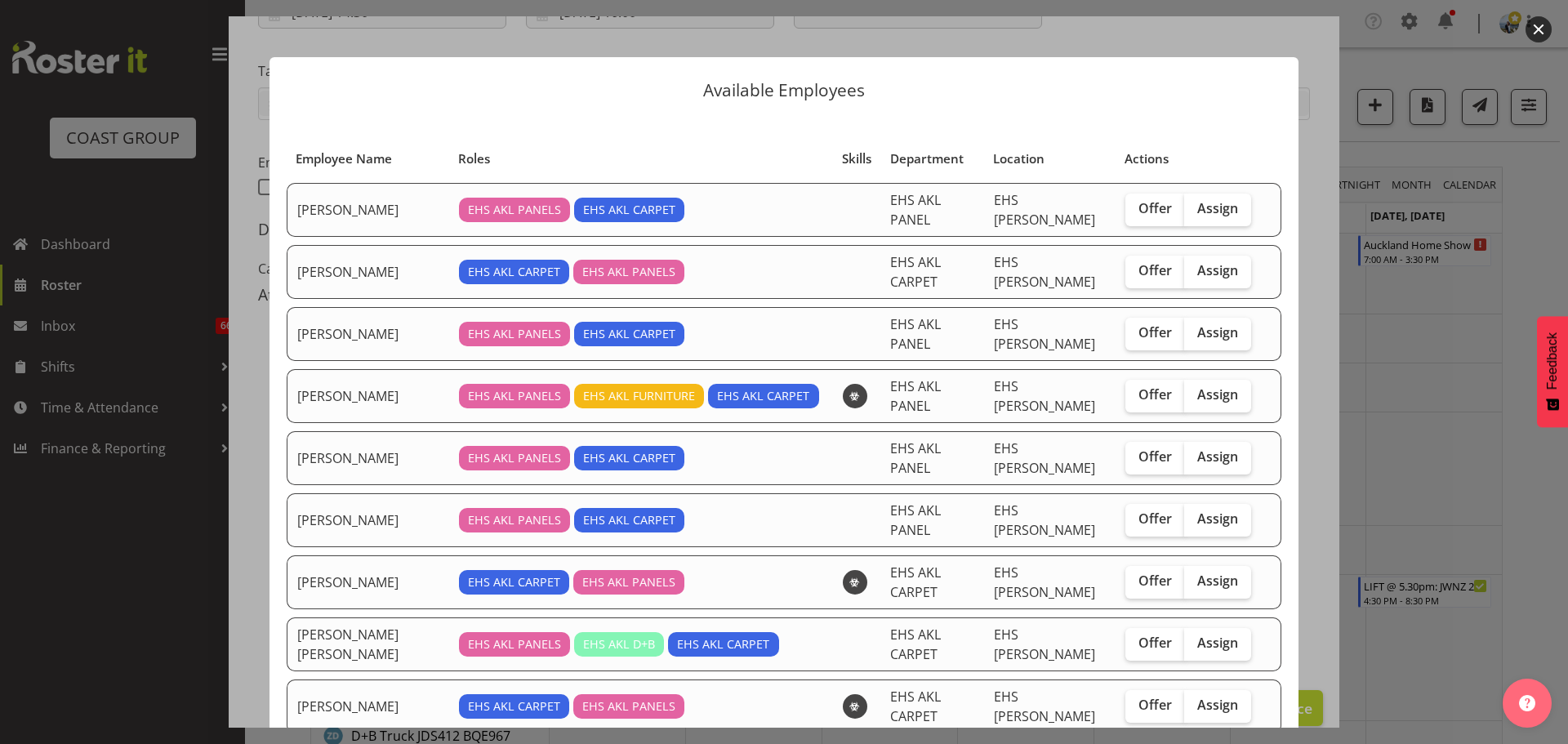
drag, startPoint x: 1225, startPoint y: 654, endPoint x: 1236, endPoint y: 637, distance: 20.2
click at [1225, 691] on label "Assign" at bounding box center [1218, 707] width 67 height 33
click at [1195, 701] on input "Assign" at bounding box center [1190, 706] width 11 height 11
checkbox input "true"
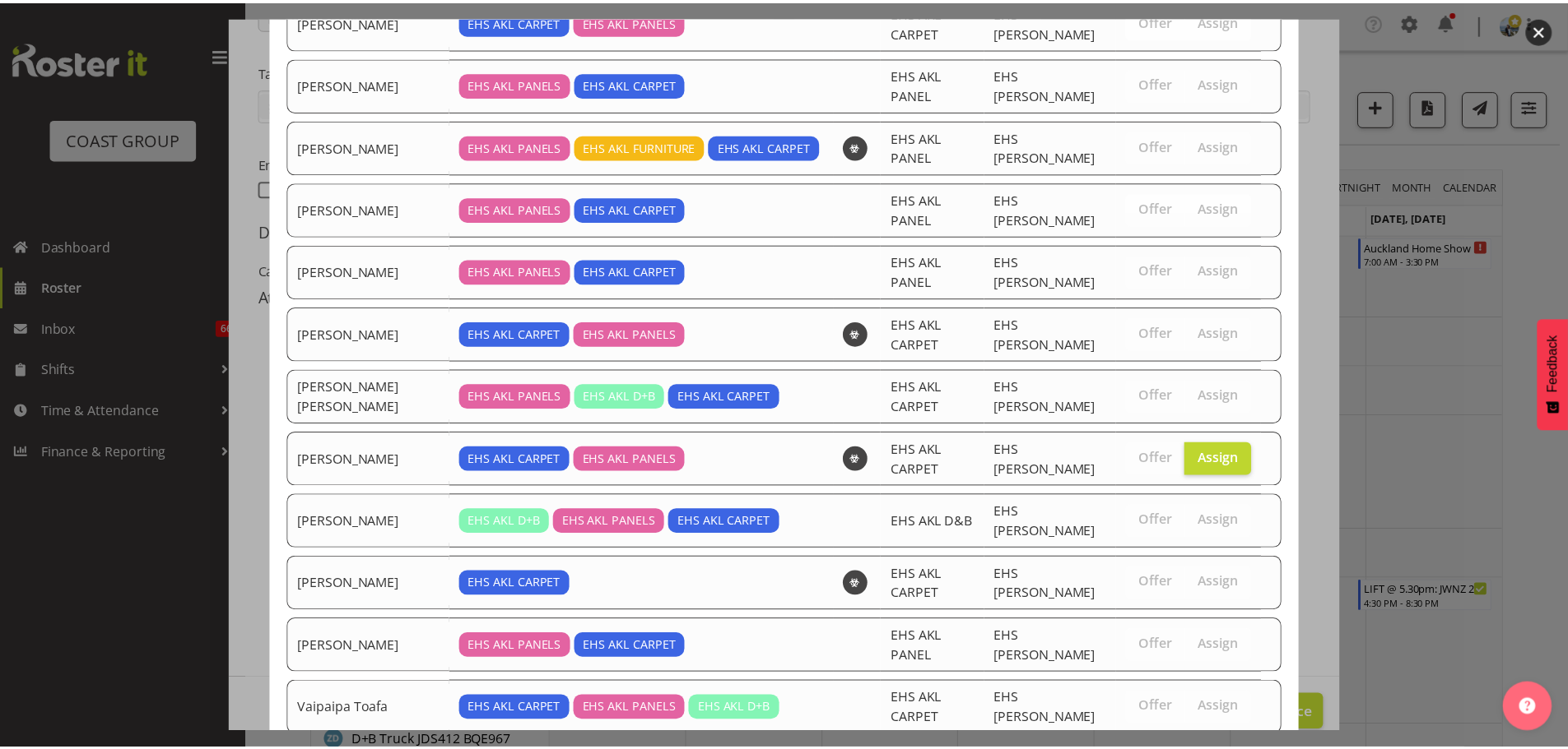
scroll to position [255, 0]
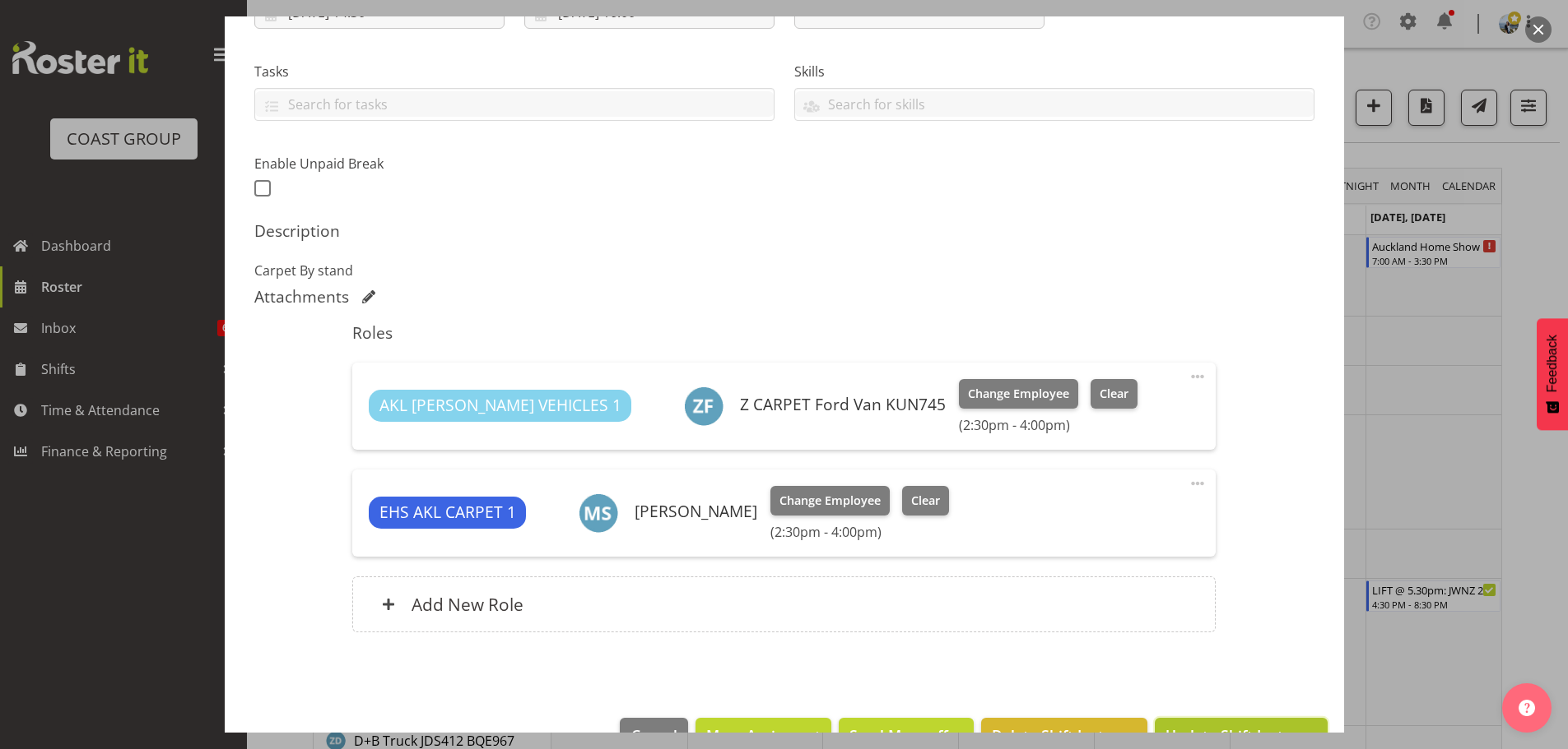
click at [1271, 718] on button "Update Shift Instance" at bounding box center [1240, 736] width 172 height 36
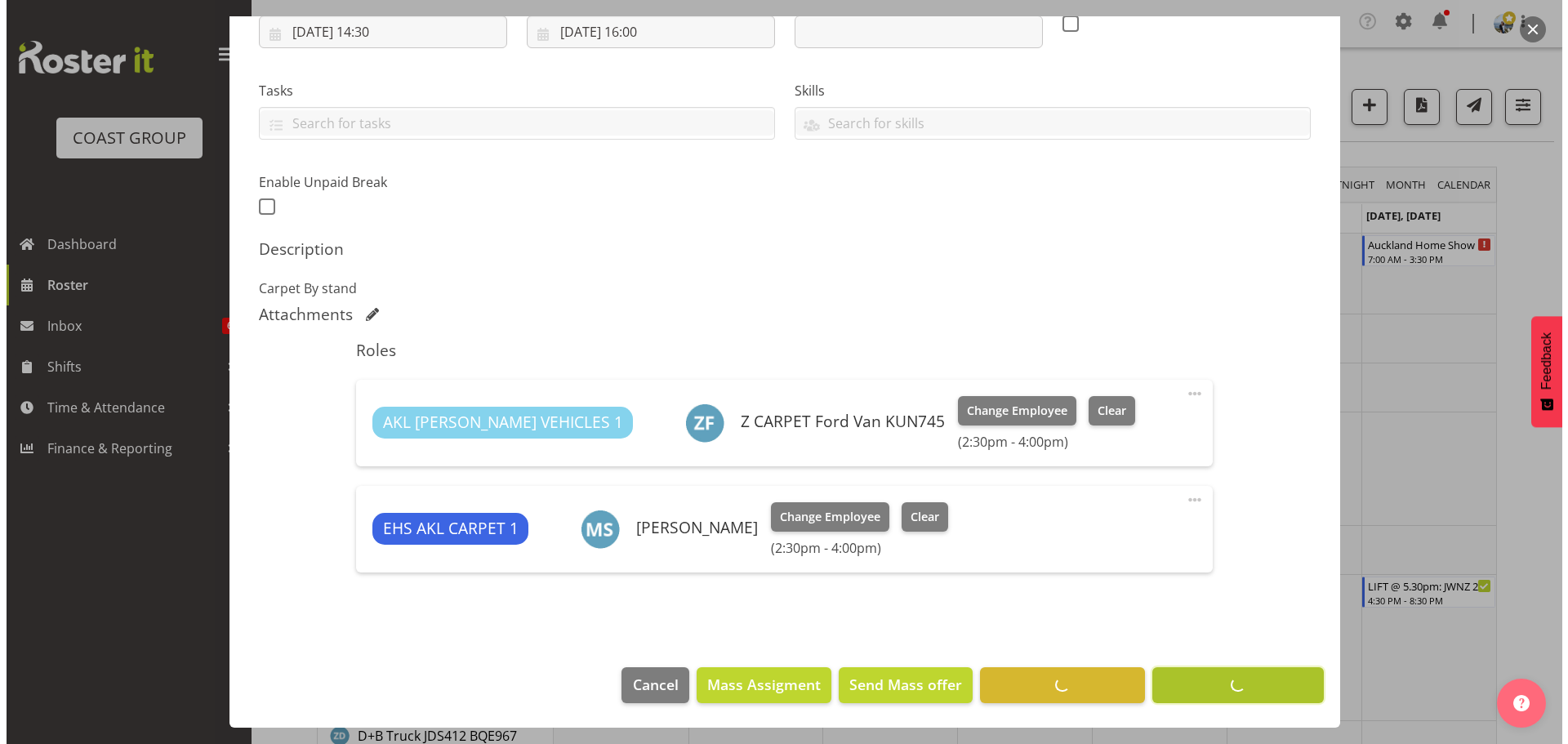
scroll to position [297, 0]
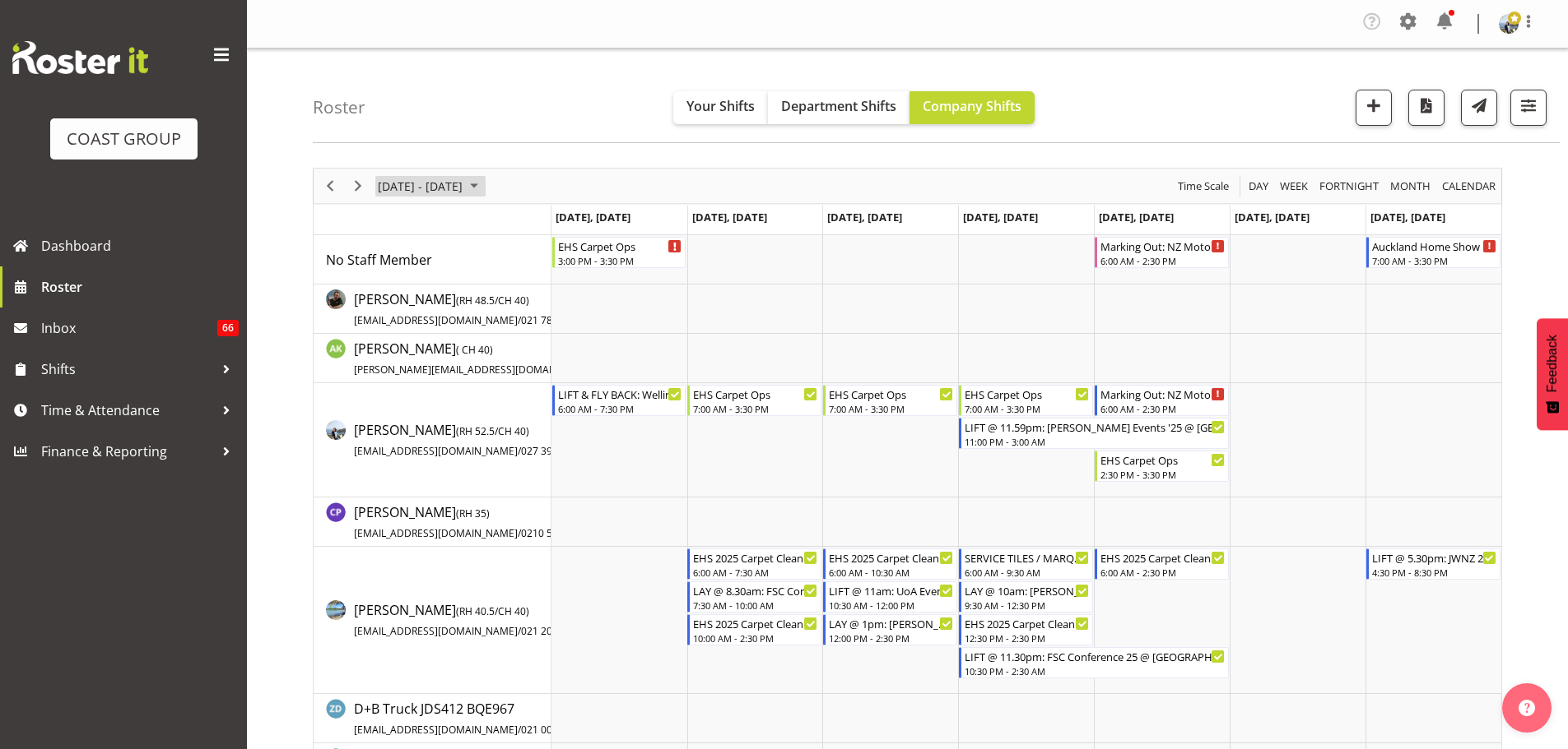
click at [463, 189] on span "September 08 - 14, 2025" at bounding box center [420, 186] width 88 height 21
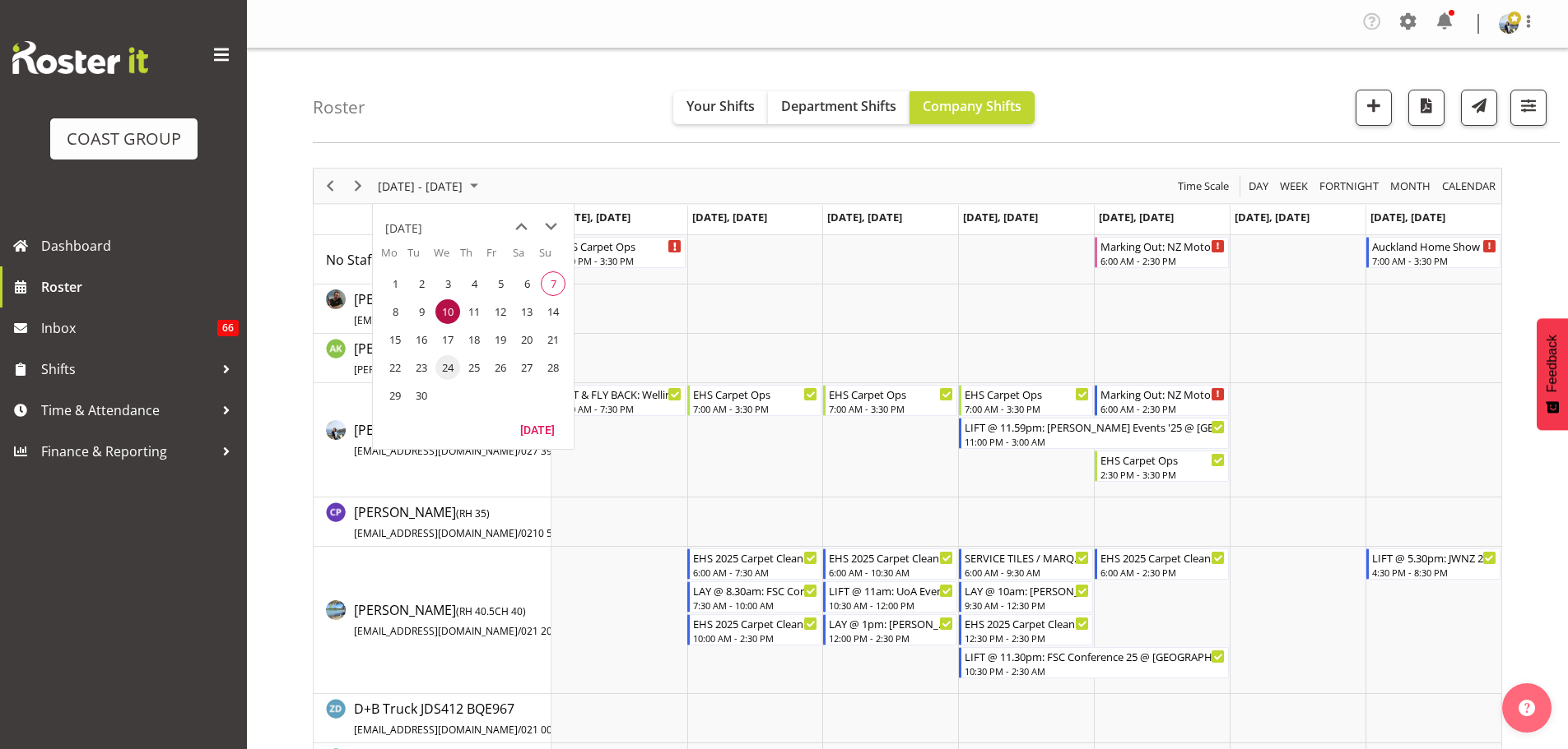
click at [458, 373] on span "24" at bounding box center [447, 367] width 25 height 25
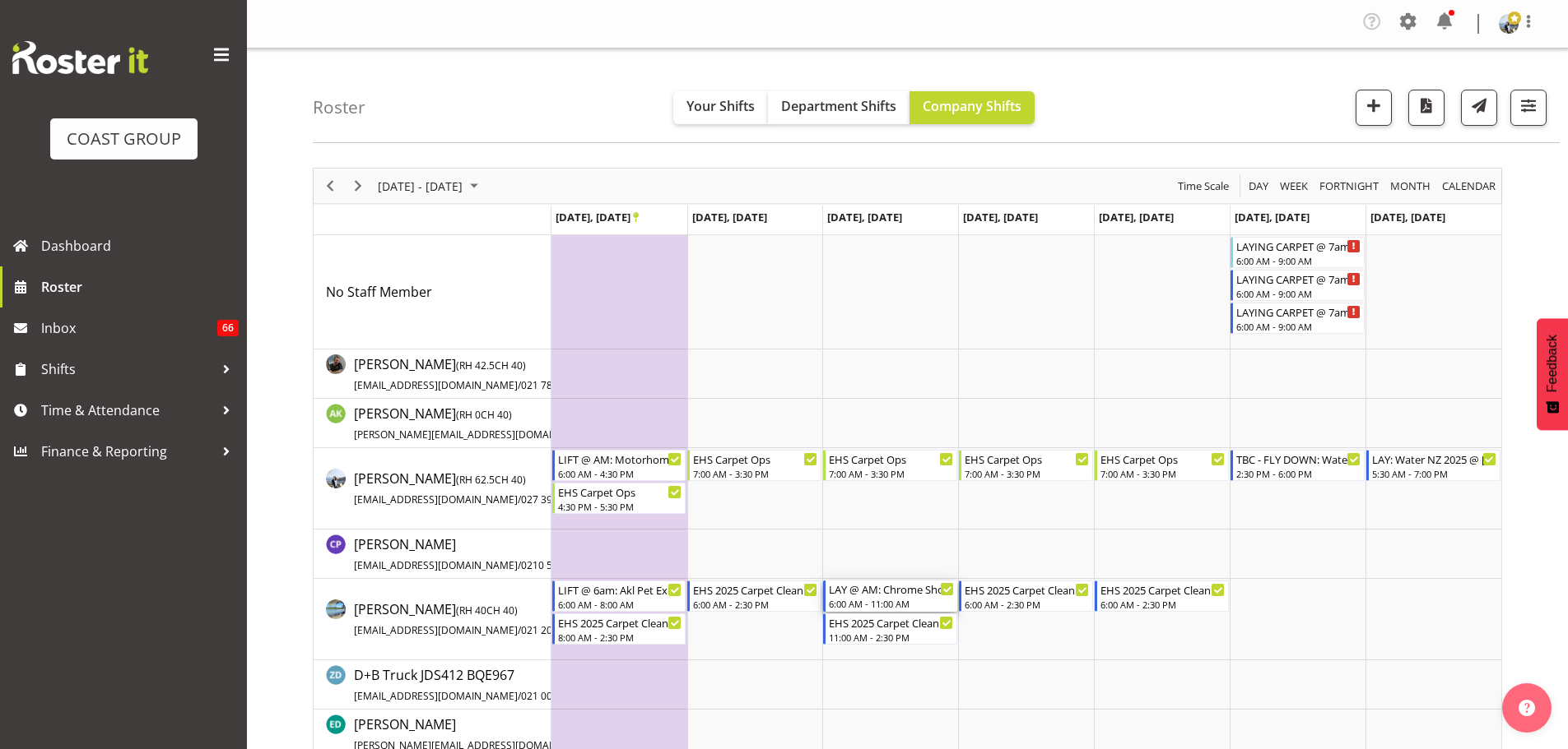
click at [882, 605] on div "6:00 AM - 11:00 AM" at bounding box center [891, 603] width 125 height 13
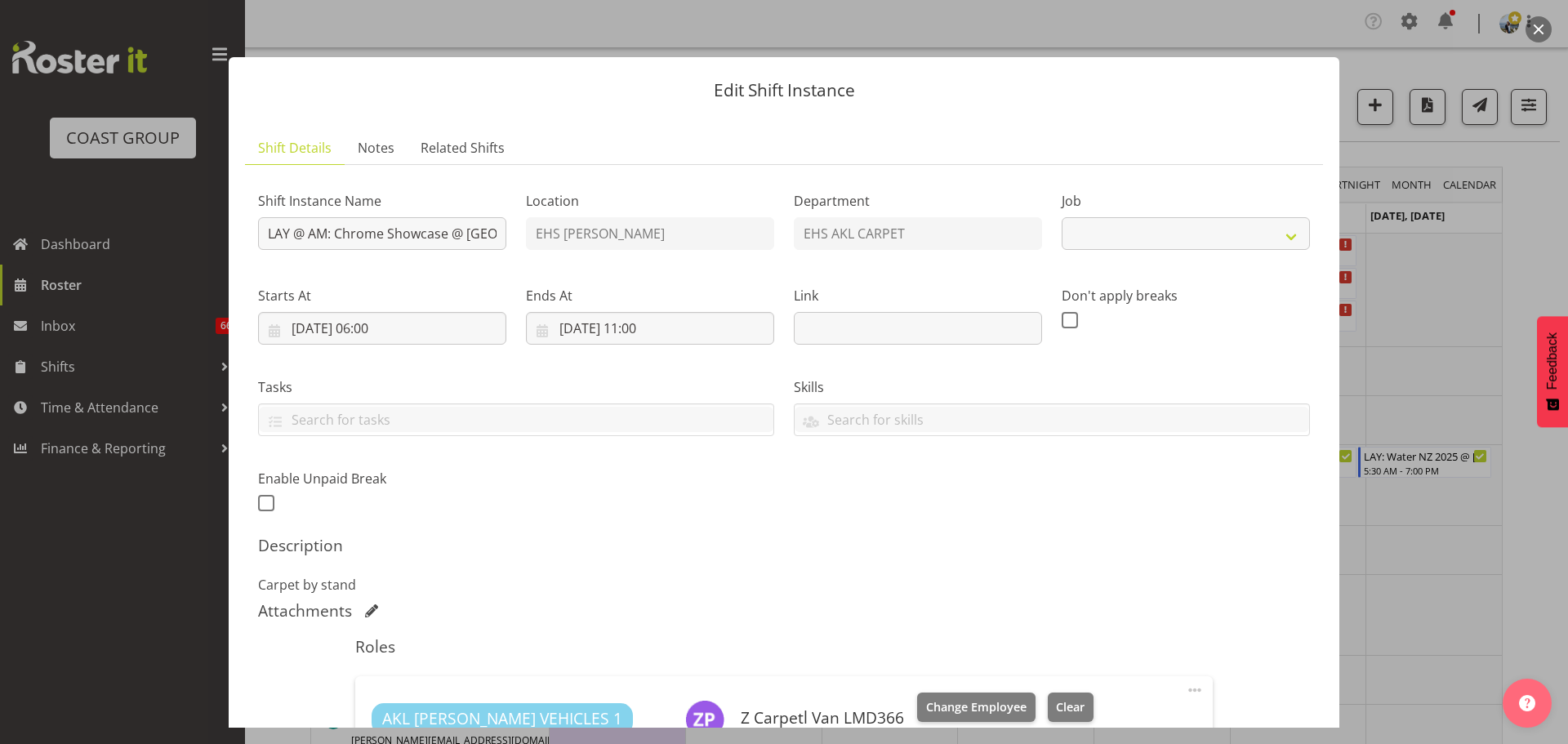
select select "10208"
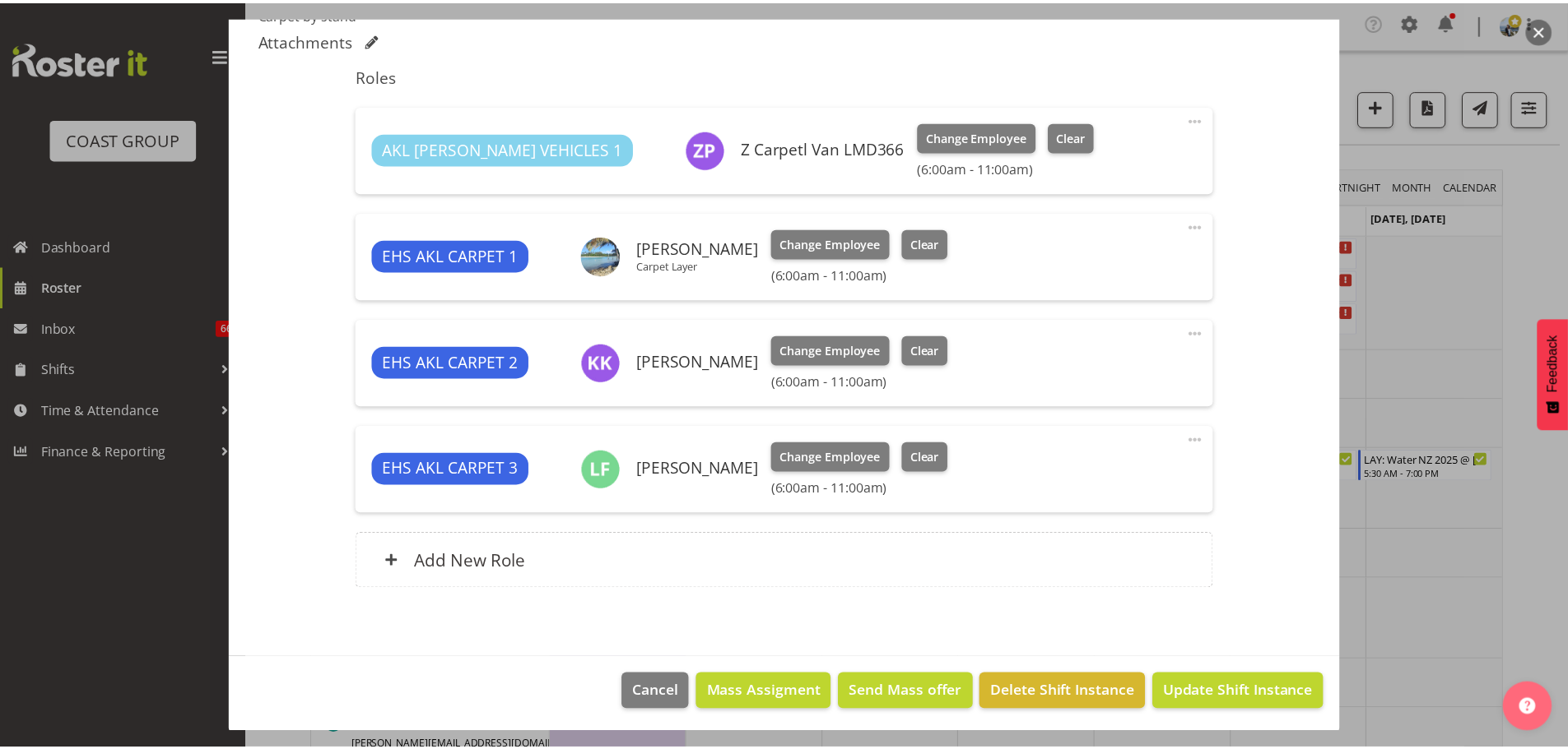
scroll to position [578, 0]
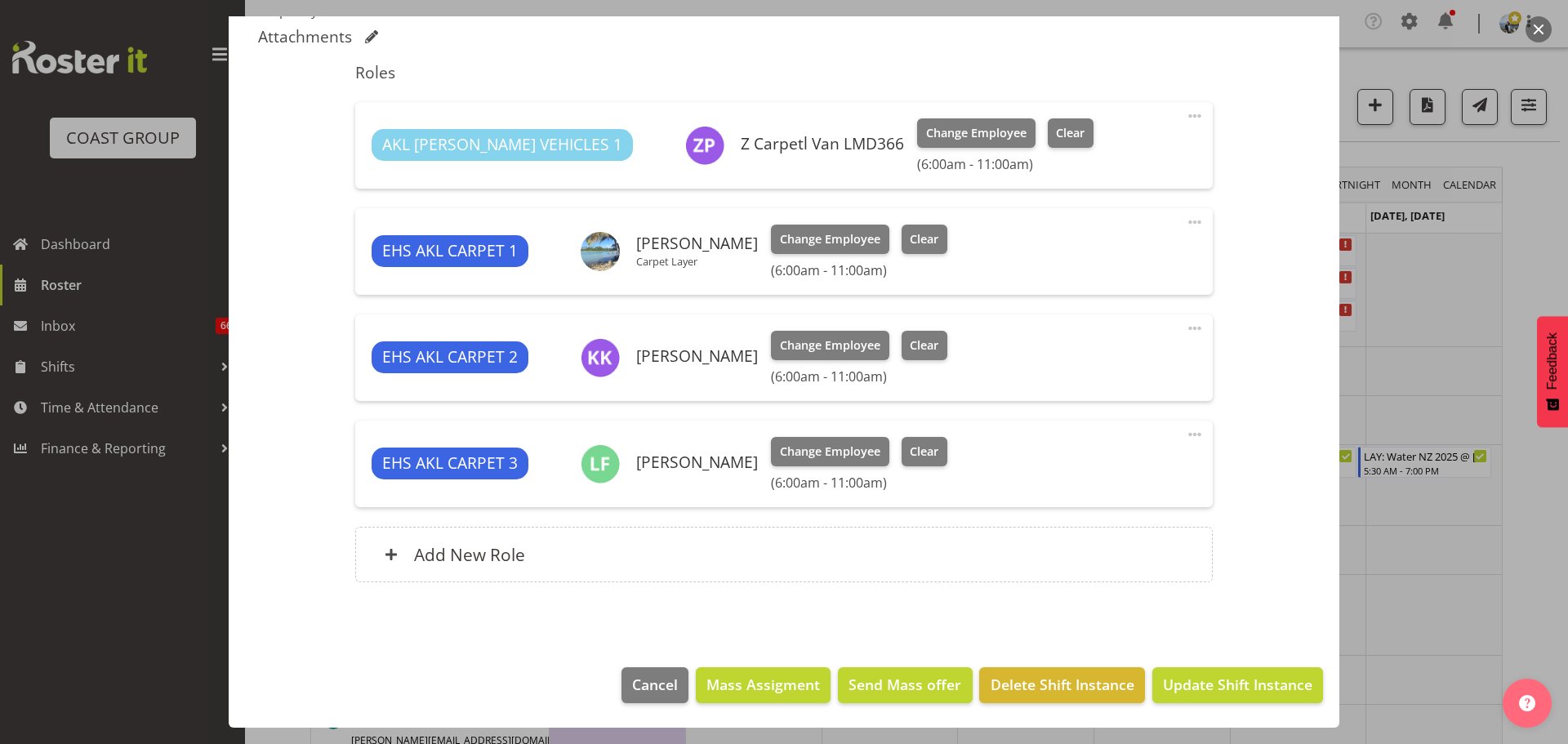
click at [1458, 617] on div at bounding box center [784, 372] width 1568 height 744
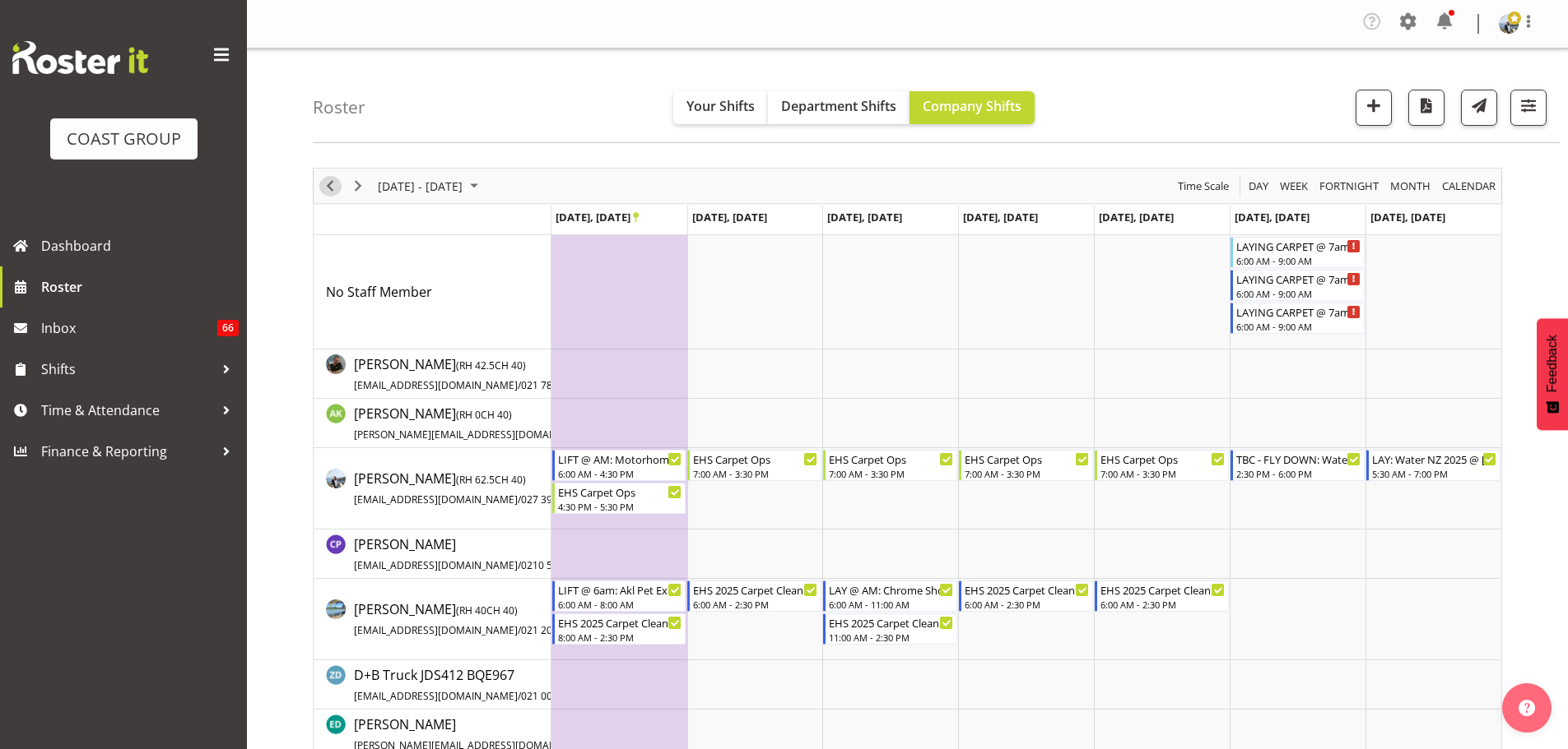
click at [335, 184] on span "Previous" at bounding box center [331, 186] width 20 height 21
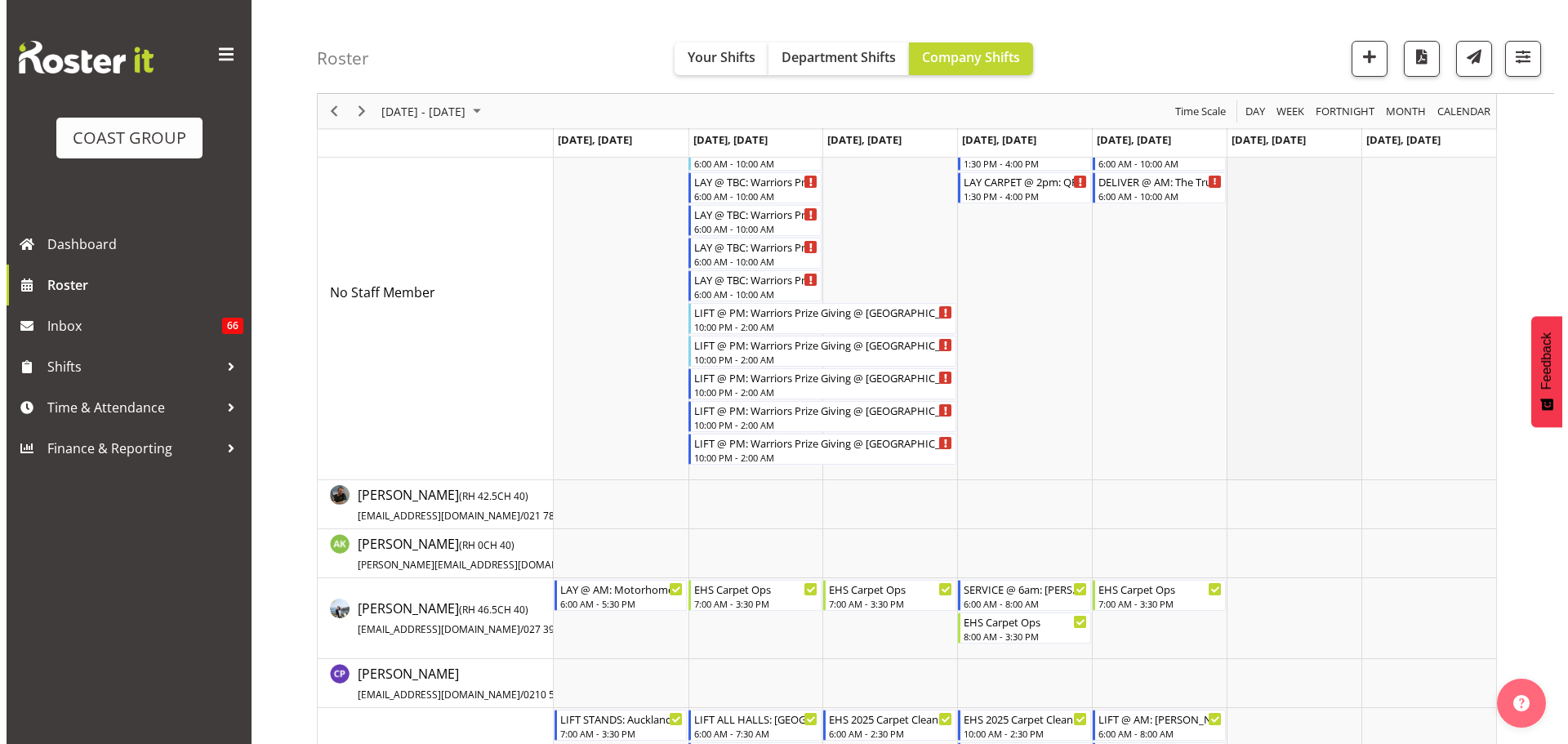
scroll to position [490, 0]
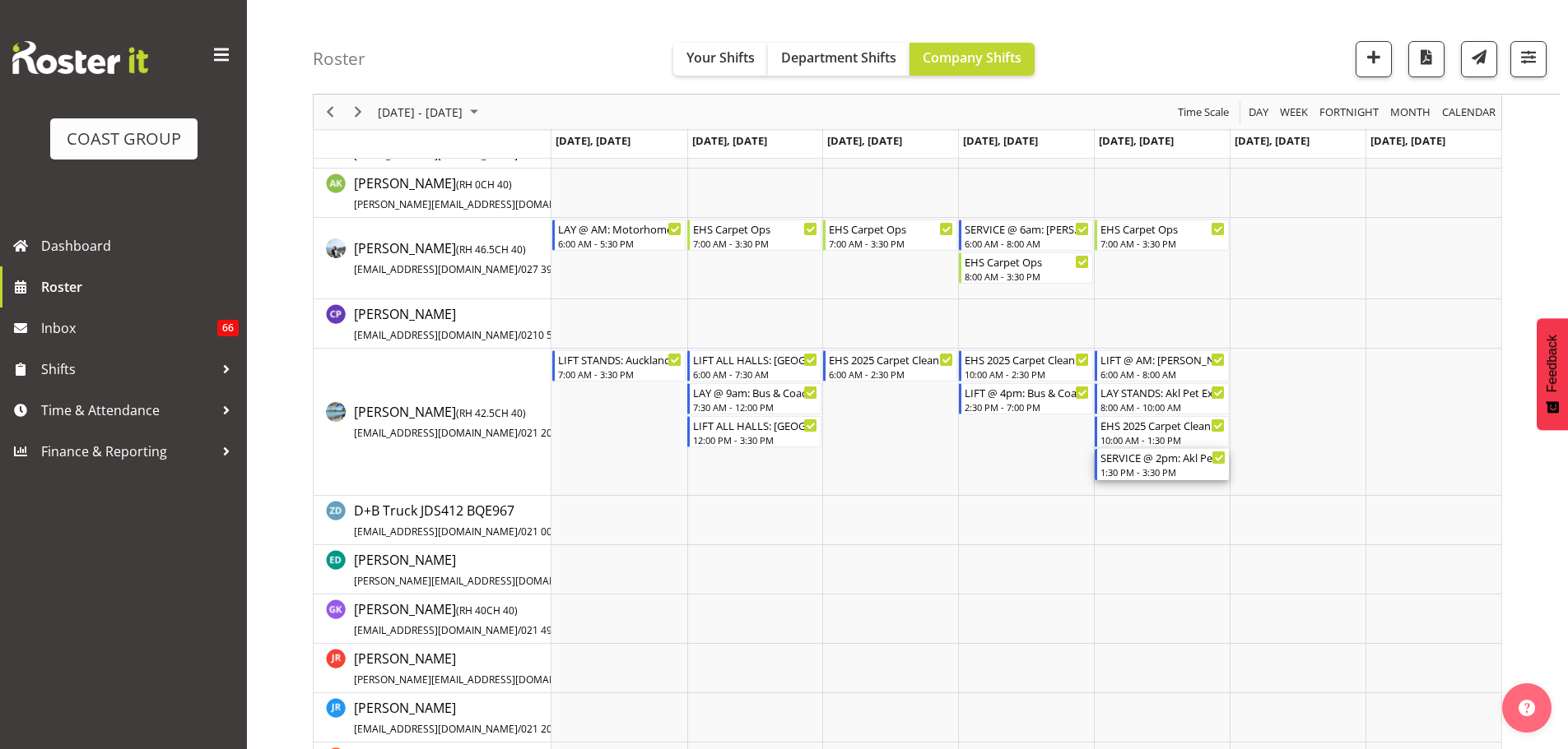
click at [1128, 469] on div "1:30 PM - 3:30 PM" at bounding box center [1162, 472] width 125 height 13
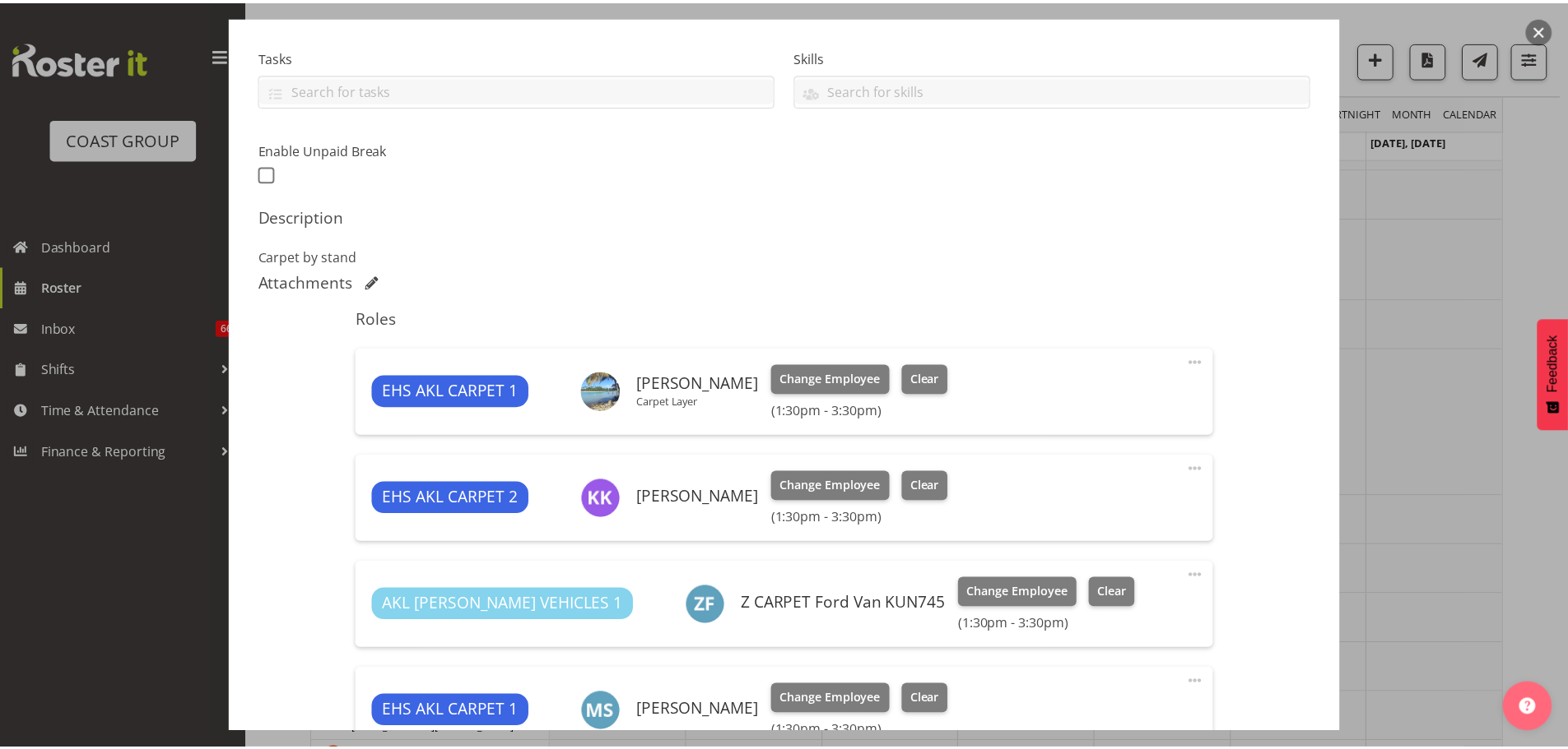
scroll to position [576, 0]
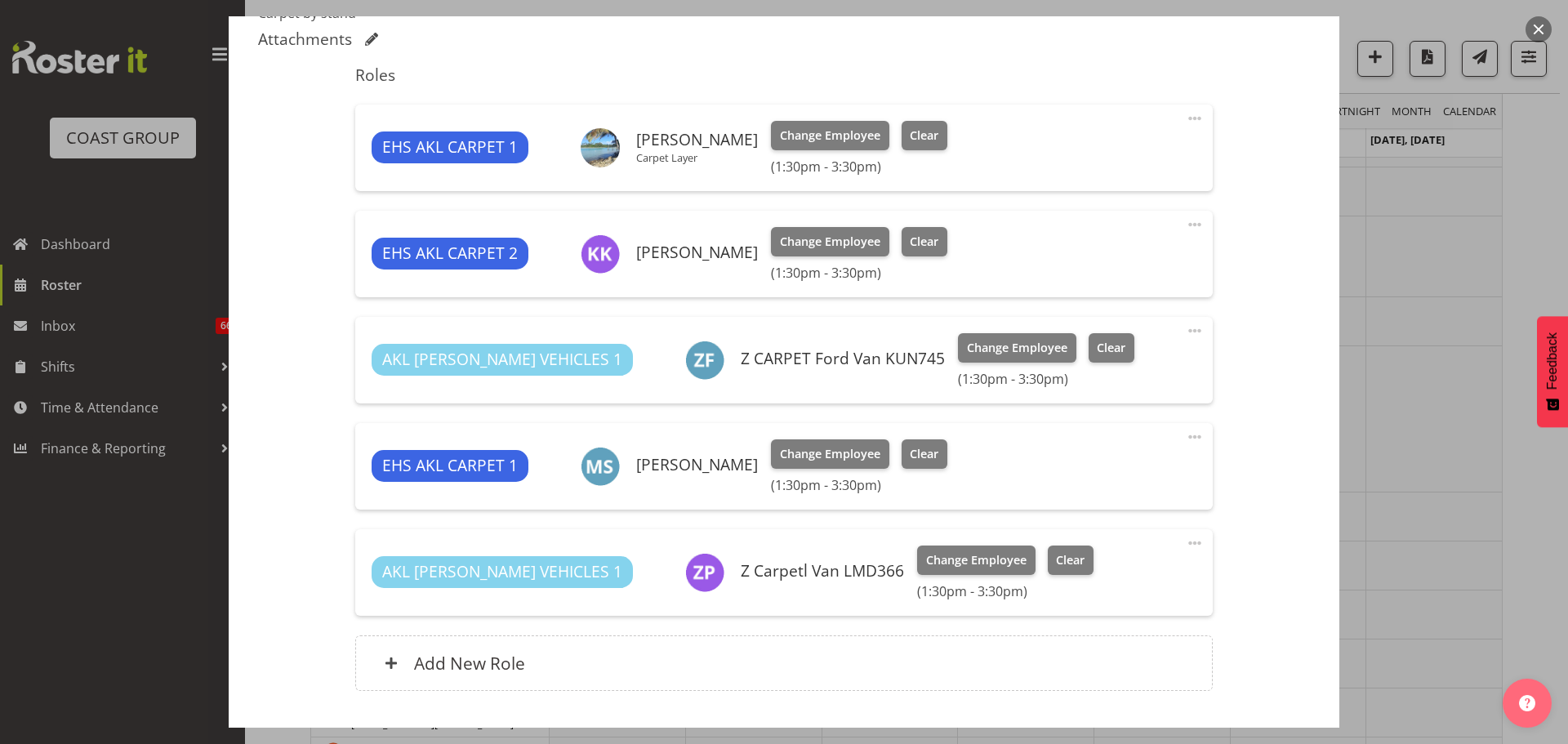
select select "10191"
click at [1466, 455] on div at bounding box center [784, 372] width 1568 height 744
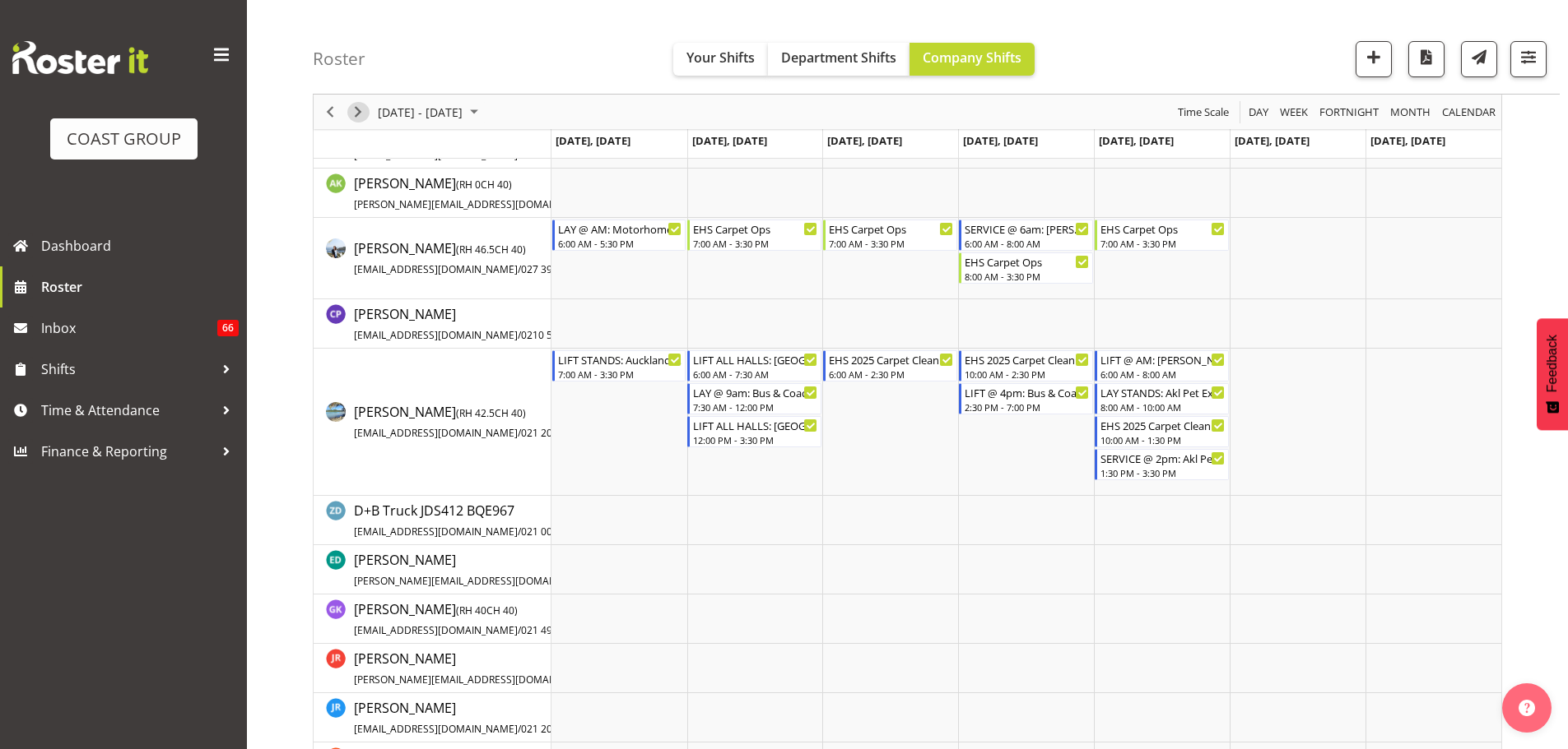
click at [358, 116] on span "Next" at bounding box center [358, 112] width 20 height 21
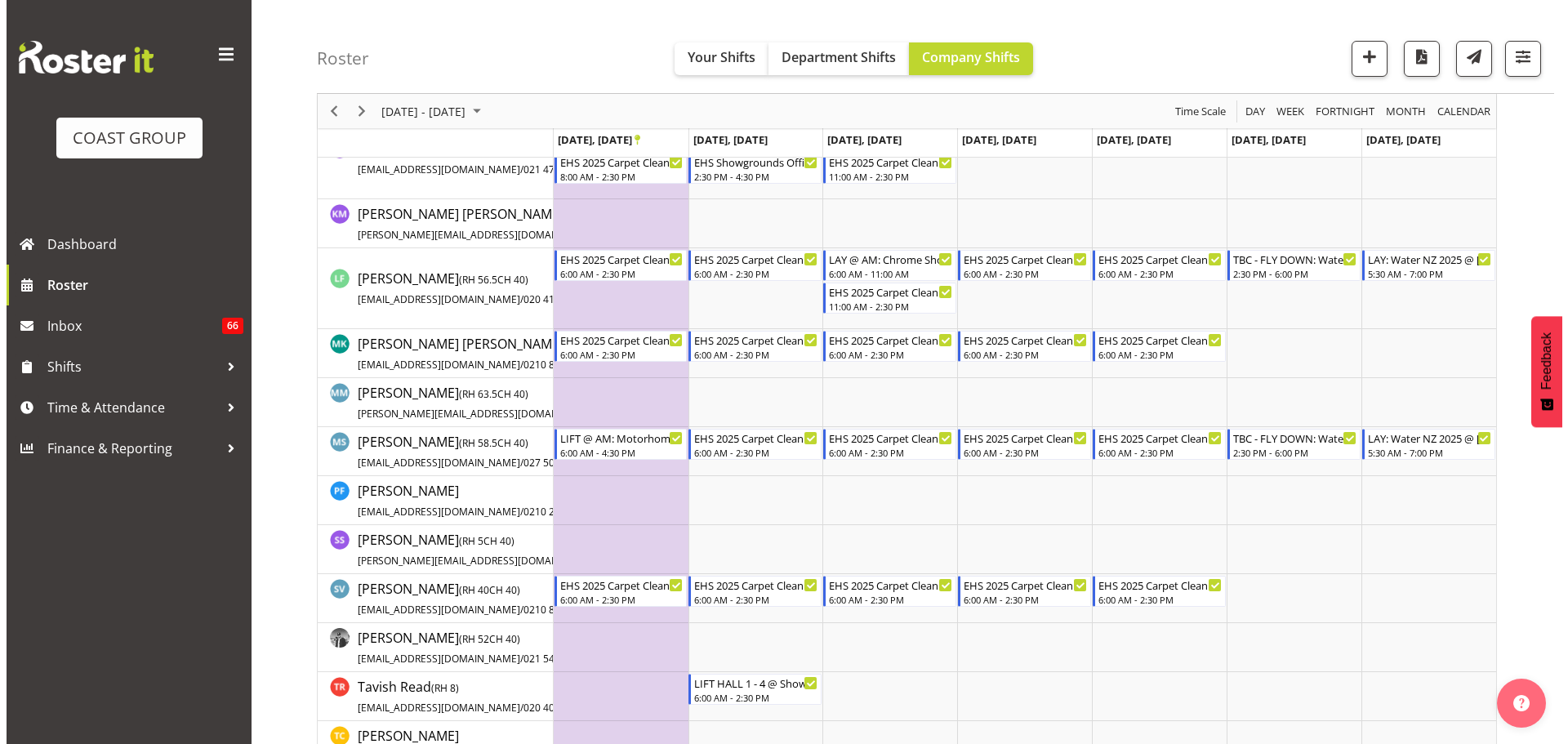
scroll to position [750, 0]
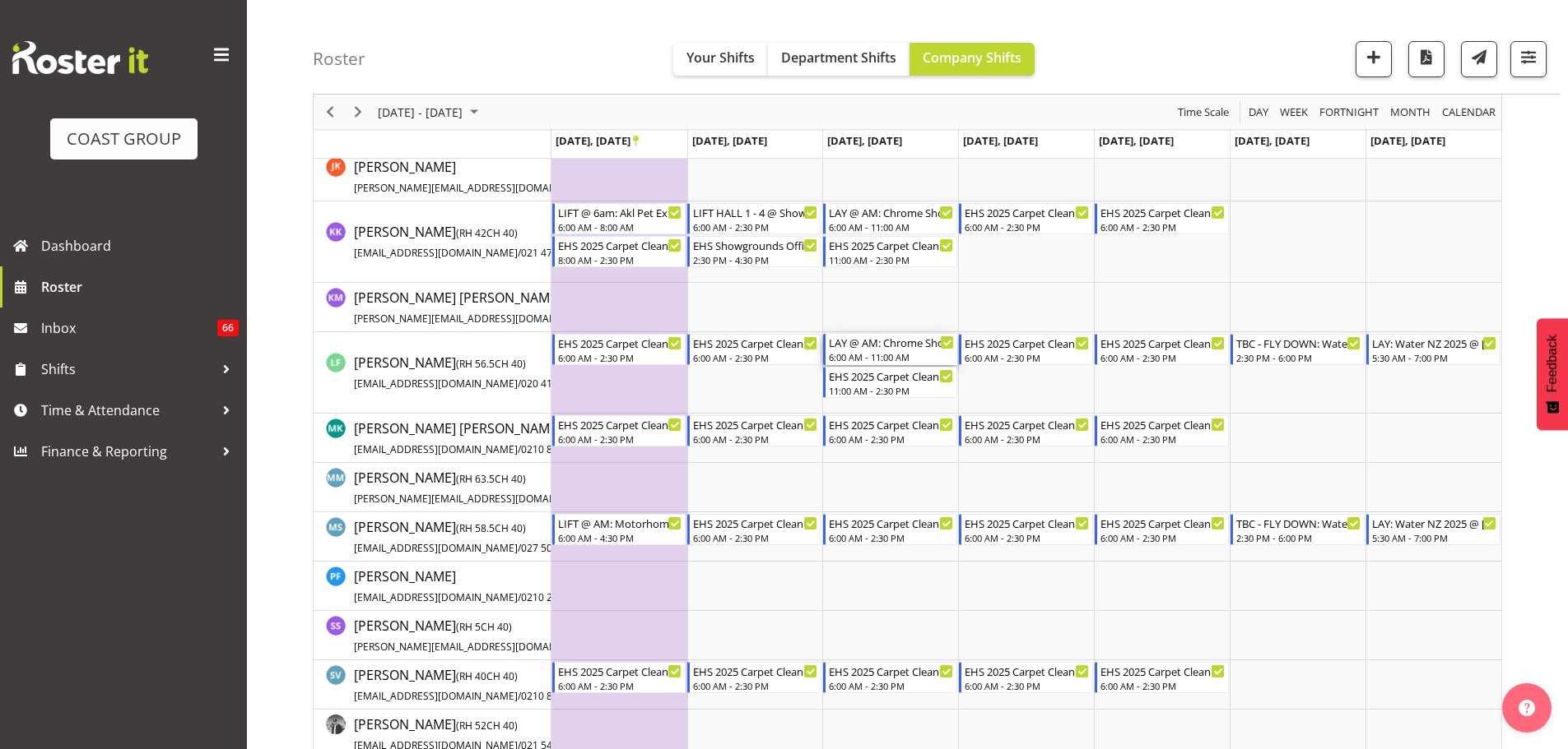
click at [884, 350] on div "LAY @ AM: Chrome Showcase @ Auckland Showgrounds 6:00 AM - 11:00 AM" at bounding box center [891, 349] width 125 height 31
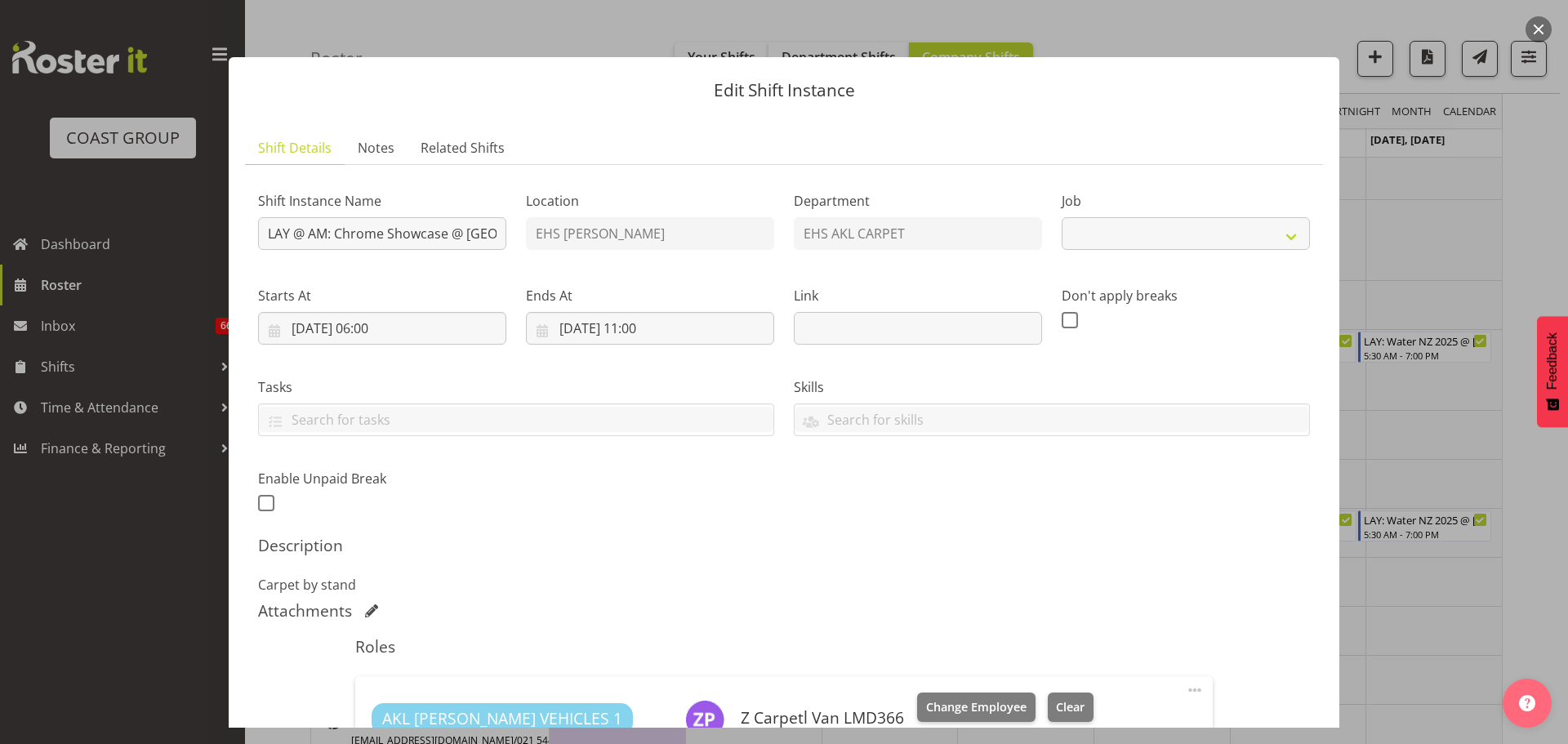
select select "10208"
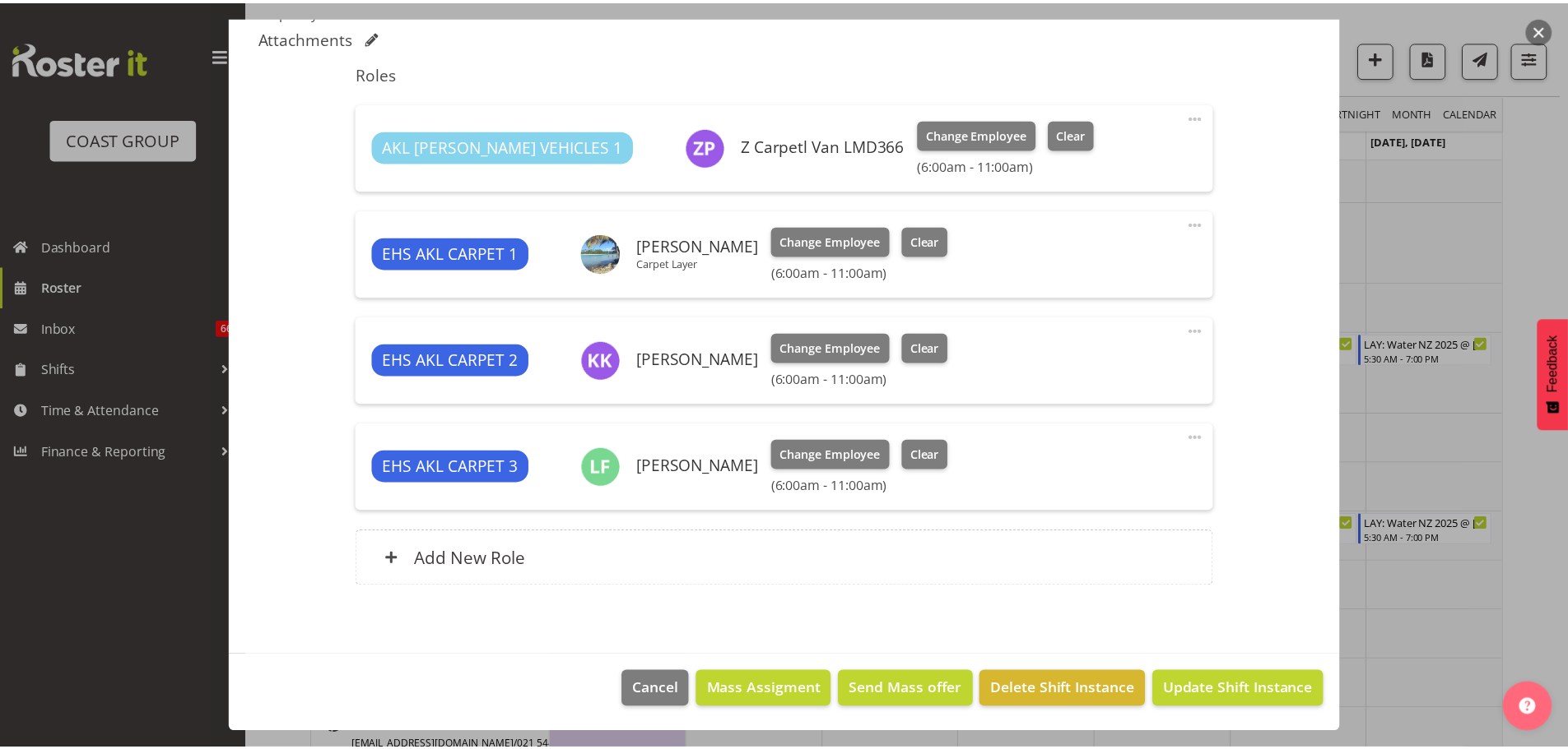
scroll to position [331, 0]
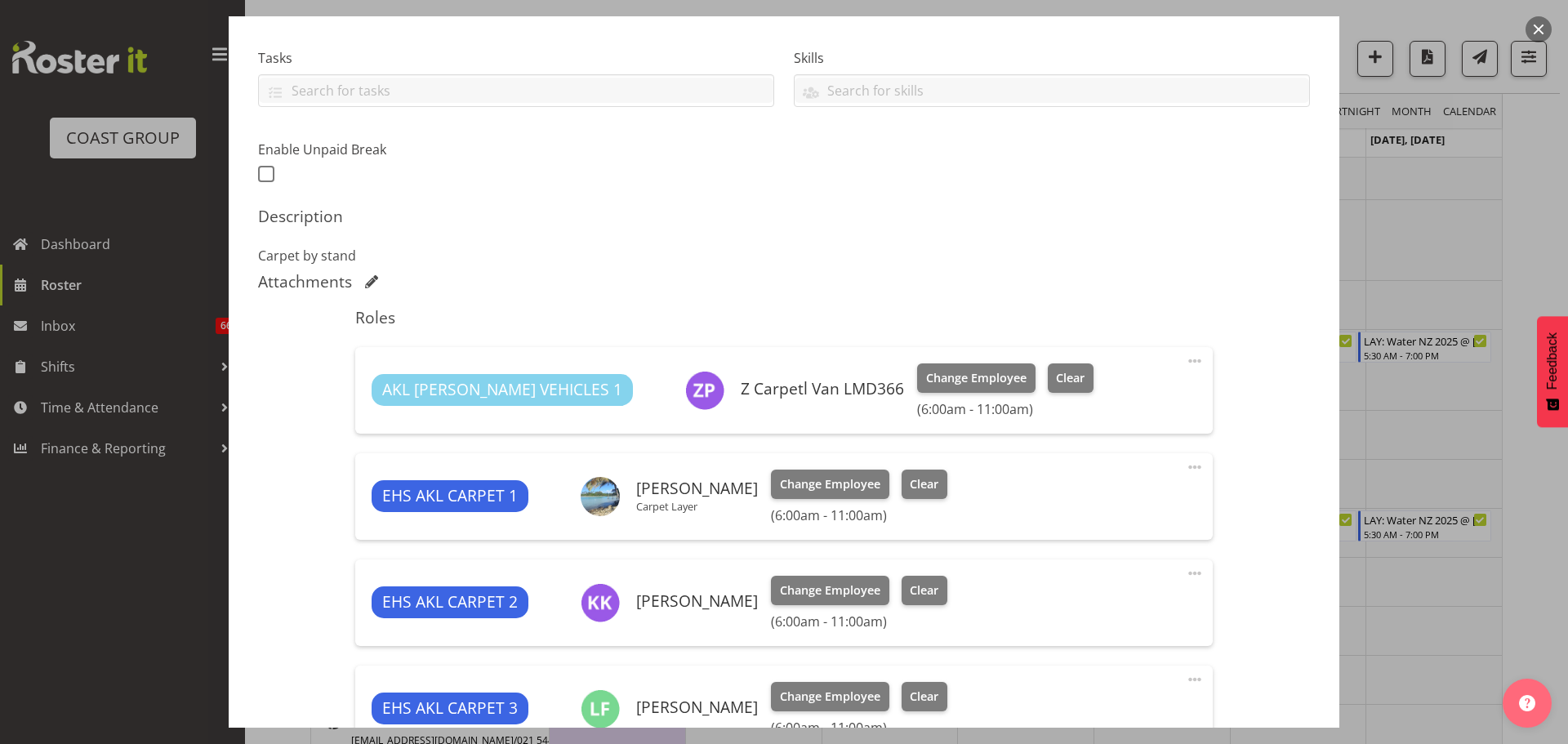
click at [1479, 404] on div at bounding box center [784, 372] width 1568 height 744
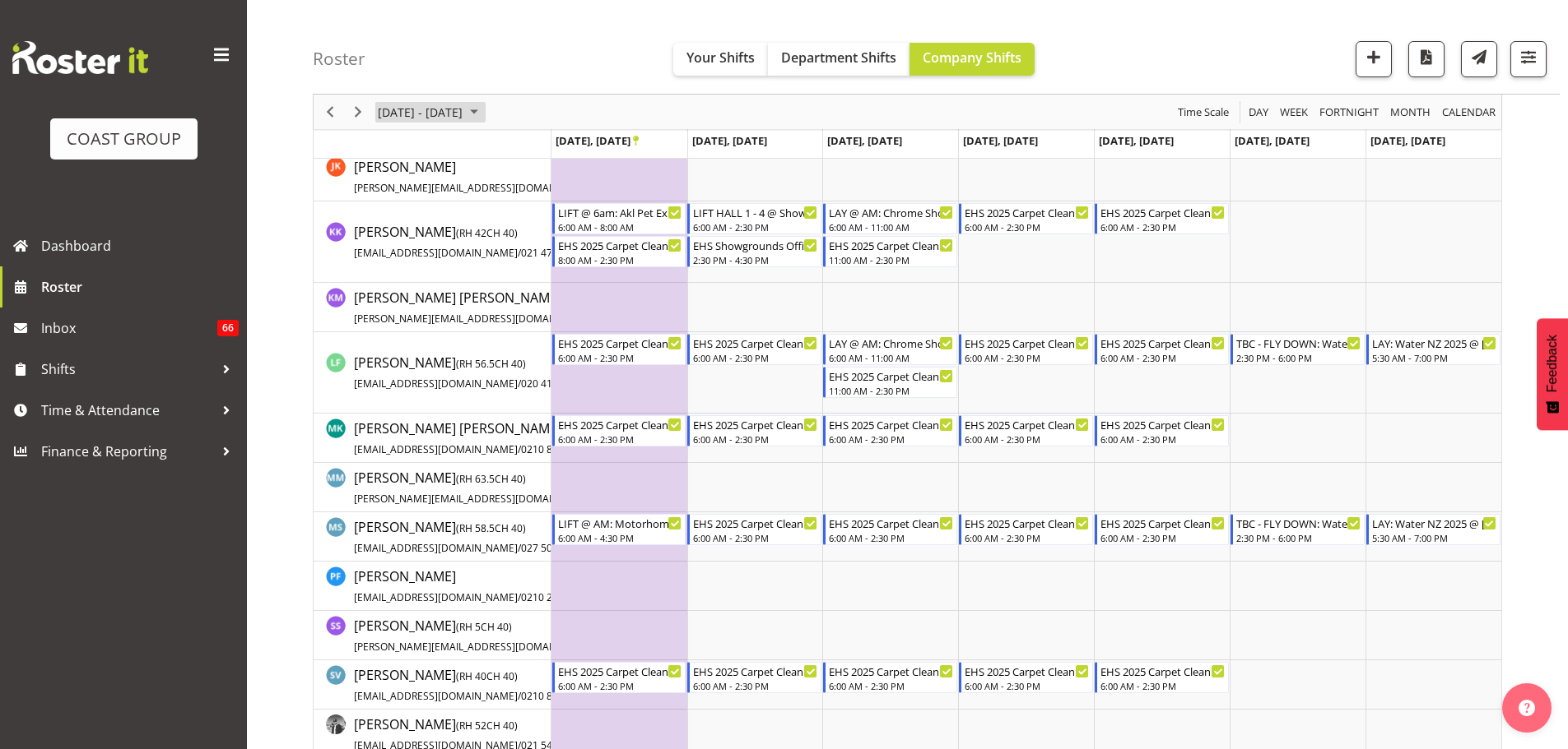
click at [464, 114] on span "September 22 - 28, 2025" at bounding box center [420, 112] width 88 height 21
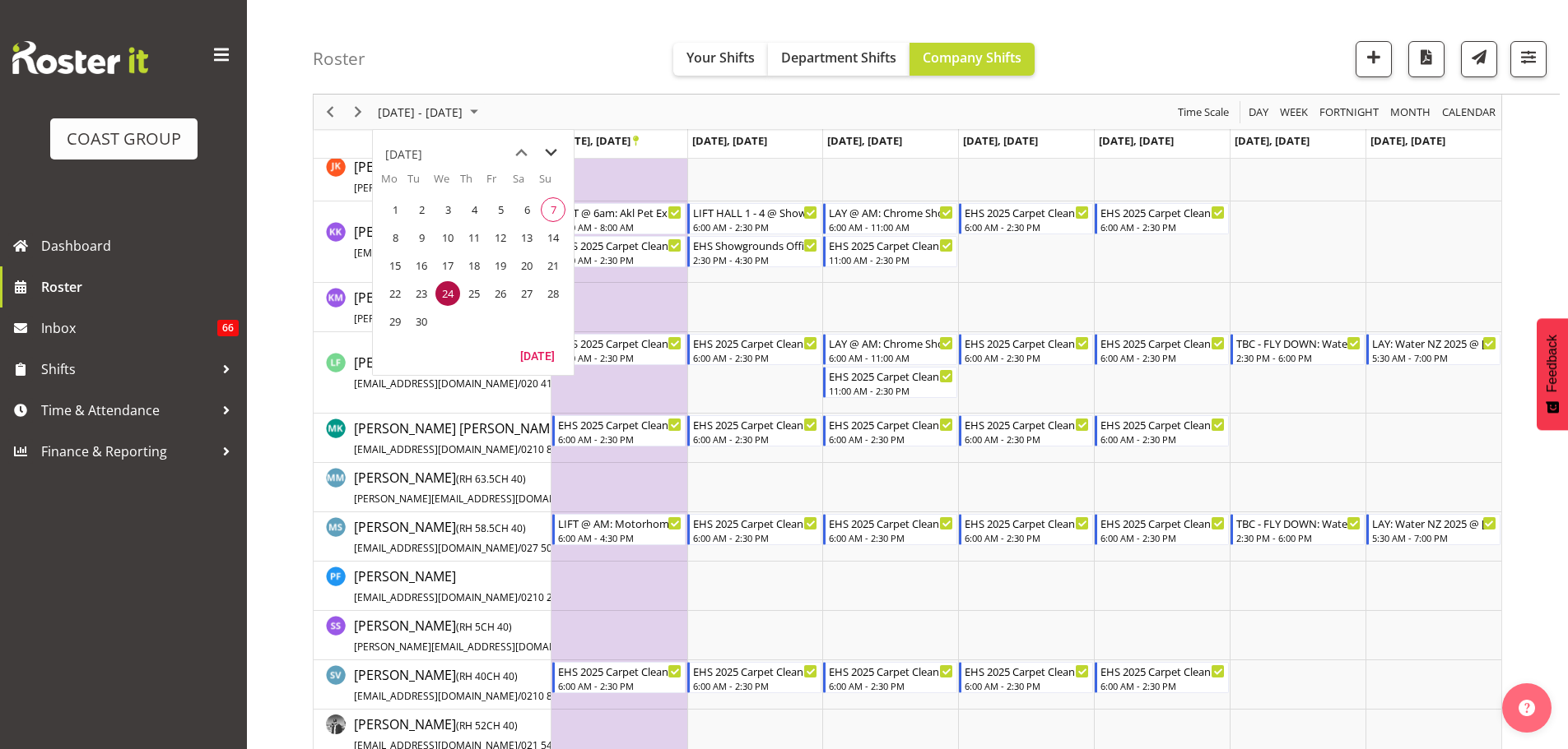
click at [547, 153] on span "next month" at bounding box center [551, 153] width 29 height 30
click at [399, 258] on span "13" at bounding box center [394, 265] width 25 height 25
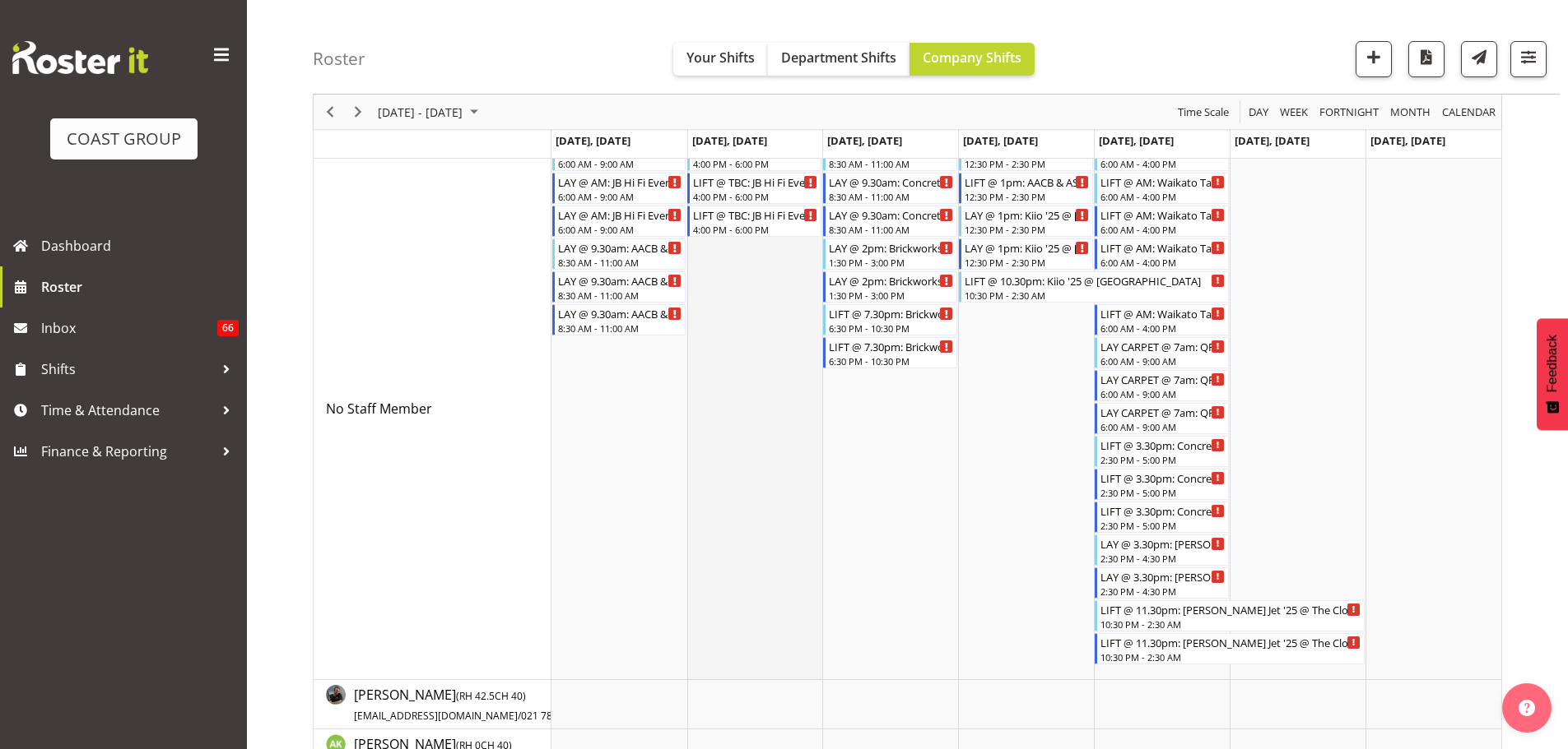
scroll to position [15, 0]
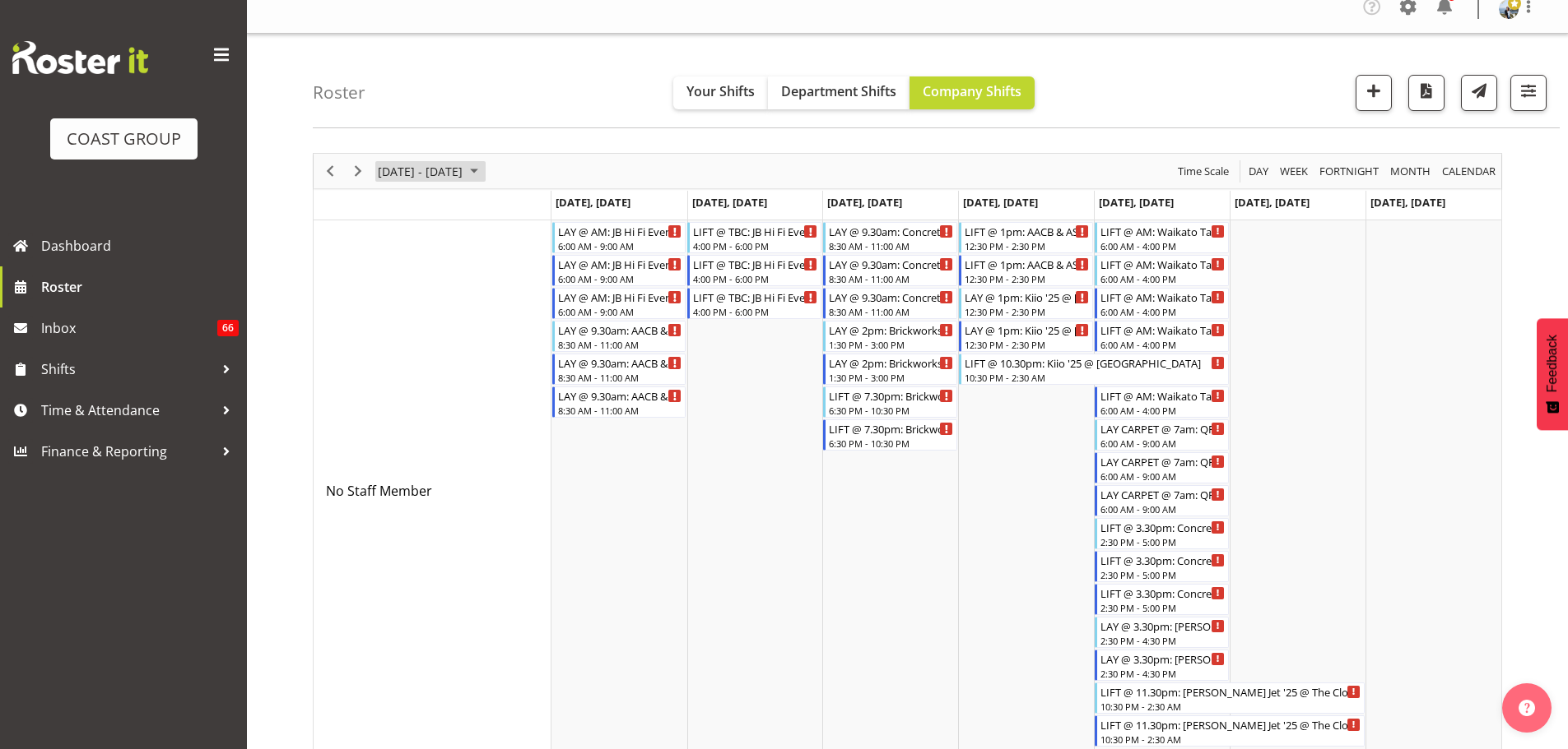
click at [464, 167] on span "October 13 - 19, 2025" at bounding box center [420, 171] width 88 height 21
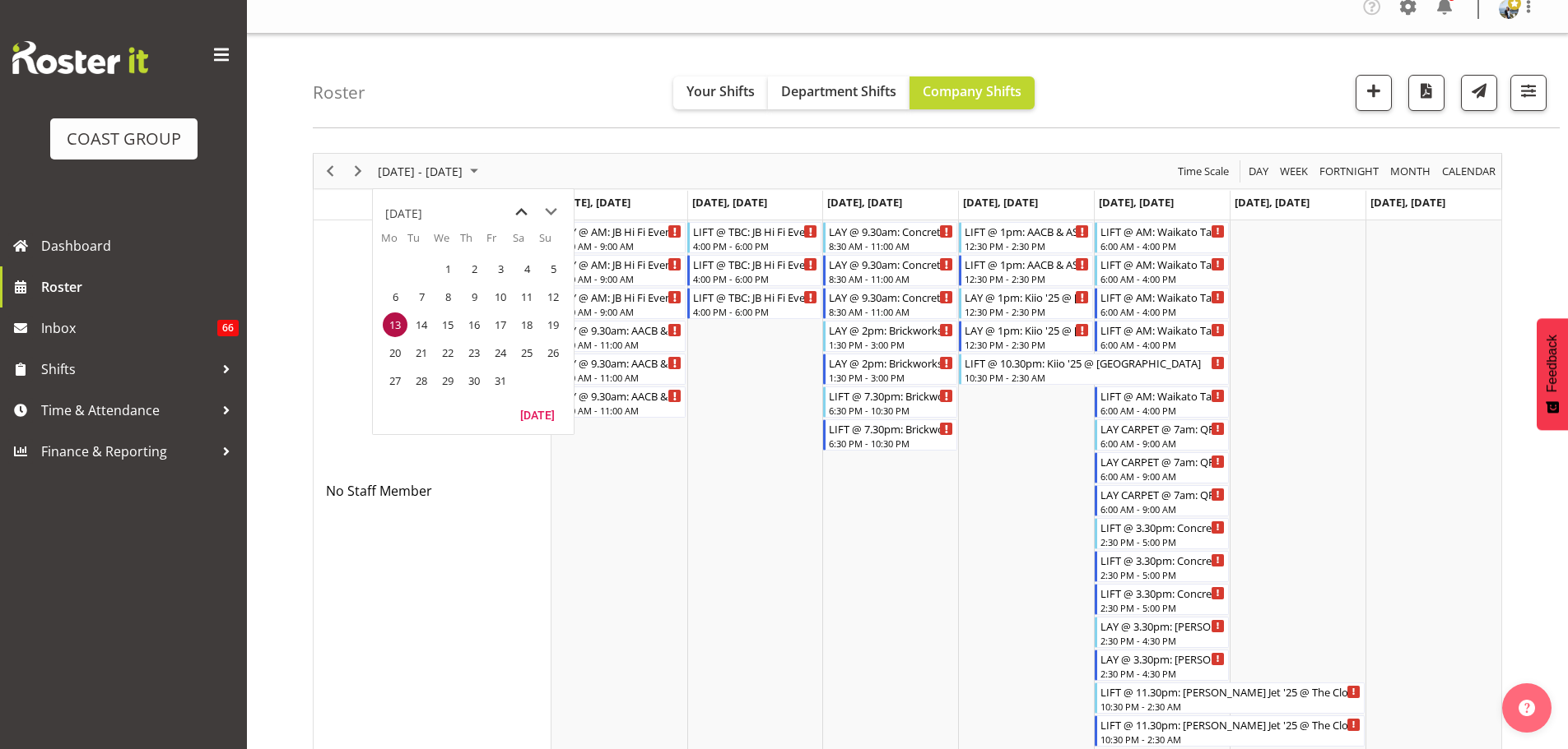
click at [514, 209] on span "previous month" at bounding box center [522, 212] width 29 height 30
click at [428, 330] on span "16" at bounding box center [421, 324] width 25 height 25
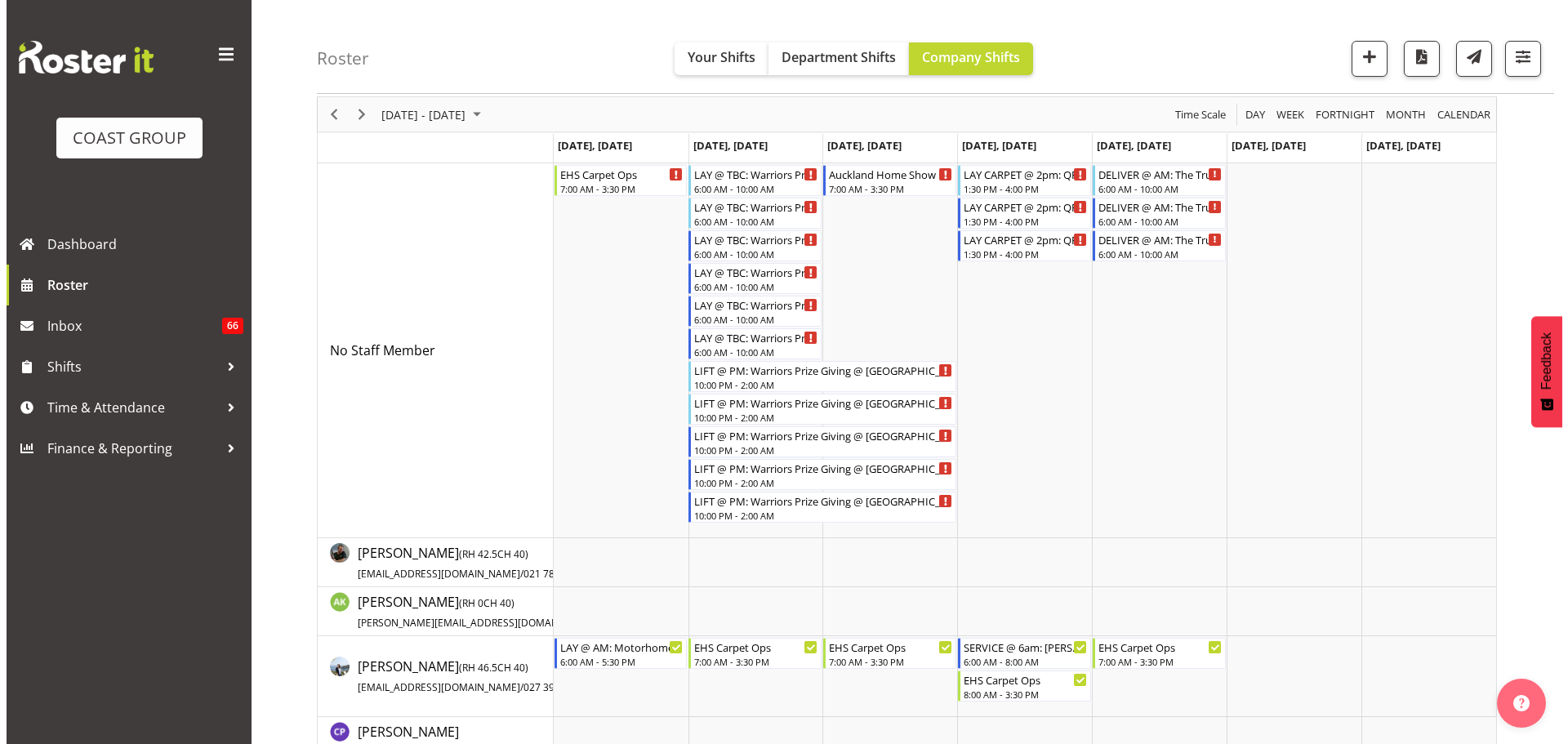
scroll to position [97, 0]
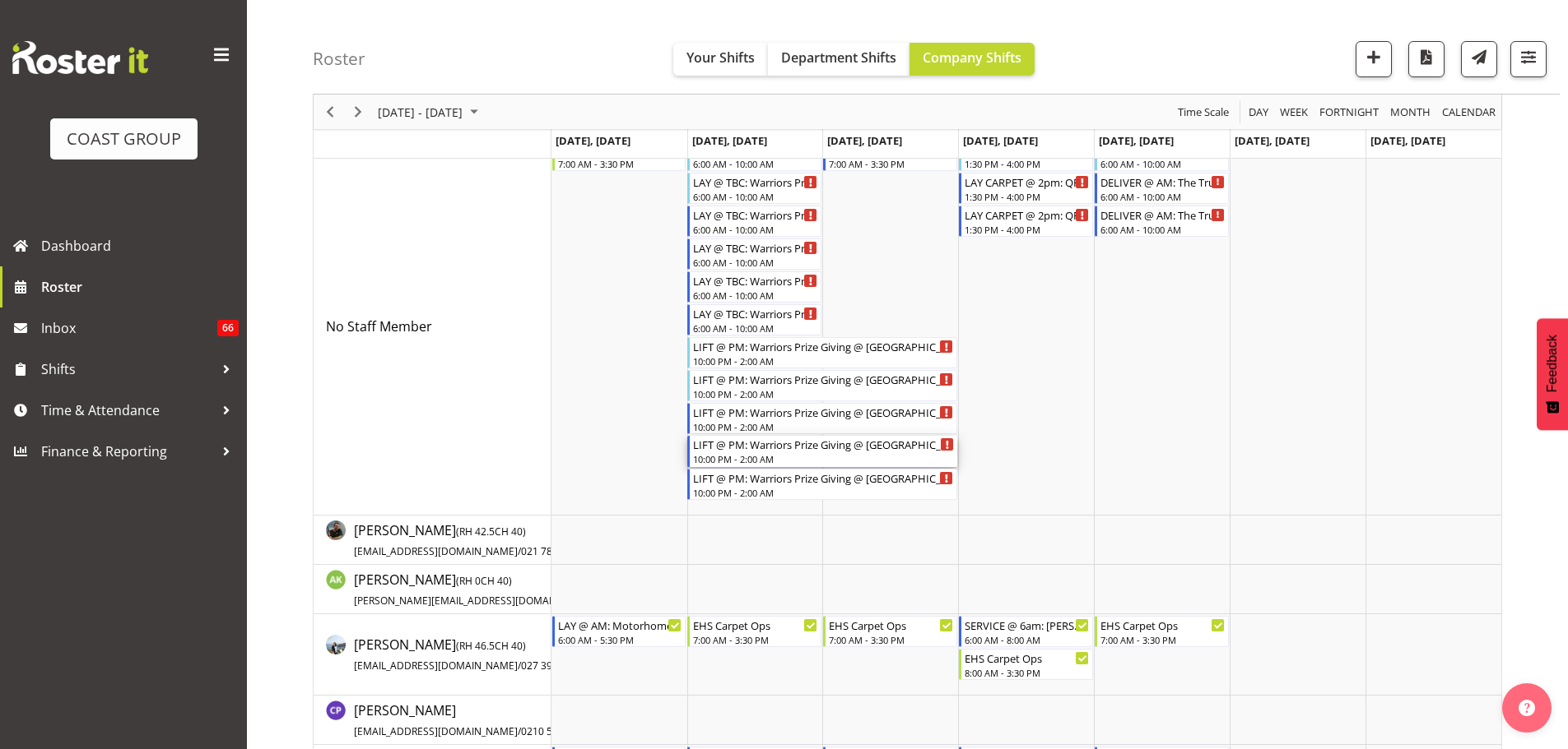
click at [771, 444] on div "LIFT @ PM: Warriors Prize Giving @ Viaduct Events Centre" at bounding box center [823, 444] width 261 height 16
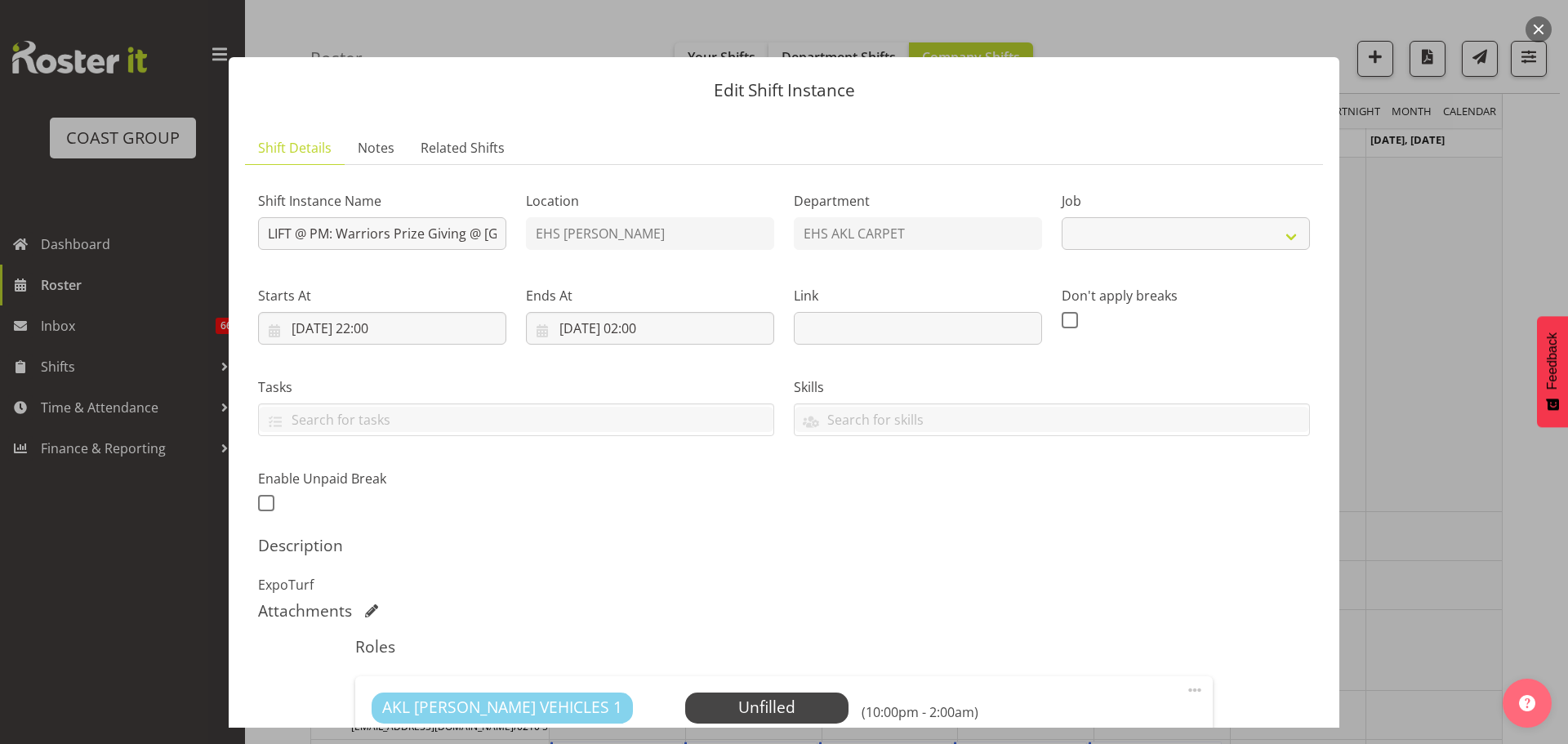
select select "10509"
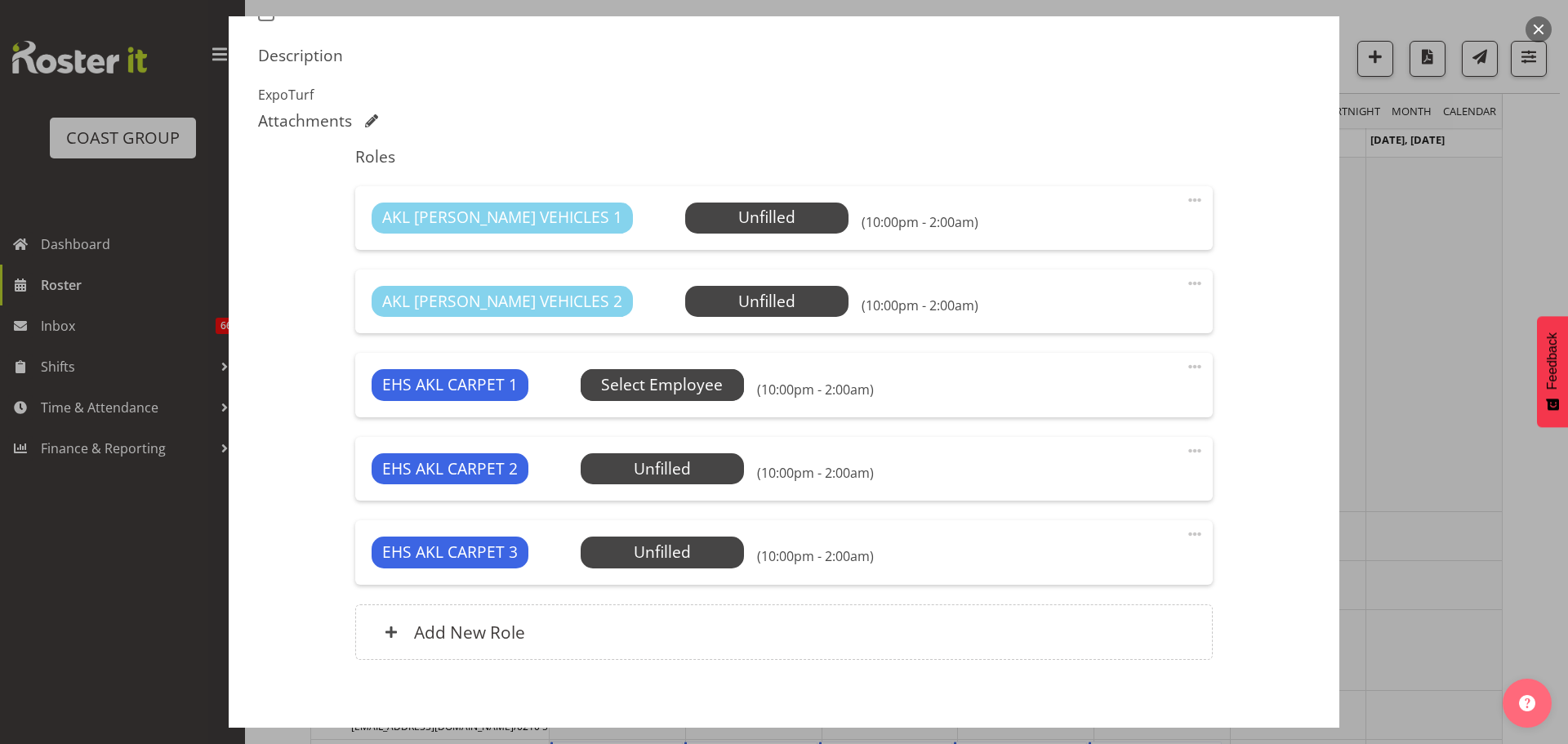
click at [677, 392] on span "Select Employee" at bounding box center [662, 385] width 122 height 24
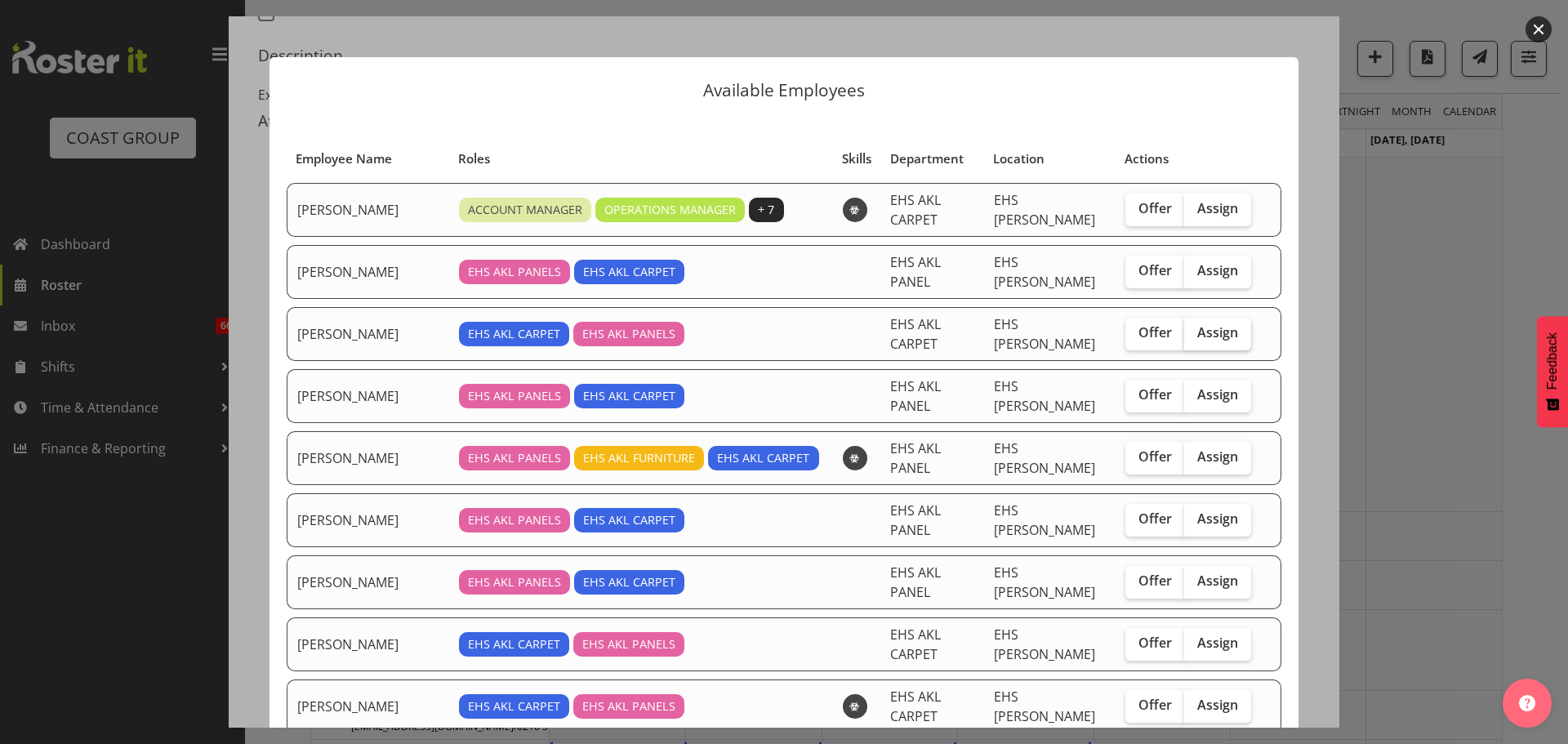
click at [1197, 325] on span "Assign" at bounding box center [1217, 333] width 41 height 16
click at [1194, 327] on input "Assign" at bounding box center [1190, 333] width 11 height 11
checkbox input "true"
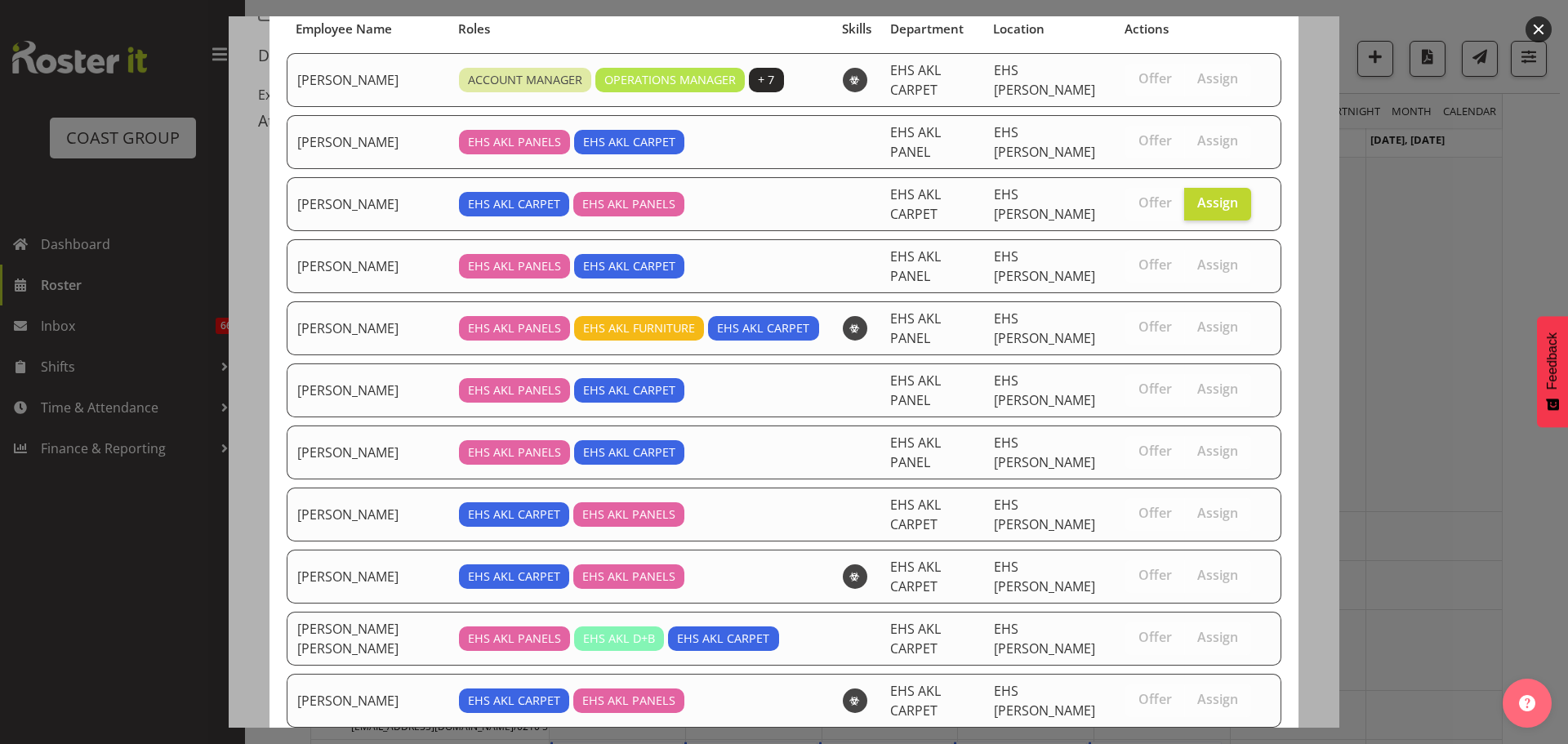
scroll to position [457, 0]
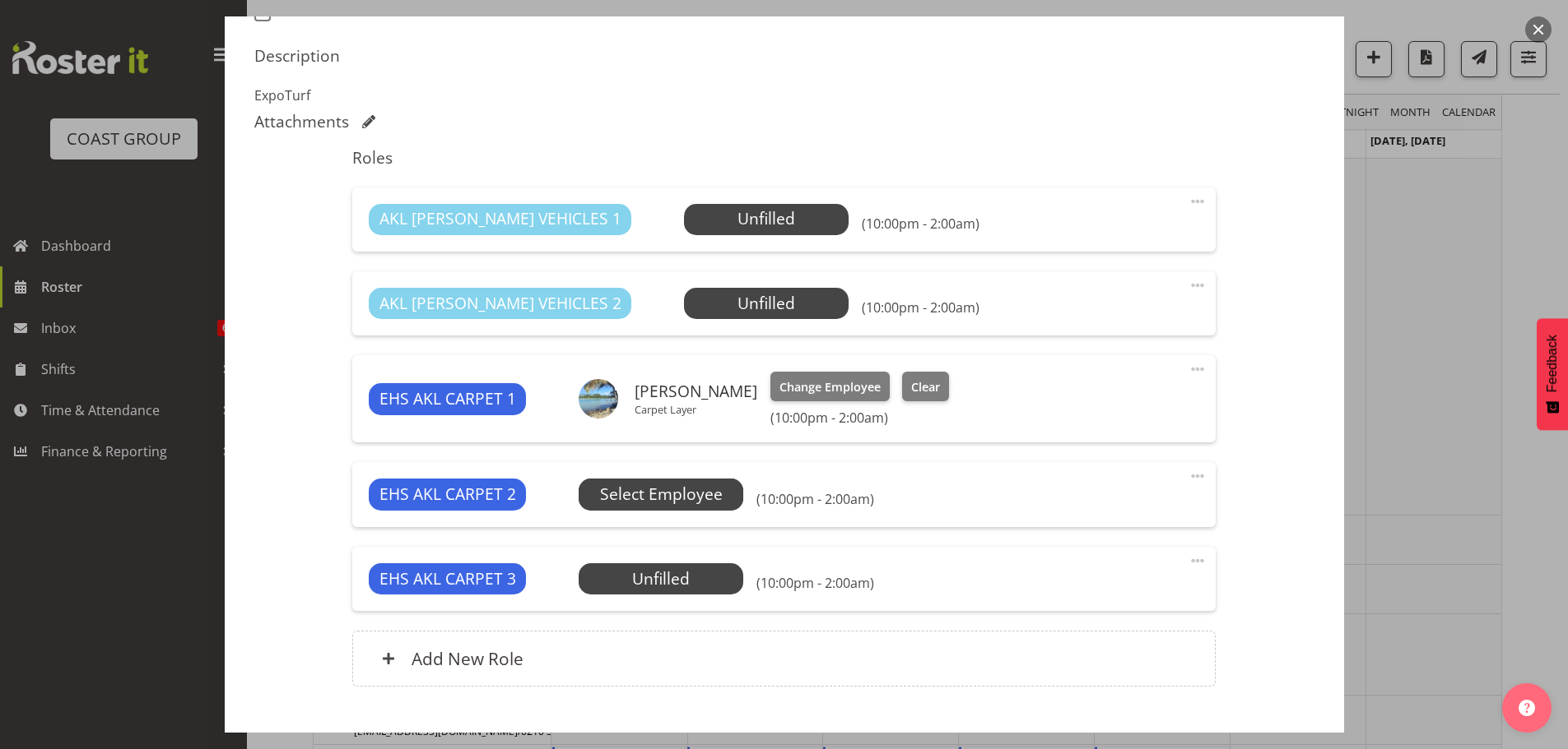
click at [643, 499] on span "Select Employee" at bounding box center [661, 495] width 123 height 24
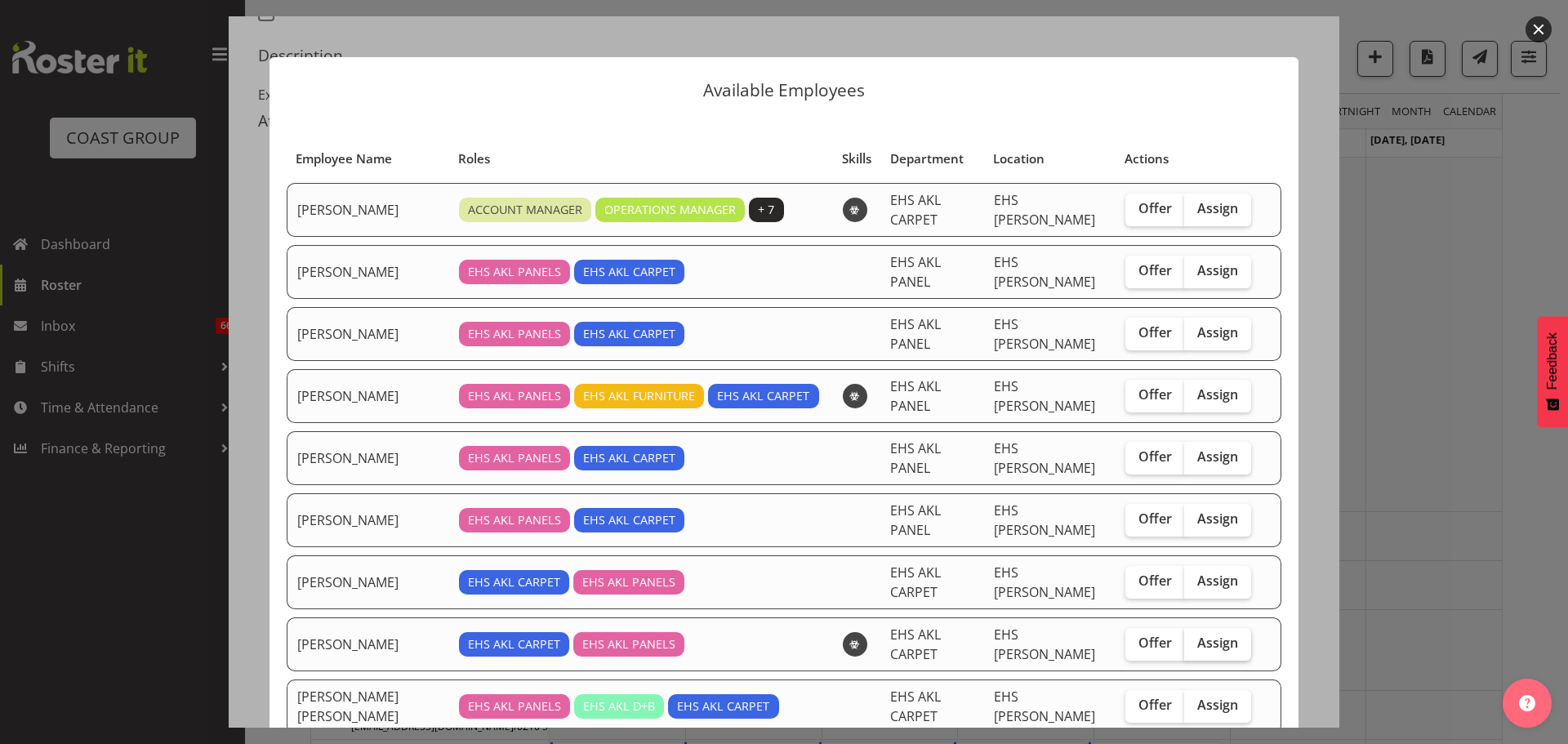
click at [1204, 628] on label "Assign" at bounding box center [1218, 645] width 67 height 33
click at [1195, 638] on input "Assign" at bounding box center [1190, 644] width 11 height 11
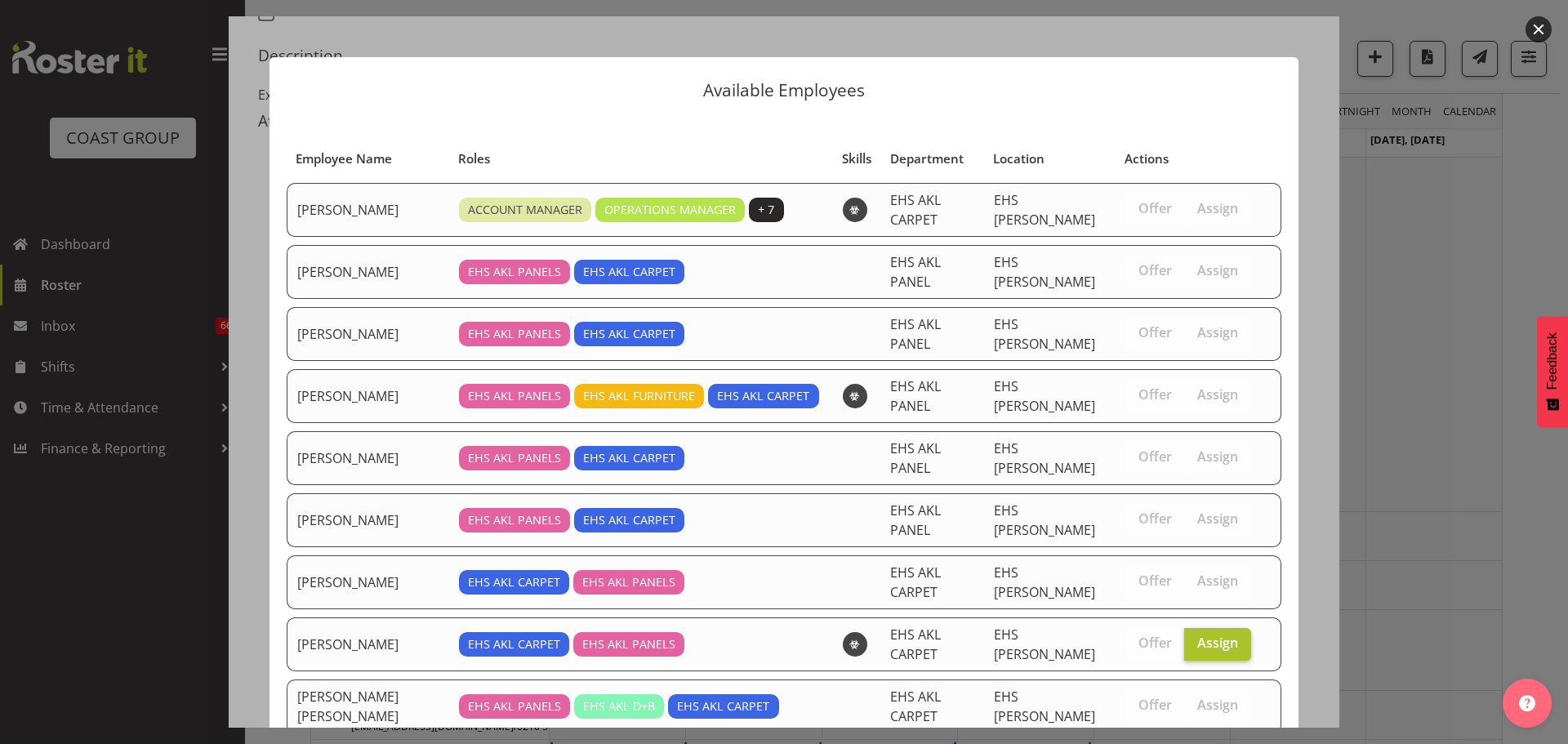
click at [1215, 635] on span "Assign" at bounding box center [1217, 643] width 41 height 16
click at [1195, 638] on input "Assign" at bounding box center [1190, 644] width 11 height 11
checkbox input "false"
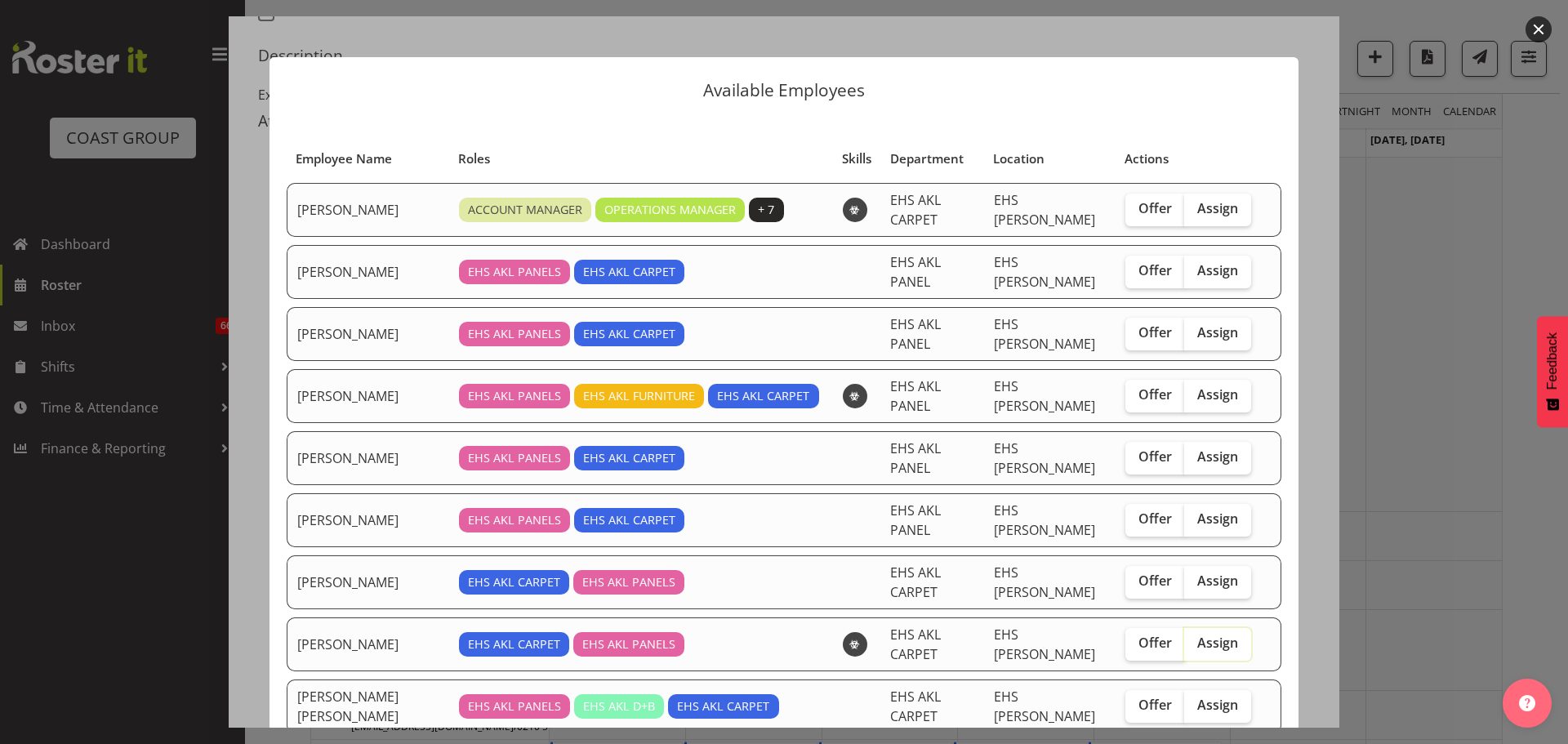
scroll to position [402, 0]
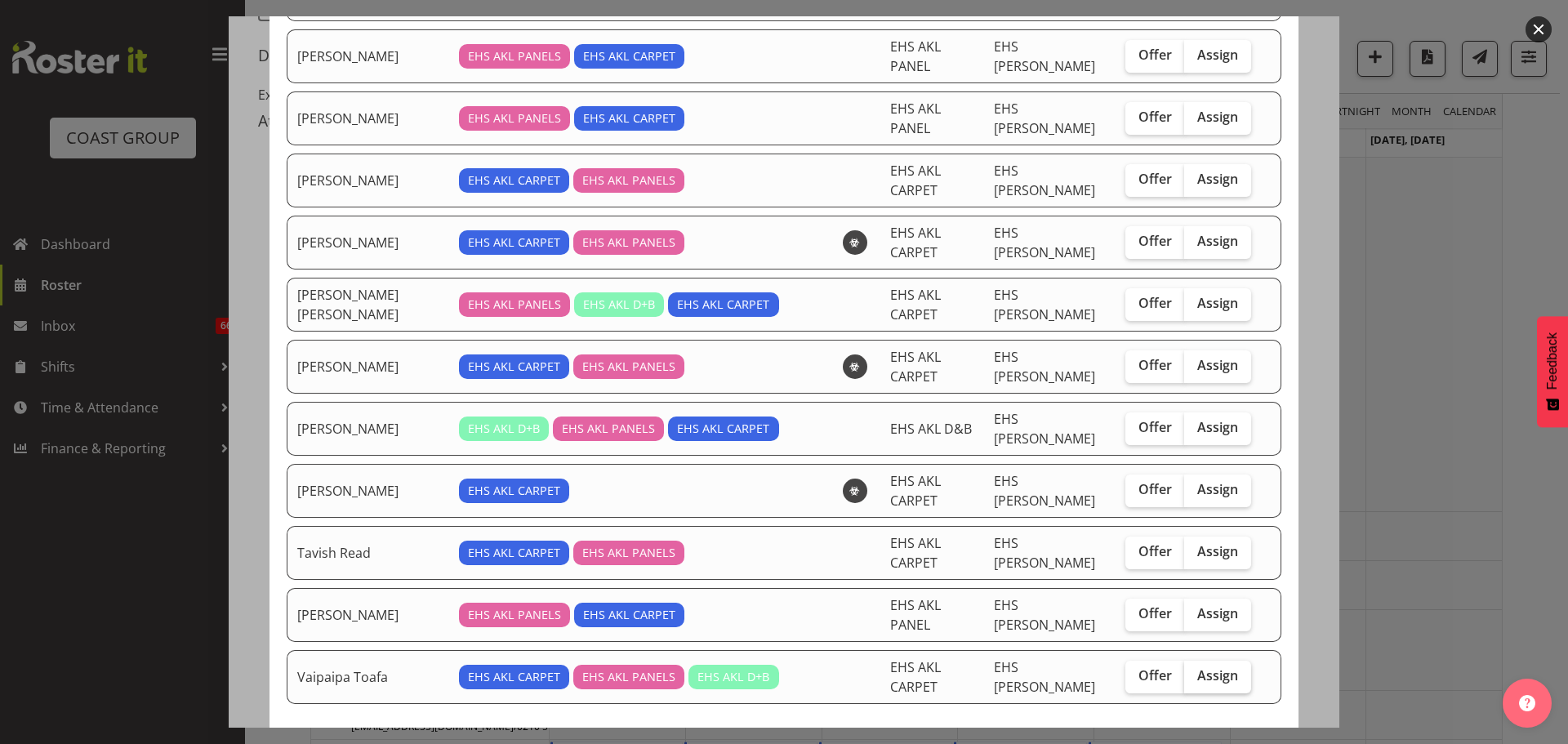
click at [1200, 667] on span "Assign" at bounding box center [1217, 675] width 41 height 16
click at [1195, 671] on input "Assign" at bounding box center [1190, 676] width 11 height 11
checkbox input "true"
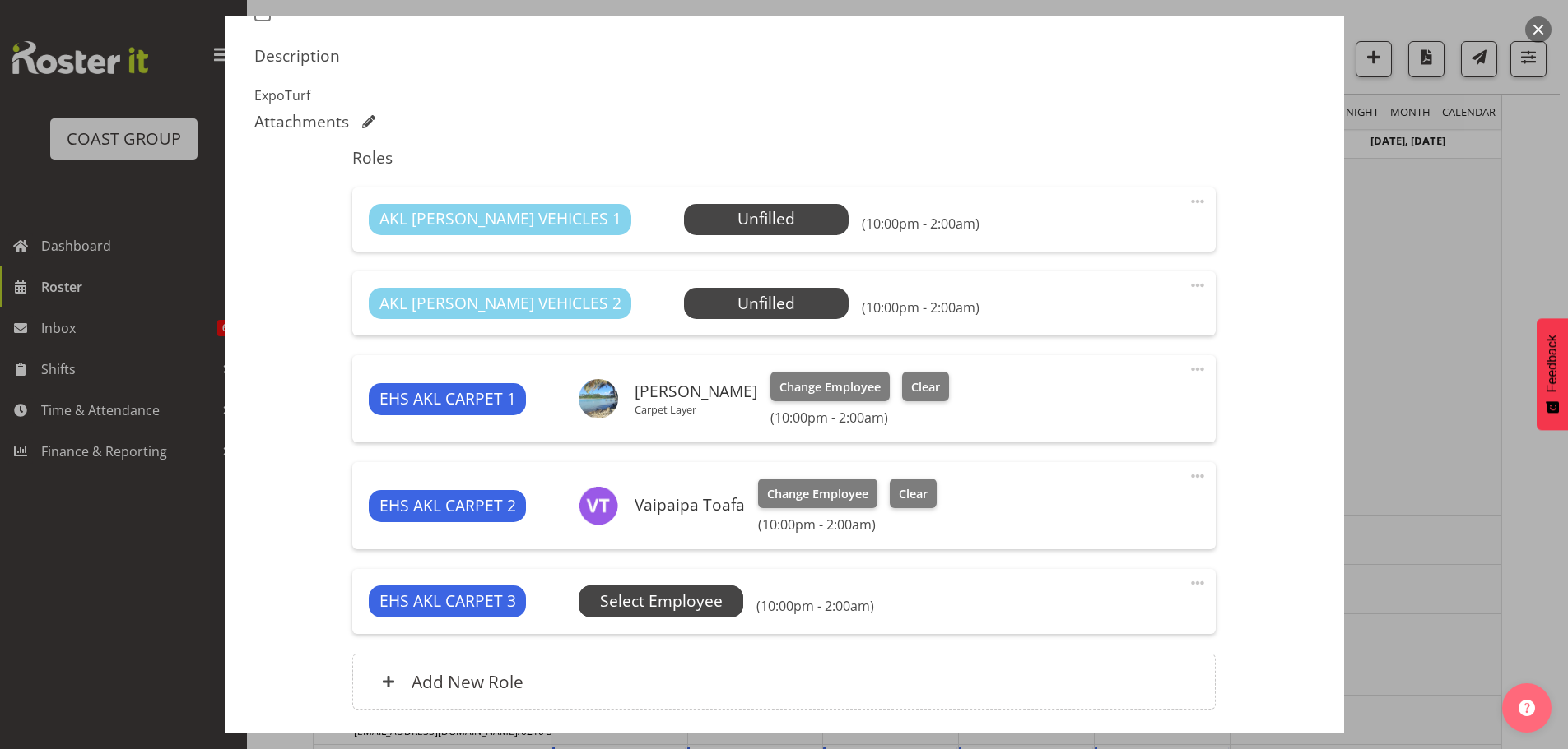
click at [628, 605] on span "Select Employee" at bounding box center [661, 602] width 123 height 24
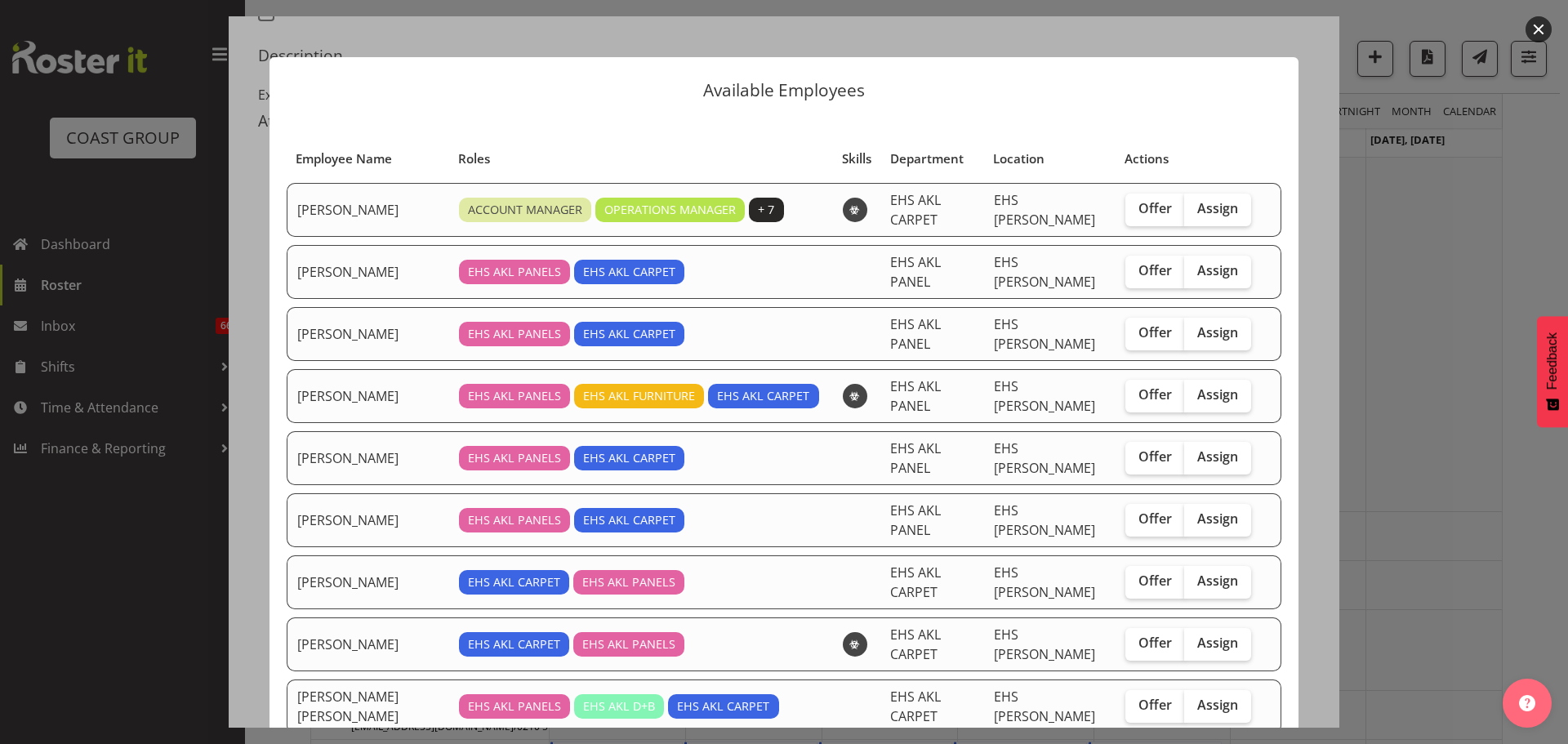
scroll to position [346, 0]
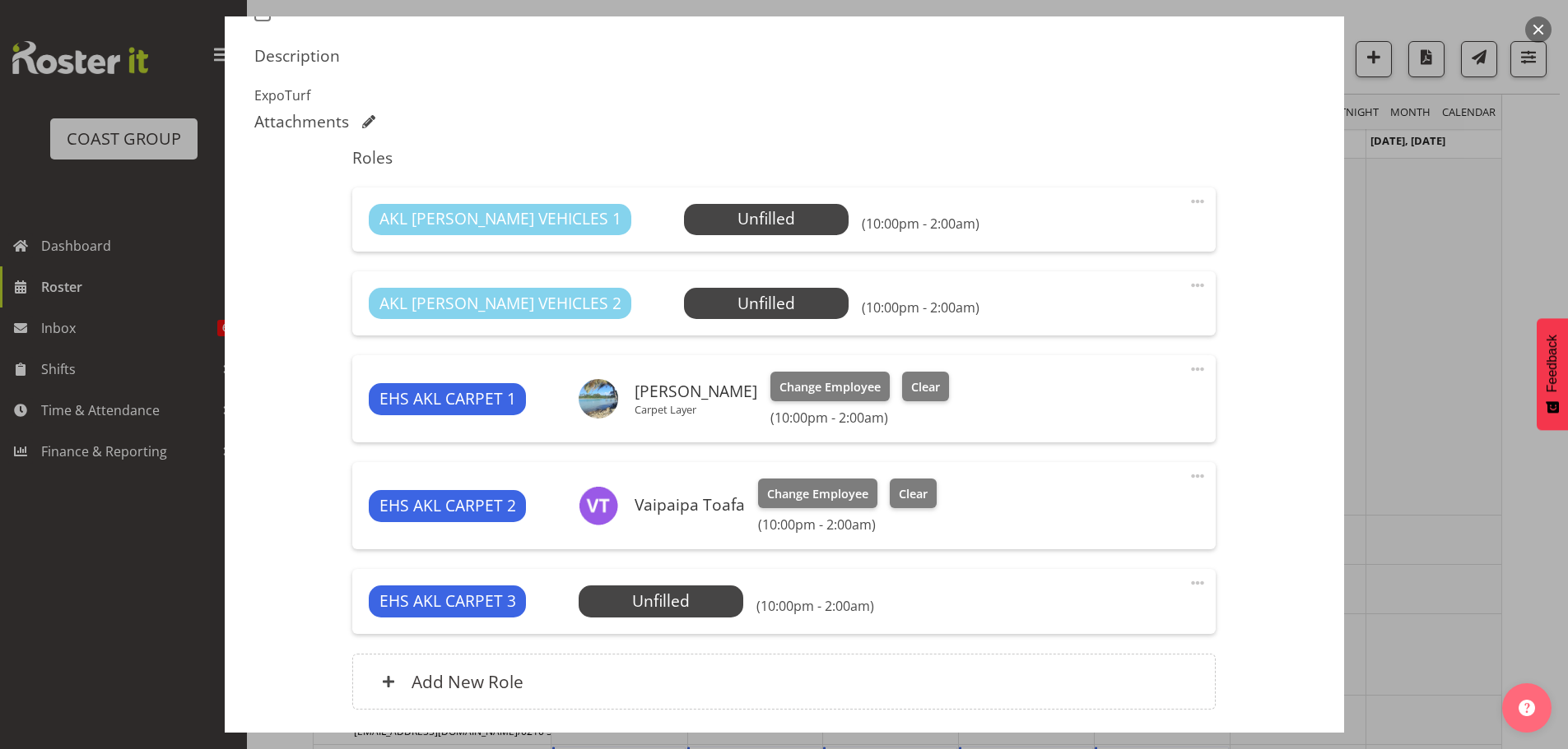
click at [1187, 584] on span at bounding box center [1197, 583] width 20 height 20
click at [1076, 678] on link "Delete" at bounding box center [1128, 682] width 158 height 30
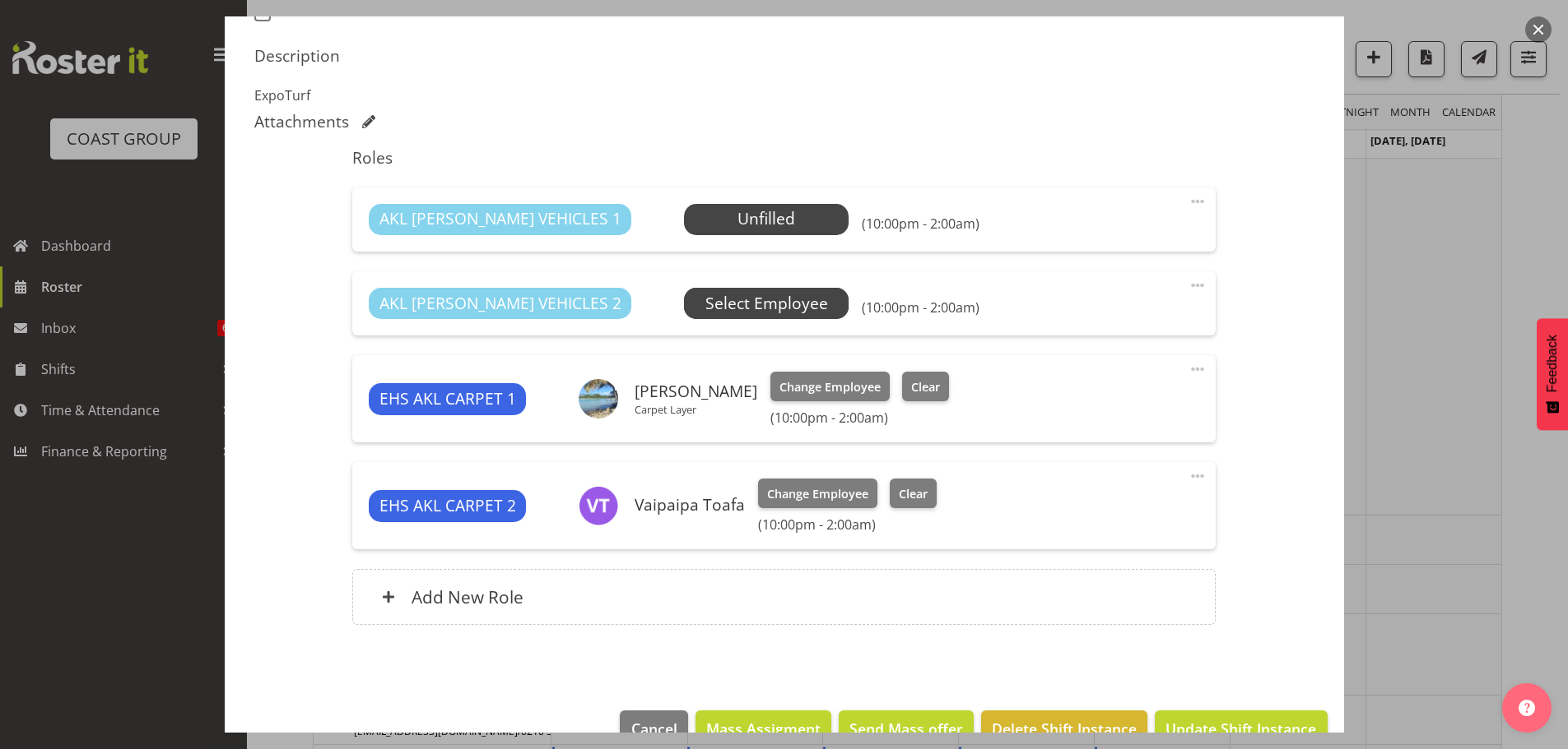
click at [732, 314] on span "Select Employee" at bounding box center [767, 304] width 123 height 24
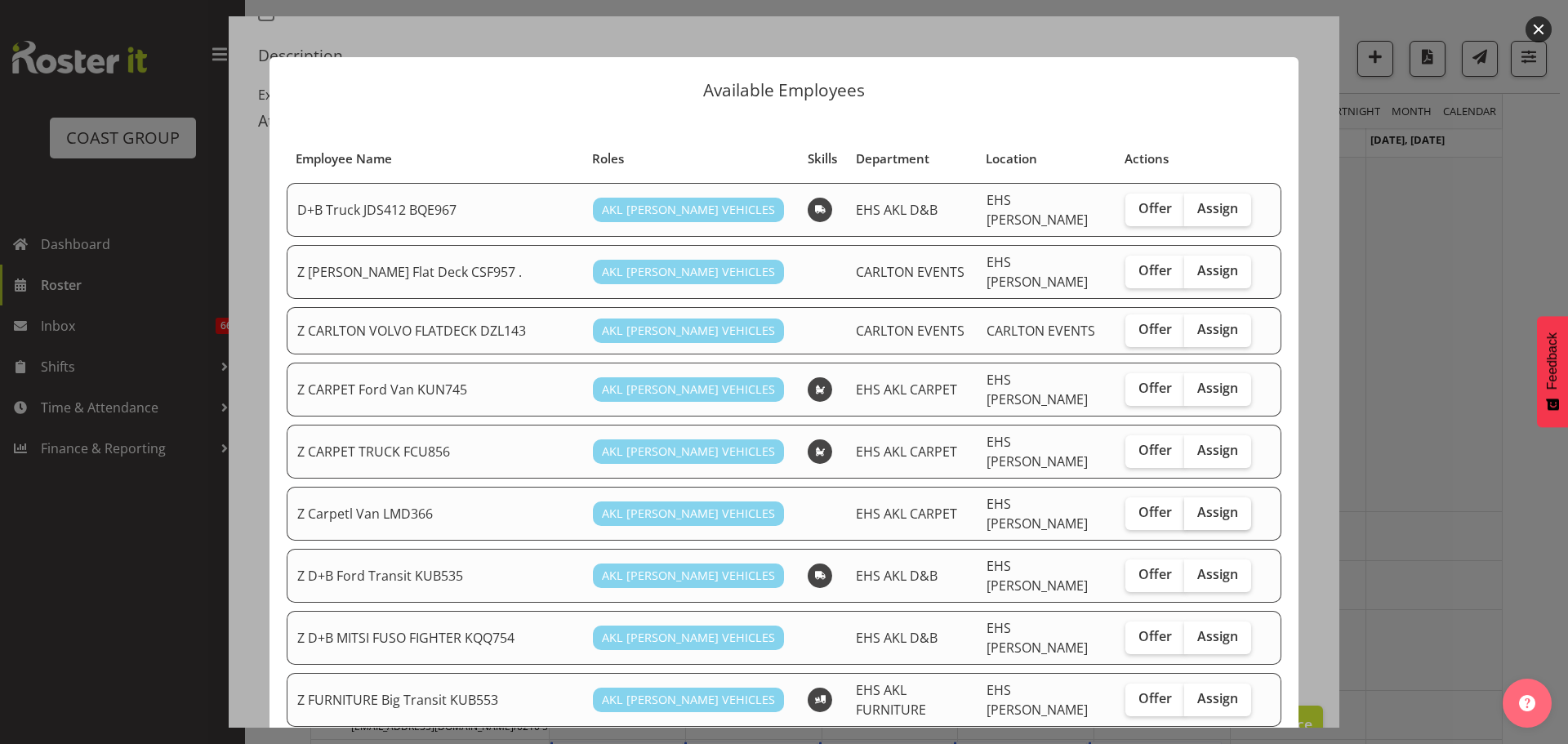
click at [1203, 504] on span "Assign" at bounding box center [1217, 513] width 41 height 16
click at [1195, 507] on input "Assign" at bounding box center [1190, 513] width 11 height 11
checkbox input "true"
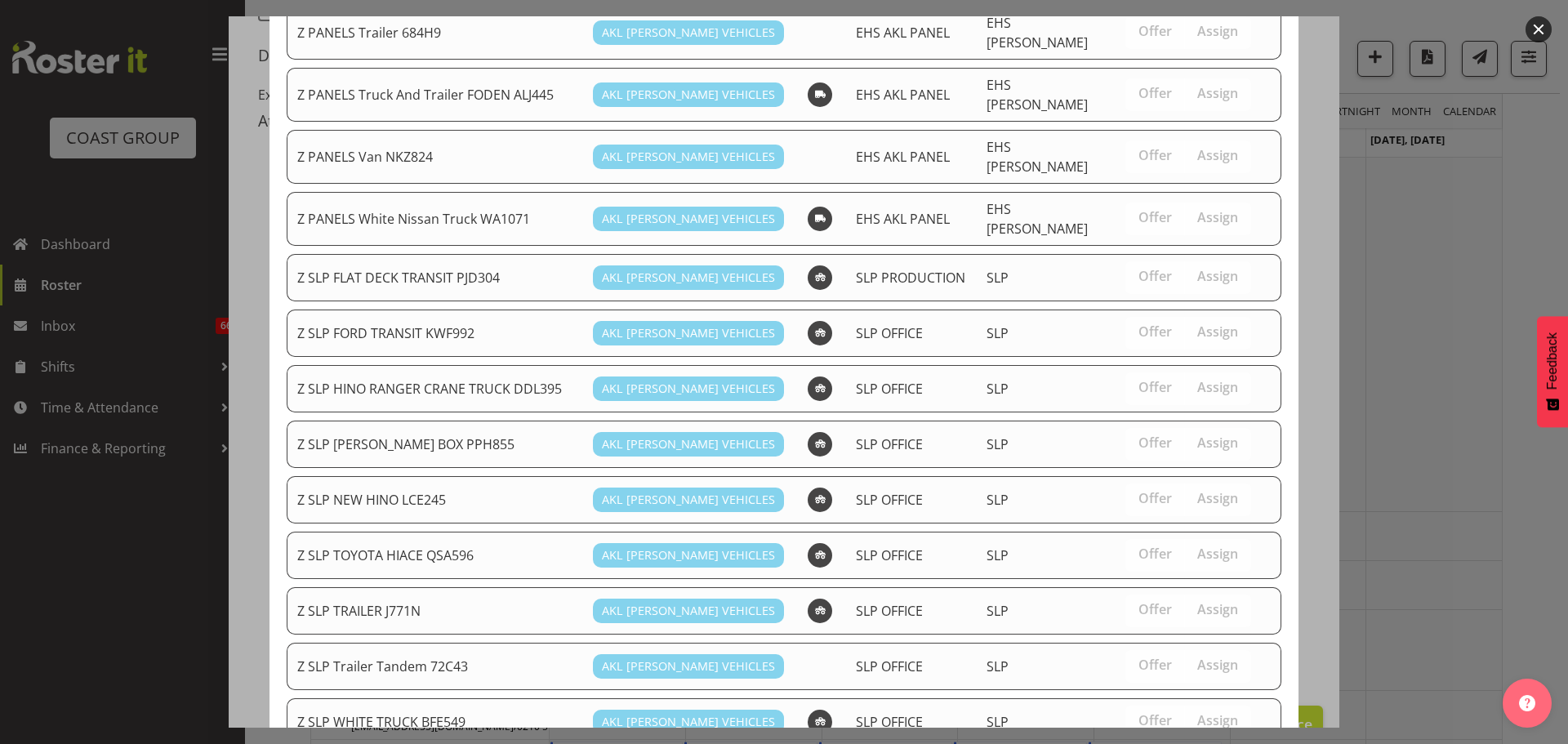
scroll to position [1380, 0]
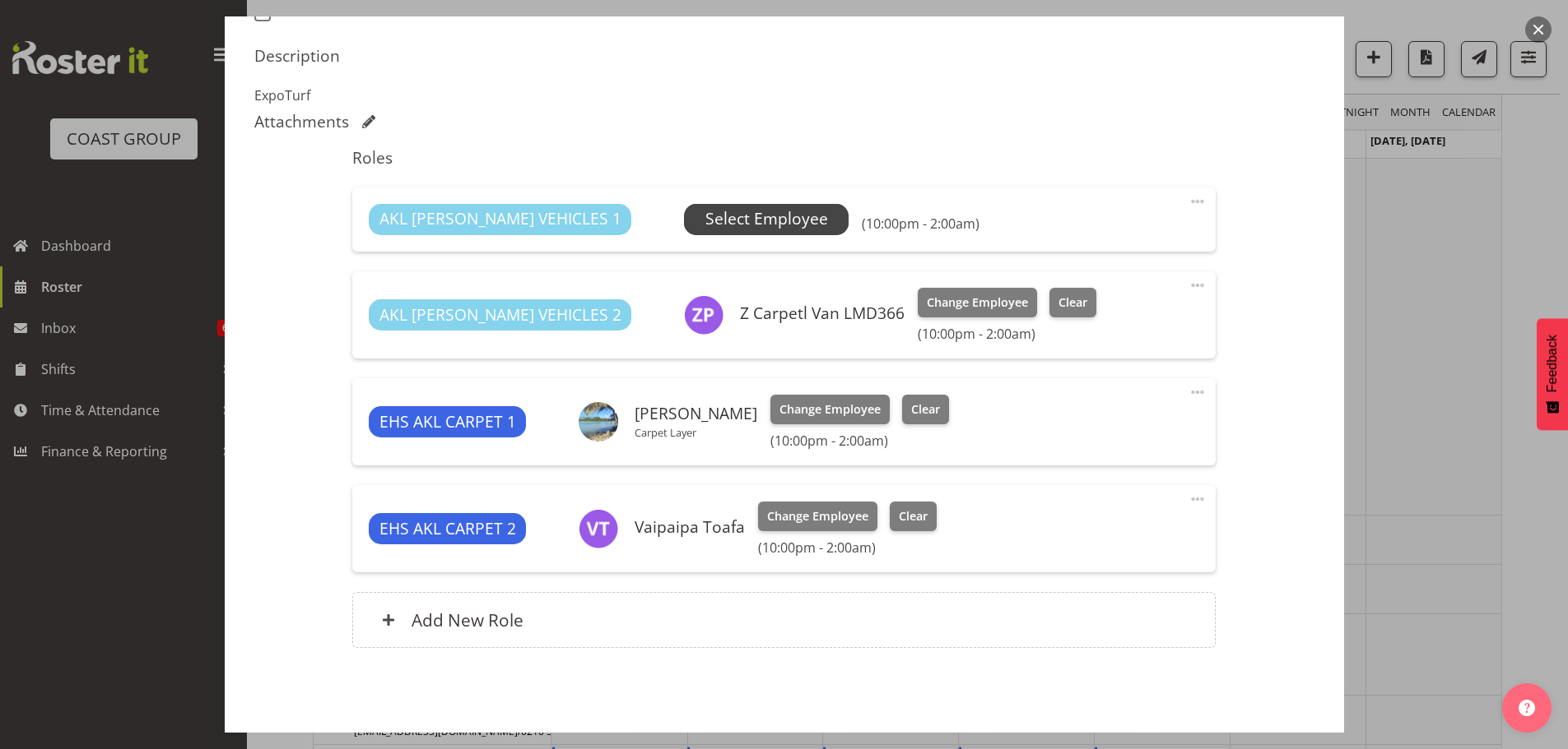
click at [735, 228] on span "Select Employee" at bounding box center [767, 219] width 123 height 24
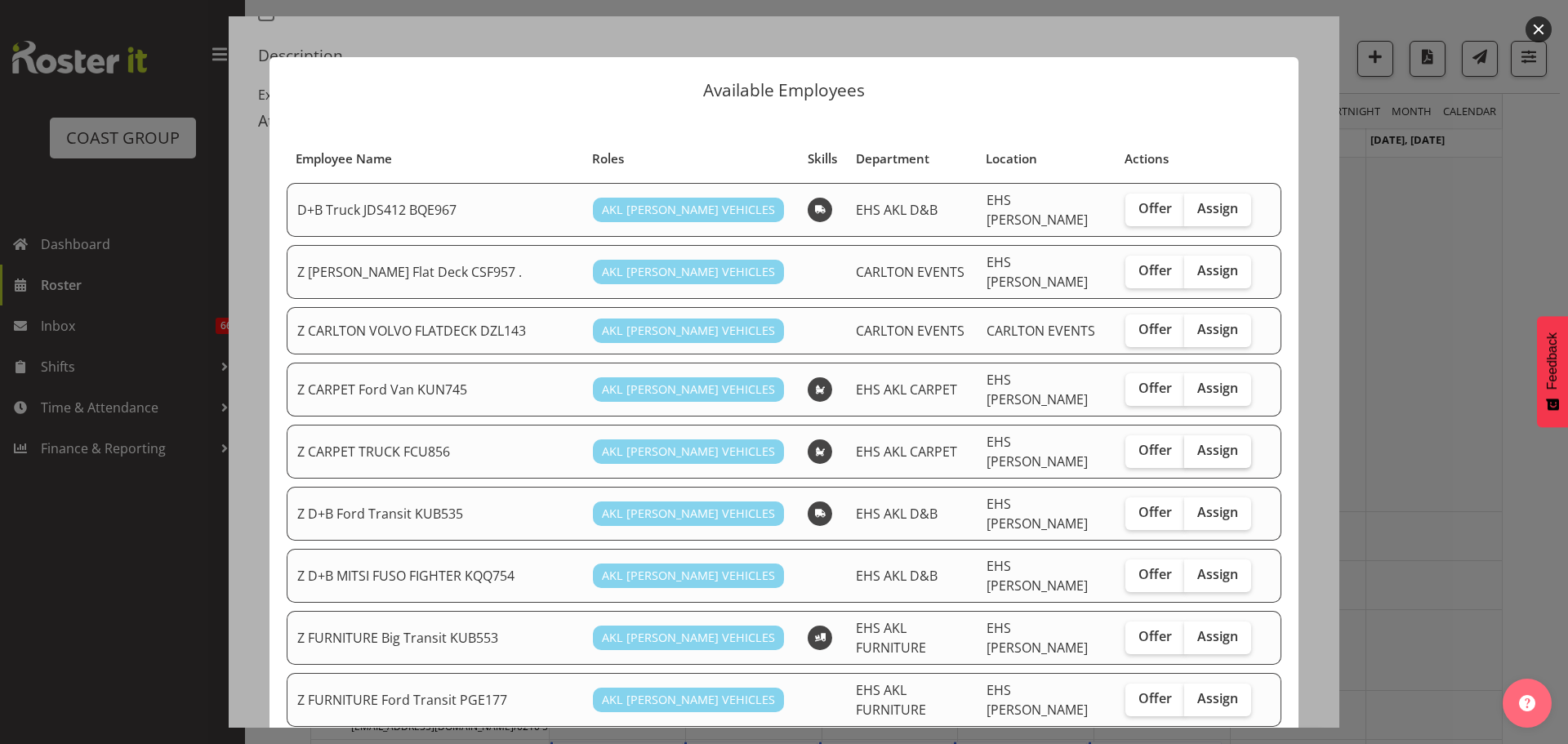
click at [1236, 437] on label "Assign" at bounding box center [1218, 452] width 67 height 33
click at [1195, 446] on input "Assign" at bounding box center [1190, 451] width 11 height 11
checkbox input "true"
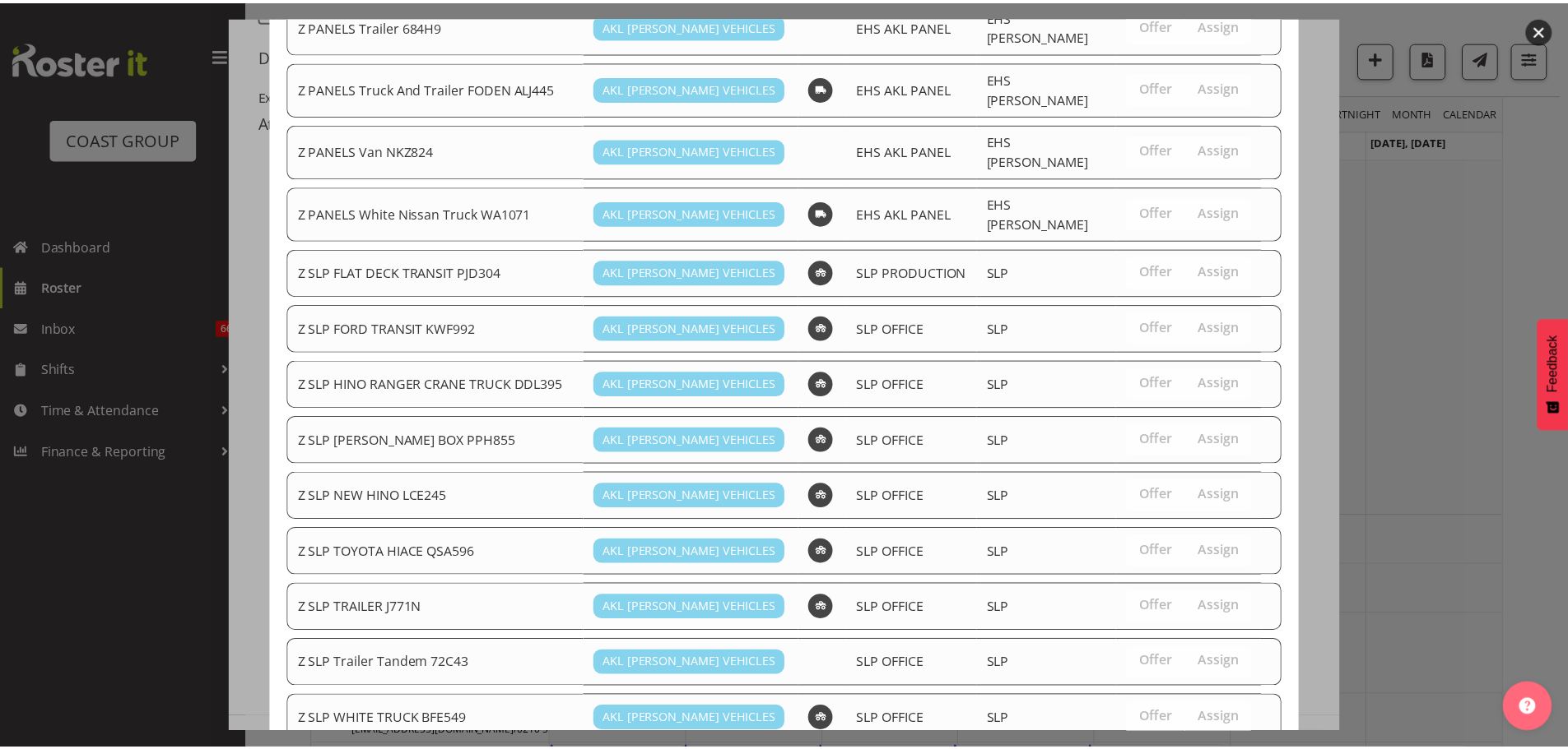
scroll to position [1332, 0]
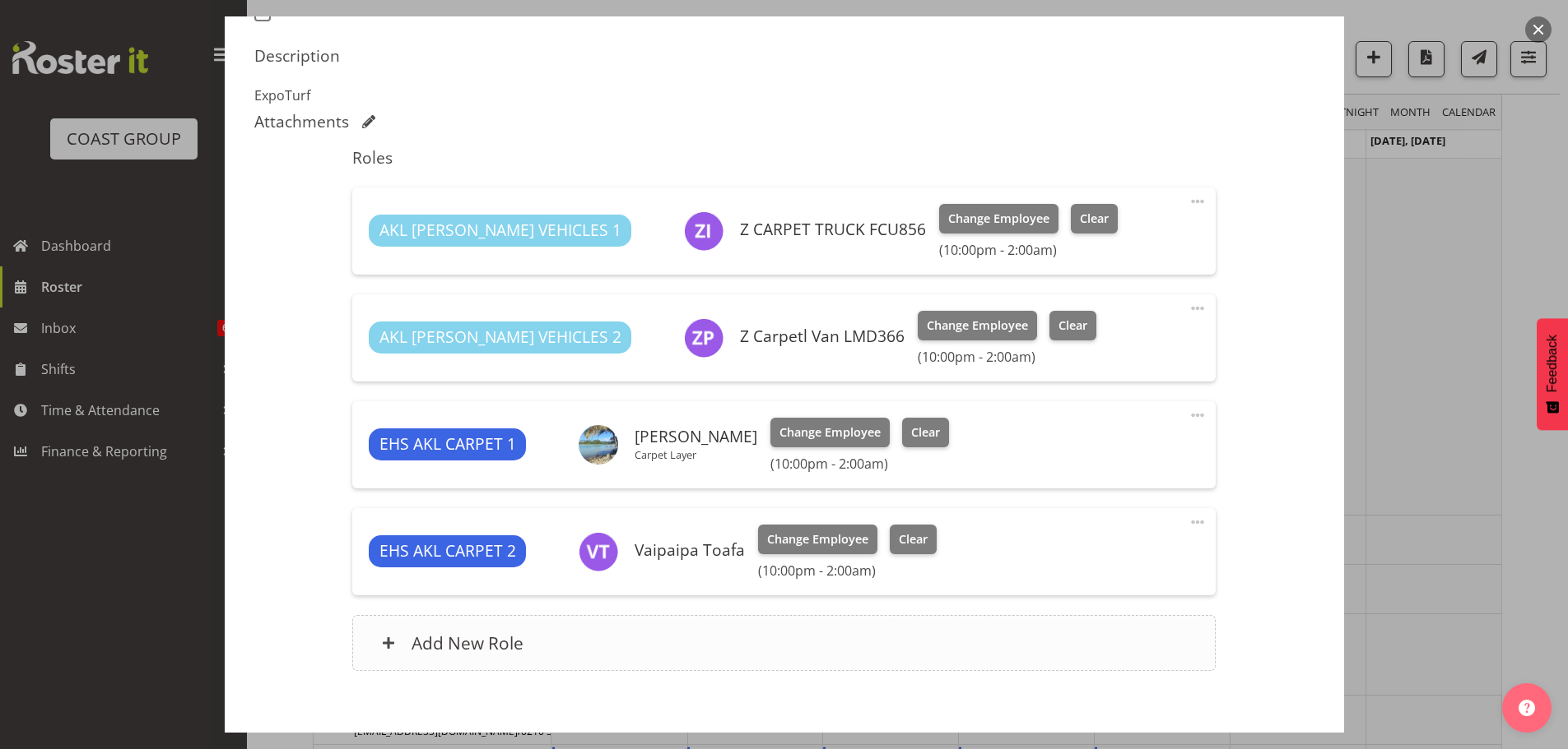
click at [448, 633] on h6 "Add New Role" at bounding box center [467, 643] width 112 height 22
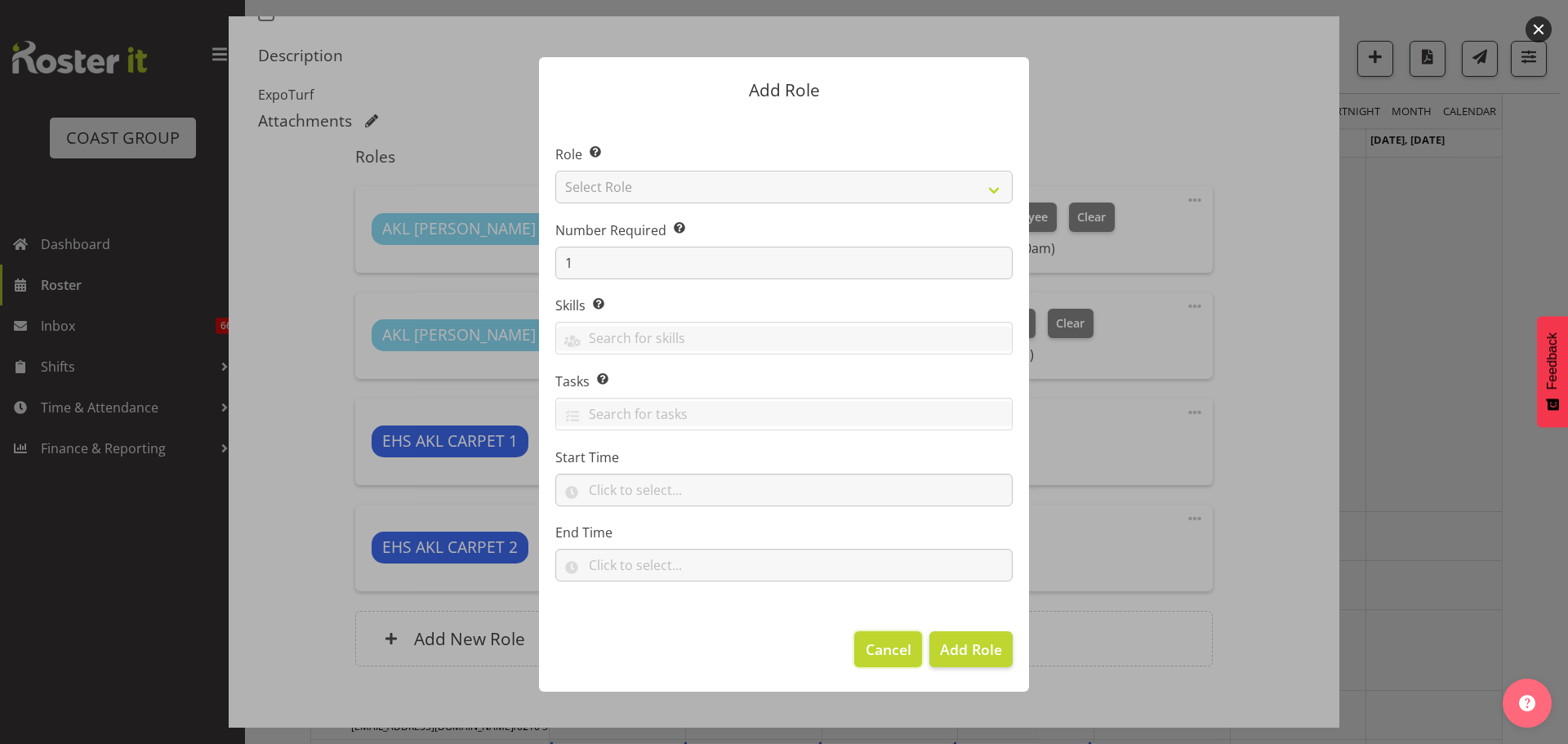
click at [873, 661] on button "Cancel" at bounding box center [887, 650] width 67 height 36
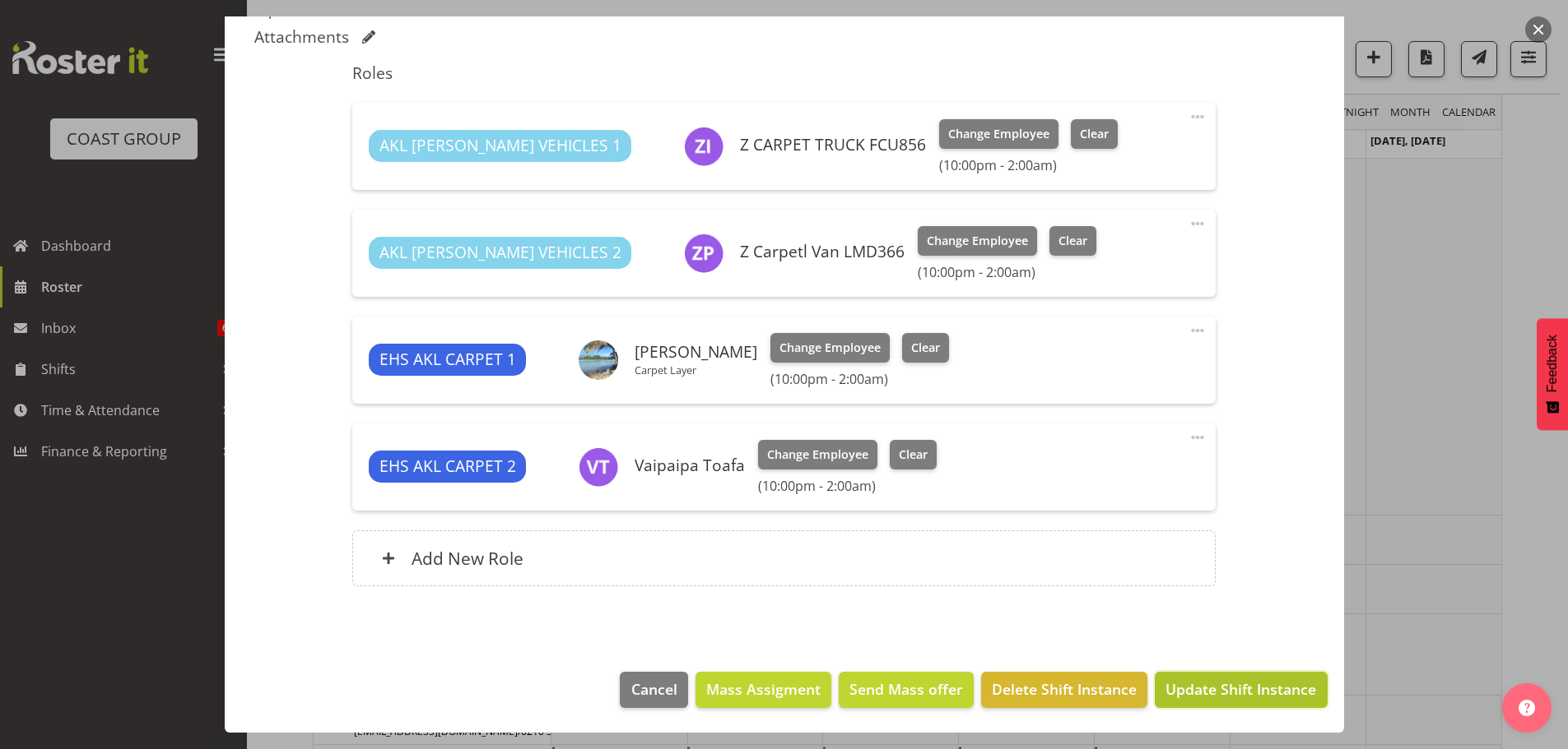
click at [1194, 677] on button "Update Shift Instance" at bounding box center [1240, 690] width 172 height 36
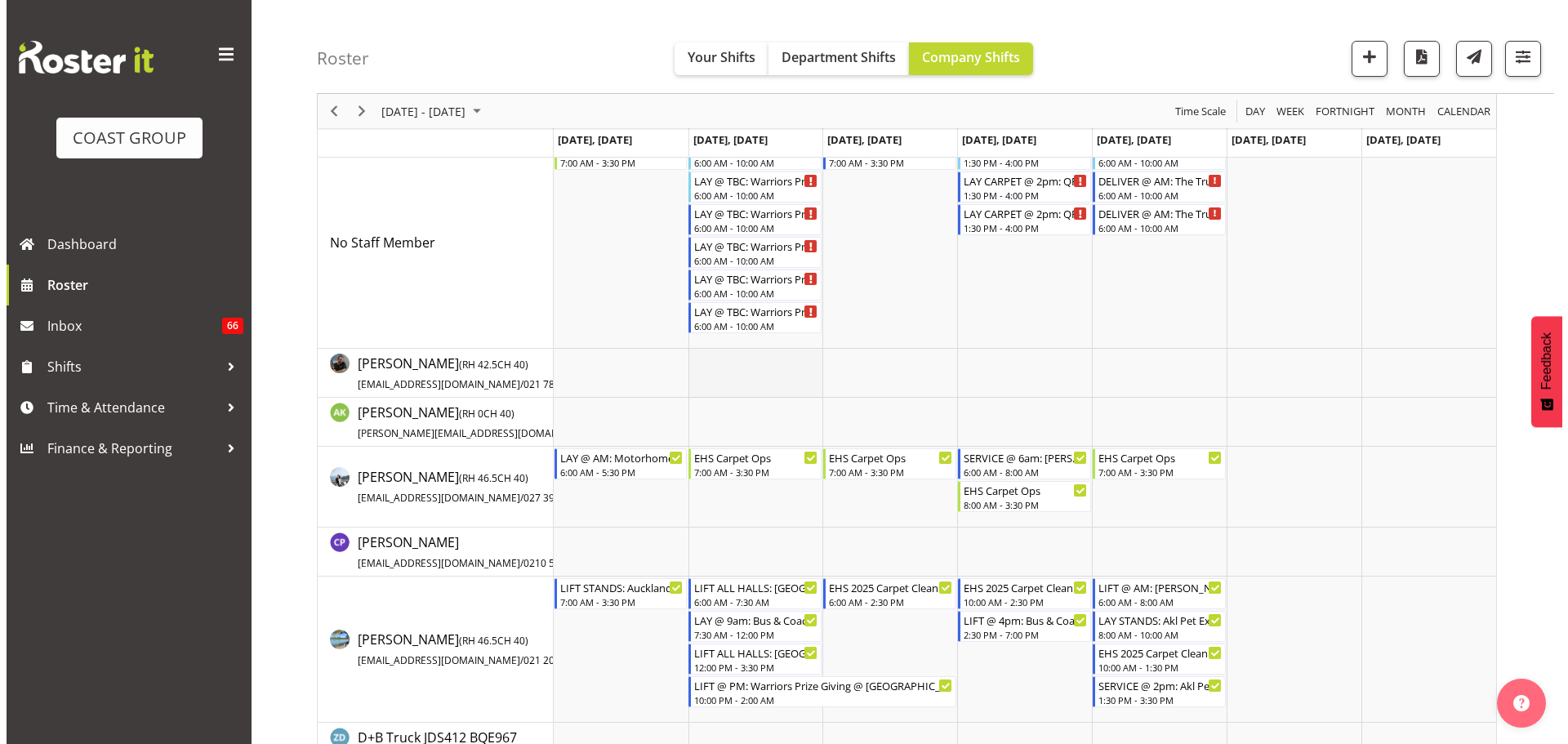
scroll to position [0, 0]
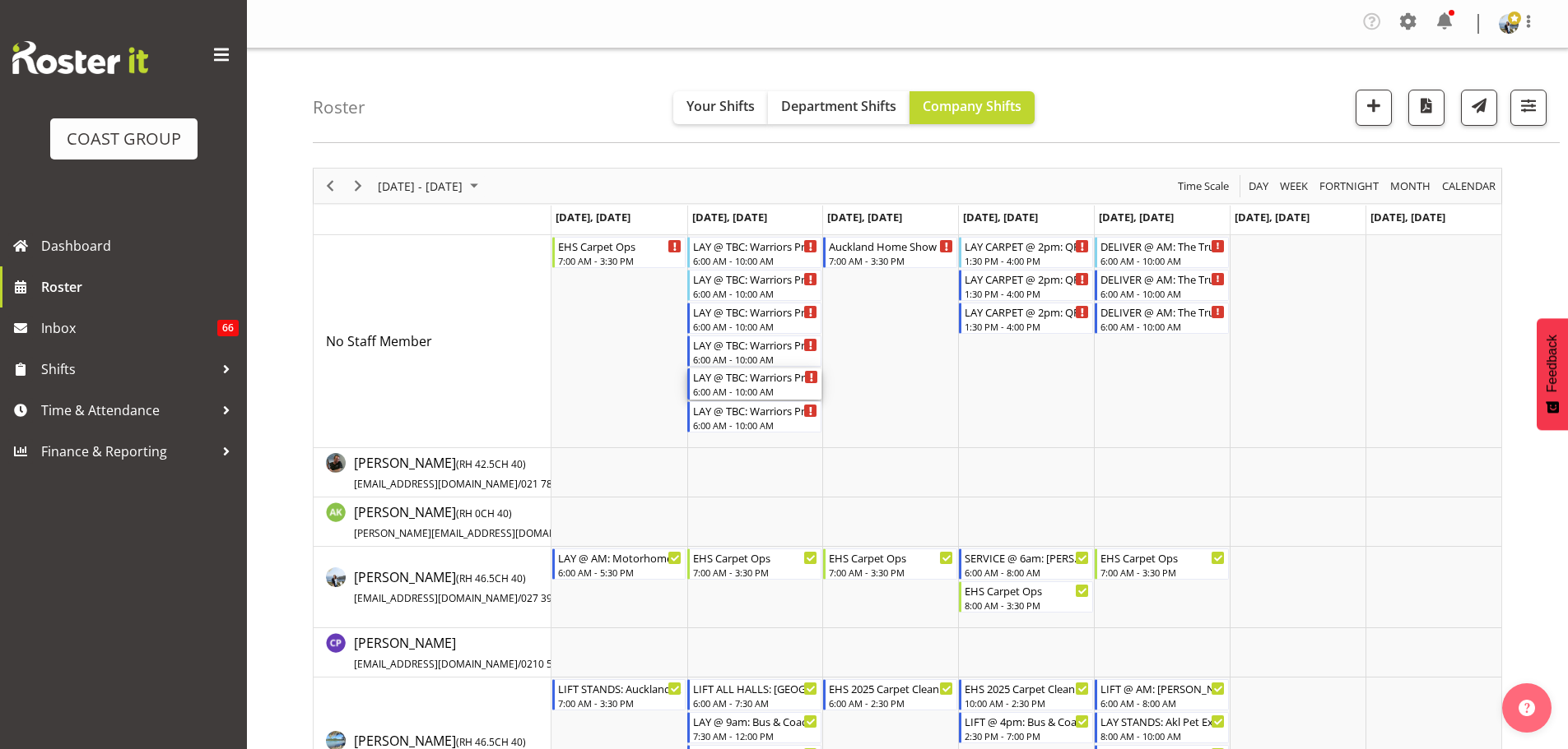
click at [749, 373] on div "LAY @ TBC: Warriors Prize Giving @ Viaduct Events Centre" at bounding box center [755, 377] width 125 height 16
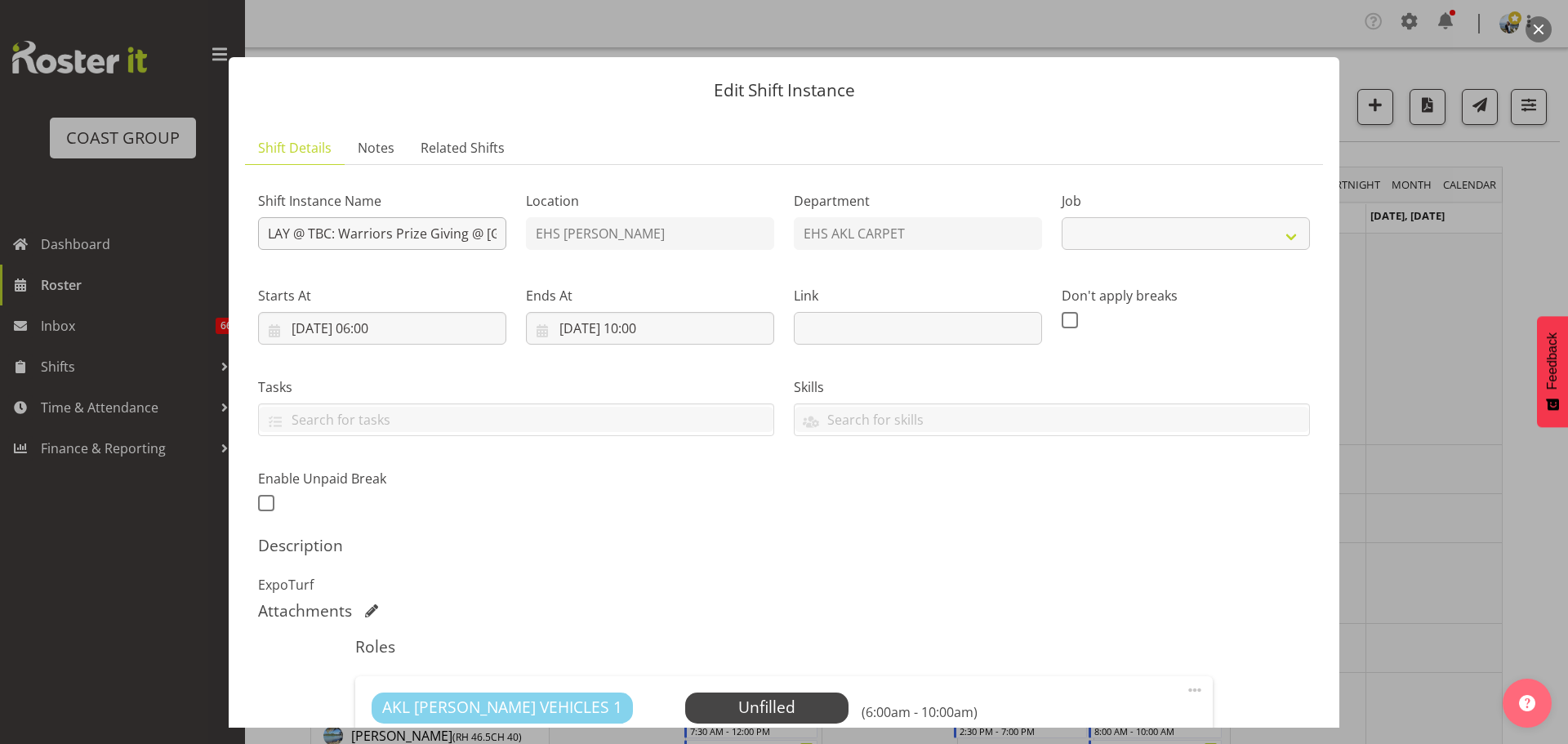
select select "10509"
drag, startPoint x: 332, startPoint y: 231, endPoint x: 312, endPoint y: 237, distance: 20.9
click at [312, 237] on input "LAY @ TBC: Warriors Prize Giving @ Viaduct Events Centre" at bounding box center [382, 233] width 249 height 33
type input "LAY @ 7.30am: Warriors Prize Giving @ Viaduct Events Centre"
click at [390, 322] on input "16/09/2025, 06:00" at bounding box center [382, 328] width 249 height 33
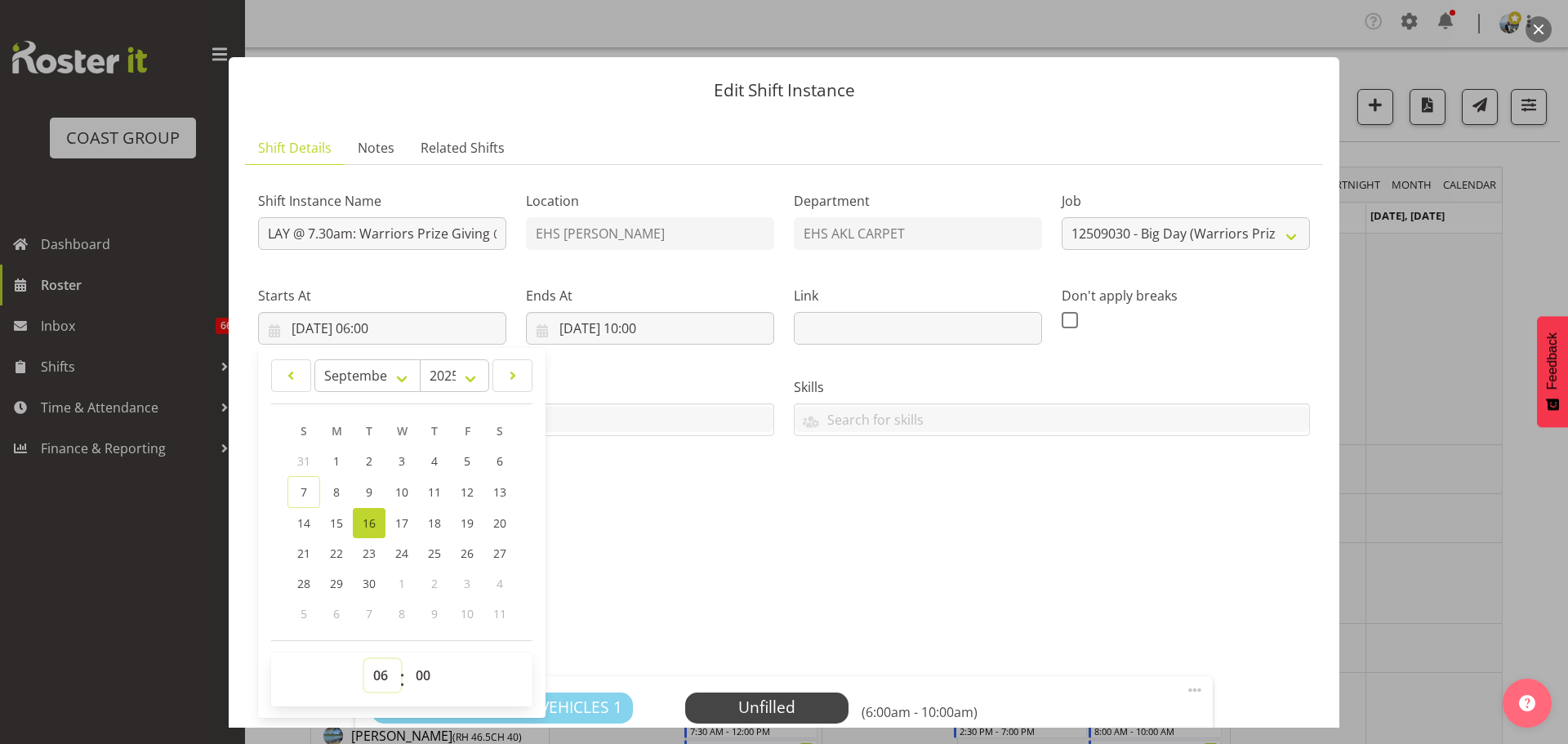
click at [379, 673] on select "00 01 02 03 04 05 06 07 08 09 10 11 12 13 14 15 16 17 18 19 20 21 22 23" at bounding box center [382, 675] width 37 height 33
click at [416, 676] on select "00 01 02 03 04 05 06 07 08 09 10 11 12 13 14 15 16 17 18 19 20 21 22 23 24 25 2…" at bounding box center [425, 675] width 37 height 33
select select "30"
click at [850, 555] on h5 "Description" at bounding box center [784, 546] width 1052 height 20
type input "16/09/2025, 06:30"
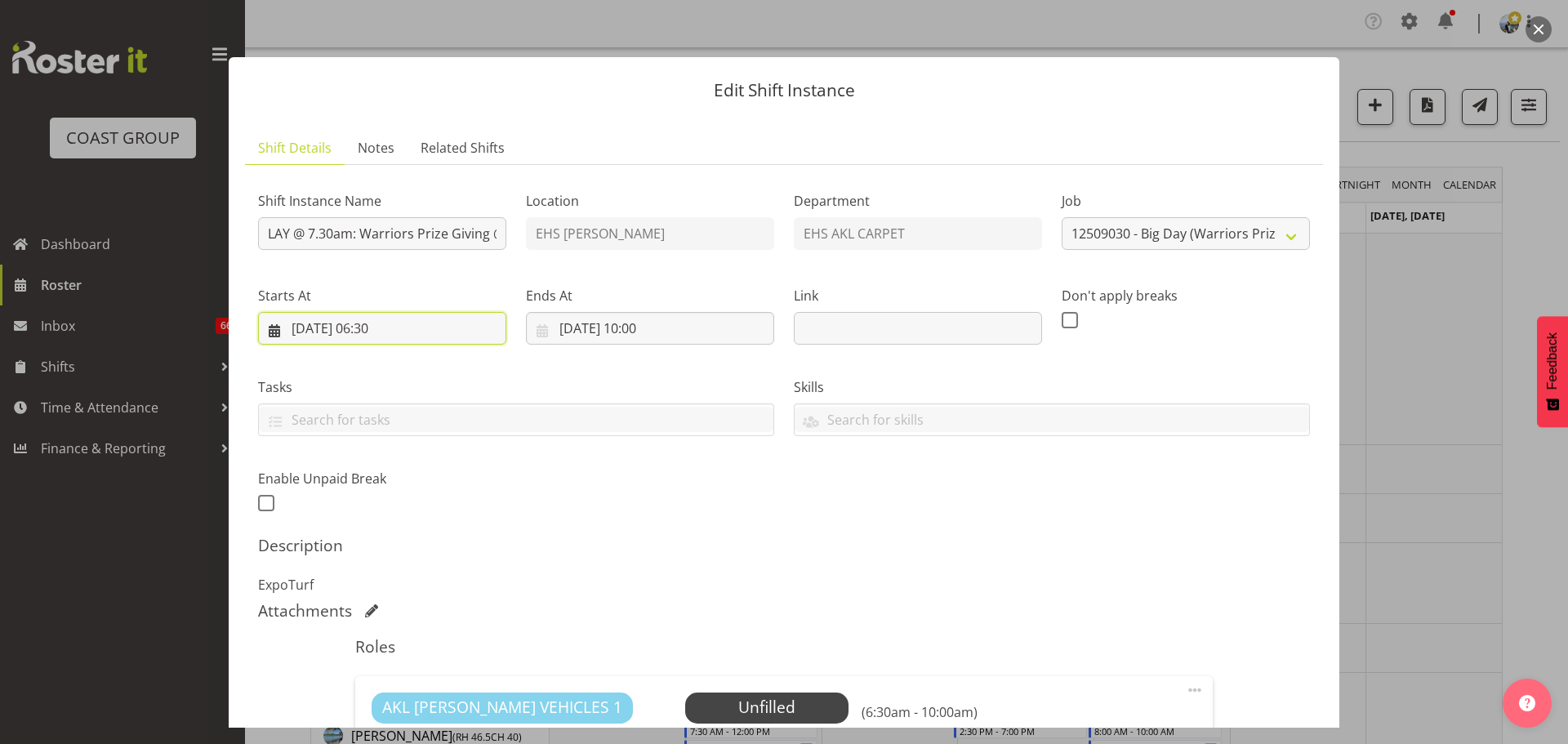
click at [404, 328] on input "16/09/2025, 06:30" at bounding box center [382, 328] width 249 height 33
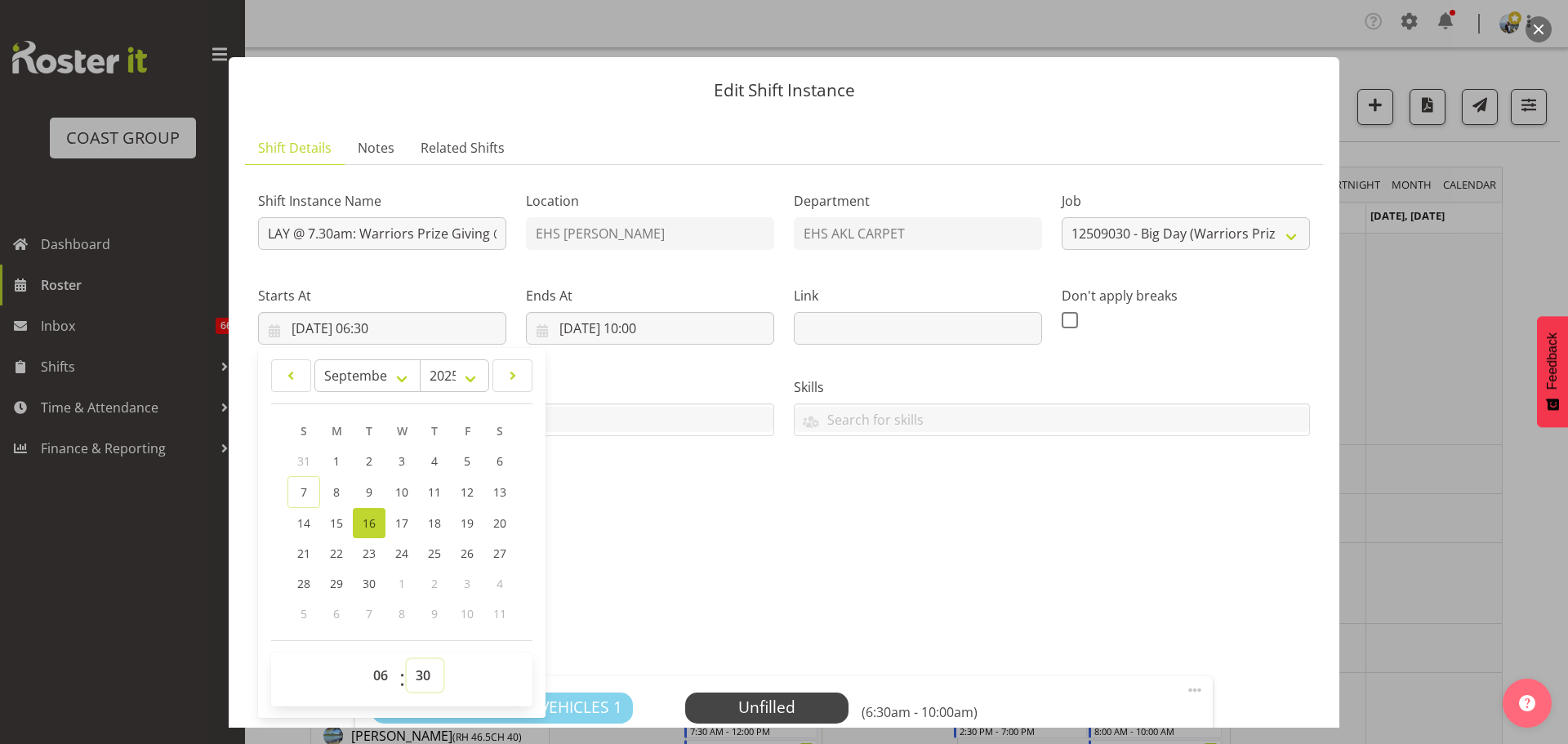
click at [417, 665] on select "00 01 02 03 04 05 06 07 08 09 10 11 12 13 14 15 16 17 18 19 20 21 22 23 24 25 2…" at bounding box center [425, 675] width 37 height 33
select select "0"
type input "16/09/2025, 06:00"
click at [996, 533] on div "Shift Instance Name LAY @ 7.30am: Warriors Prize Giving @ Viaduct Events Centre…" at bounding box center [784, 716] width 1052 height 1076
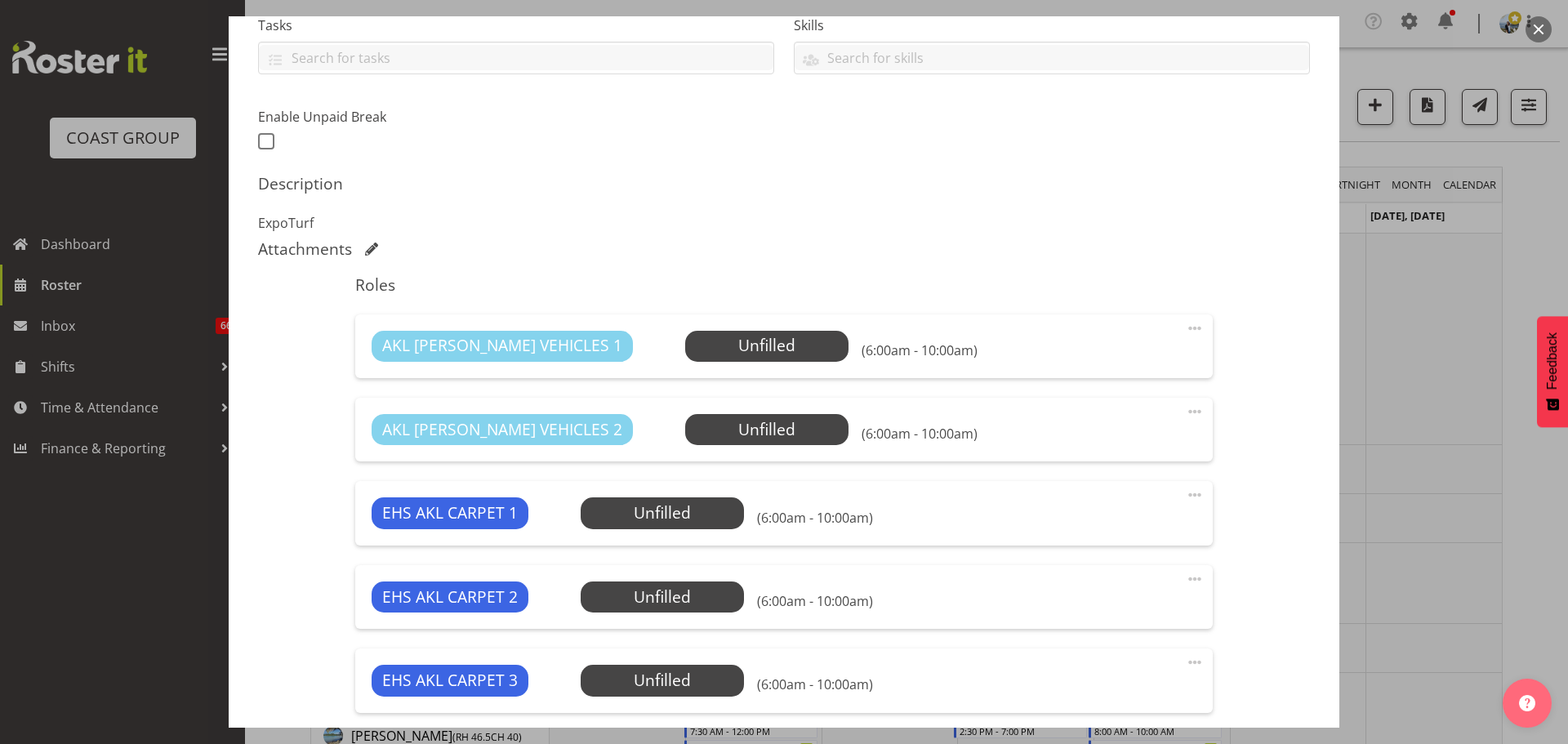
scroll to position [490, 0]
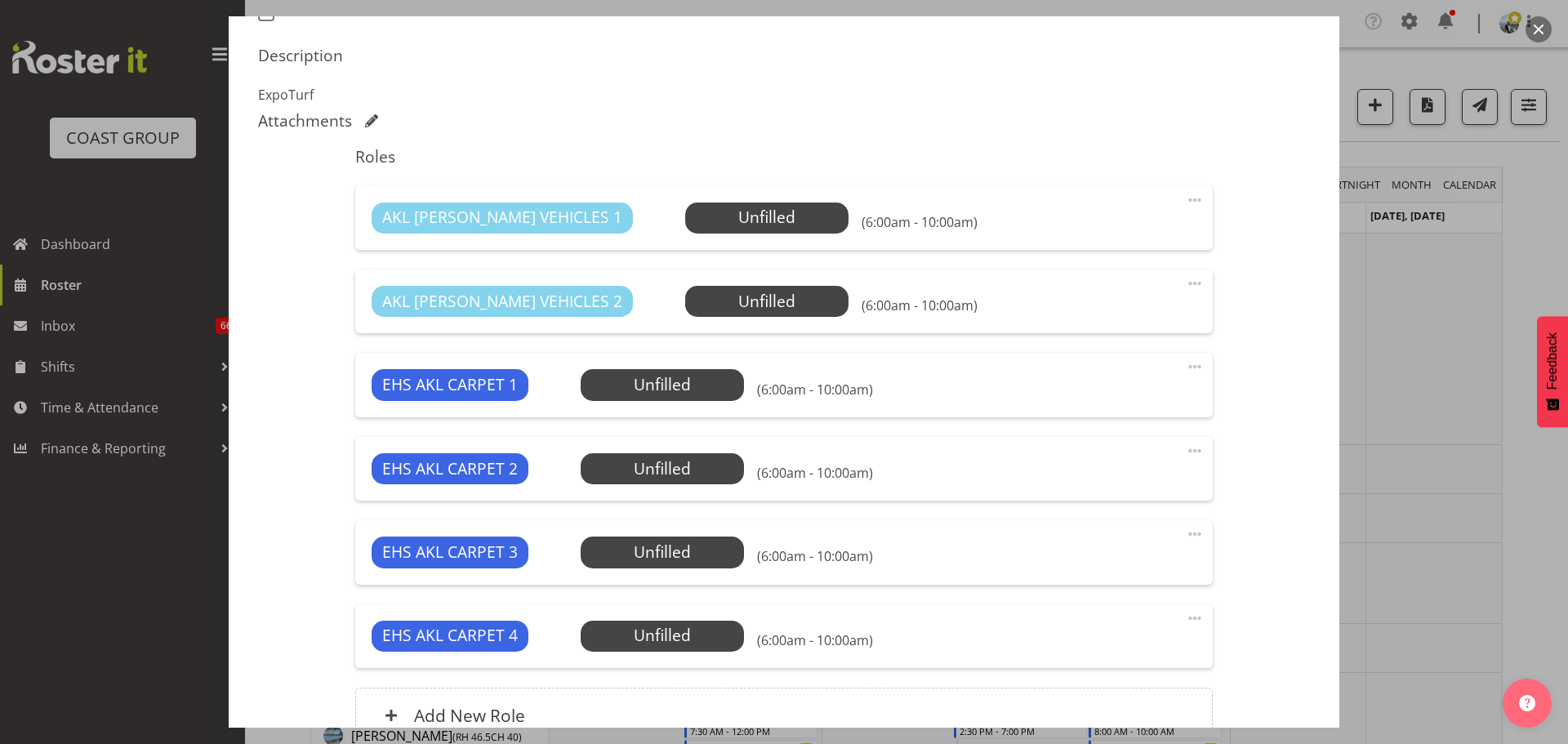
click at [1186, 617] on span at bounding box center [1196, 618] width 20 height 20
click at [1123, 718] on link "Delete" at bounding box center [1127, 716] width 157 height 30
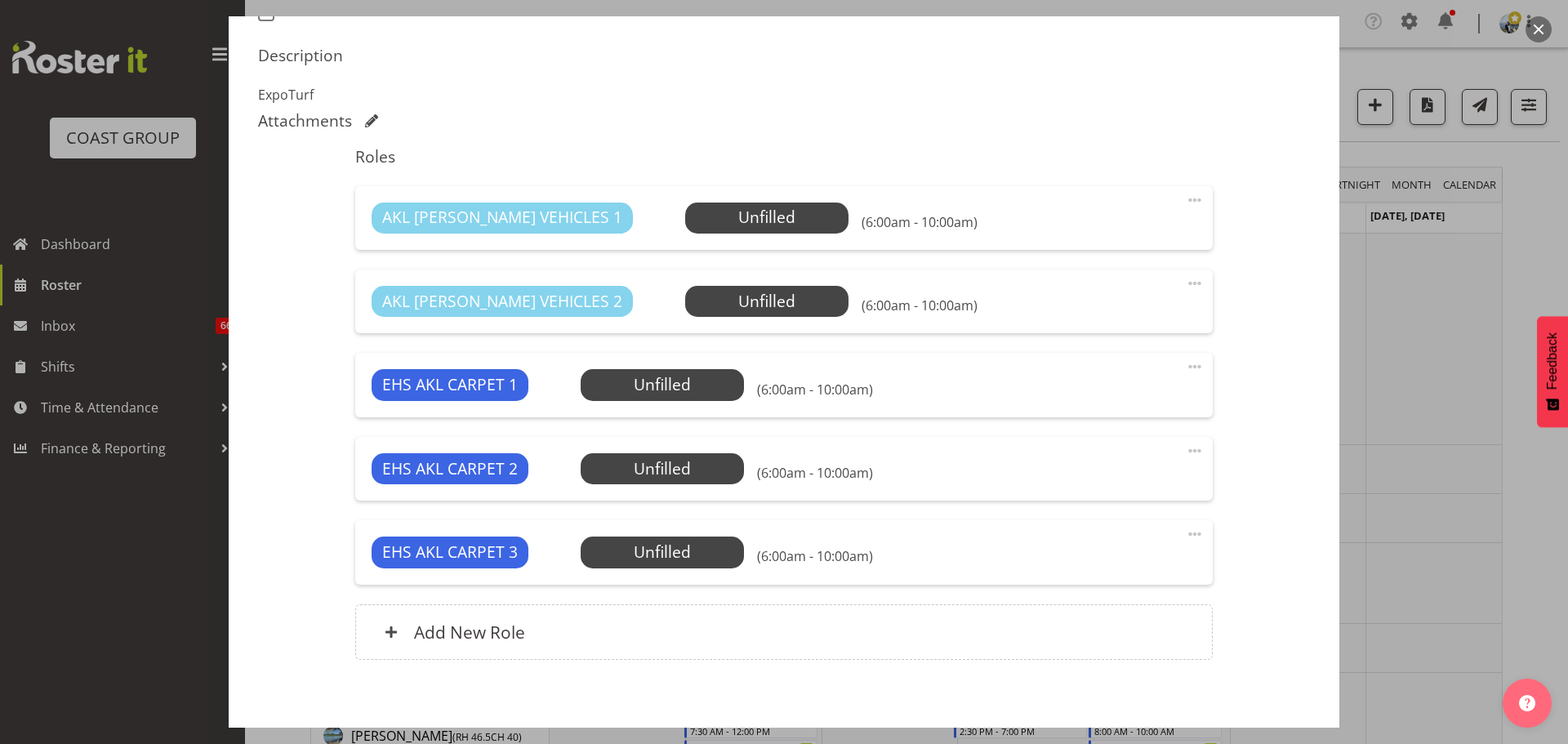
click at [1189, 527] on span at bounding box center [1196, 534] width 20 height 20
drag, startPoint x: 1165, startPoint y: 634, endPoint x: 1289, endPoint y: 619, distance: 124.9
click at [1289, 619] on div "Shift Instance Name LAY @ 7.30am: Warriors Prize Giving @ Viaduct Events Centre…" at bounding box center [784, 184] width 1052 height 992
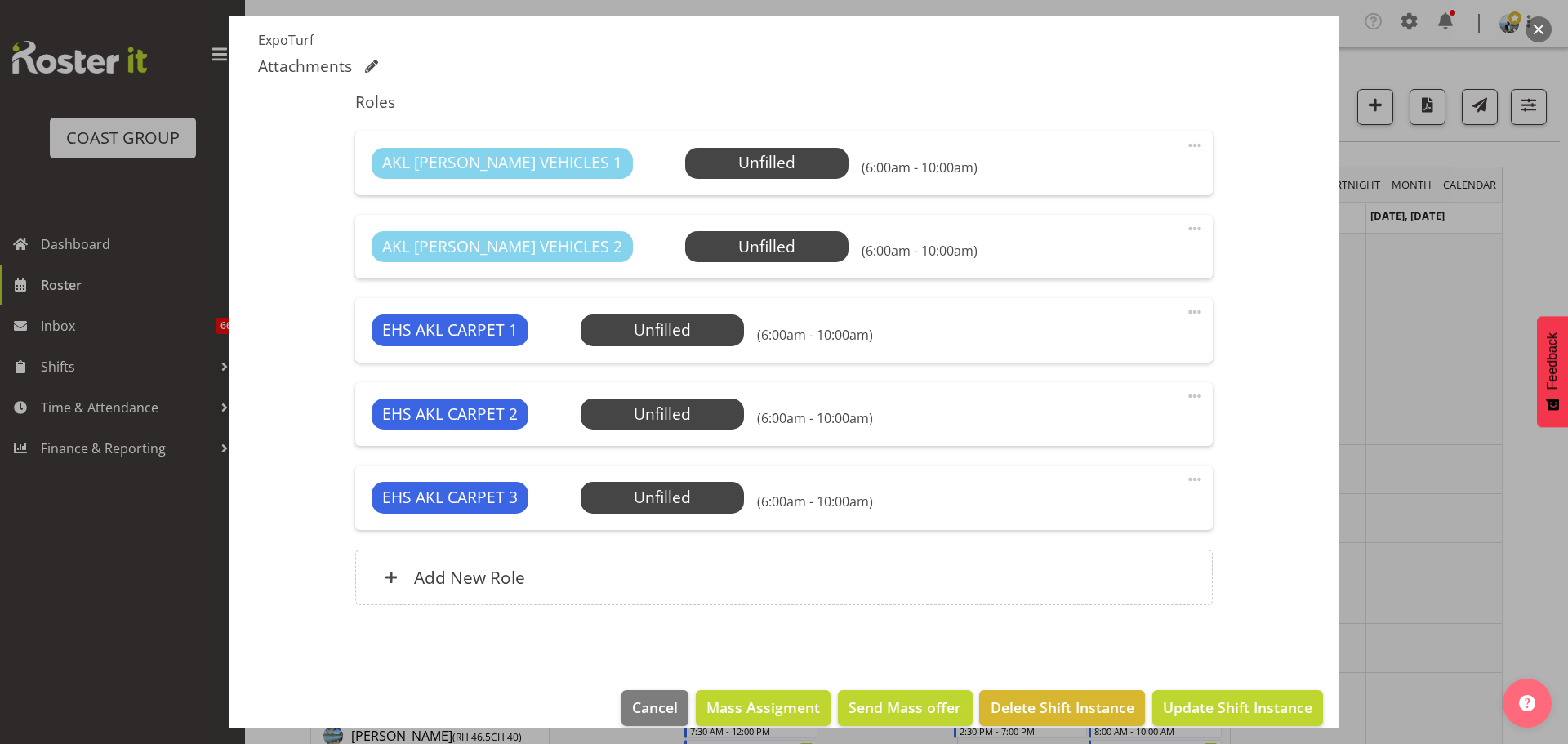
scroll to position [568, 0]
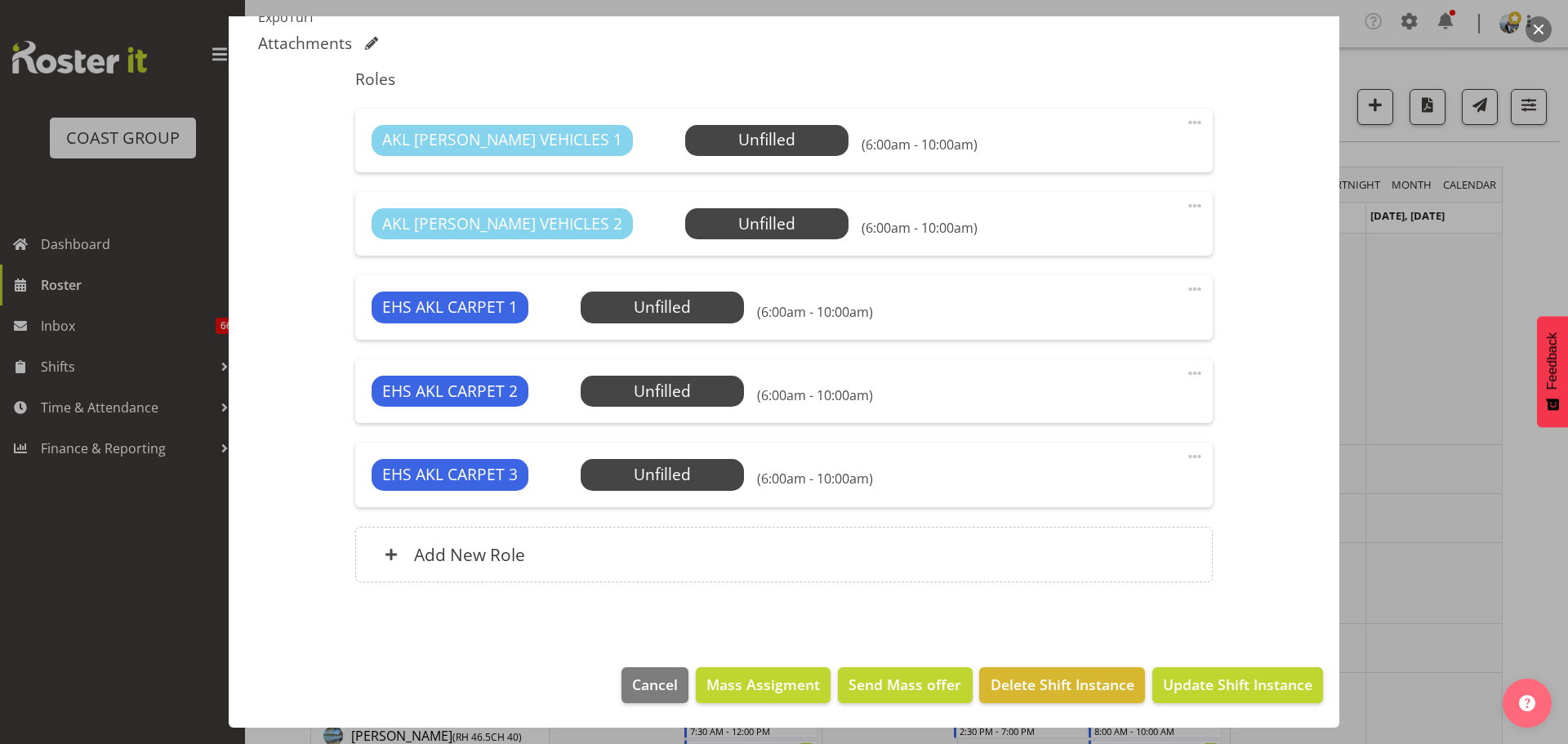
click at [1217, 713] on footer "Cancel Mass Assigment Send Mass offer Delete Shift Instance Update Shift Instan…" at bounding box center [784, 689] width 1111 height 77
click at [1221, 688] on span "Update Shift Instance" at bounding box center [1237, 685] width 149 height 22
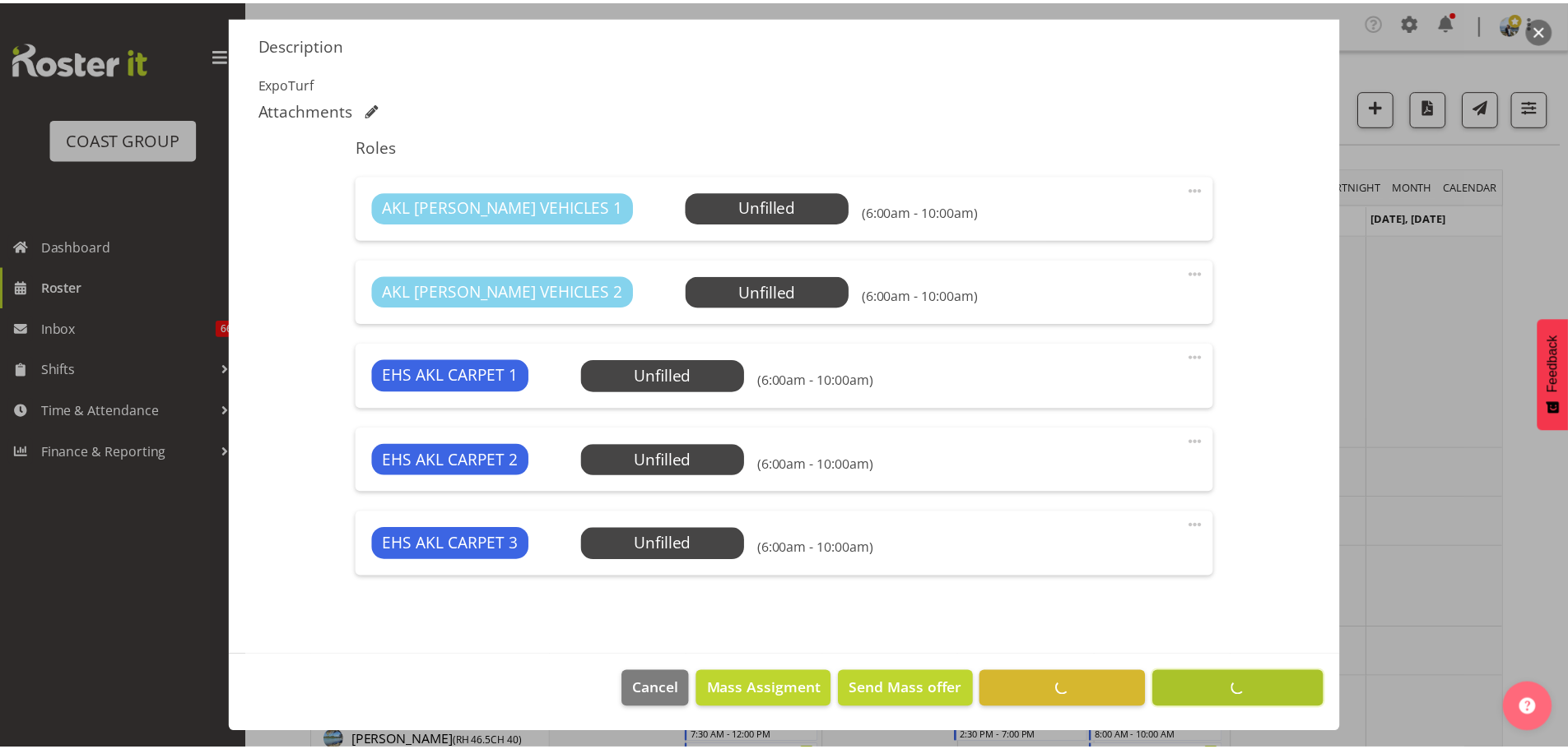
scroll to position [506, 0]
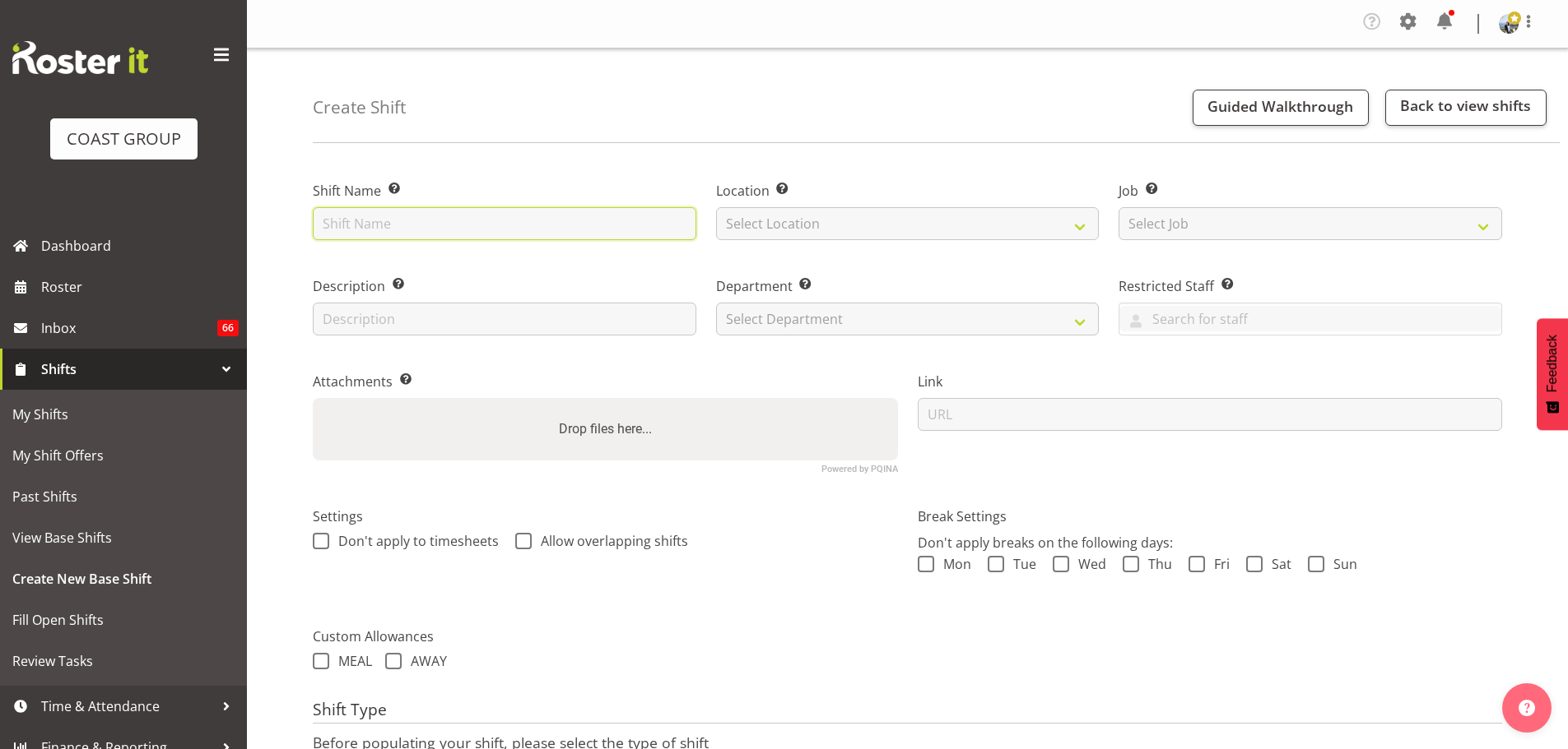
click at [662, 233] on input "text" at bounding box center [504, 224] width 383 height 33
type input "Kanga News '25 @ Hilton Hotel"
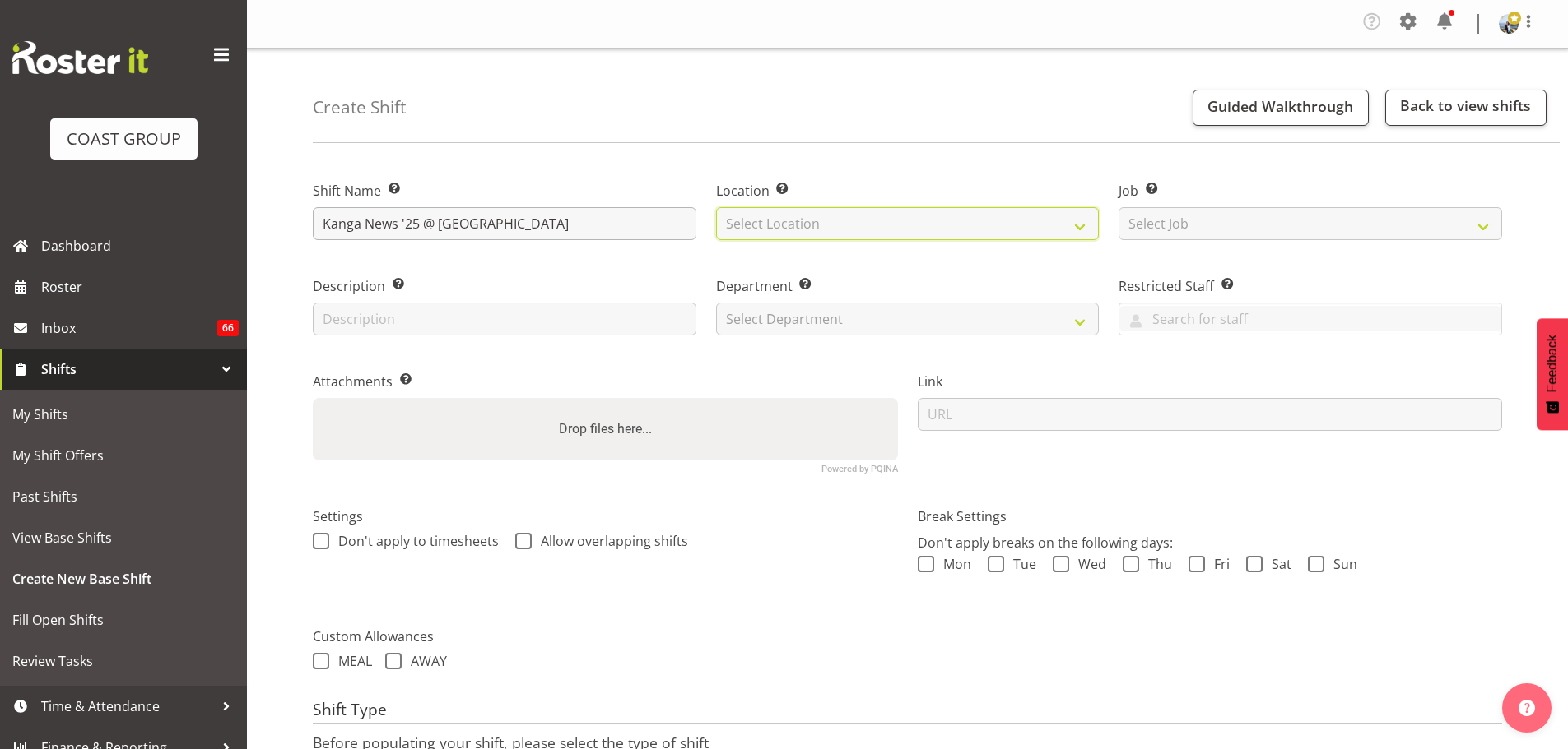
select select "35"
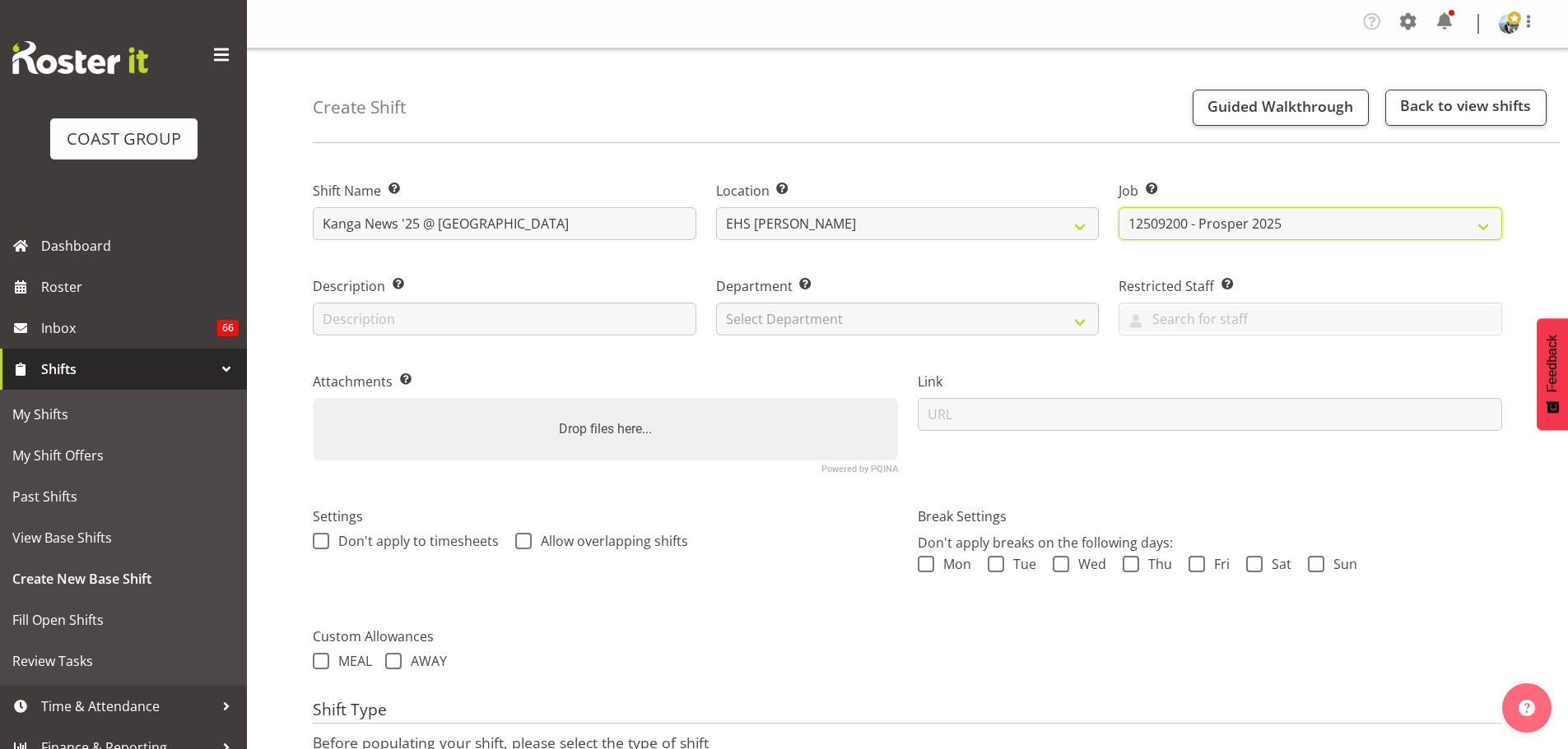
select select "10228"
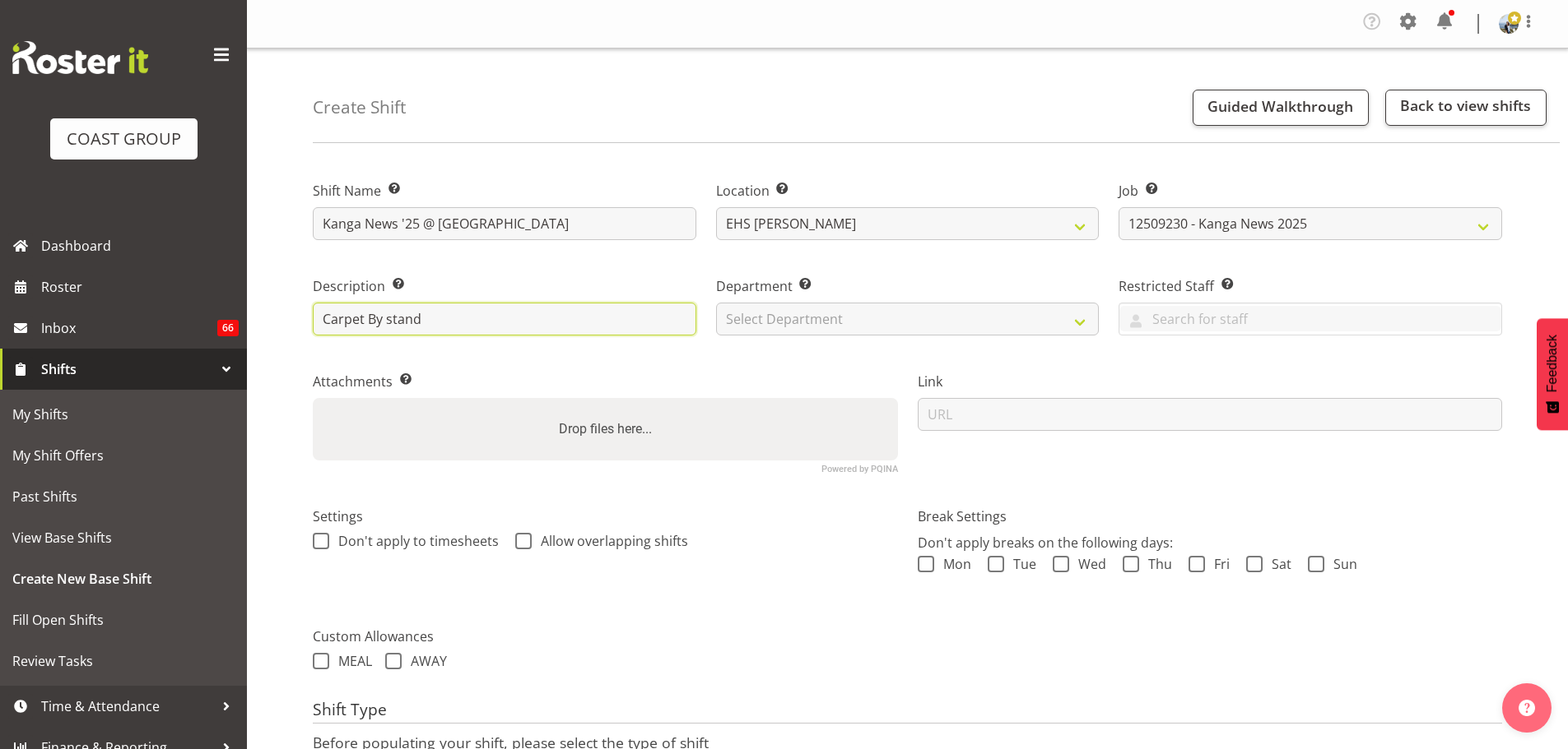
type input "Carpet By stand"
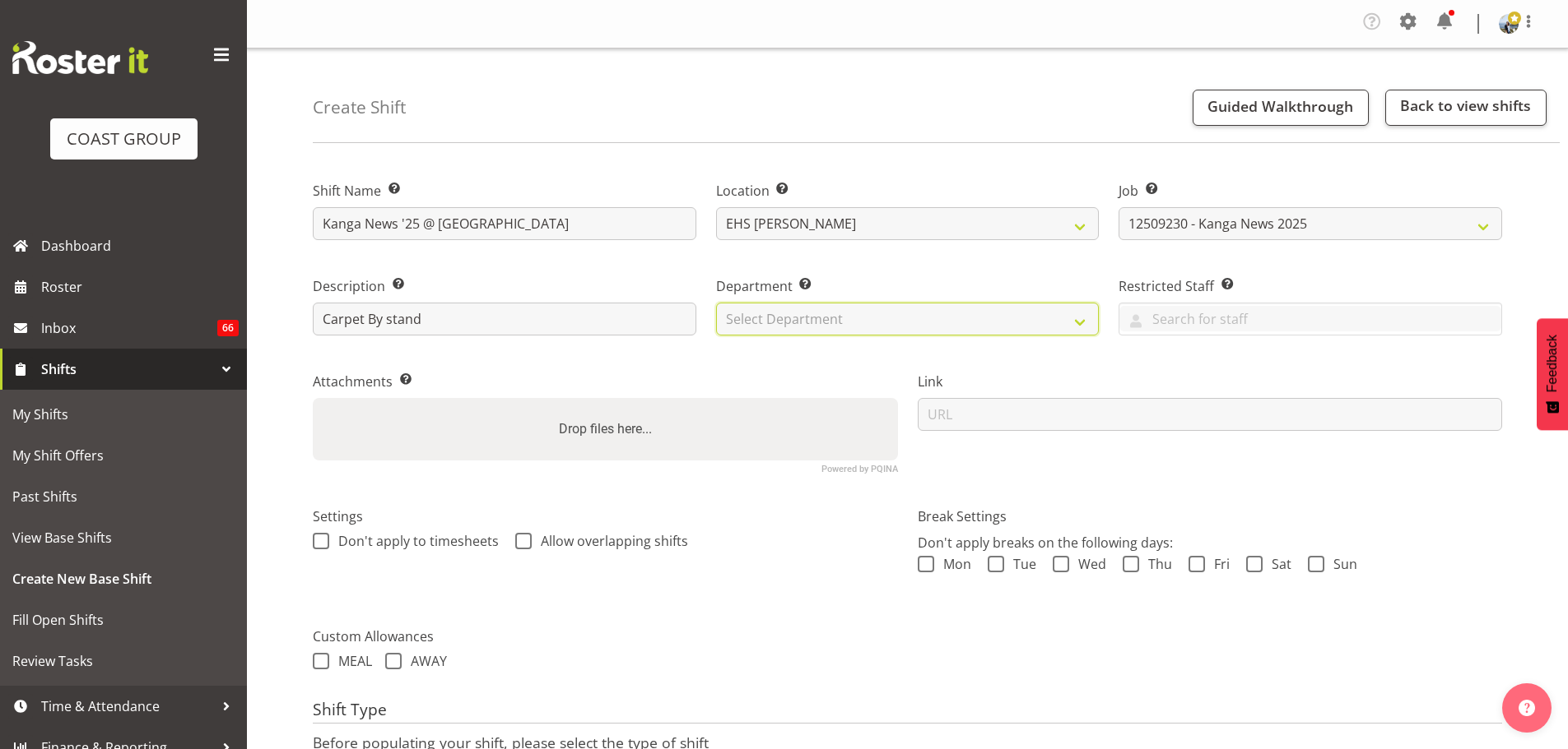
select select "35"
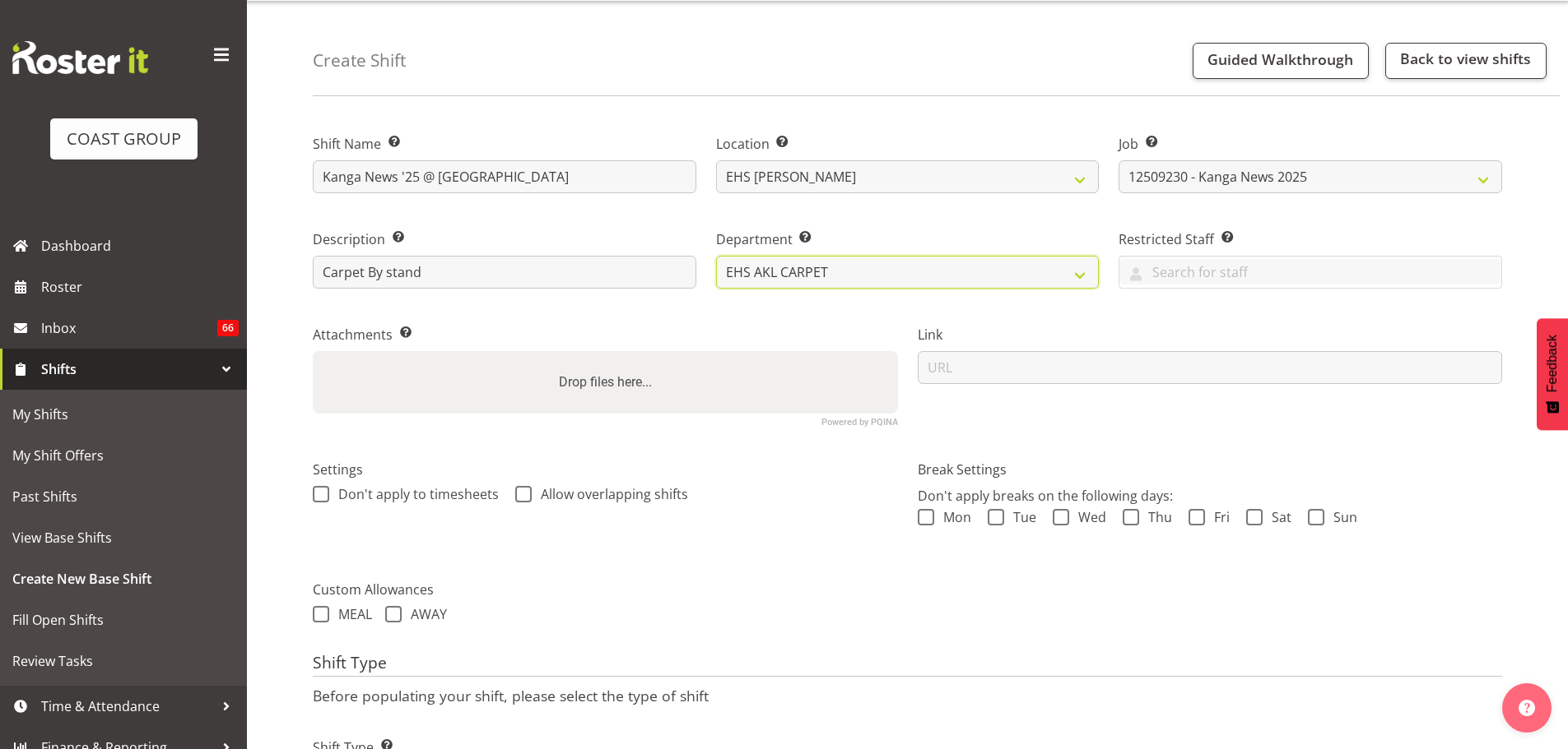
scroll to position [146, 0]
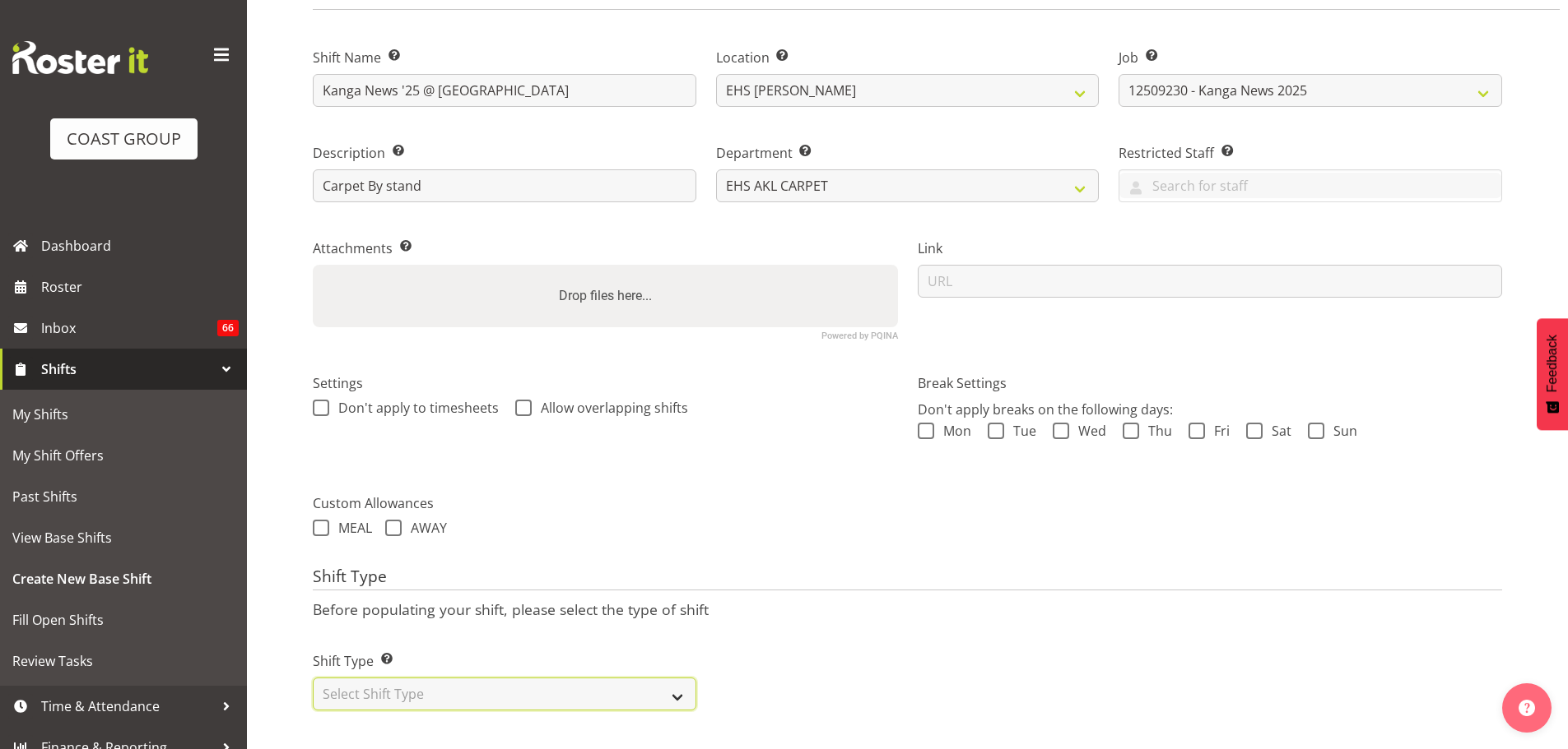
click at [556, 682] on select "Select Shift Type One Off Shift Recurring Shift Rotating Shift" at bounding box center [504, 694] width 383 height 33
select select "recurring"
click at [312, 678] on select "Select Shift Type One Off Shift Recurring Shift Rotating Shift" at bounding box center [504, 694] width 383 height 33
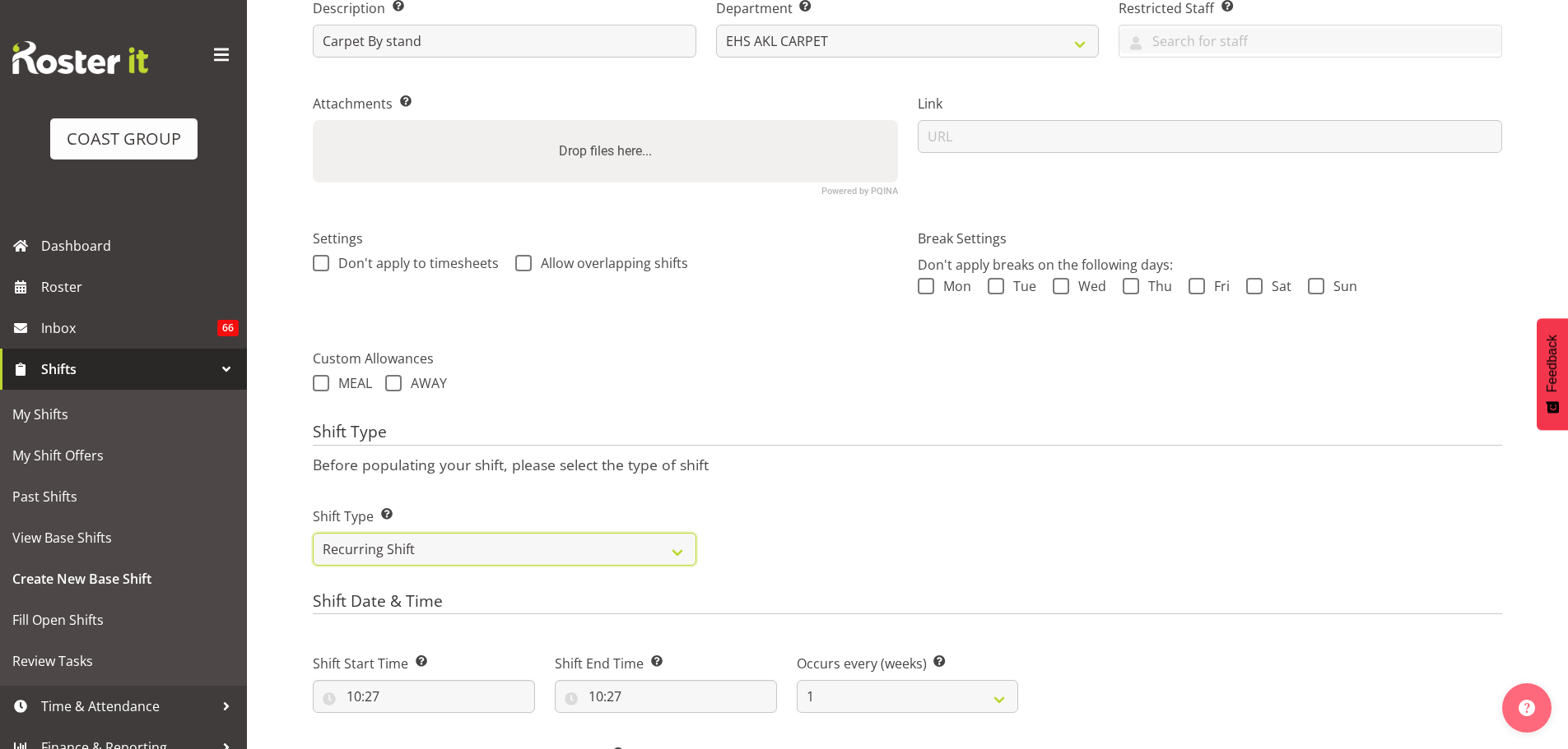
scroll to position [475, 0]
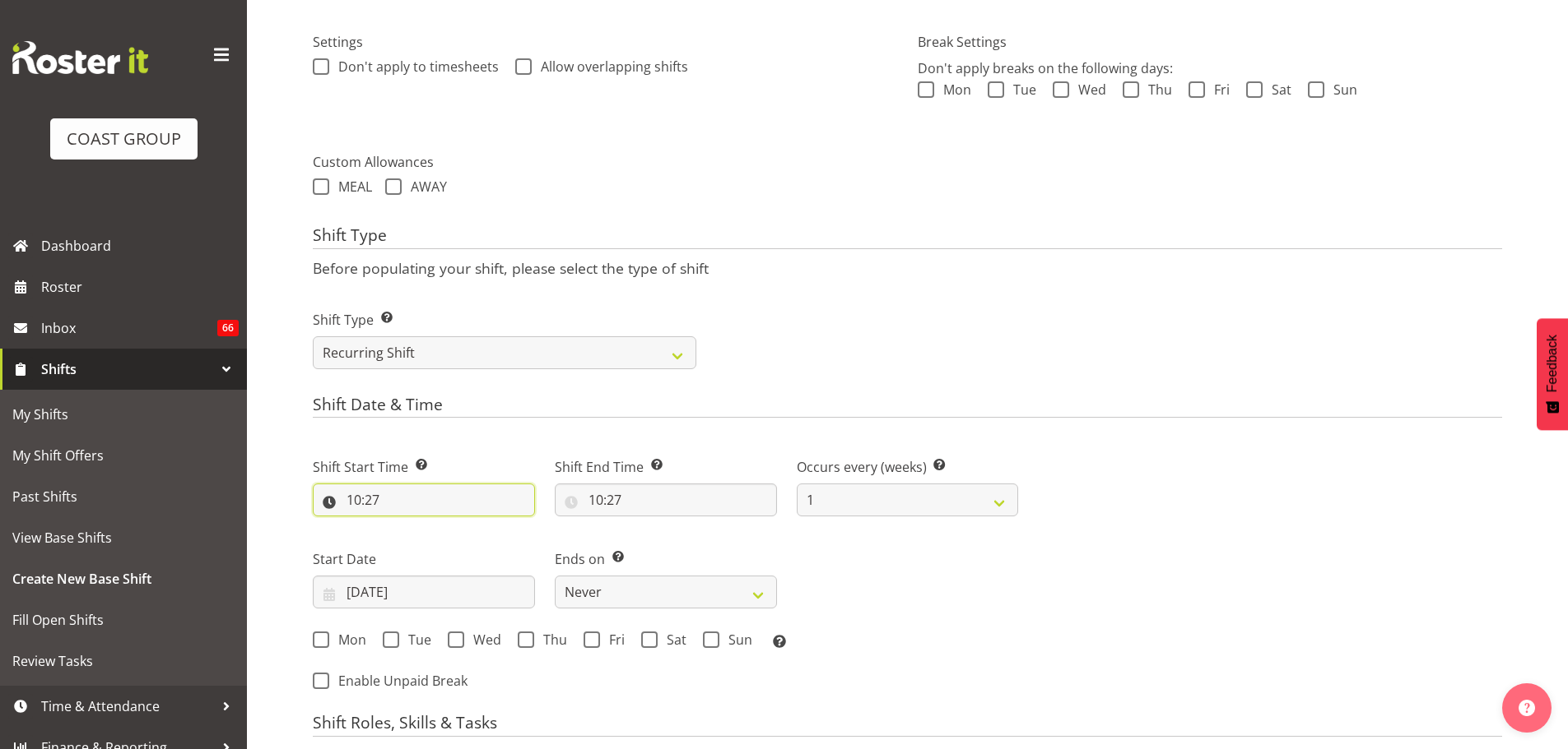
click at [374, 492] on input "10:27" at bounding box center [423, 500] width 222 height 33
click at [414, 545] on select "00 01 02 03 04 05 06 07 08 09 10 11 12 13 14 15 16 17 18 19 20 21 22 23" at bounding box center [425, 542] width 37 height 33
select select "5"
click at [407, 526] on select "00 01 02 03 04 05 06 07 08 09 10 11 12 13 14 15 16 17 18 19 20 21 22 23" at bounding box center [425, 542] width 37 height 33
type input "05:27"
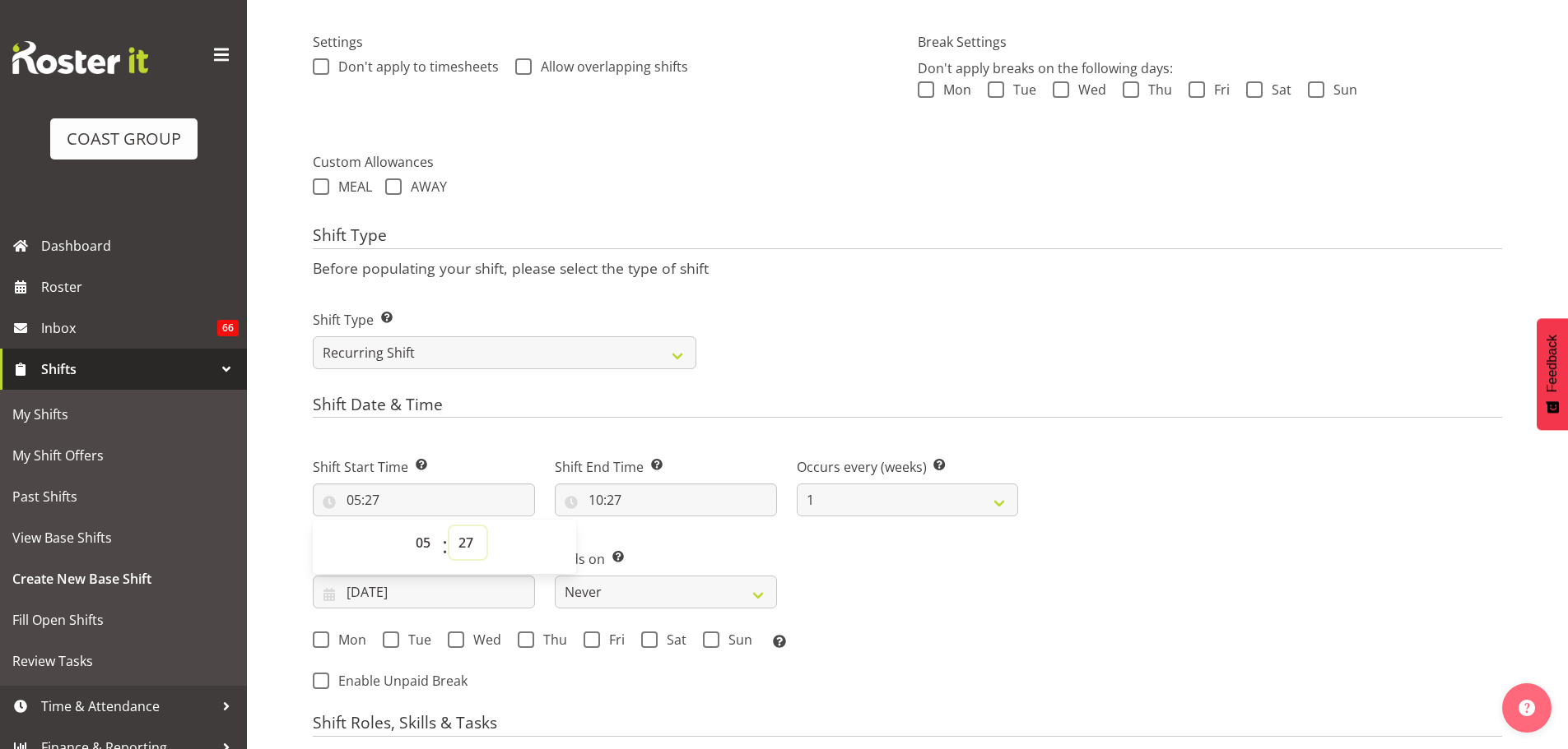
click at [484, 538] on select "00 01 02 03 04 05 06 07 08 09 10 11 12 13 14 15 16 17 18 19 20 21 22 23 24 25 2…" at bounding box center [468, 542] width 37 height 33
select select "30"
type input "05:30"
click at [621, 505] on input "10:27" at bounding box center [666, 500] width 222 height 33
click at [652, 544] on select "00 01 02 03 04 05 06 07 08 09 10 11 12 13 14 15 16 17 18 19 20 21 22 23" at bounding box center [667, 542] width 37 height 33
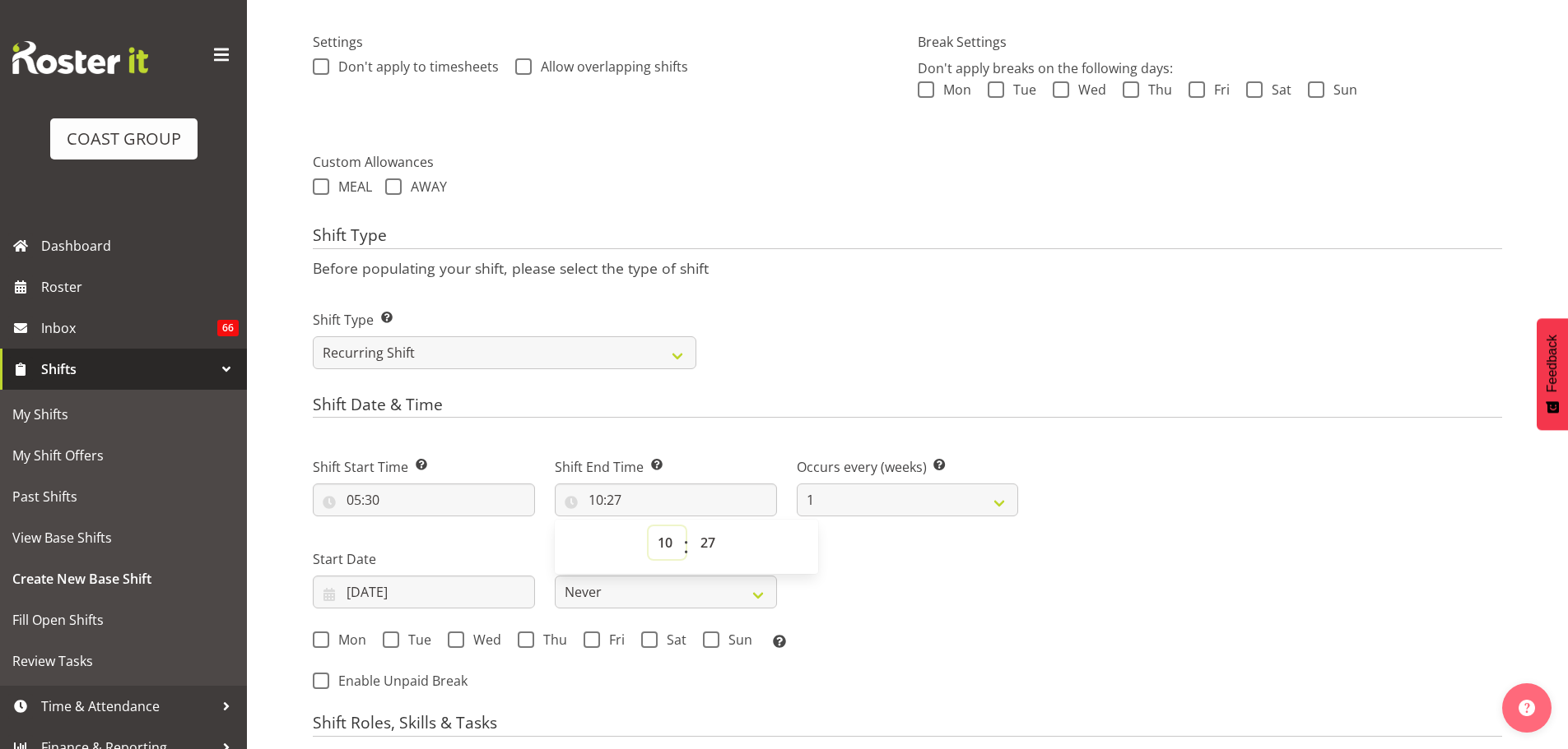
select select "7"
click at [648, 526] on select "00 01 02 03 04 05 06 07 08 09 10 11 12 13 14 15 16 17 18 19 20 21 22 23" at bounding box center [667, 542] width 37 height 33
type input "07:27"
click at [707, 549] on select "00 01 02 03 04 05 06 07 08 09 10 11 12 13 14 15 16 17 18 19 20 21 22 23 24 25 2…" at bounding box center [709, 542] width 37 height 33
select select "0"
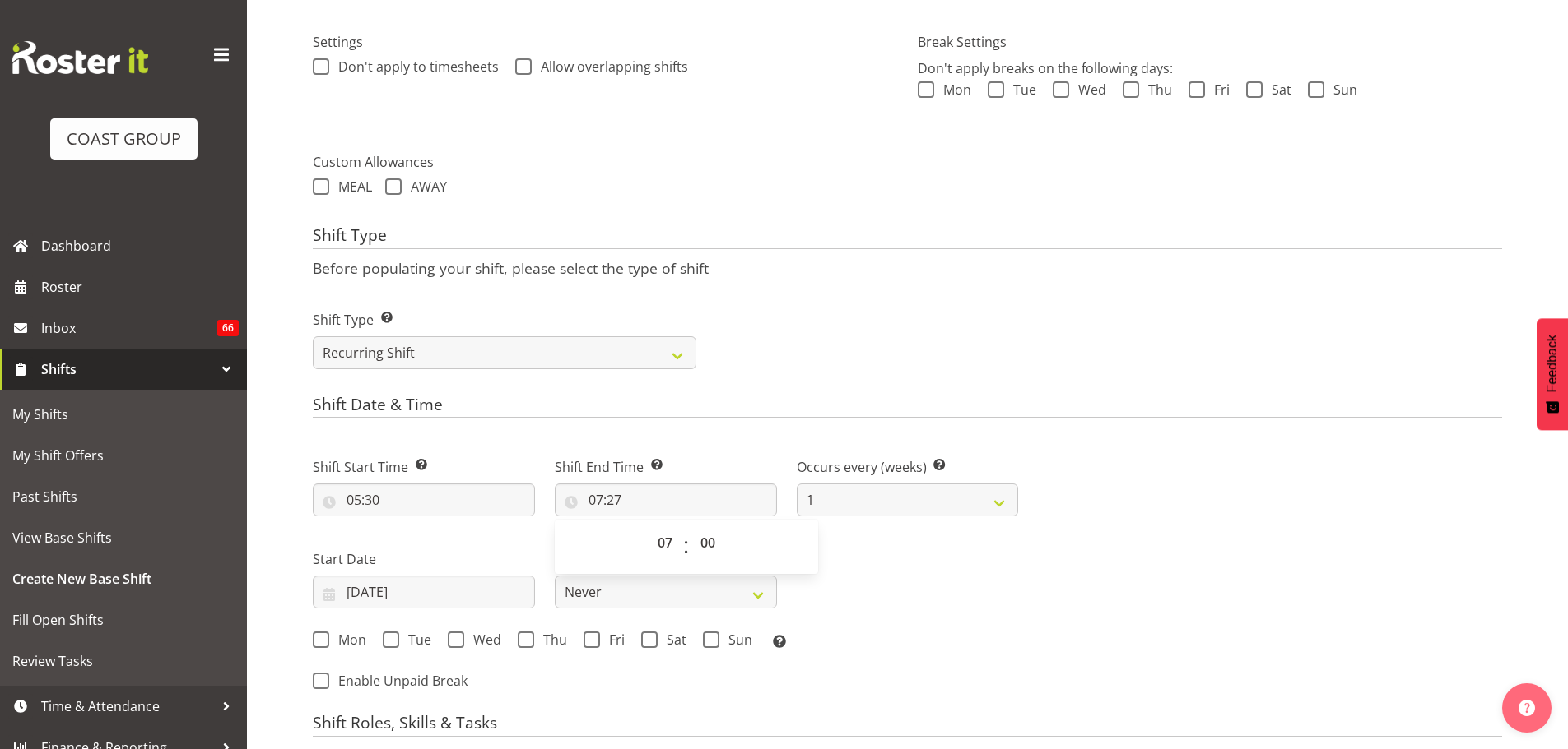
type input "07:00"
click at [942, 600] on div "Shift Start Time Set the time of the day you wish this shift to start 05:30 00 …" at bounding box center [666, 548] width 725 height 228
click at [379, 602] on input "07/09/2025" at bounding box center [423, 592] width 222 height 33
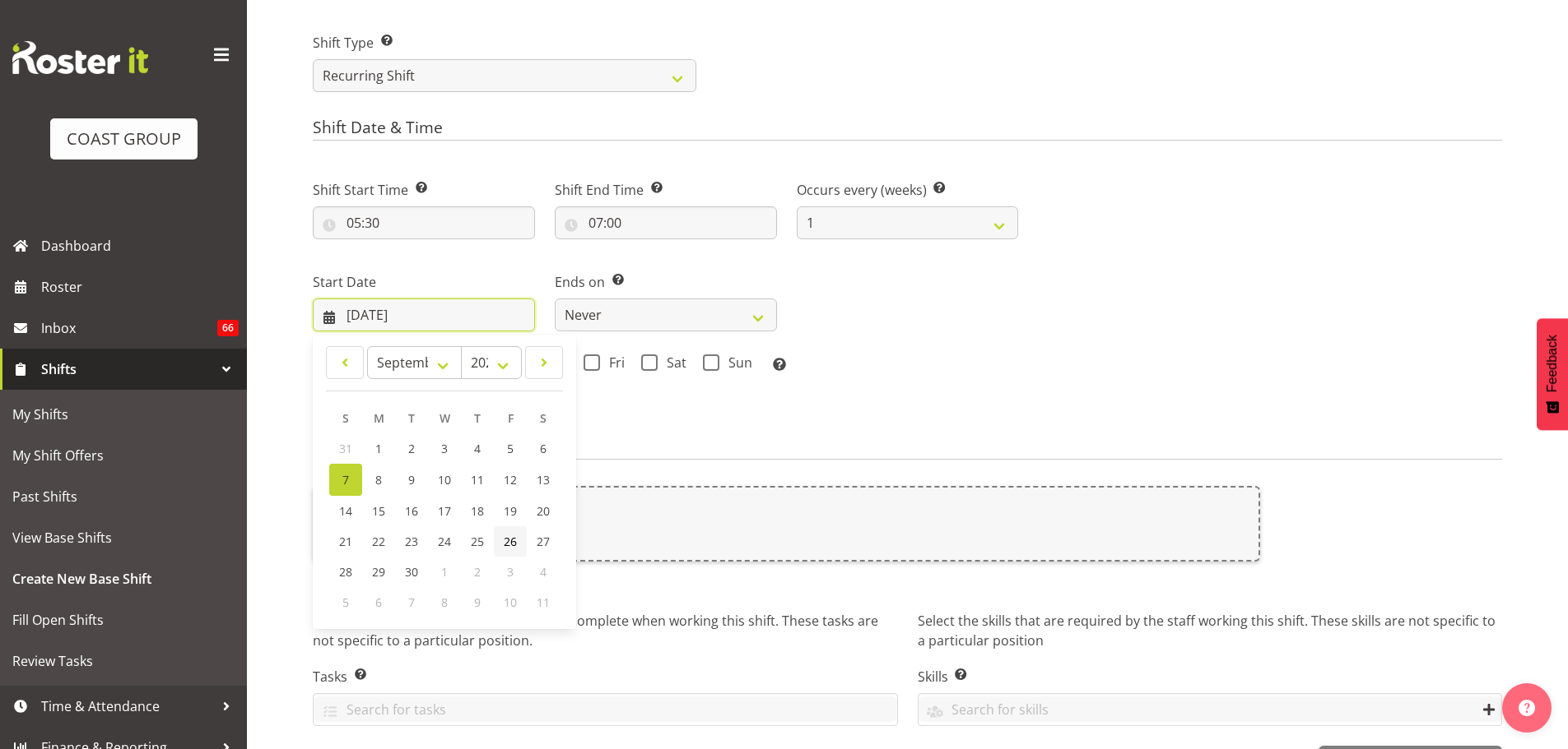
scroll to position [804, 0]
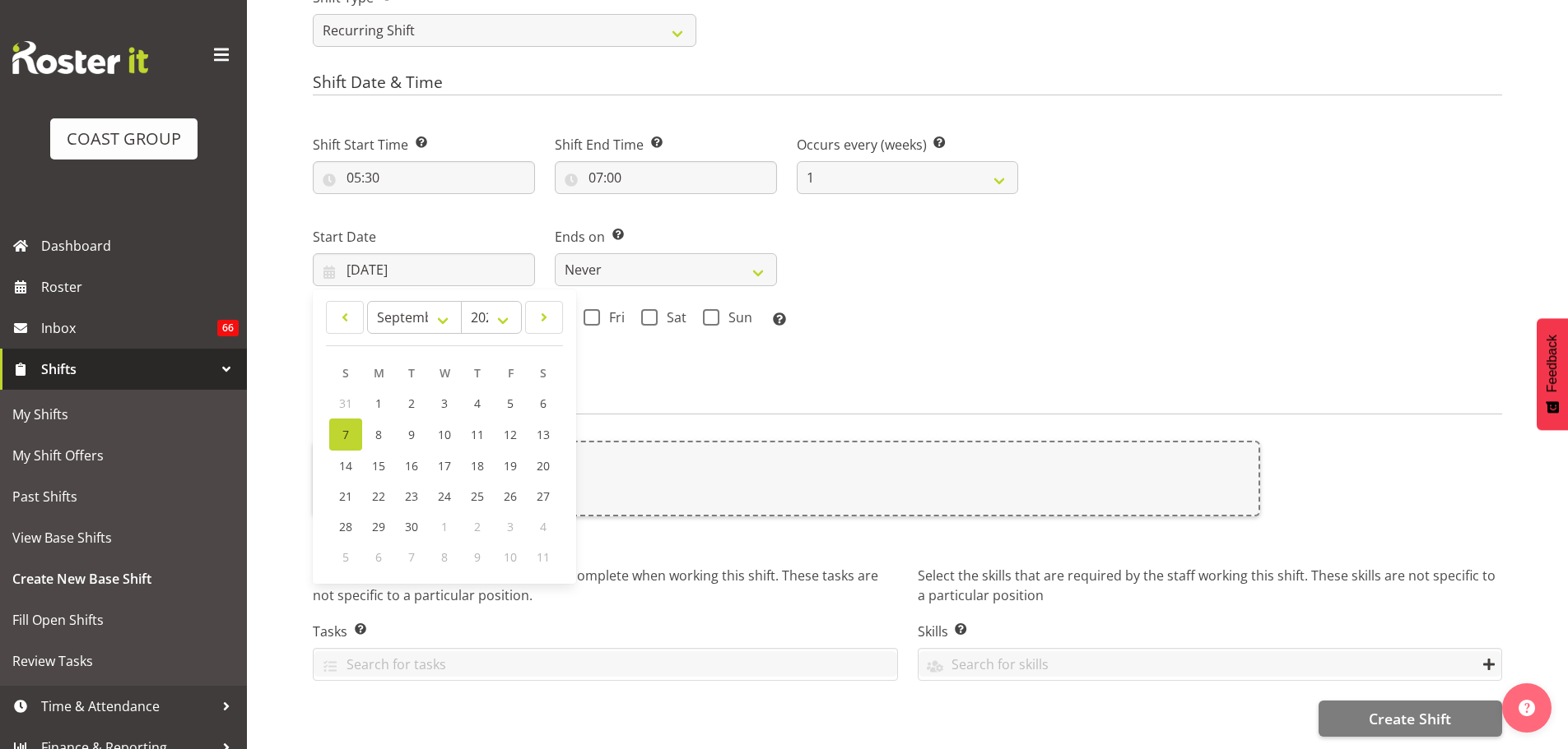
click at [902, 395] on h4 "Shift Roles, Skills & Tasks" at bounding box center [907, 402] width 1189 height 23
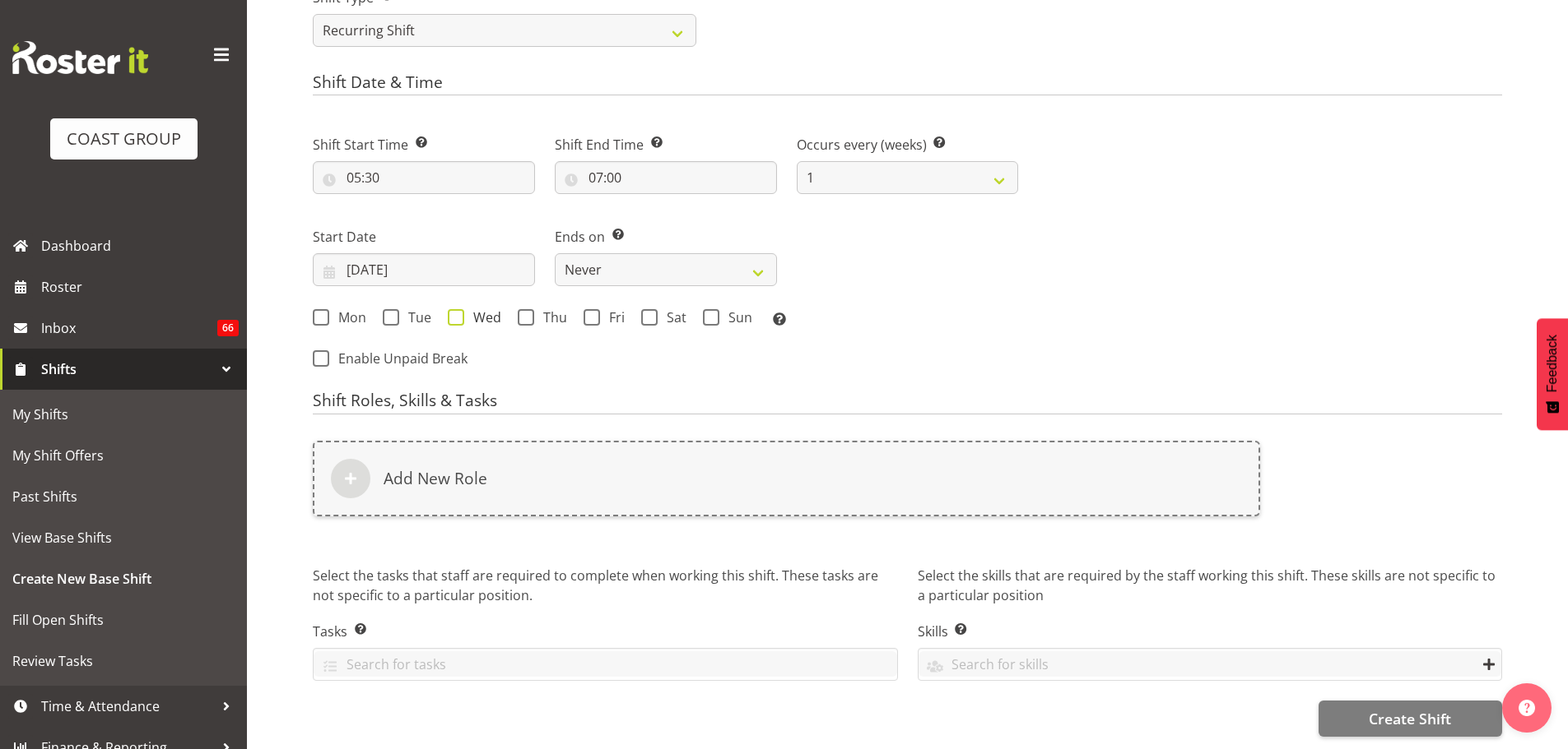
click at [456, 315] on span at bounding box center [456, 318] width 16 height 16
click at [456, 315] on input "Wed" at bounding box center [453, 318] width 11 height 11
checkbox input "true"
click at [595, 321] on div "Mon Tue Wed Thu Fri Sat Sun Select the days of the week you wish to create this…" at bounding box center [665, 320] width 706 height 22
click at [506, 309] on div "Mon Tue Wed Thu Fri Sat Sun Select the days of the week you wish to create this…" at bounding box center [665, 320] width 706 height 22
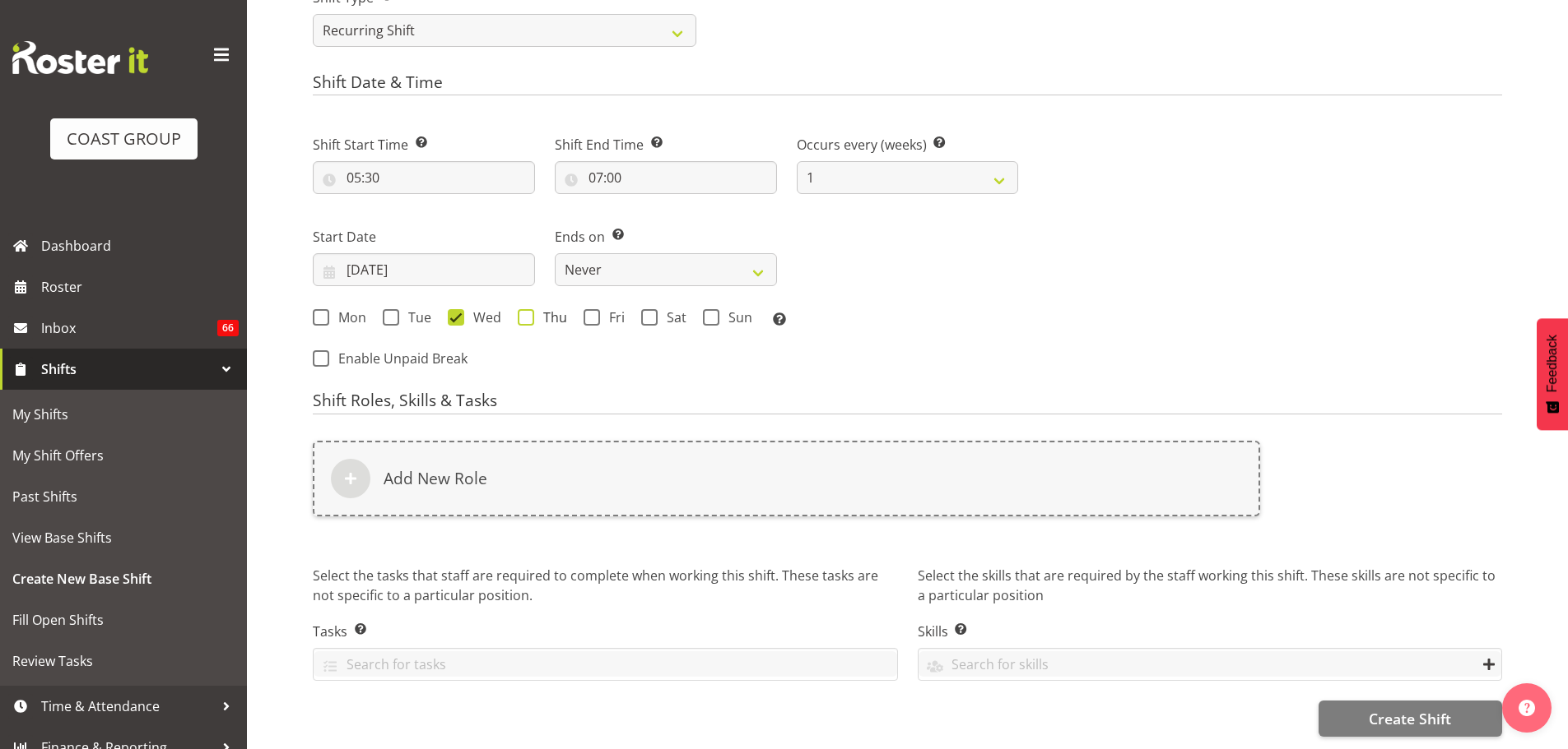
click at [537, 312] on span "Thu" at bounding box center [551, 318] width 33 height 16
click at [528, 312] on input "Thu" at bounding box center [524, 318] width 11 height 11
checkbox input "true"
drag, startPoint x: 680, startPoint y: 250, endPoint x: 682, endPoint y: 259, distance: 9.2
click at [680, 253] on select "Never On Date" at bounding box center [666, 269] width 222 height 33
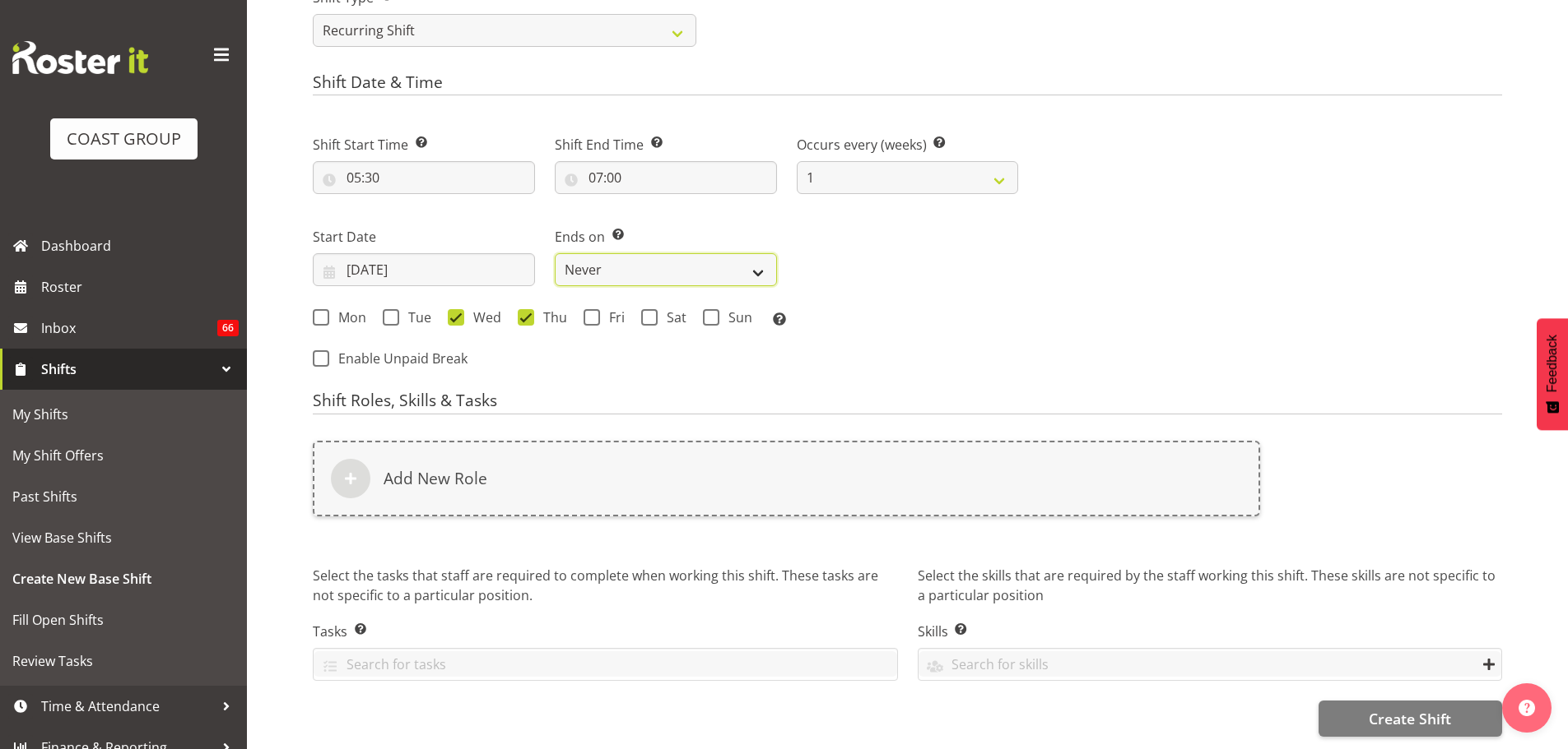
select select "date"
click at [555, 253] on select "Never On Date" at bounding box center [666, 269] width 222 height 33
click at [938, 244] on div "End Date 07/09/2025 January February March April May June July August September…" at bounding box center [908, 256] width 222 height 59
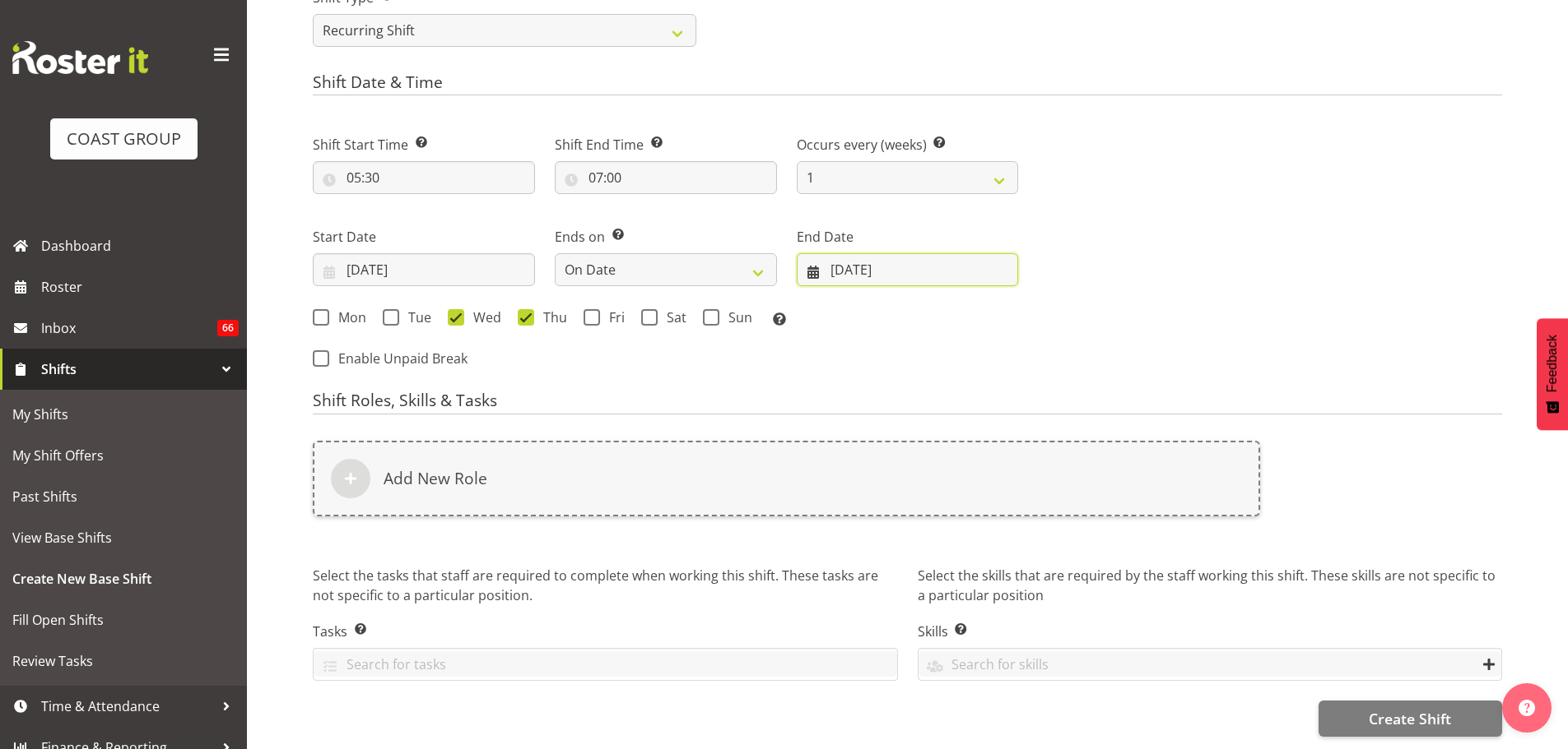
click at [951, 268] on input "[DATE]" at bounding box center [908, 269] width 222 height 33
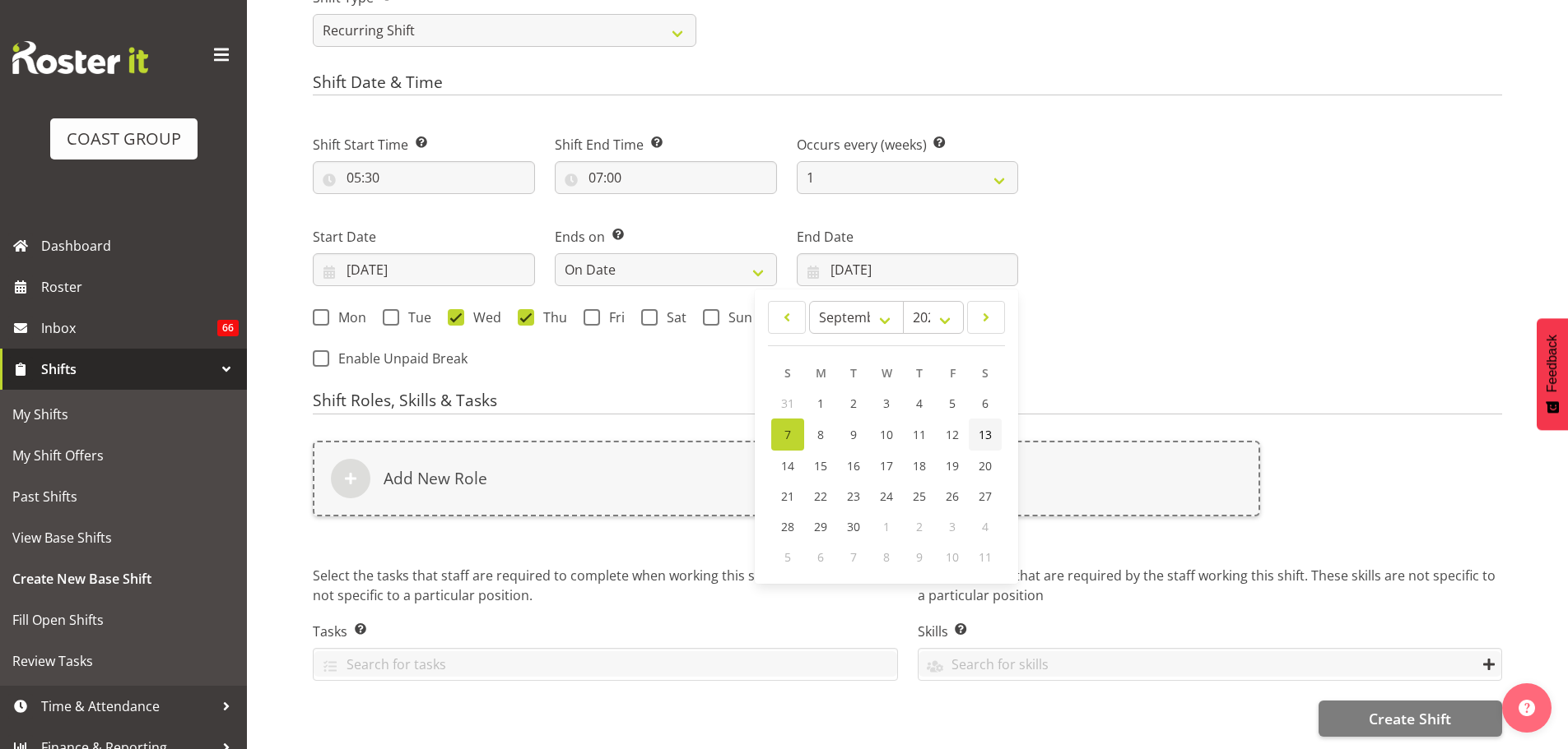
click at [971, 432] on link "13" at bounding box center [985, 434] width 33 height 32
type input "13/09/2025"
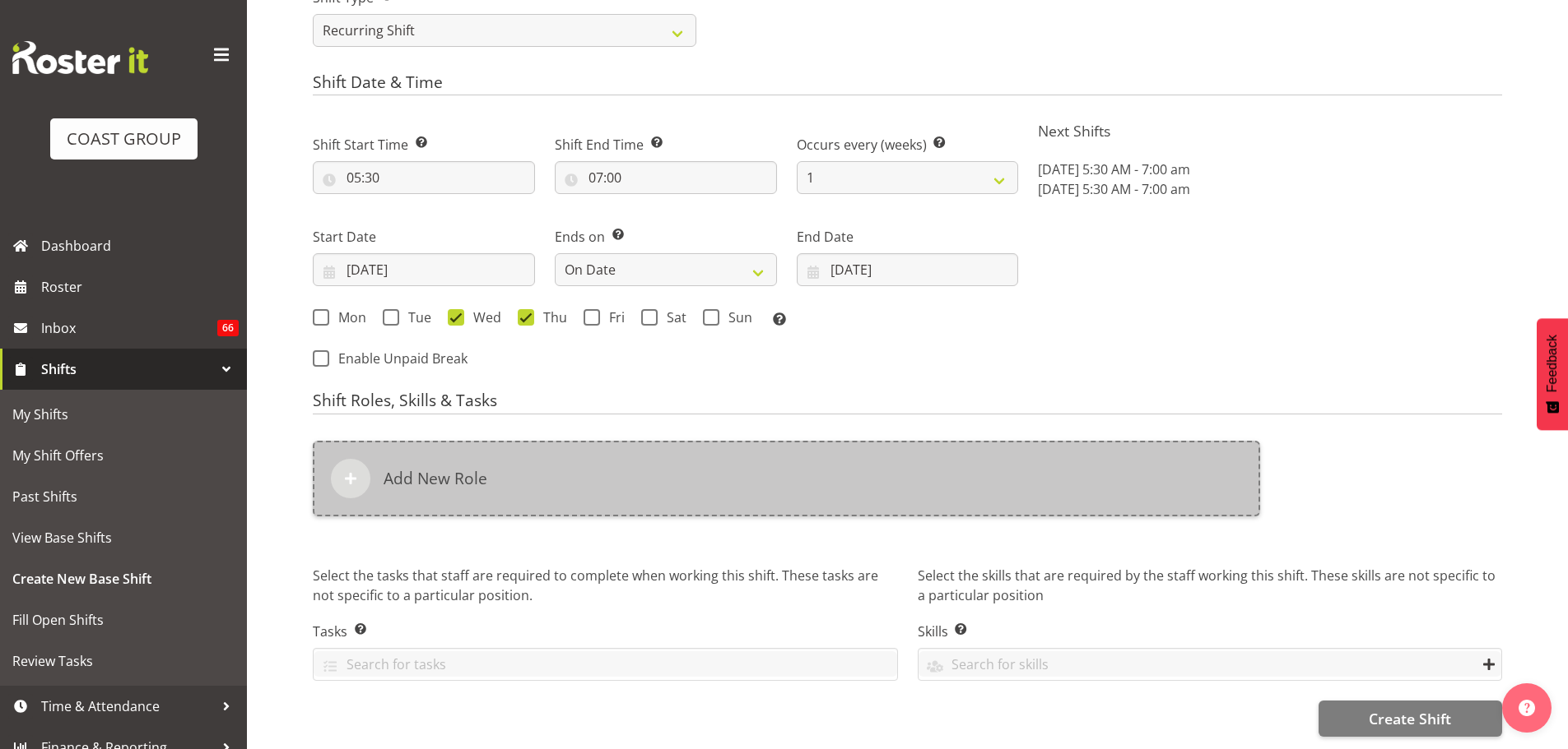
click at [993, 456] on div "Add New Role" at bounding box center [786, 478] width 947 height 76
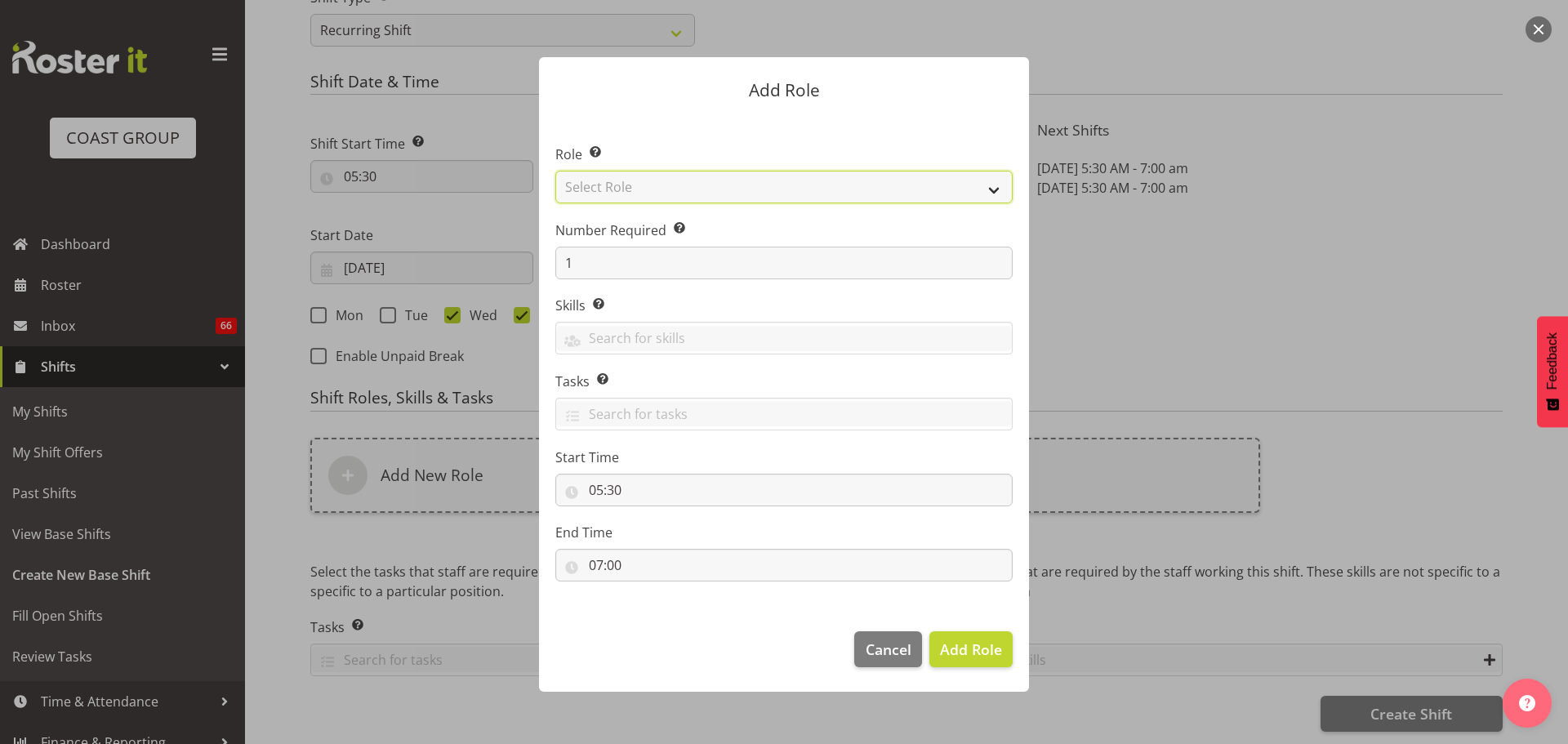
click at [904, 192] on select "Select Role ACCOUNT MANAGER ACCOUNT MANAGER DW ACCOUNTS AKL DIANNA VEHICLES AKL…" at bounding box center [784, 187] width 457 height 33
select select "81"
click at [556, 171] on select "Select Role ACCOUNT MANAGER ACCOUNT MANAGER DW ACCOUNTS AKL DIANNA VEHICLES AKL…" at bounding box center [784, 187] width 457 height 33
click at [991, 667] on button "Add Role" at bounding box center [972, 650] width 83 height 36
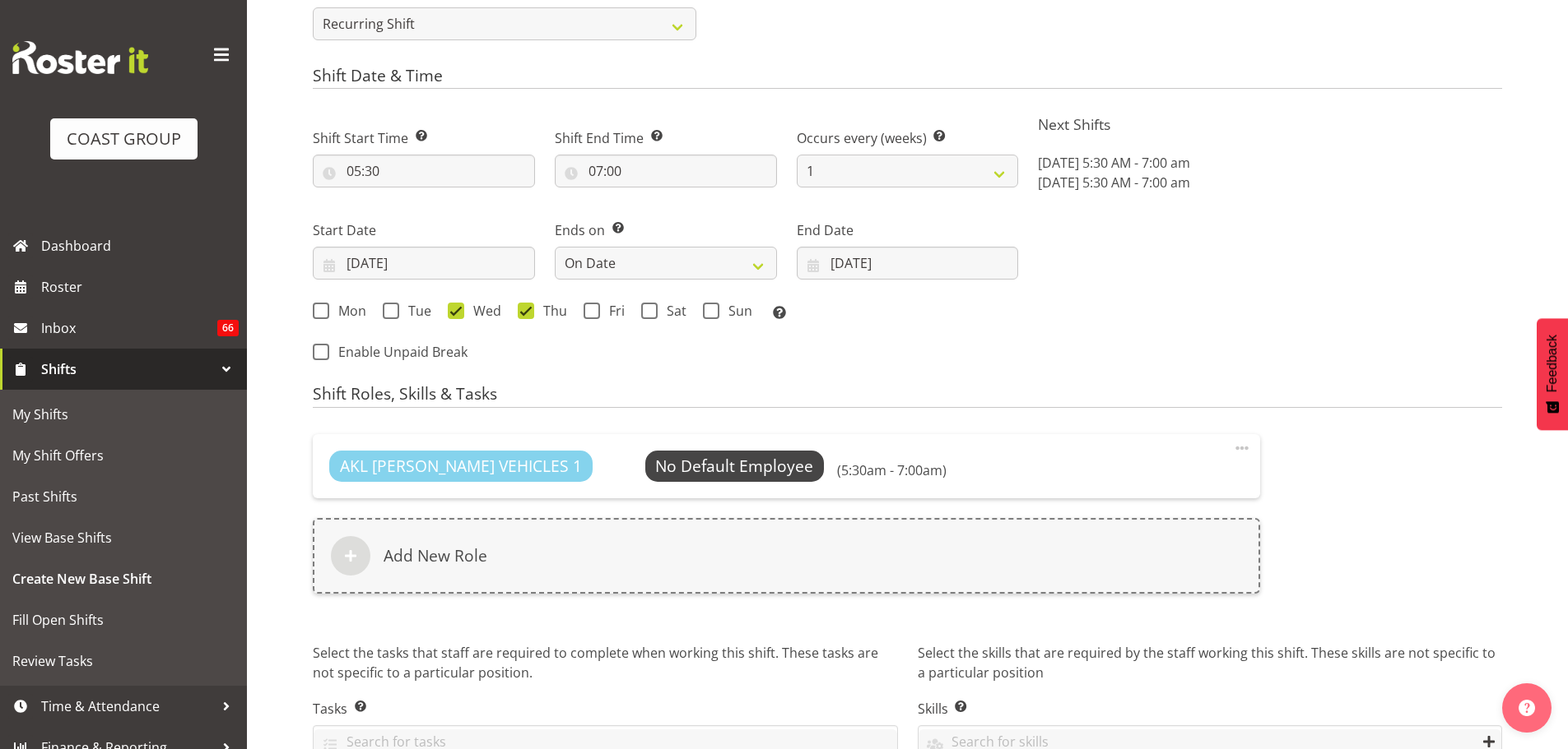
click at [652, 599] on div "AKL RYMER VEHICLES 1 No Default Employee Select Employee (5:30am - 7:00am) Edit…" at bounding box center [787, 523] width 967 height 199
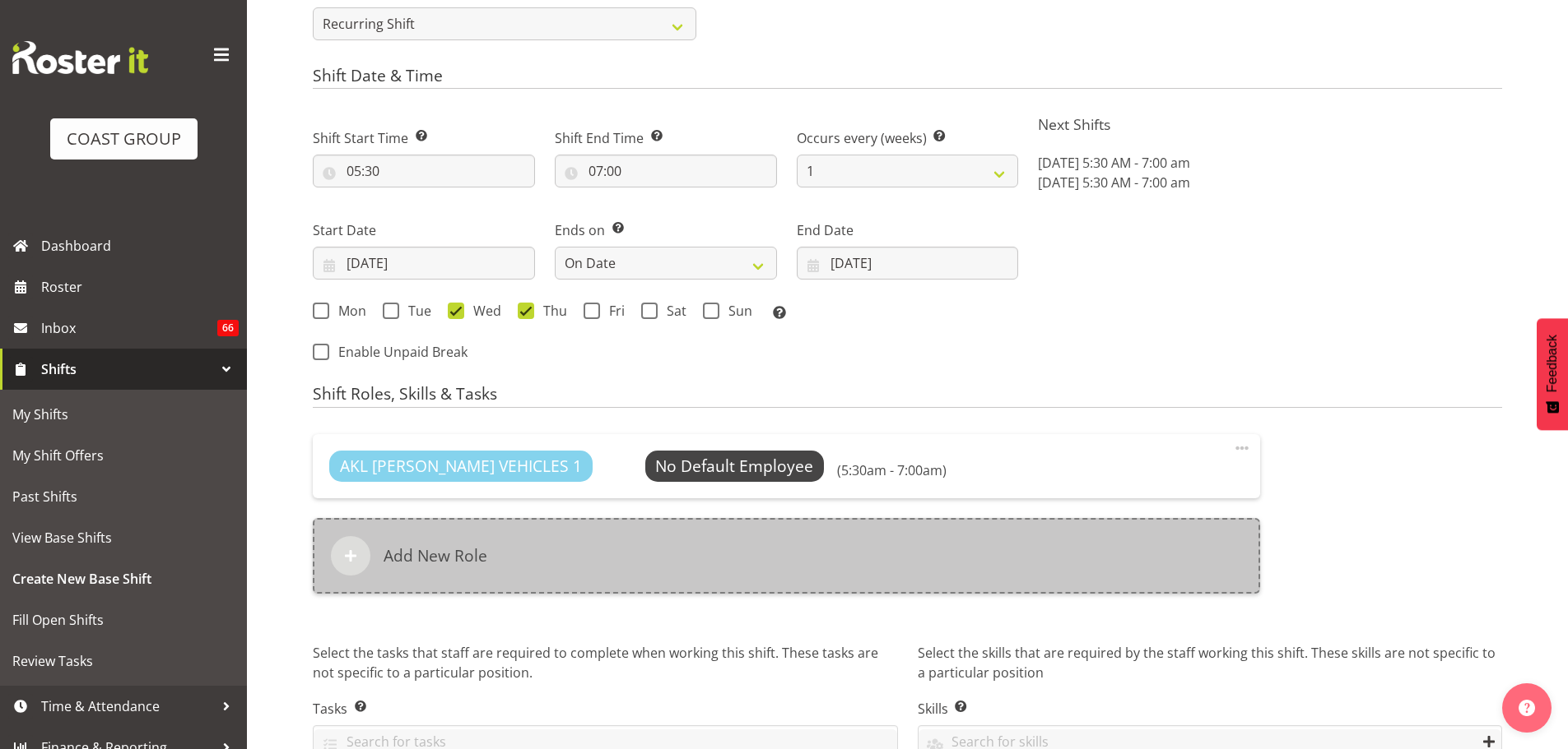
click at [651, 581] on div "Add New Role" at bounding box center [786, 555] width 947 height 76
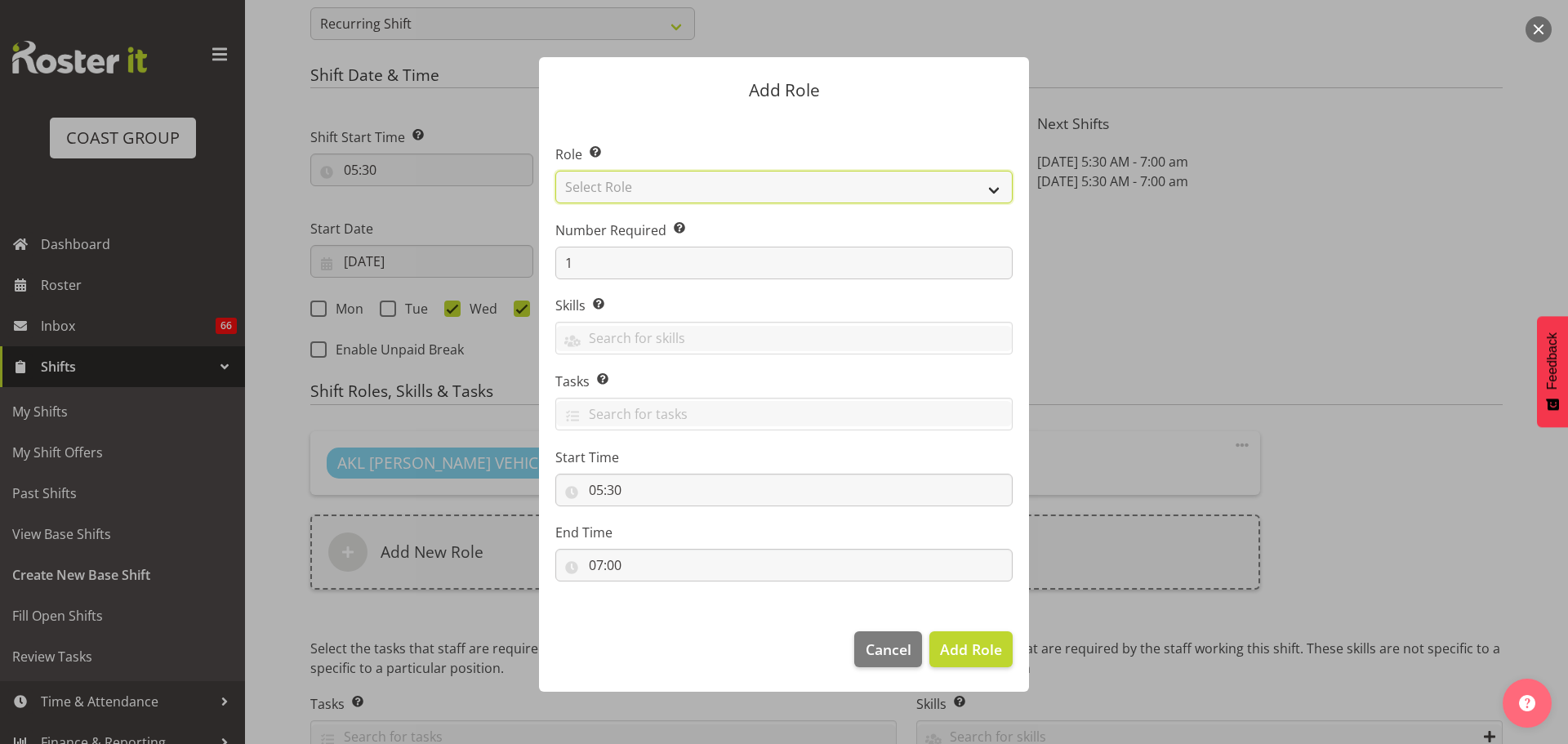
click at [709, 198] on select "Select Role ACCOUNT MANAGER ACCOUNT MANAGER DW ACCOUNTS AKL DIANNA VEHICLES AKL…" at bounding box center [784, 187] width 457 height 33
select select "190"
click at [556, 171] on select "Select Role ACCOUNT MANAGER ACCOUNT MANAGER DW ACCOUNTS AKL DIANNA VEHICLES AKL…" at bounding box center [784, 187] width 457 height 33
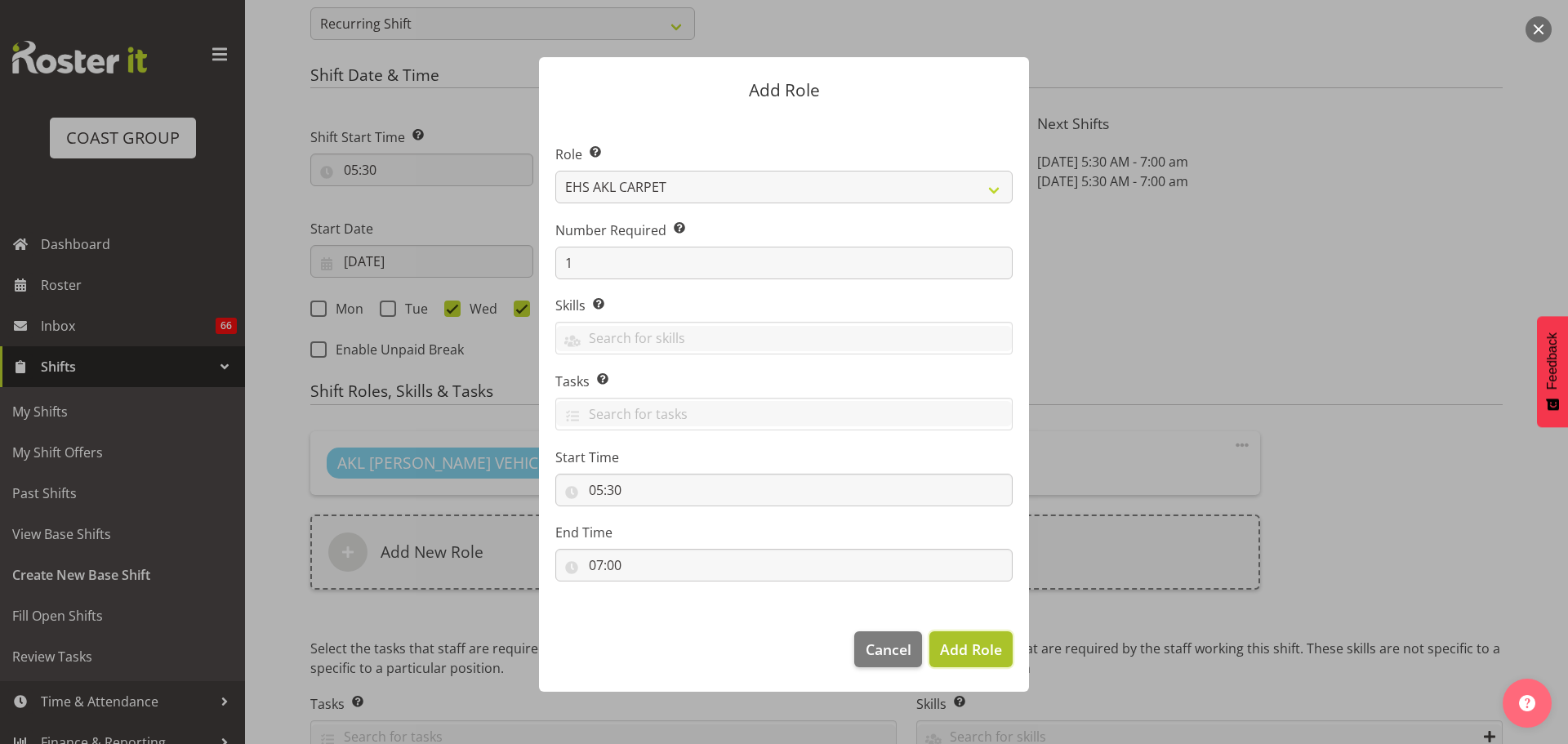
click at [981, 637] on button "Add Role" at bounding box center [972, 650] width 83 height 36
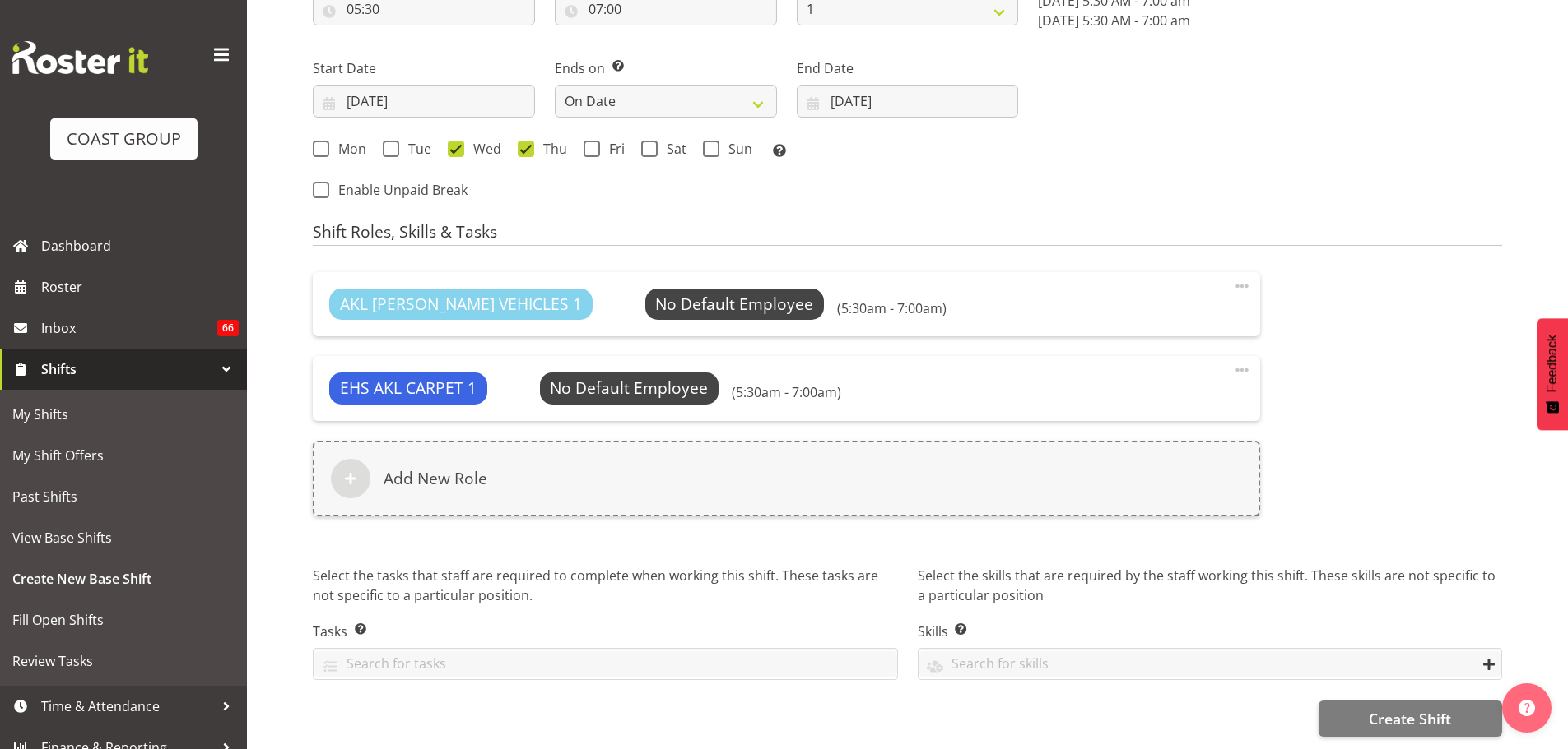
scroll to position [978, 0]
click at [1475, 714] on button "Create Shift" at bounding box center [1410, 719] width 184 height 36
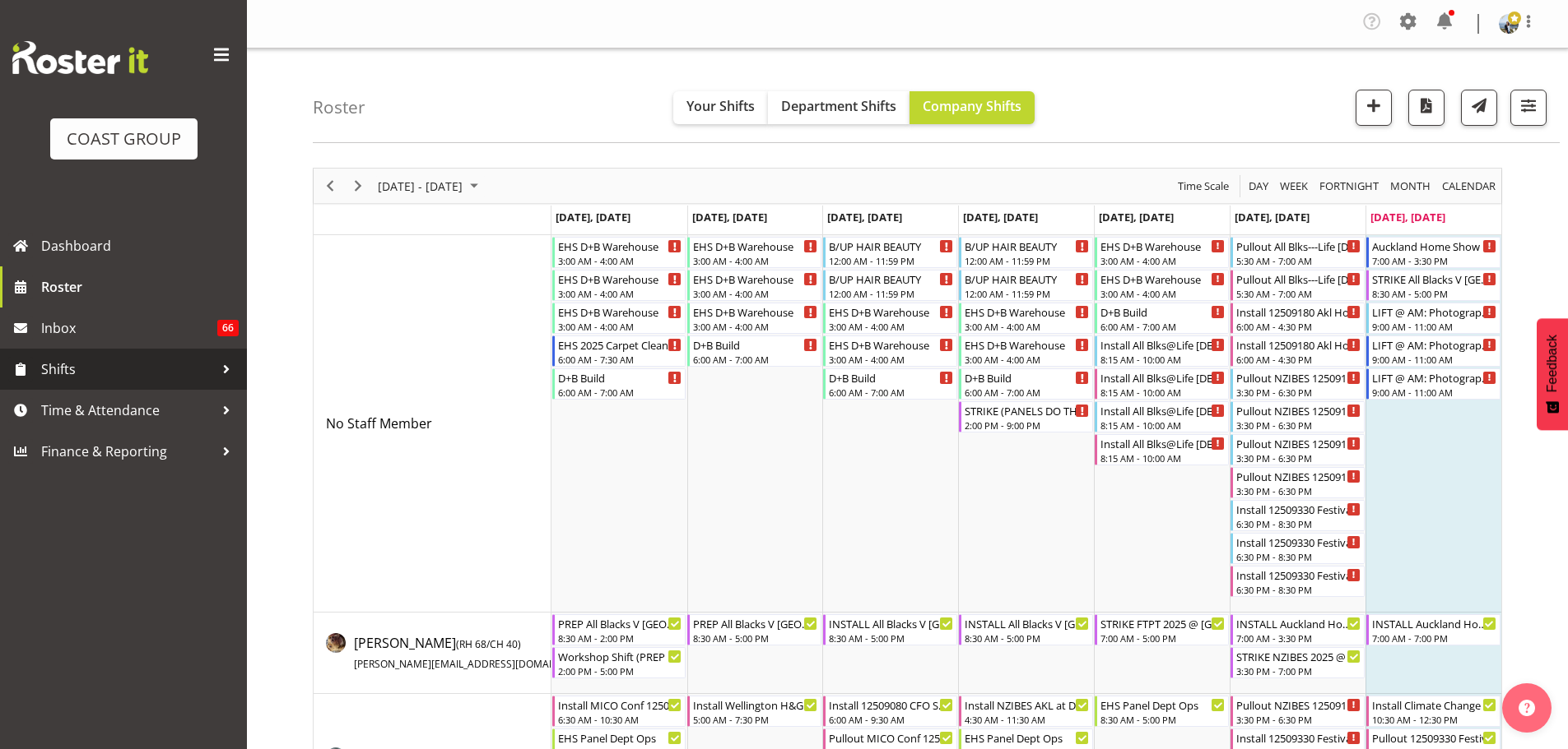
click at [57, 377] on span "Shifts" at bounding box center [127, 369] width 173 height 25
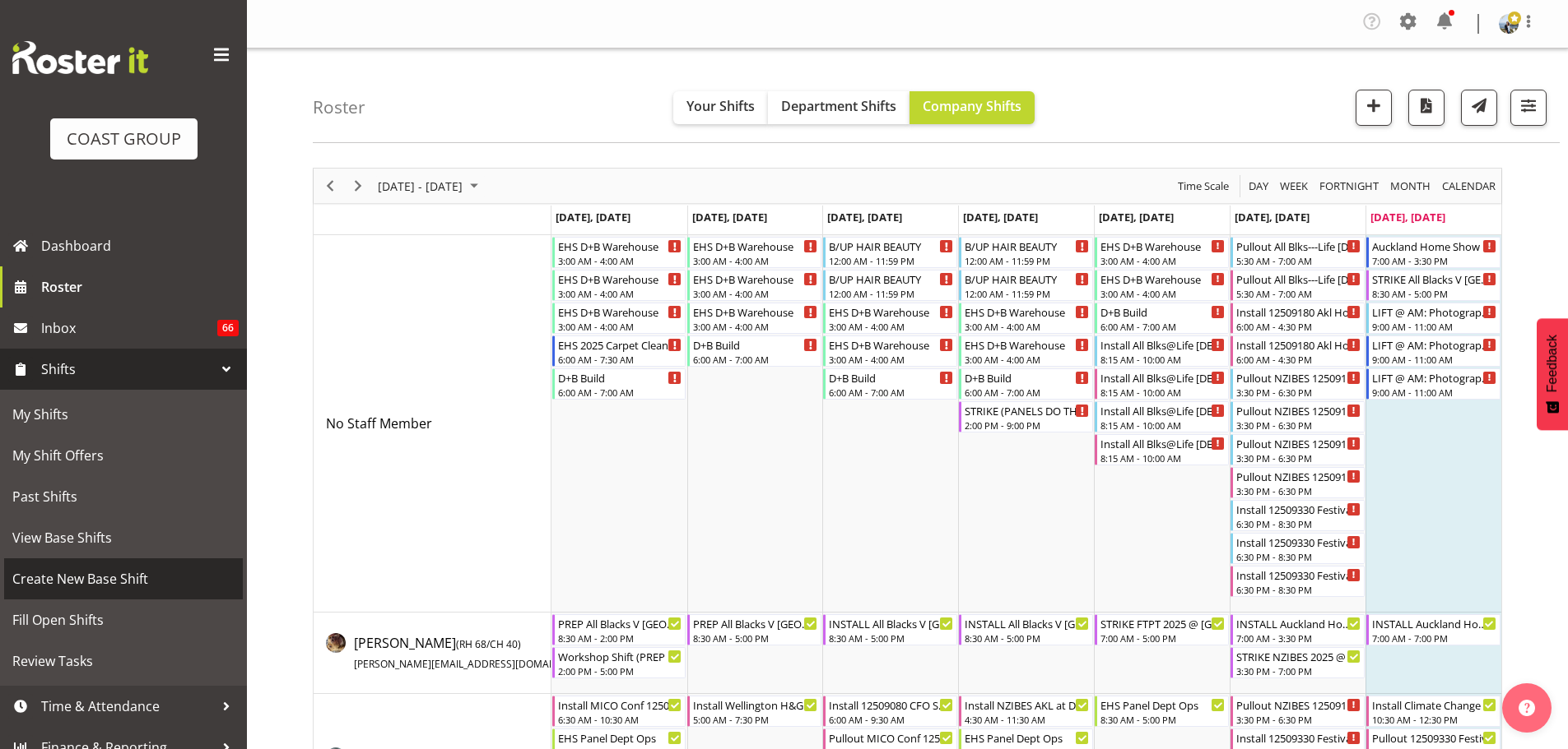
click at [98, 582] on span "Create New Base Shift" at bounding box center [124, 579] width 222 height 25
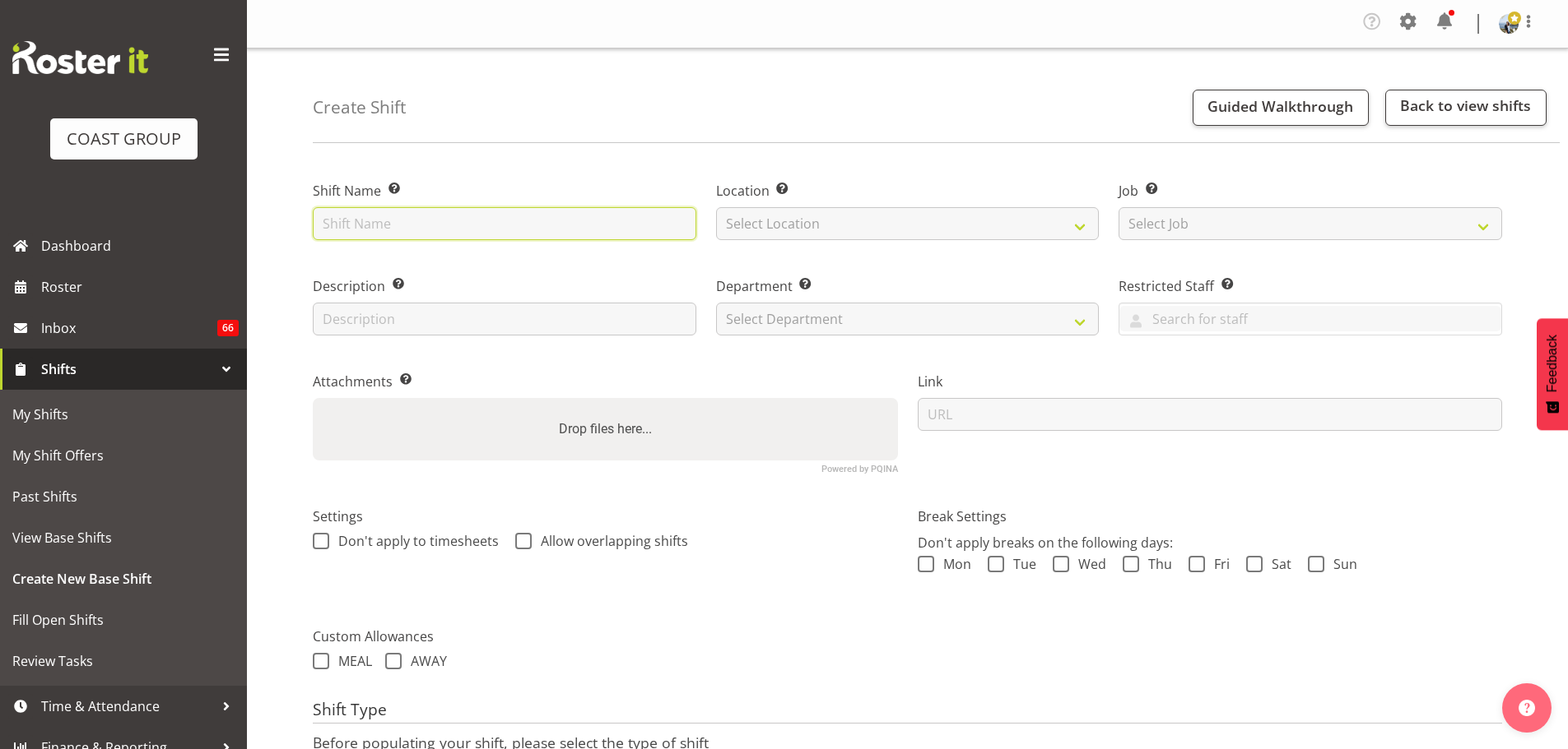
click at [511, 227] on input "text" at bounding box center [504, 224] width 383 height 33
type input "AACB 62nd Conference '25 @ Grand Millennium"
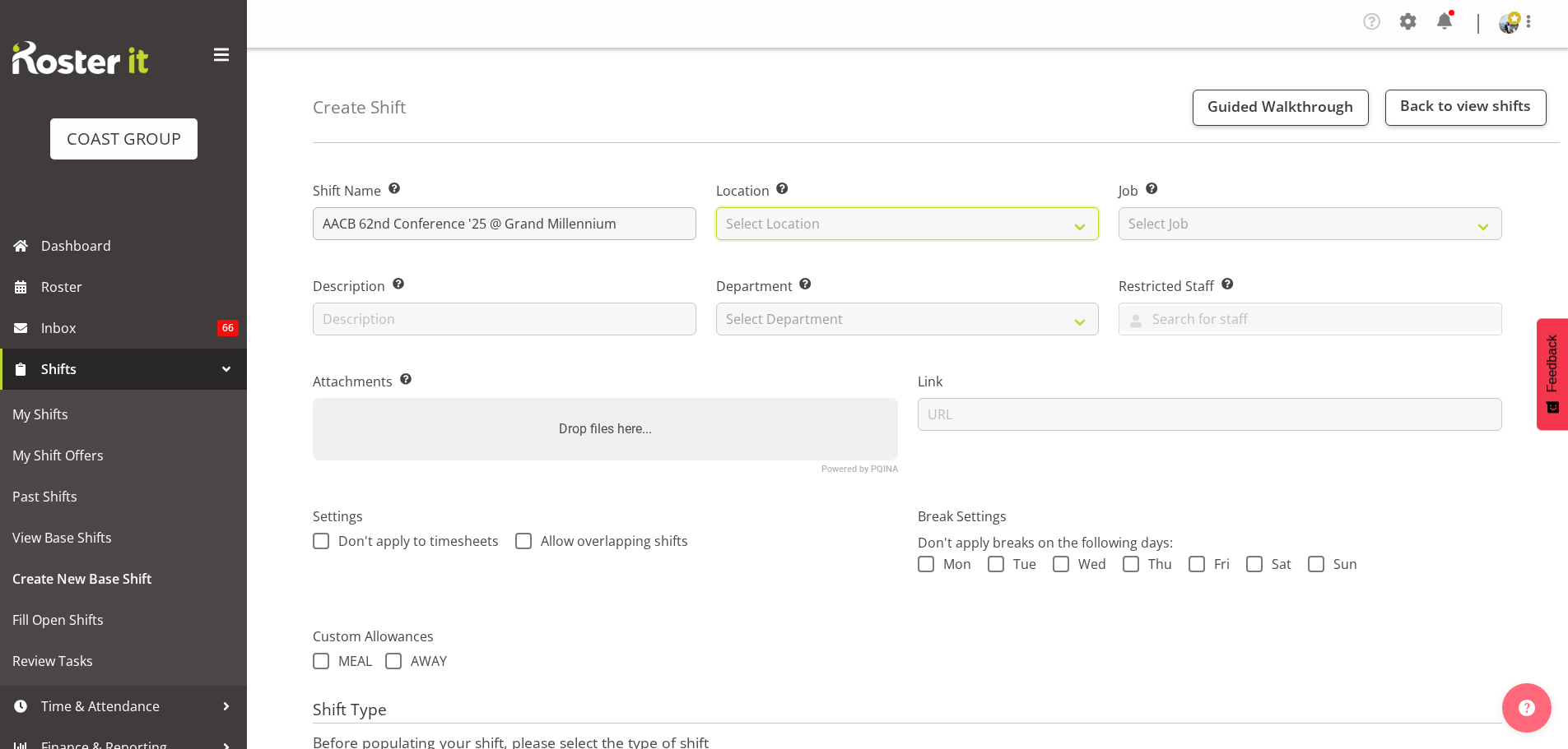
select select "35"
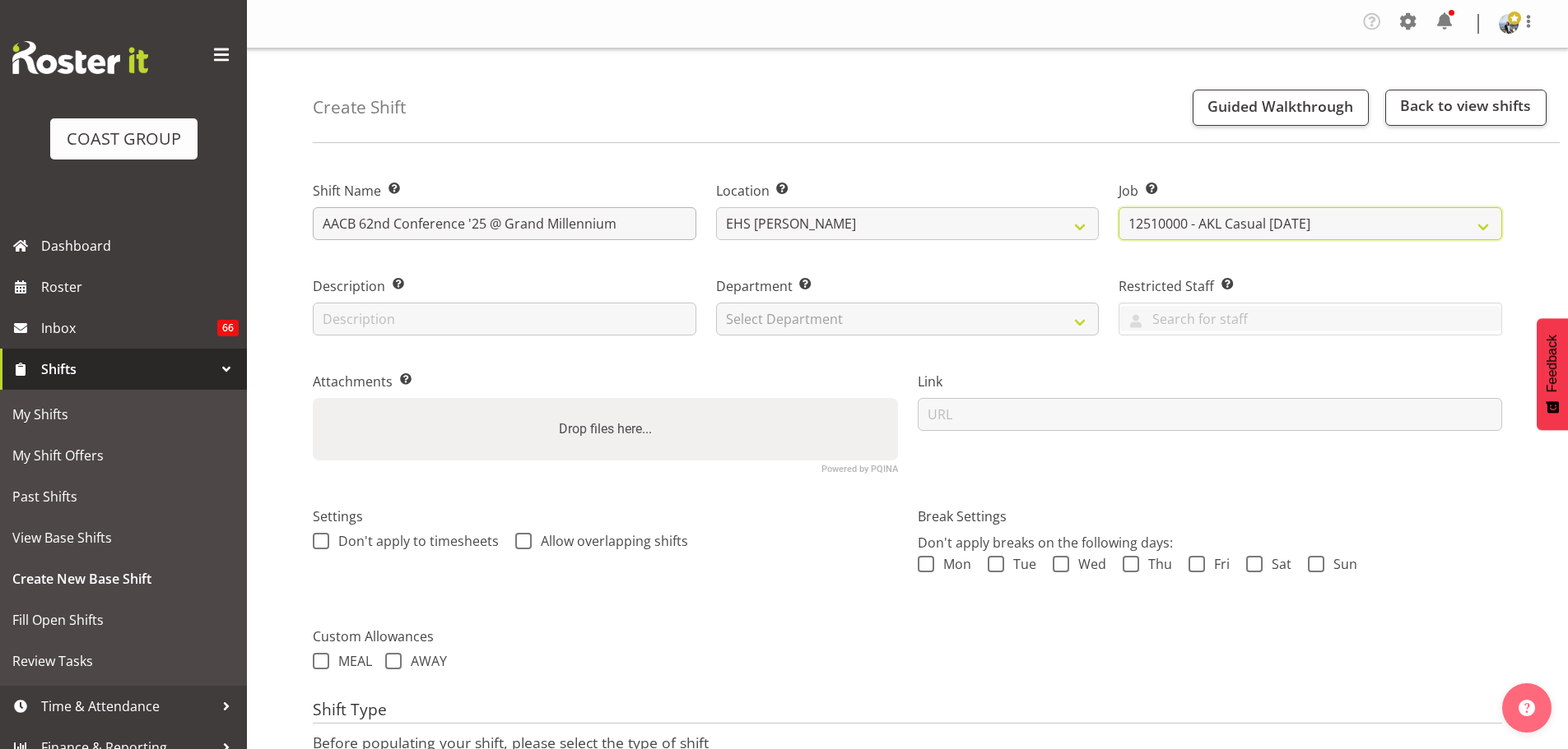
select select "8960"
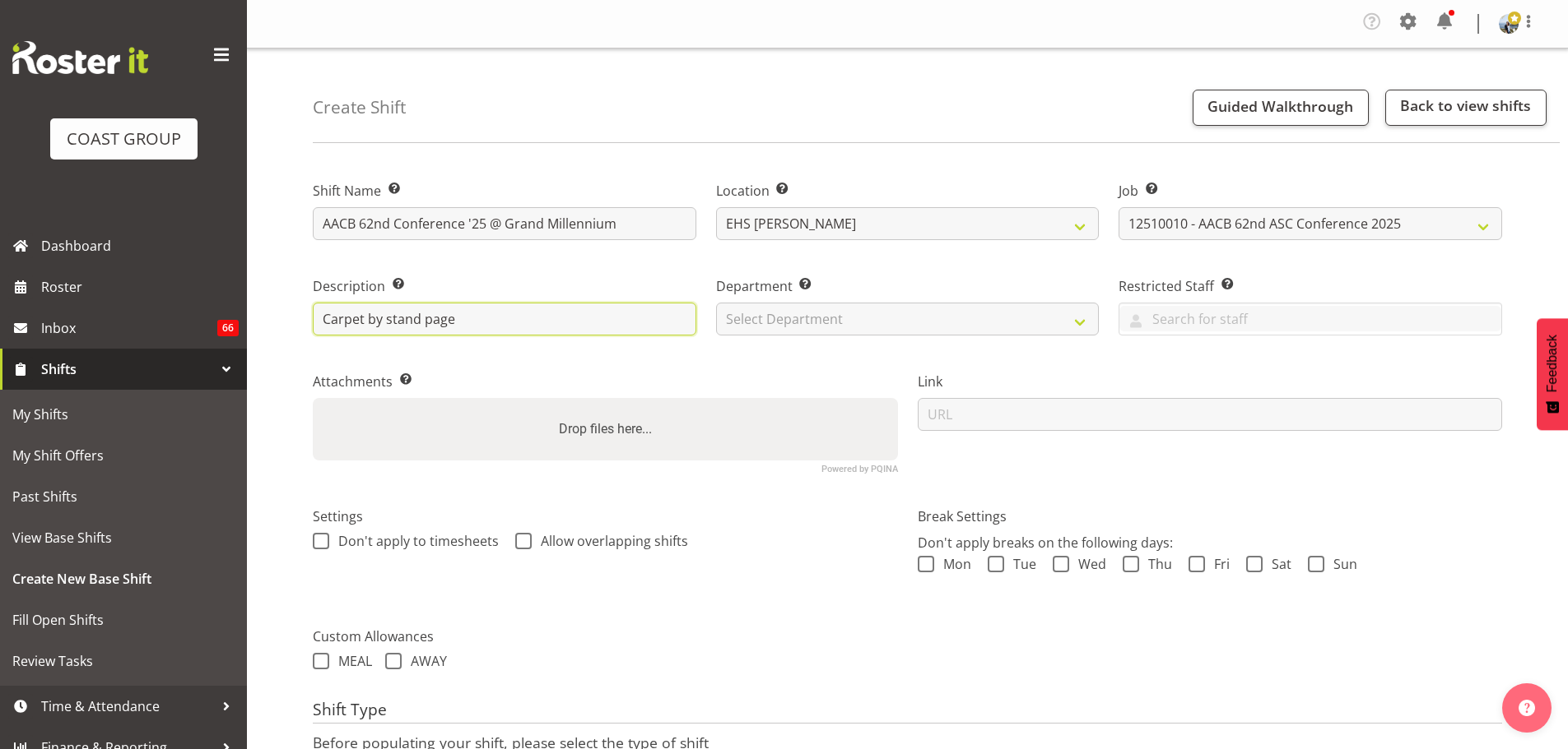
type input "Carpet by stand page"
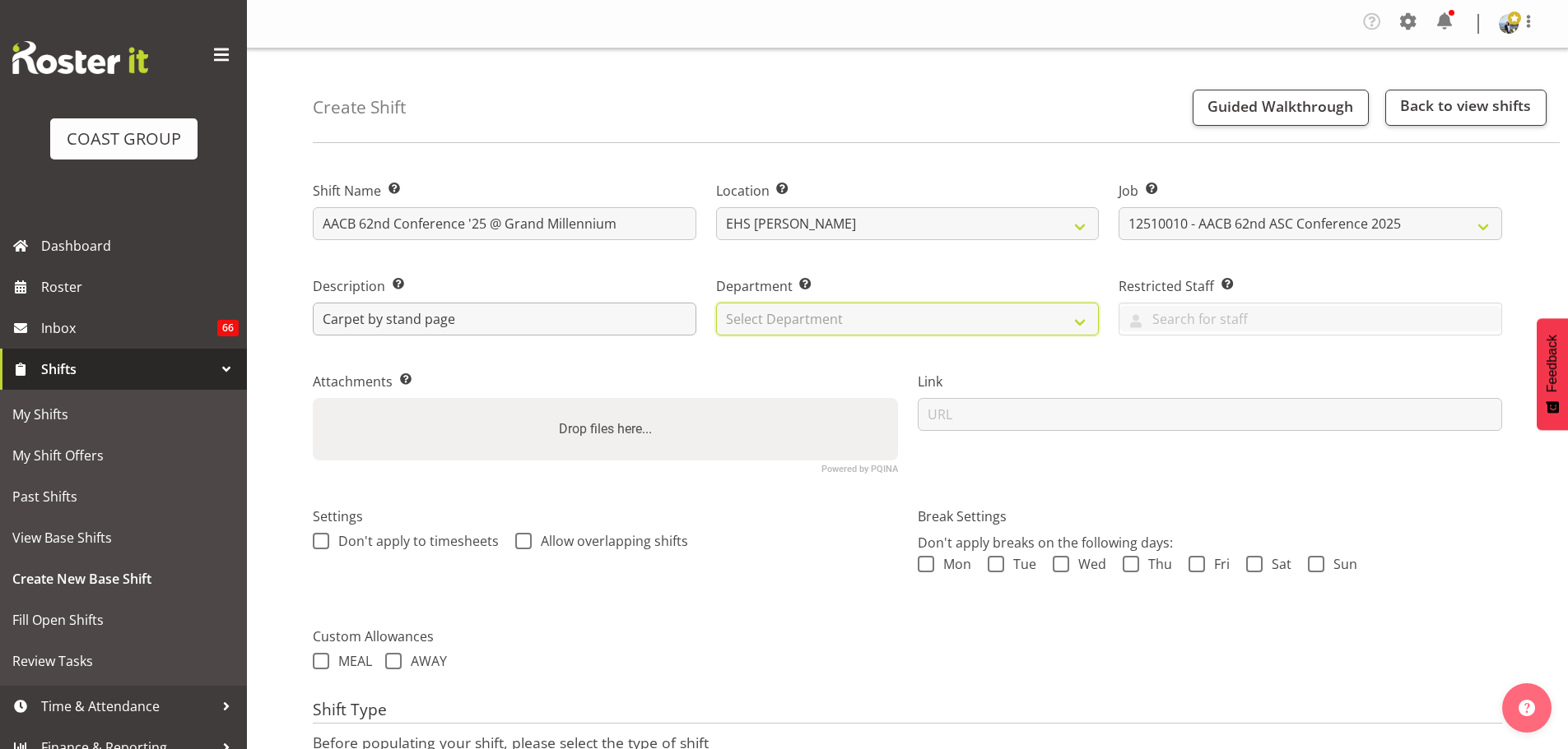
select select "35"
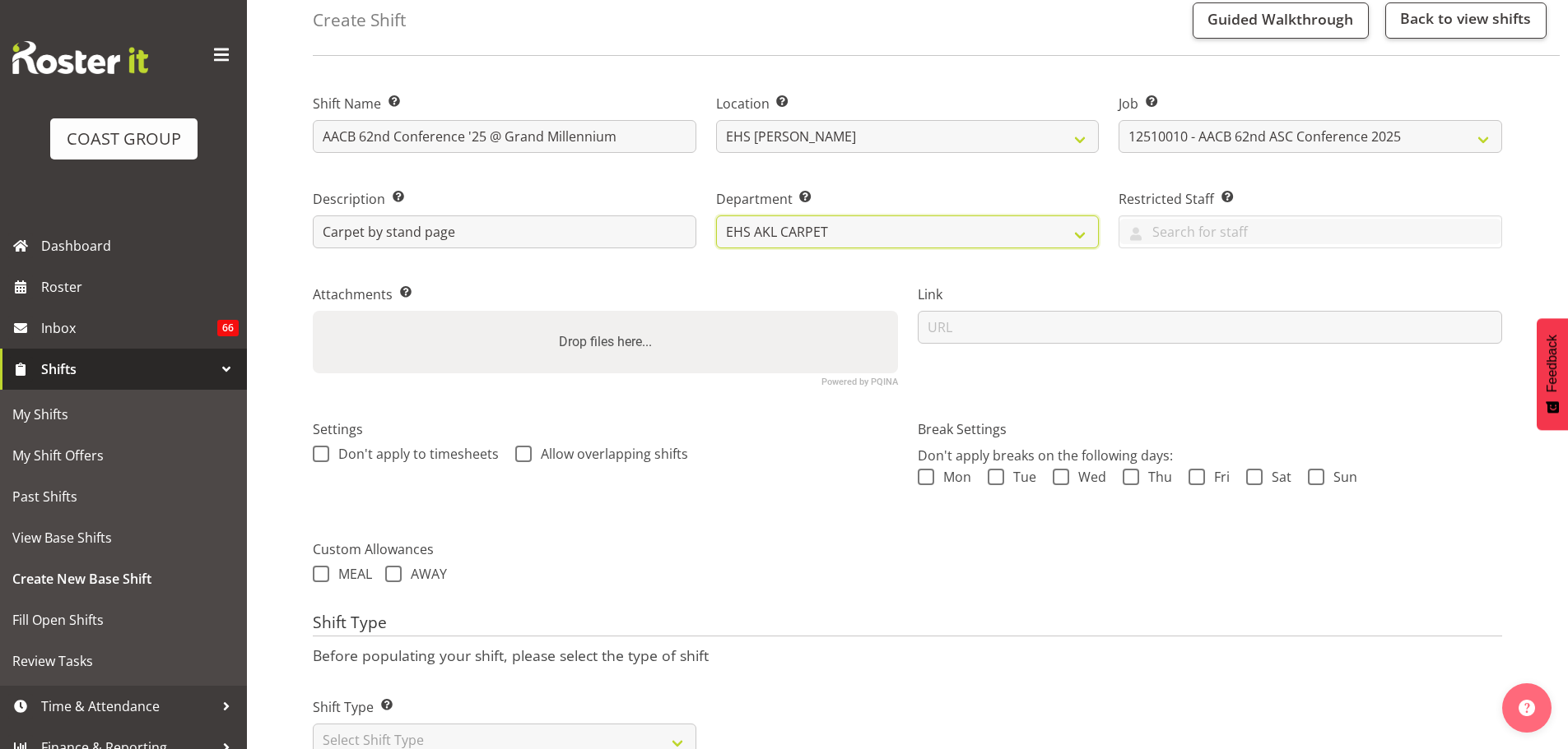
scroll to position [146, 0]
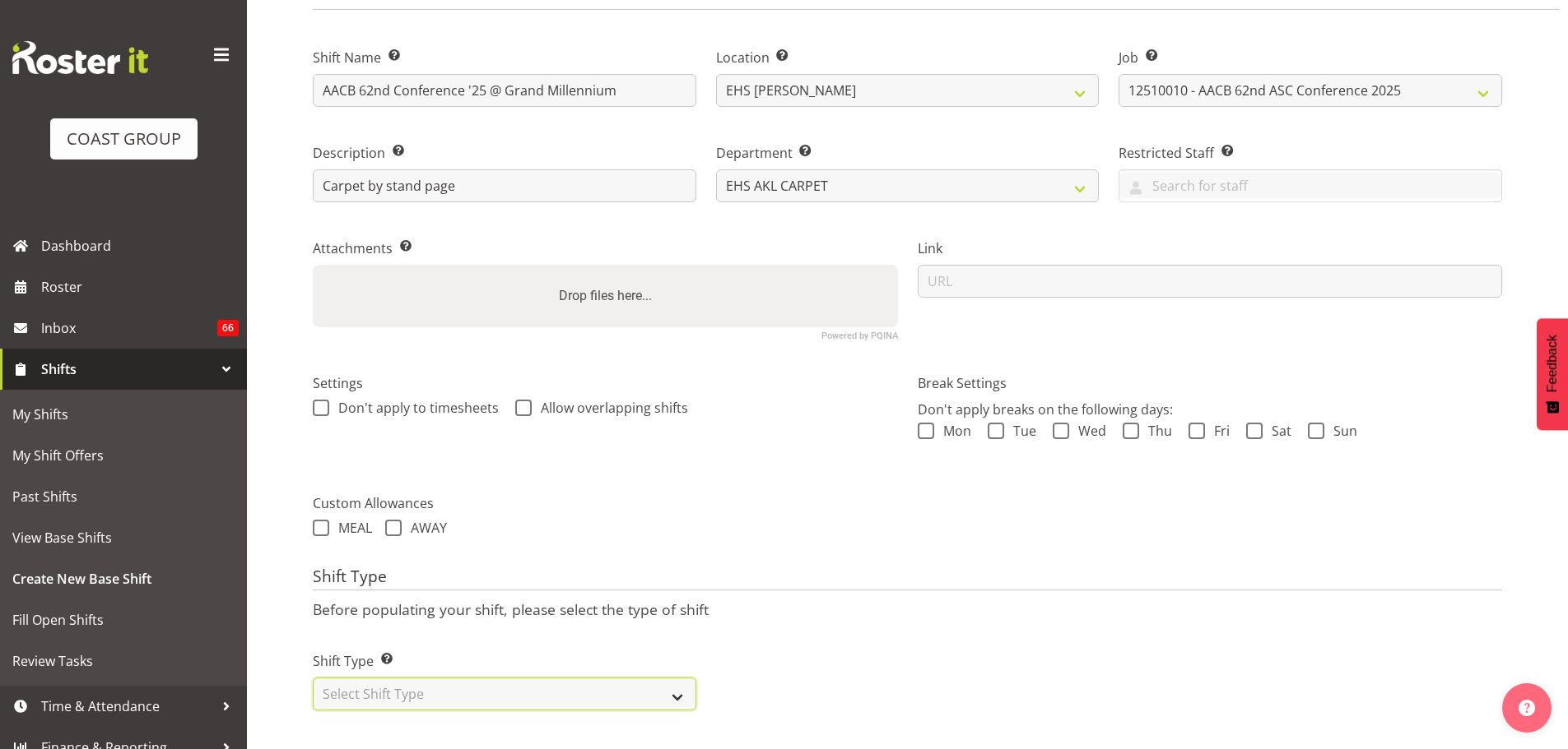
click at [472, 691] on select "Select Shift Type One Off Shift Recurring Shift Rotating Shift" at bounding box center [504, 694] width 383 height 33
select select "recurring"
click at [312, 678] on select "Select Shift Type One Off Shift Recurring Shift Rotating Shift" at bounding box center [504, 694] width 383 height 33
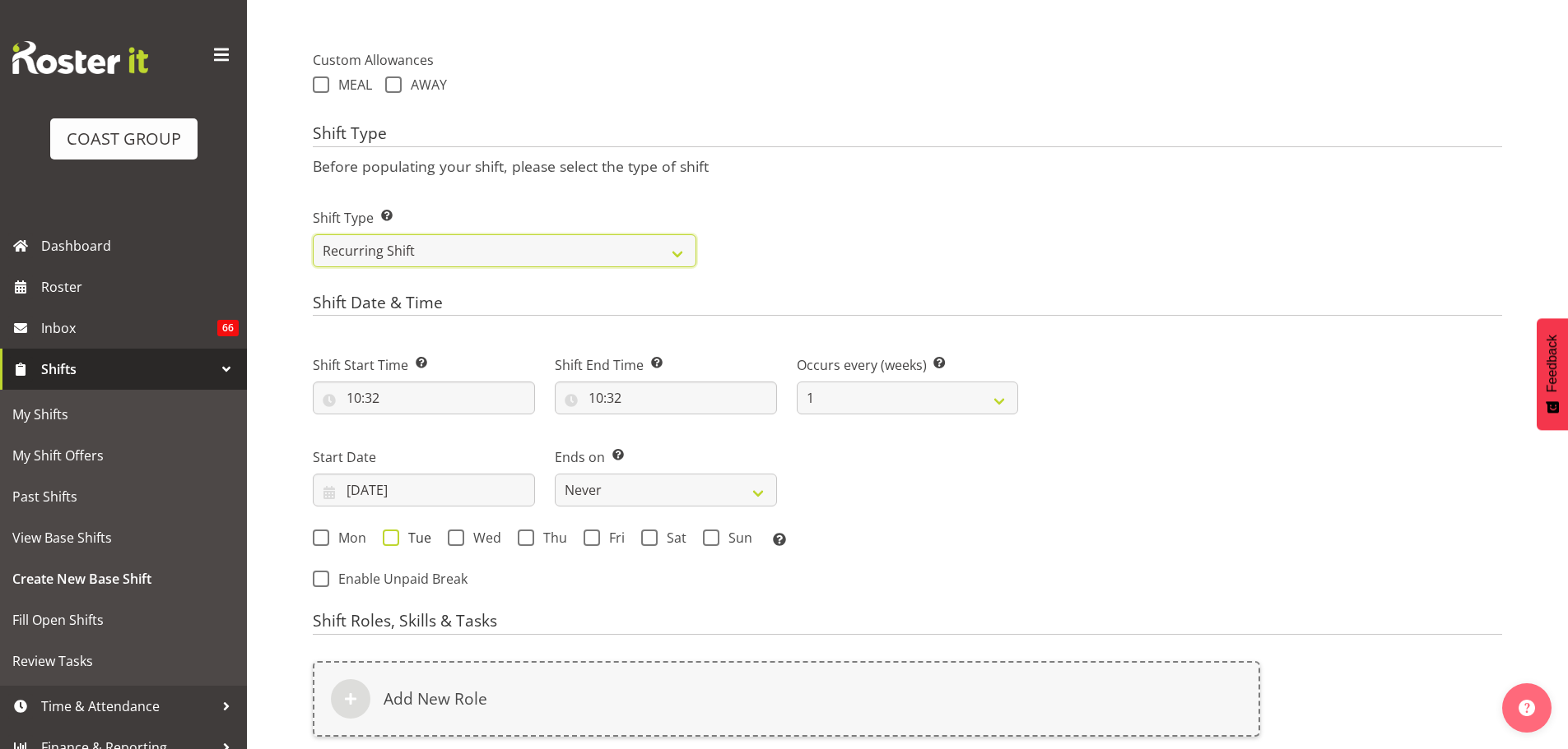
scroll to position [639, 0]
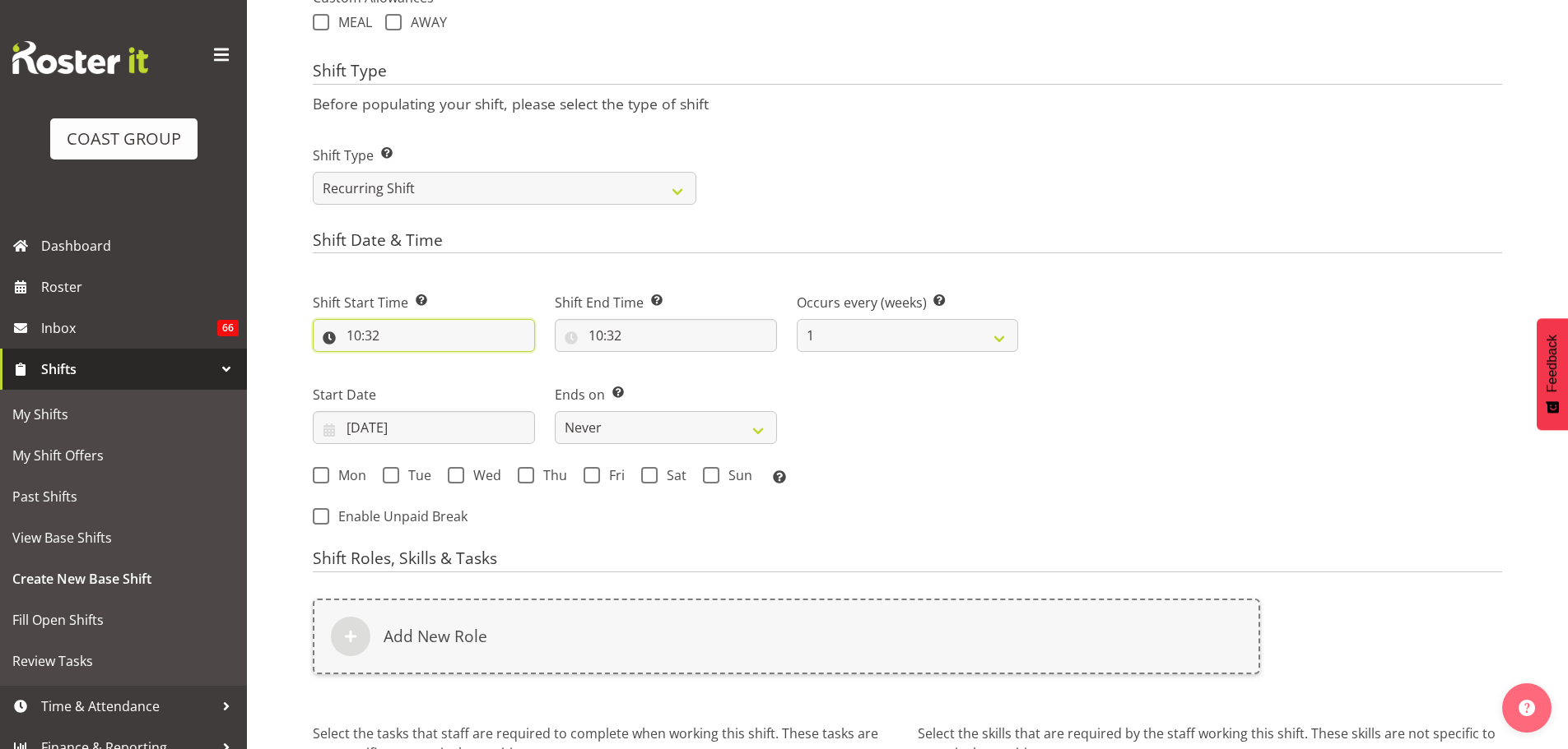
click at [362, 343] on input "10:32" at bounding box center [423, 336] width 222 height 33
click at [433, 369] on select "00 01 02 03 04 05 06 07 08 09 10 11 12 13 14 15 16 17 18 19 20 21 22 23" at bounding box center [425, 379] width 37 height 33
select select "6"
click at [407, 362] on select "00 01 02 03 04 05 06 07 08 09 10 11 12 13 14 15 16 17 18 19 20 21 22 23" at bounding box center [425, 379] width 37 height 33
type input "06:32"
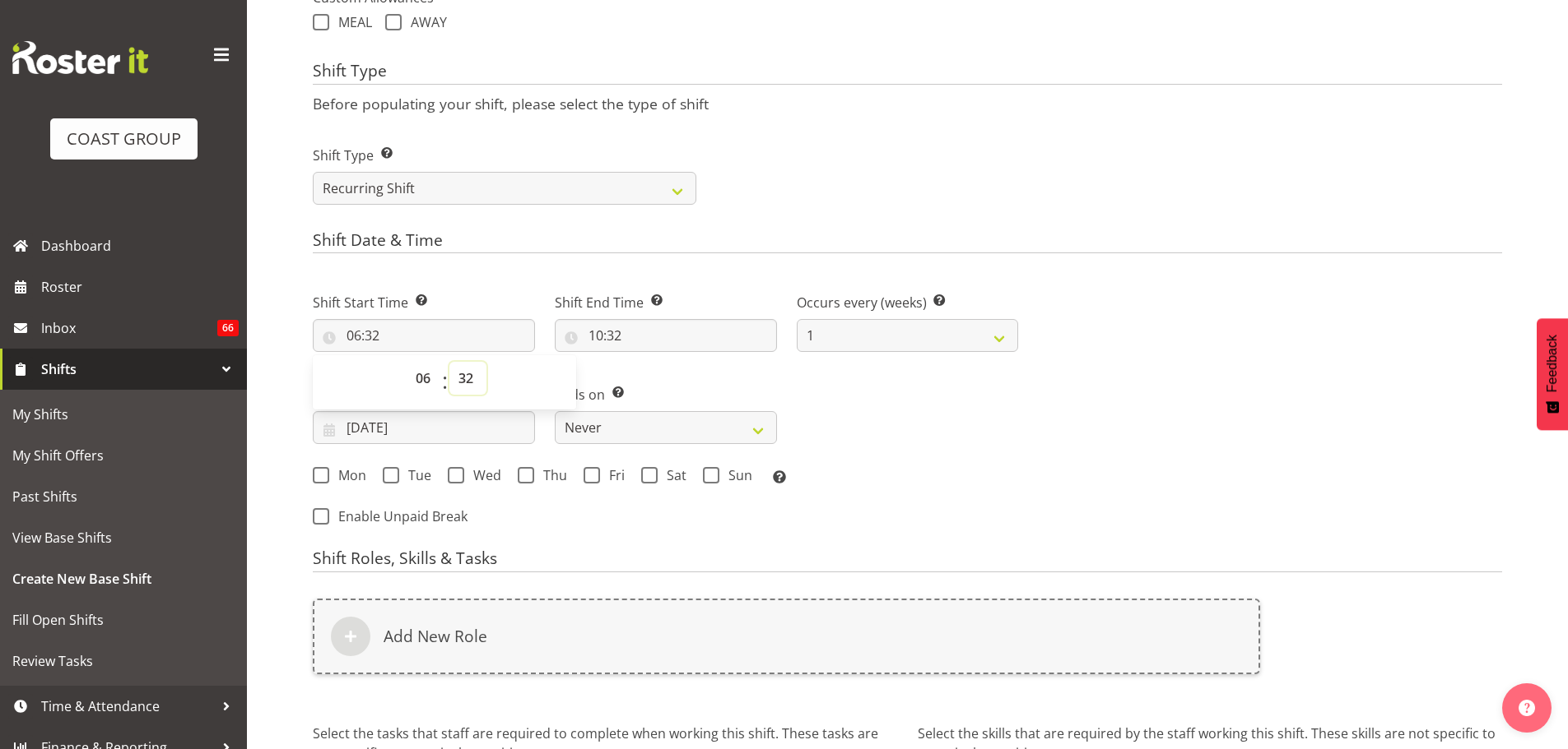
click at [463, 369] on select "00 01 02 03 04 05 06 07 08 09 10 11 12 13 14 15 16 17 18 19 20 21 22 23 24 25 2…" at bounding box center [468, 379] width 37 height 33
click at [428, 381] on select "00 01 02 03 04 05 06 07 08 09 10 11 12 13 14 15 16 17 18 19 20 21 22 23" at bounding box center [425, 379] width 37 height 33
select select "8"
click at [407, 362] on select "00 01 02 03 04 05 06 07 08 09 10 11 12 13 14 15 16 17 18 19 20 21 22 23" at bounding box center [425, 379] width 37 height 33
type input "08:32"
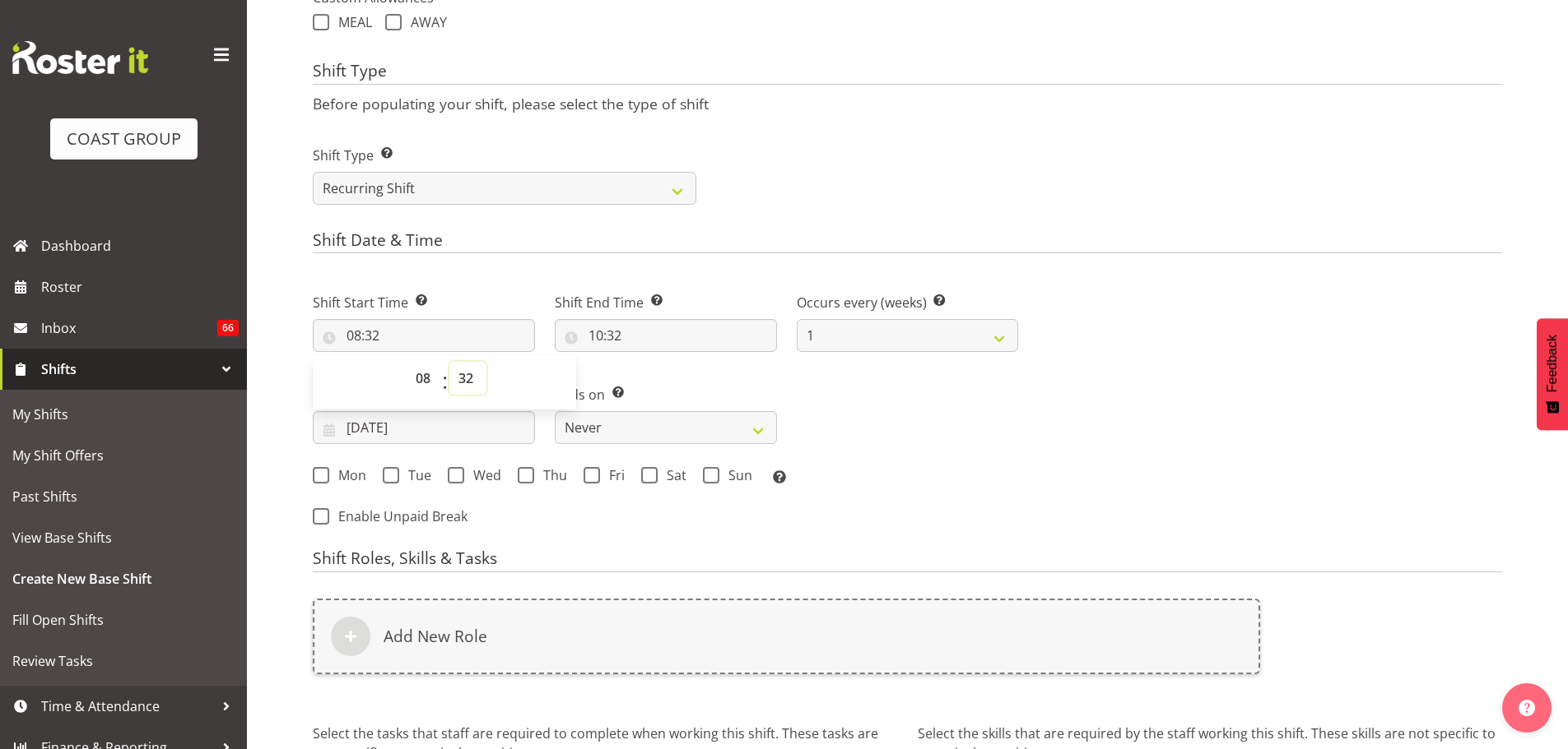
click at [472, 384] on select "00 01 02 03 04 05 06 07 08 09 10 11 12 13 14 15 16 17 18 19 20 21 22 23 24 25 2…" at bounding box center [468, 379] width 37 height 33
select select "30"
click at [450, 362] on select "00 01 02 03 04 05 06 07 08 09 10 11 12 13 14 15 16 17 18 19 20 21 22 23 24 25 2…" at bounding box center [468, 379] width 37 height 33
type input "08:30"
